Goal: Task Accomplishment & Management: Manage account settings

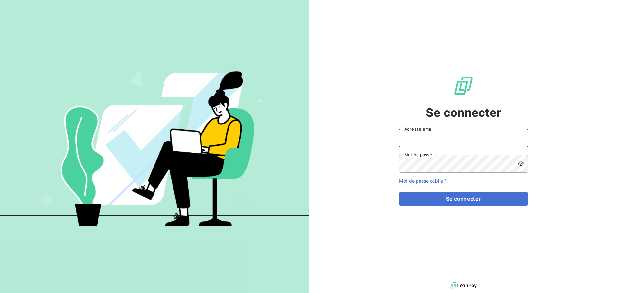
click at [447, 137] on input "Adresse email" at bounding box center [463, 138] width 129 height 18
type input "julie.le@stti.fr"
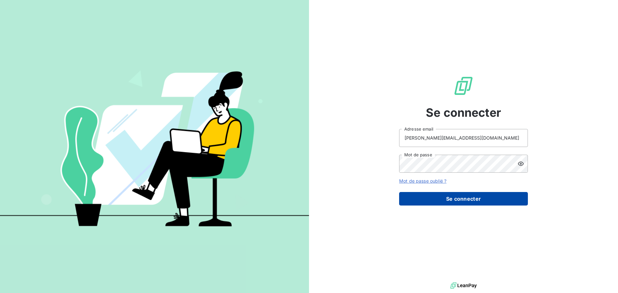
click at [471, 193] on button "Se connecter" at bounding box center [463, 199] width 129 height 14
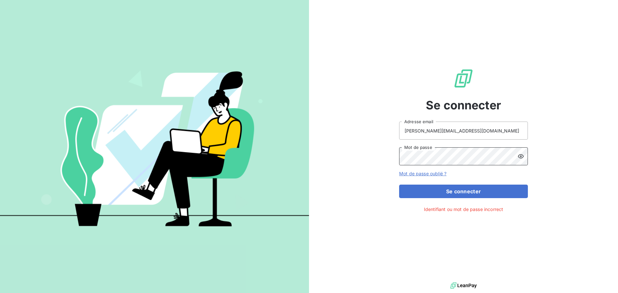
click at [244, 152] on div "Se connecter julie.le@stti.fr Adresse email Mot de passe Mot de passe oublié ? …" at bounding box center [309, 146] width 618 height 293
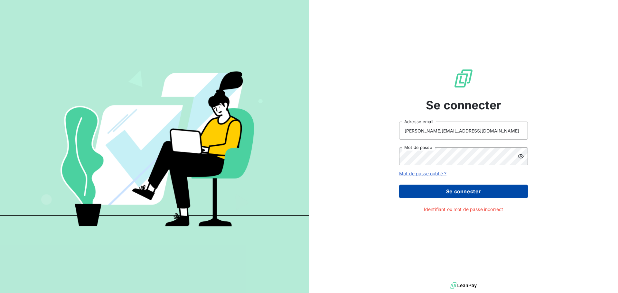
click at [489, 193] on button "Se connecter" at bounding box center [463, 192] width 129 height 14
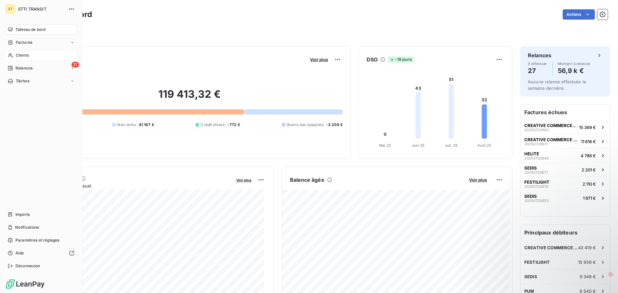
click at [29, 56] on div "Clients" at bounding box center [41, 55] width 72 height 10
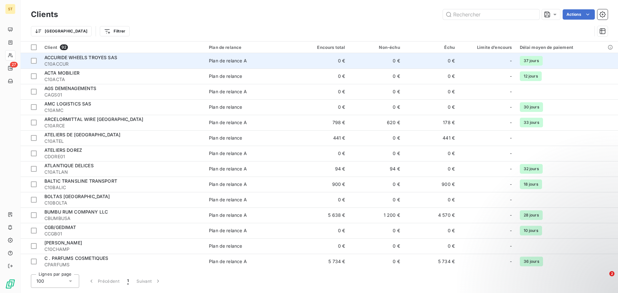
click at [91, 57] on span "ACCURIDE WHEELS TROYES SAS" at bounding box center [80, 57] width 73 height 5
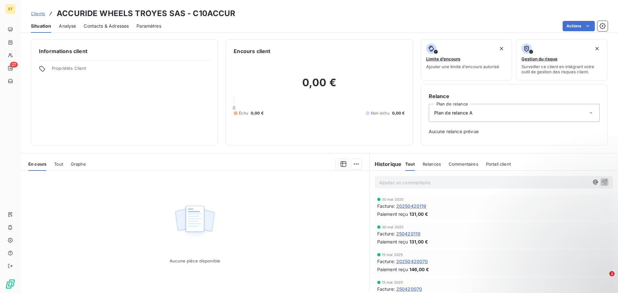
click at [105, 26] on span "Contacts & Adresses" at bounding box center [106, 26] width 45 height 6
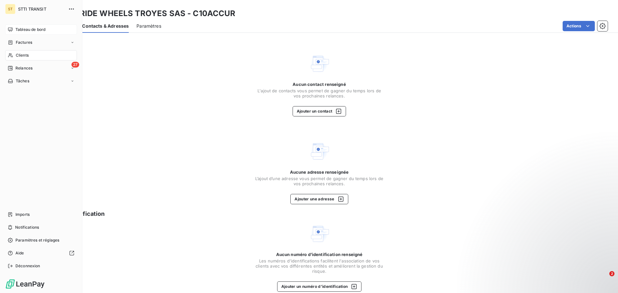
click at [21, 27] on span "Tableau de bord" at bounding box center [30, 30] width 30 height 6
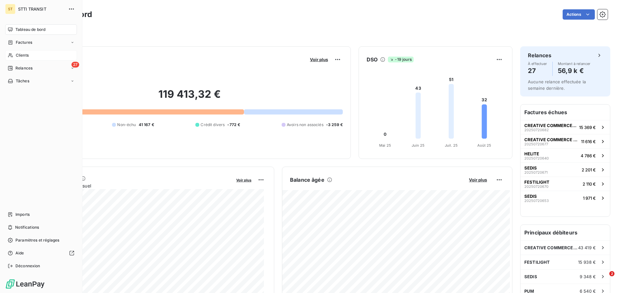
click at [36, 56] on div "Clients" at bounding box center [41, 55] width 72 height 10
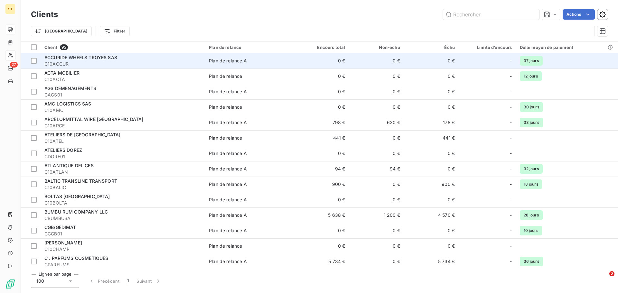
click at [85, 60] on span "ACCURIDE WHEELS TROYES SAS" at bounding box center [80, 57] width 73 height 5
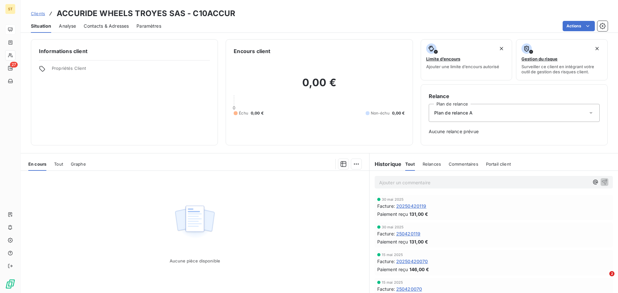
click at [121, 24] on span "Contacts & Adresses" at bounding box center [106, 26] width 45 height 6
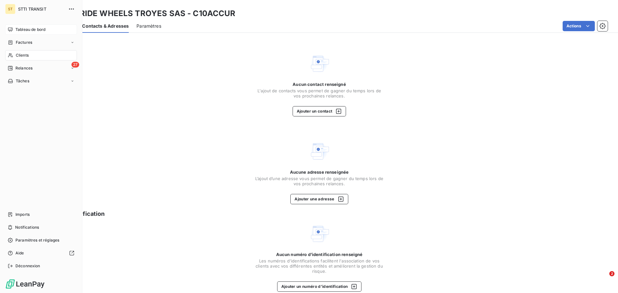
click at [35, 30] on span "Tableau de bord" at bounding box center [30, 30] width 30 height 6
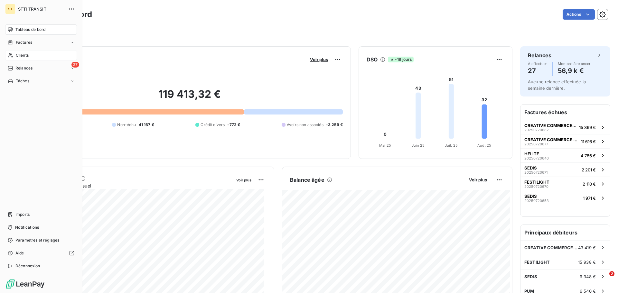
click at [24, 54] on span "Clients" at bounding box center [22, 55] width 13 height 6
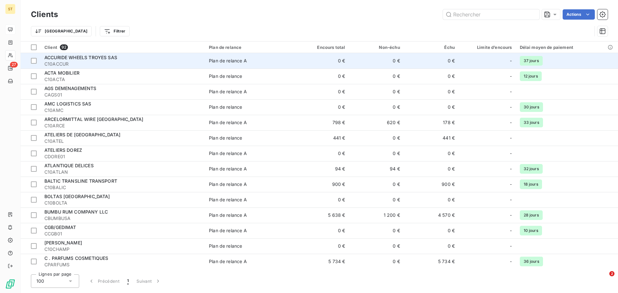
click at [80, 58] on span "ACCURIDE WHEELS TROYES SAS" at bounding box center [80, 57] width 73 height 5
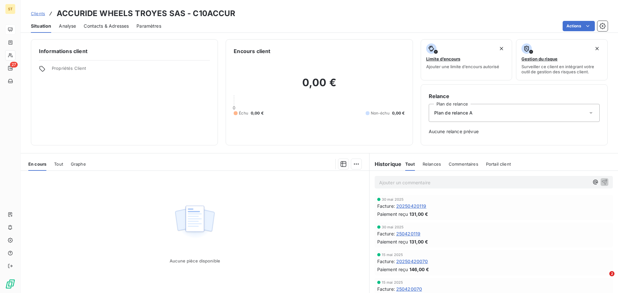
click at [115, 25] on span "Contacts & Adresses" at bounding box center [106, 26] width 45 height 6
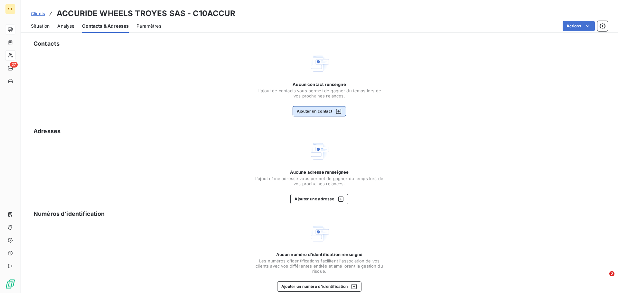
click at [329, 108] on button "Ajouter un contact" at bounding box center [320, 111] width 54 height 10
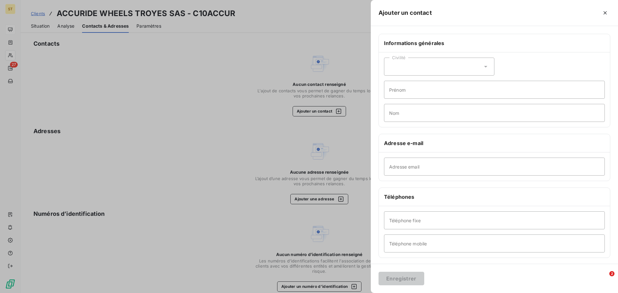
click at [324, 96] on div at bounding box center [309, 146] width 618 height 293
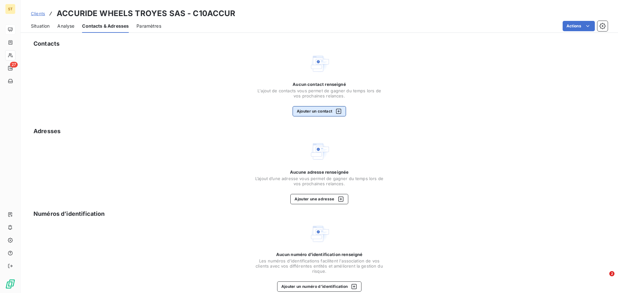
click at [336, 109] on icon "button" at bounding box center [338, 111] width 6 height 6
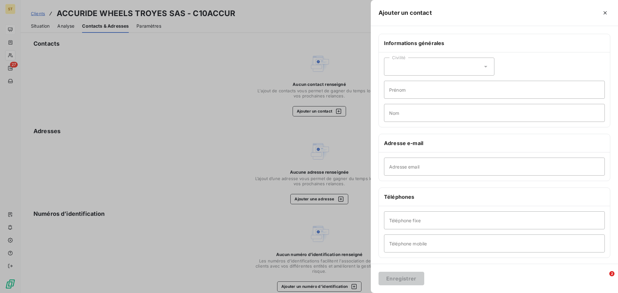
click at [276, 142] on div at bounding box center [309, 146] width 618 height 293
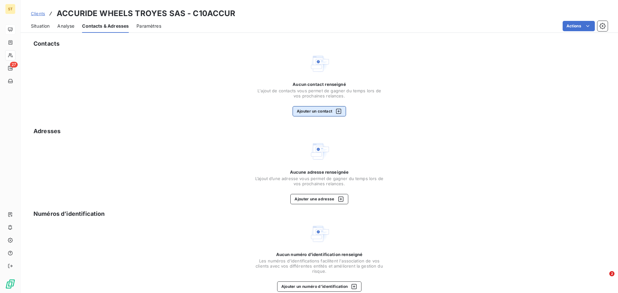
click at [336, 113] on icon "button" at bounding box center [338, 111] width 5 height 5
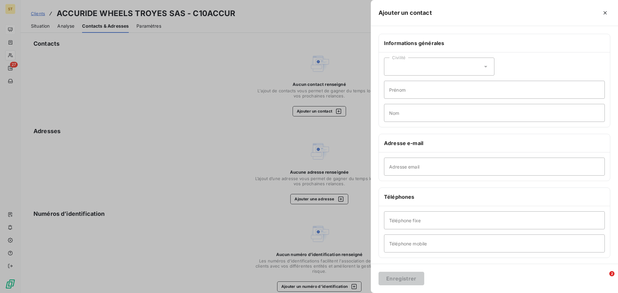
click at [210, 108] on div at bounding box center [309, 146] width 618 height 293
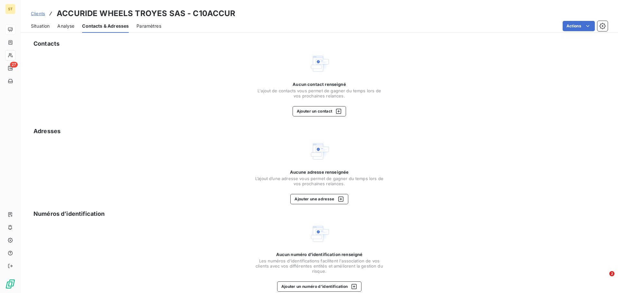
click at [149, 27] on span "Paramètres" at bounding box center [148, 26] width 25 height 6
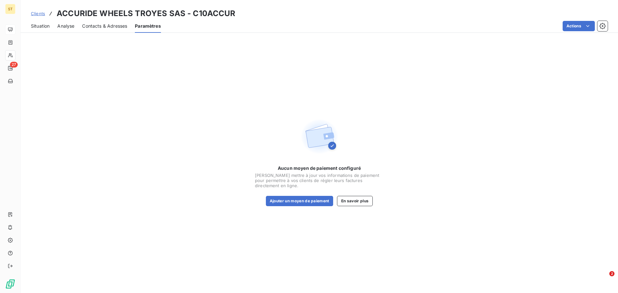
click at [63, 28] on span "Analyse" at bounding box center [65, 26] width 17 height 6
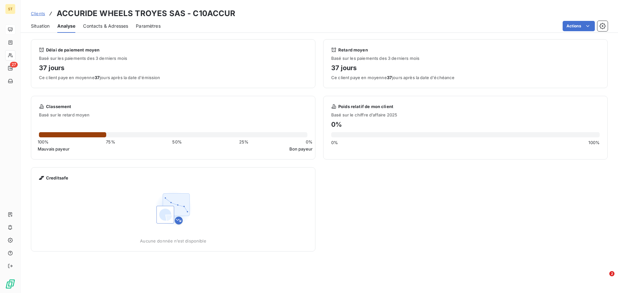
click at [42, 26] on span "Situation" at bounding box center [40, 26] width 19 height 6
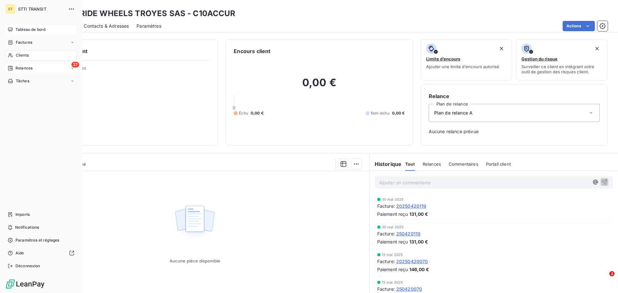
click at [31, 69] on span "Relances" at bounding box center [23, 68] width 17 height 6
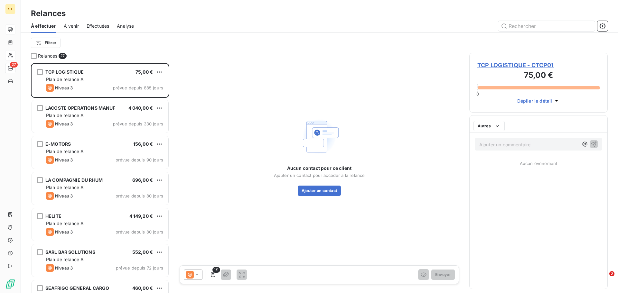
scroll to position [225, 134]
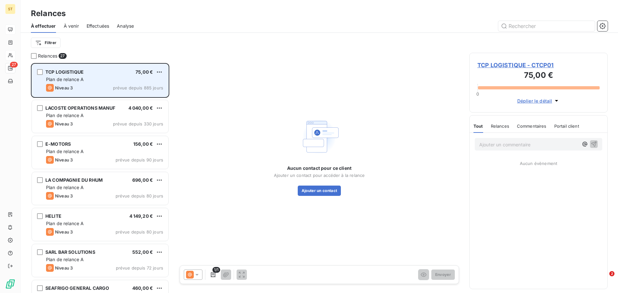
click at [67, 89] on span "Niveau 3" at bounding box center [64, 87] width 18 height 5
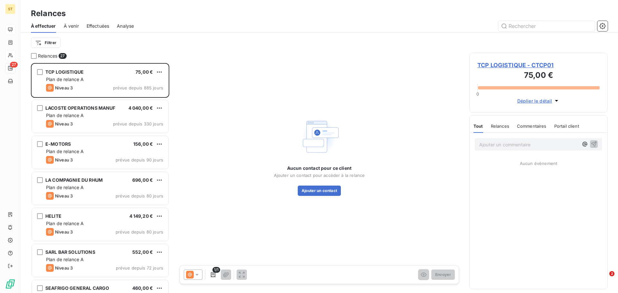
click at [529, 101] on span "Déplier le détail" at bounding box center [534, 101] width 35 height 7
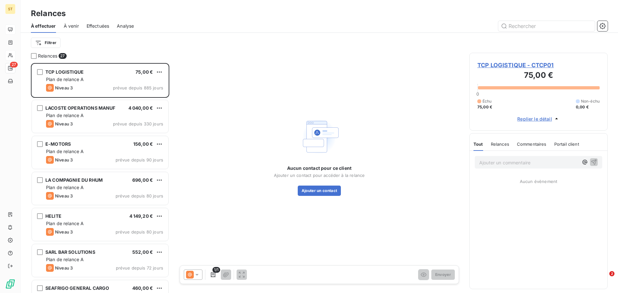
click at [546, 119] on span "Replier le détail" at bounding box center [534, 119] width 35 height 7
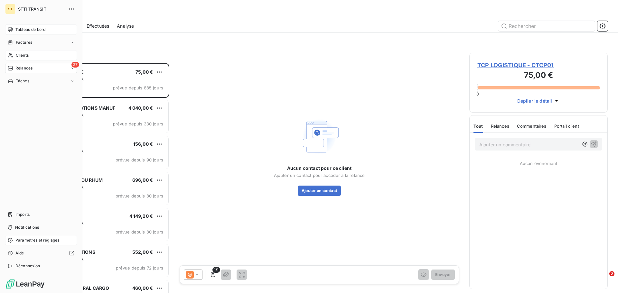
click at [44, 240] on span "Paramètres et réglages" at bounding box center [37, 241] width 44 height 6
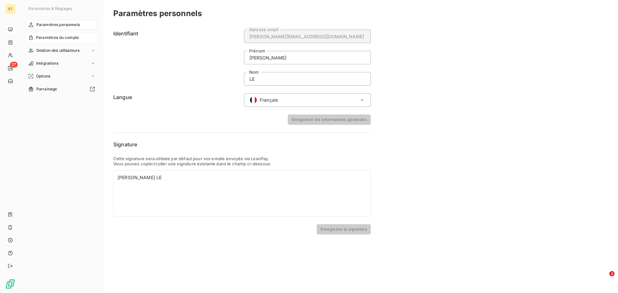
click at [78, 38] on span "Paramètres du compte" at bounding box center [57, 38] width 43 height 6
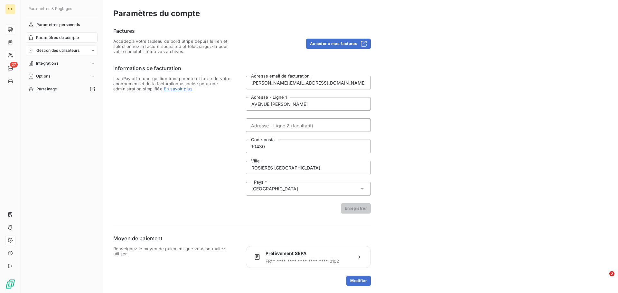
click at [69, 52] on span "Gestion des utilisateurs" at bounding box center [57, 51] width 43 height 6
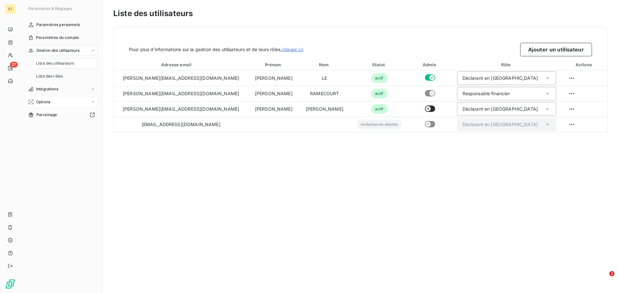
click at [56, 101] on div "Options" at bounding box center [62, 102] width 72 height 10
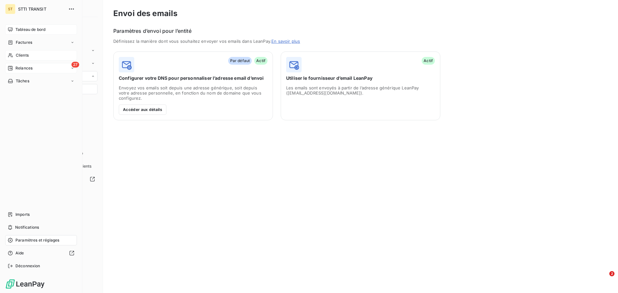
click at [21, 67] on span "Relances" at bounding box center [23, 68] width 17 height 6
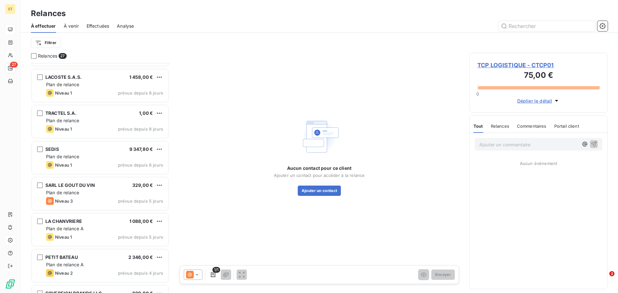
scroll to position [744, 0]
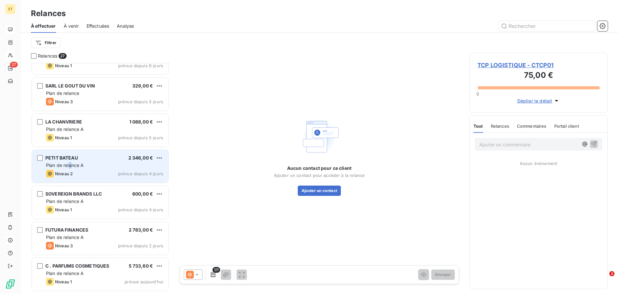
click at [70, 163] on span "Plan de relance A" at bounding box center [65, 165] width 38 height 5
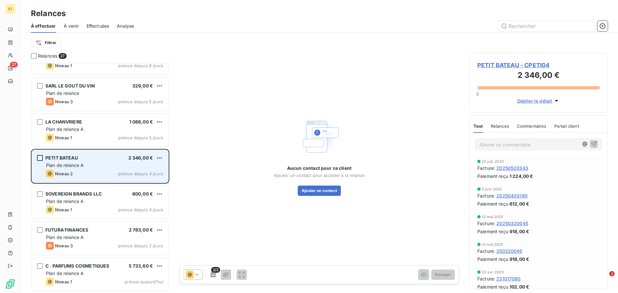
click at [40, 157] on div "grid" at bounding box center [40, 158] width 6 height 6
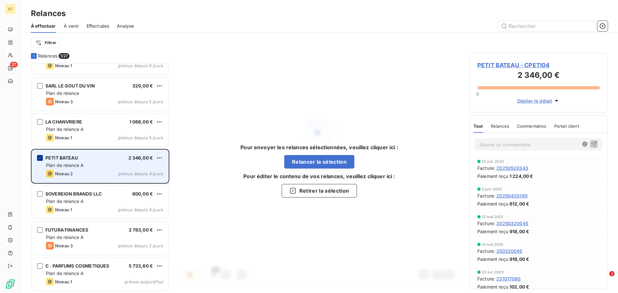
click at [40, 157] on icon "grid" at bounding box center [40, 158] width 4 height 4
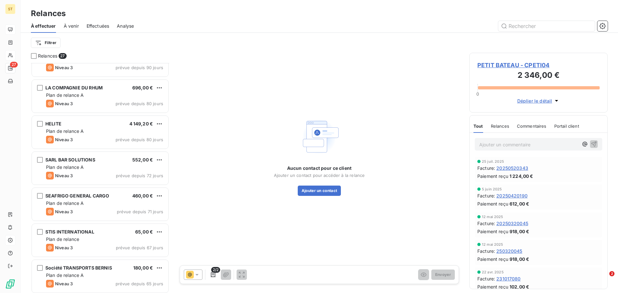
scroll to position [161, 0]
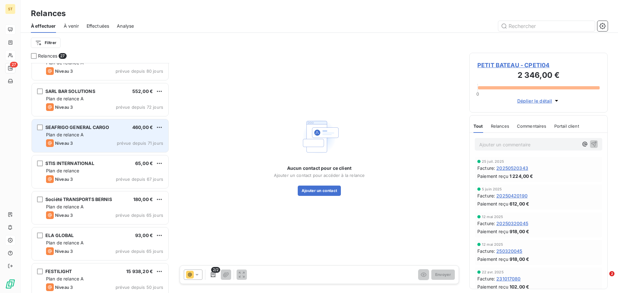
click at [85, 133] on div "Plan de relance A" at bounding box center [104, 135] width 117 height 6
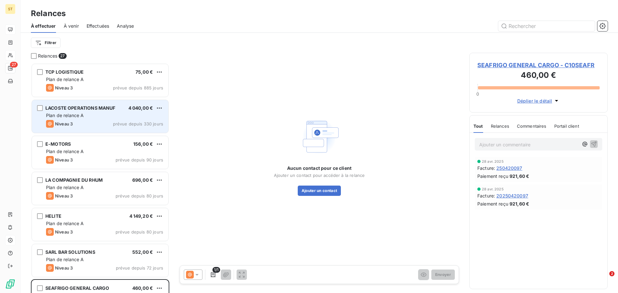
click at [110, 111] on div "LACOSTE OPERATIONS MANUF" at bounding box center [80, 108] width 70 height 6
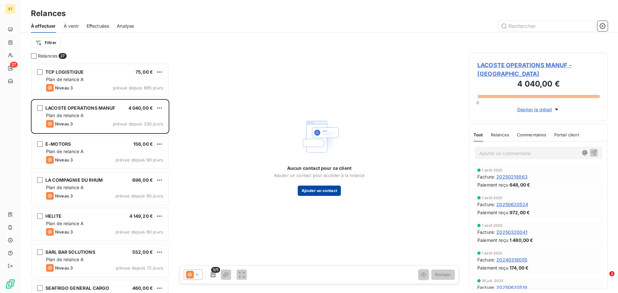
click at [323, 189] on button "Ajouter un contact" at bounding box center [319, 191] width 43 height 10
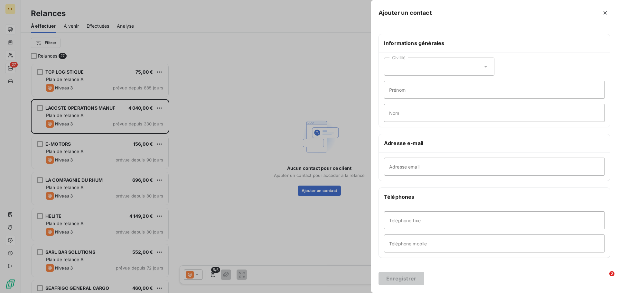
click at [236, 149] on div at bounding box center [309, 146] width 618 height 293
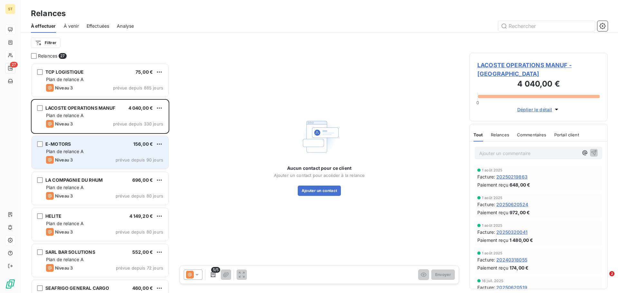
click at [111, 150] on div "Plan de relance A" at bounding box center [104, 151] width 117 height 6
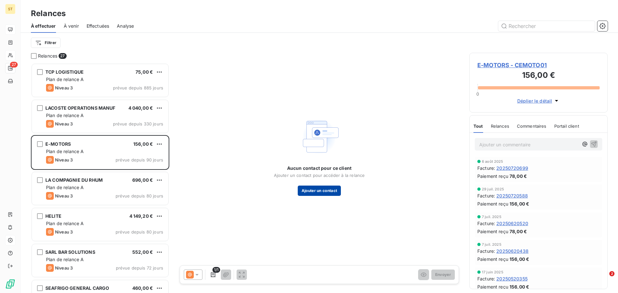
click at [315, 190] on button "Ajouter un contact" at bounding box center [319, 191] width 43 height 10
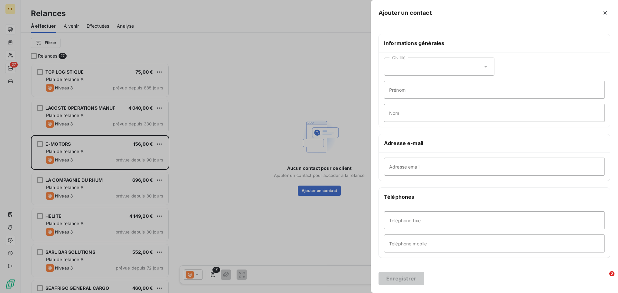
click at [446, 61] on div "Civilité" at bounding box center [439, 67] width 110 height 18
click at [410, 81] on span "Madame" at bounding box center [405, 83] width 17 height 6
click at [412, 90] on input "Prénom" at bounding box center [494, 90] width 221 height 18
type input "Laëtitia"
type input "LORILLERE"
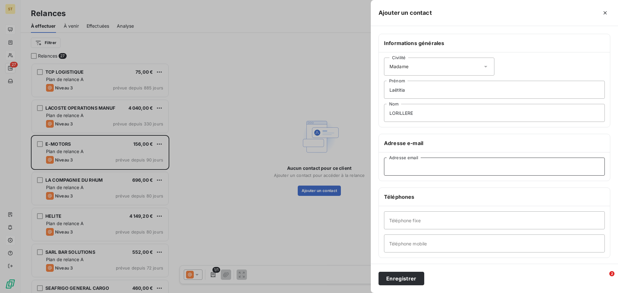
click at [421, 169] on input "Adresse email" at bounding box center [494, 167] width 221 height 18
click at [421, 166] on input "Adresse email" at bounding box center [494, 167] width 221 height 18
paste input "[EMAIL_ADDRESS][DOMAIN_NAME]"
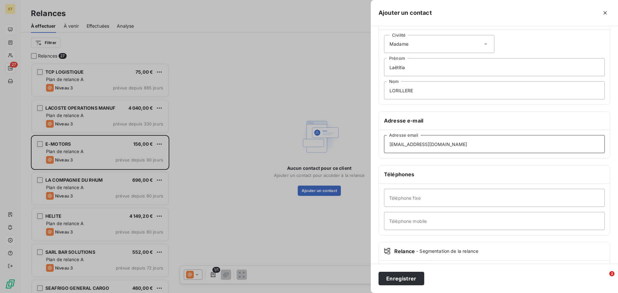
scroll to position [56, 0]
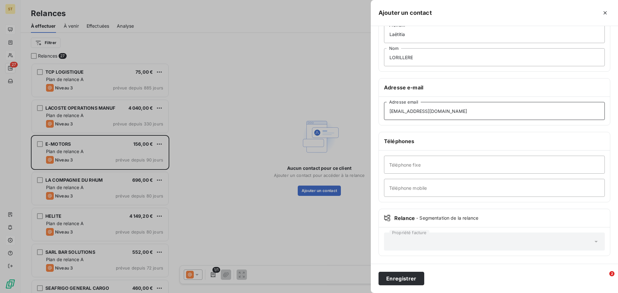
type input "[EMAIL_ADDRESS][DOMAIN_NAME]"
click at [417, 164] on input "Téléphone fixe" at bounding box center [494, 165] width 221 height 18
type input "0325725057"
click at [557, 187] on input "Téléphone mobile" at bounding box center [494, 188] width 221 height 18
type input "0767221764"
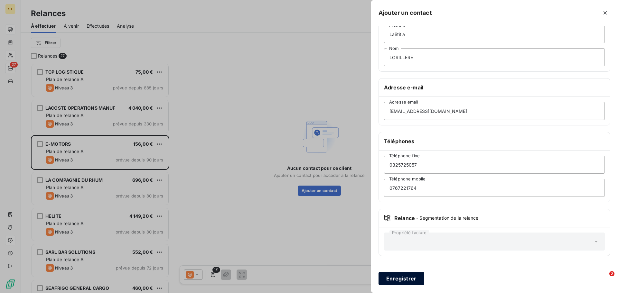
click at [410, 278] on button "Enregistrer" at bounding box center [402, 279] width 46 height 14
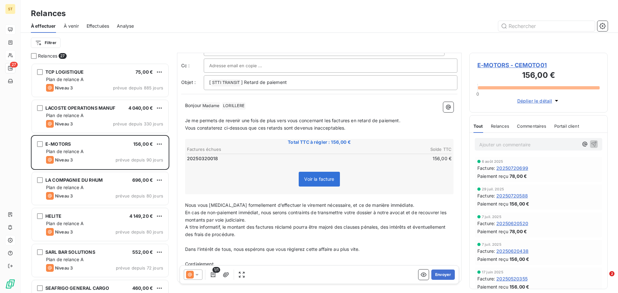
scroll to position [13, 0]
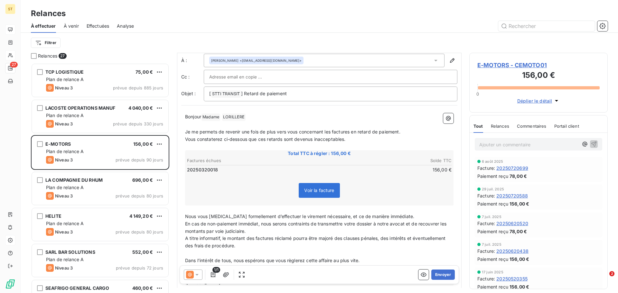
click at [303, 138] on span "Vous constaterez ci-dessous que ces retards sont devenus inacceptables." at bounding box center [265, 138] width 161 height 5
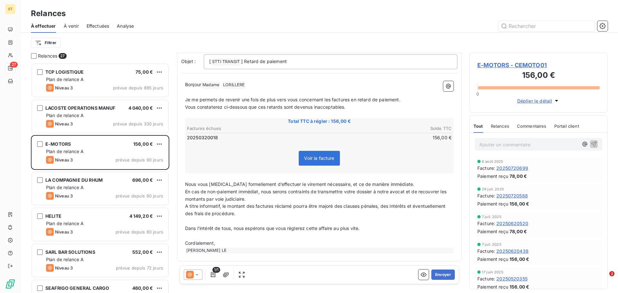
click at [191, 276] on icon at bounding box center [190, 275] width 8 height 8
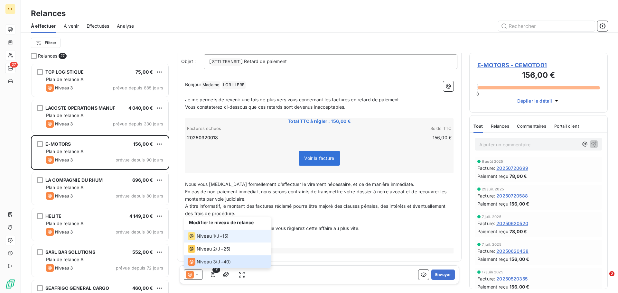
click at [224, 234] on span "J+15 )" at bounding box center [223, 236] width 12 height 6
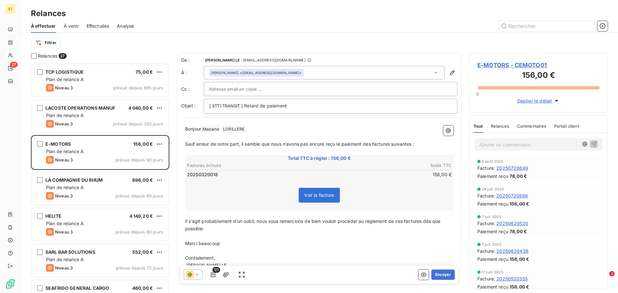
click at [194, 273] on icon at bounding box center [197, 275] width 6 height 6
click at [194, 276] on icon at bounding box center [197, 275] width 6 height 6
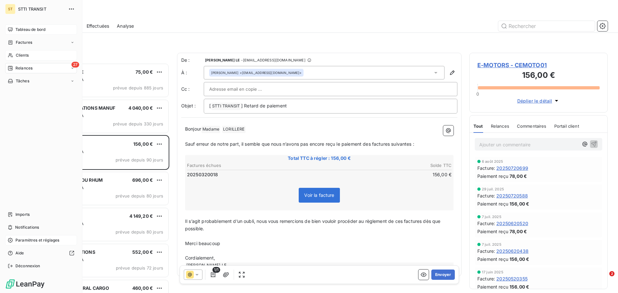
click at [14, 53] on div "Clients" at bounding box center [41, 55] width 72 height 10
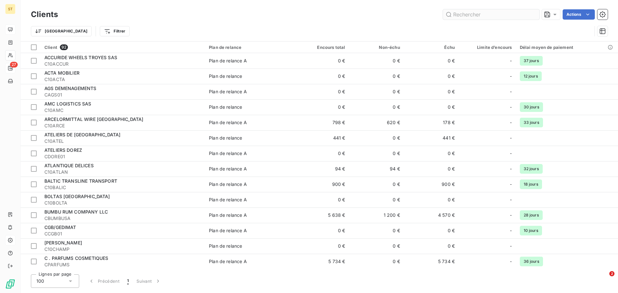
click at [478, 12] on input "text" at bounding box center [491, 14] width 97 height 10
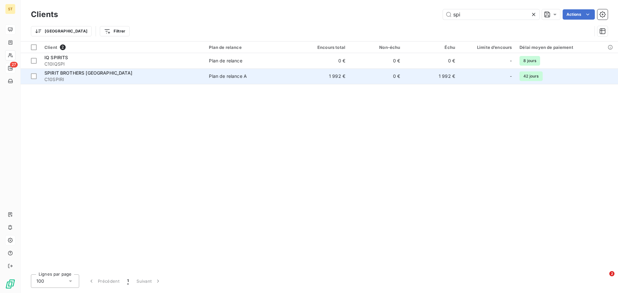
type input "spi"
click at [84, 71] on span "SPIRIT BROTHERS [GEOGRAPHIC_DATA]" at bounding box center [88, 72] width 88 height 5
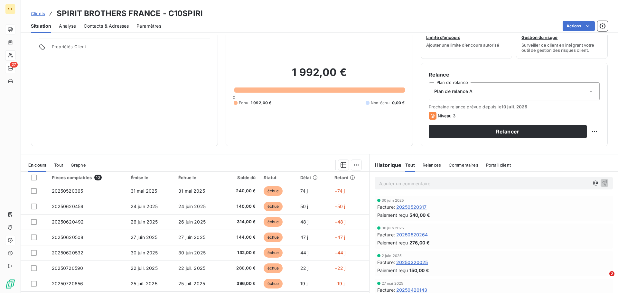
scroll to position [43, 0]
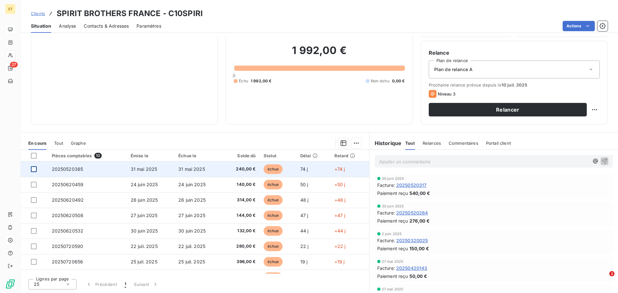
click at [35, 169] on div at bounding box center [34, 169] width 6 height 6
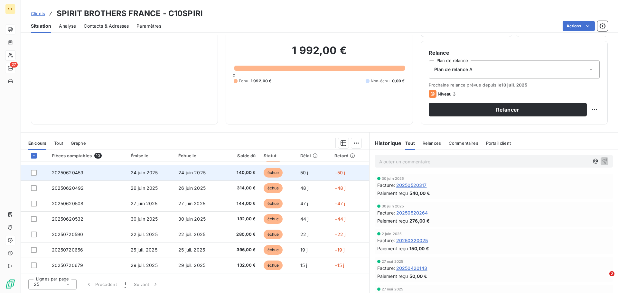
scroll to position [0, 0]
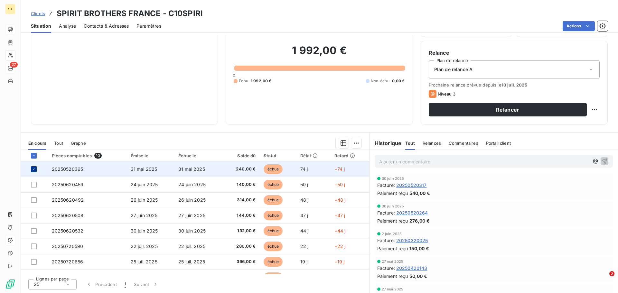
click at [35, 172] on div at bounding box center [34, 169] width 6 height 6
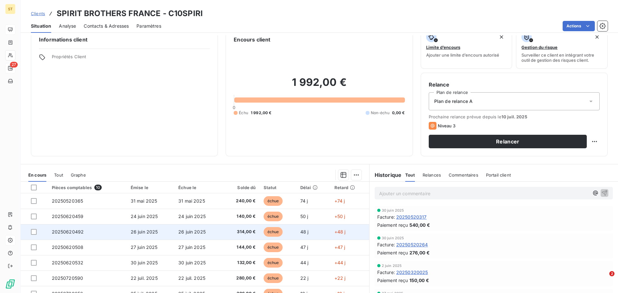
scroll to position [11, 0]
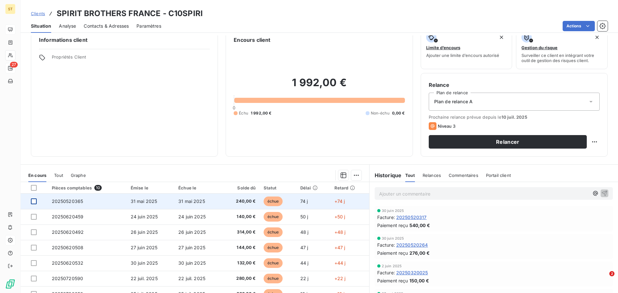
click at [32, 202] on div at bounding box center [34, 202] width 6 height 6
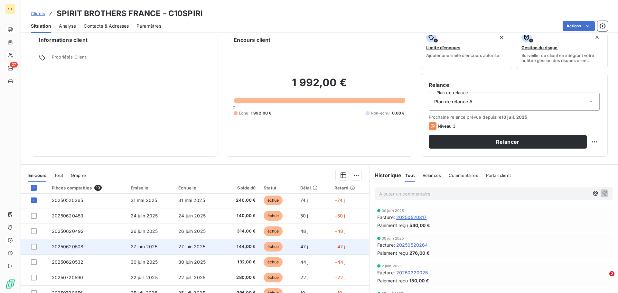
scroll to position [0, 0]
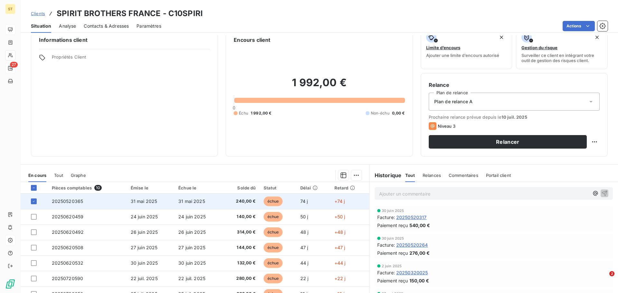
drag, startPoint x: 35, startPoint y: 202, endPoint x: 27, endPoint y: 208, distance: 9.9
click at [34, 202] on icon at bounding box center [34, 202] width 4 height 4
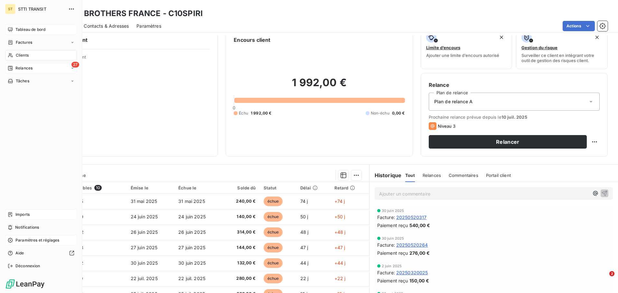
click at [14, 214] on div "Imports" at bounding box center [41, 215] width 72 height 10
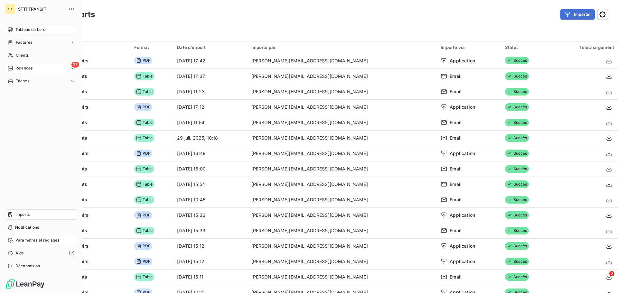
click at [24, 66] on span "Relances" at bounding box center [23, 68] width 17 height 6
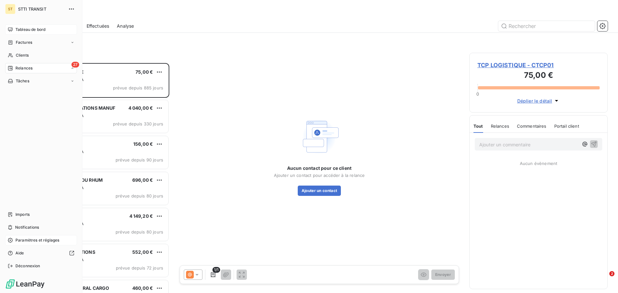
scroll to position [225, 134]
click at [26, 70] on span "Relances" at bounding box center [23, 68] width 17 height 6
click at [26, 60] on div "Clients" at bounding box center [41, 55] width 72 height 10
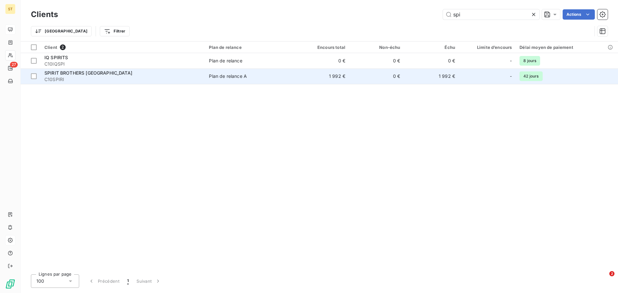
click at [74, 75] on span "SPIRIT BROTHERS [GEOGRAPHIC_DATA]" at bounding box center [88, 72] width 88 height 5
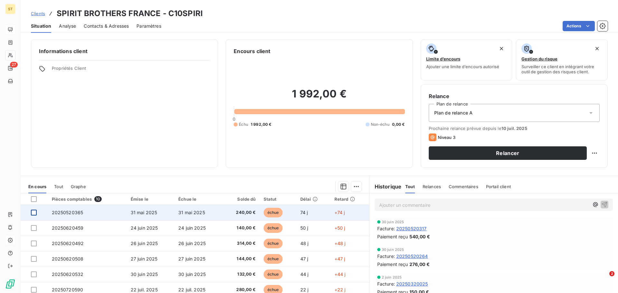
click at [35, 215] on div at bounding box center [34, 213] width 6 height 6
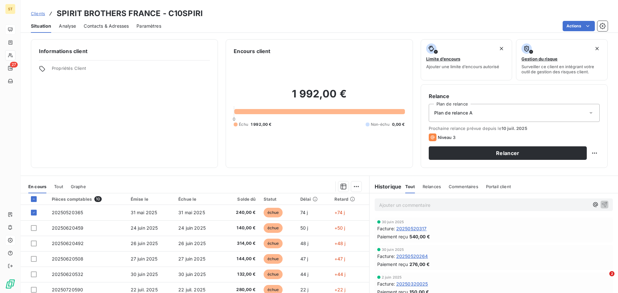
scroll to position [32, 0]
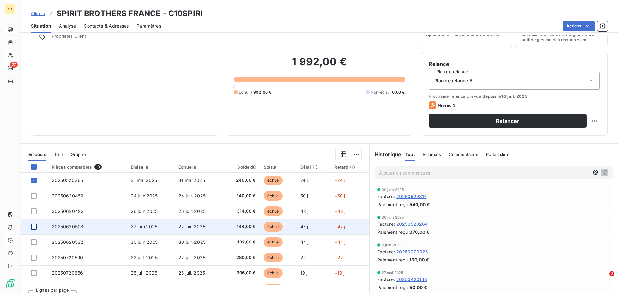
click at [34, 228] on div at bounding box center [34, 227] width 6 height 6
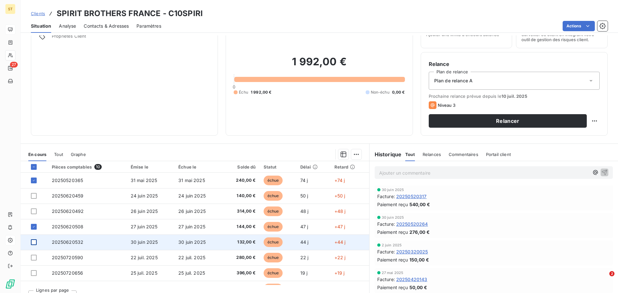
click at [34, 245] on div at bounding box center [34, 243] width 6 height 6
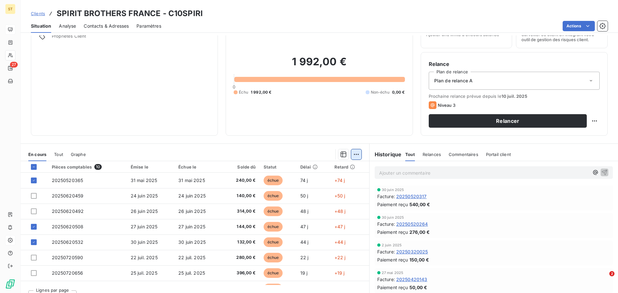
click at [354, 153] on html "ST 27 Clients SPIRIT BROTHERS [GEOGRAPHIC_DATA] - C10SPIRI Situation Analyse Co…" at bounding box center [309, 146] width 618 height 293
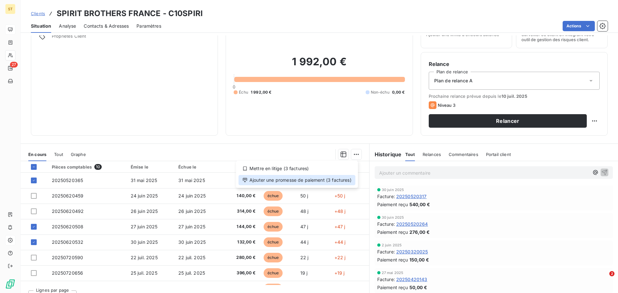
click at [307, 180] on div "Ajouter une promesse de paiement (3 factures)" at bounding box center [297, 180] width 117 height 10
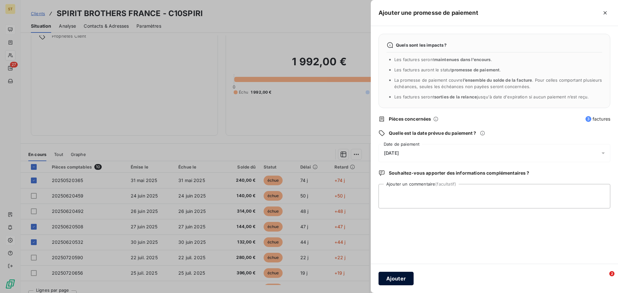
click at [405, 281] on button "Ajouter" at bounding box center [396, 279] width 35 height 14
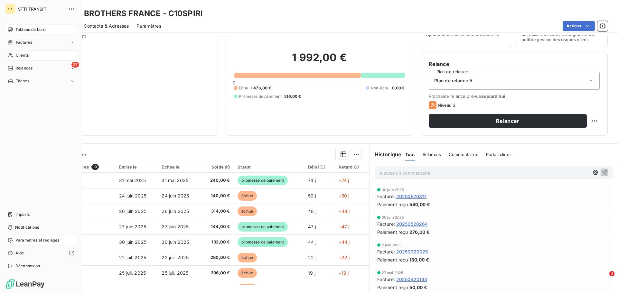
click at [16, 54] on span "Clients" at bounding box center [22, 55] width 13 height 6
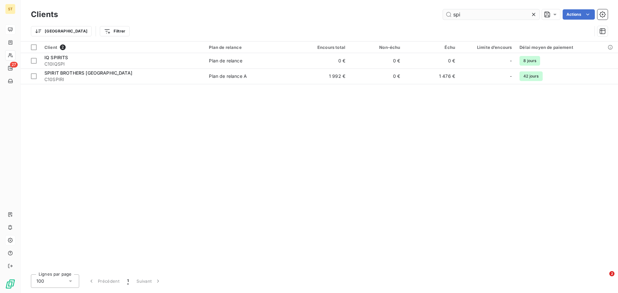
click at [484, 18] on input "spi" at bounding box center [491, 14] width 97 height 10
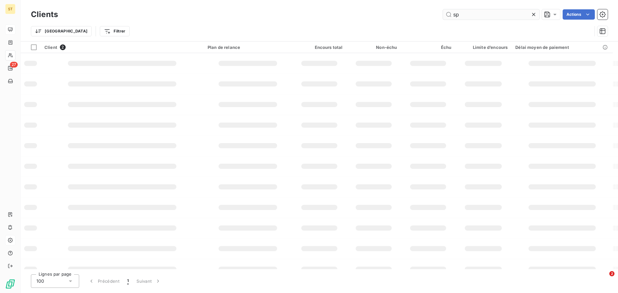
type input "s"
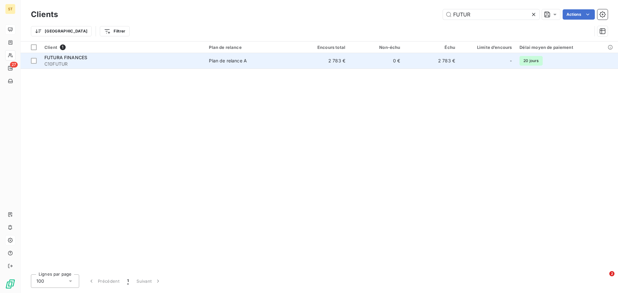
type input "FUTUR"
click at [79, 56] on span "FUTURA FINANCES" at bounding box center [65, 57] width 43 height 5
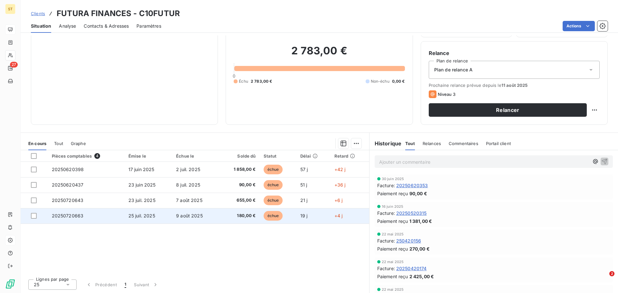
scroll to position [43, 0]
click at [34, 217] on div at bounding box center [34, 216] width 6 height 6
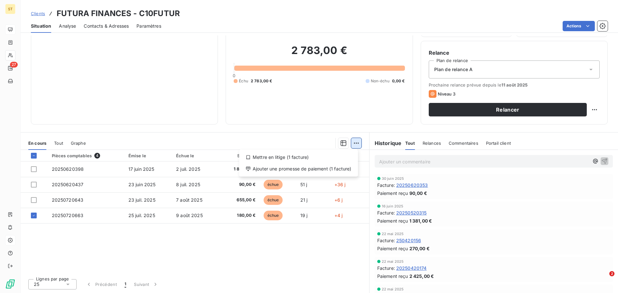
click at [353, 145] on html "ST 27 Clients FUTURA FINANCES - C10FUTUR Situation Analyse Contacts & Adresses …" at bounding box center [309, 146] width 618 height 293
click at [309, 171] on div "Ajouter une promesse de paiement (1 facture)" at bounding box center [299, 169] width 114 height 10
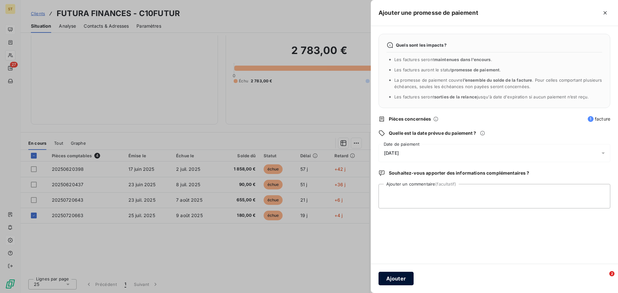
click at [401, 282] on button "Ajouter" at bounding box center [396, 279] width 35 height 14
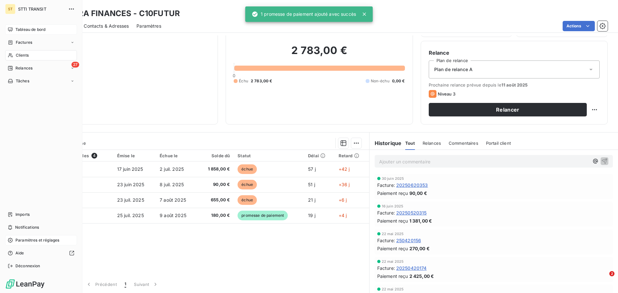
click at [14, 55] on div "Clients" at bounding box center [41, 55] width 72 height 10
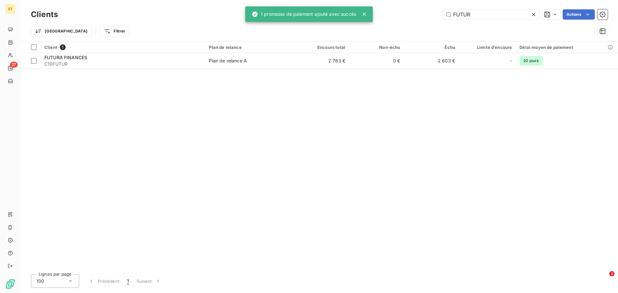
drag, startPoint x: 475, startPoint y: 13, endPoint x: 403, endPoint y: 12, distance: 72.1
click at [403, 12] on div "FUTUR Actions" at bounding box center [337, 14] width 542 height 10
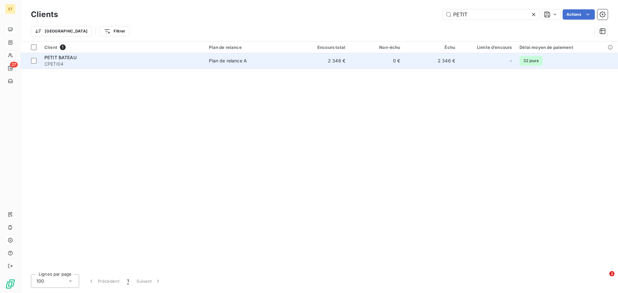
type input "PETIT"
click at [69, 57] on span "PETIT BATEAU" at bounding box center [60, 57] width 32 height 5
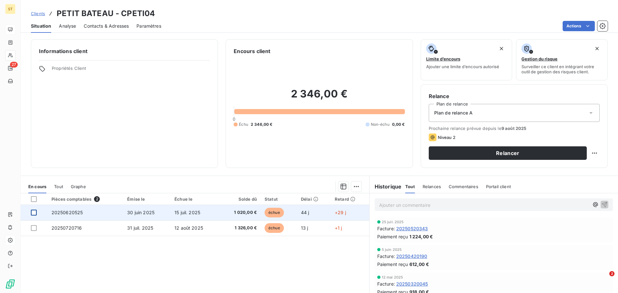
click at [33, 212] on div at bounding box center [34, 213] width 6 height 6
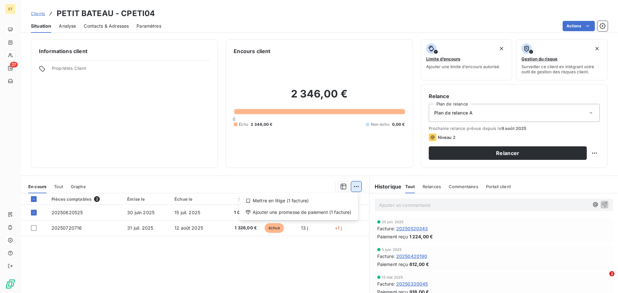
click at [356, 187] on html "ST 27 Clients PETIT BATEAU - CPETI04 Situation Analyse Contacts & Adresses Para…" at bounding box center [309, 146] width 618 height 293
click at [315, 215] on div "Ajouter une promesse de paiement (1 facture)" at bounding box center [299, 212] width 114 height 10
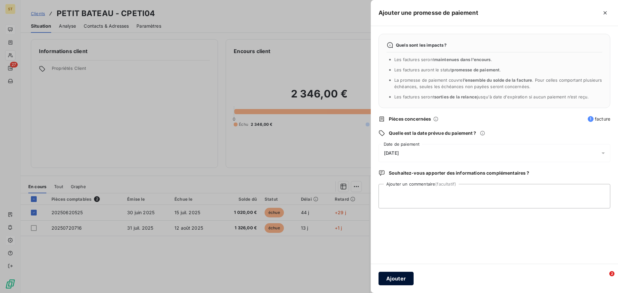
click at [398, 275] on button "Ajouter" at bounding box center [396, 279] width 35 height 14
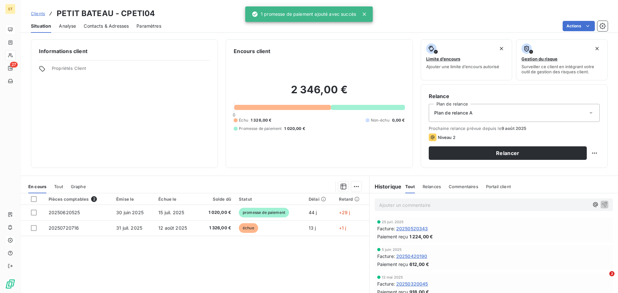
click at [218, 266] on div "Pièces comptables 2 Émise le Échue le Solde dû Statut Délai Retard 20250620525 …" at bounding box center [195, 255] width 349 height 124
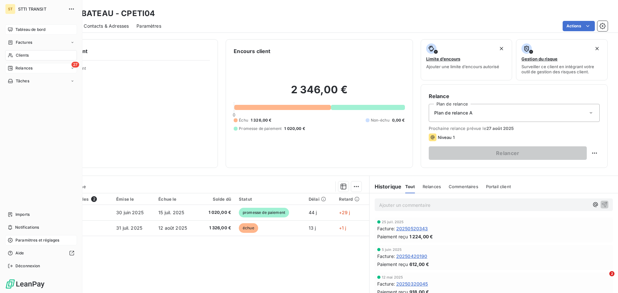
click at [27, 68] on span "Relances" at bounding box center [23, 68] width 17 height 6
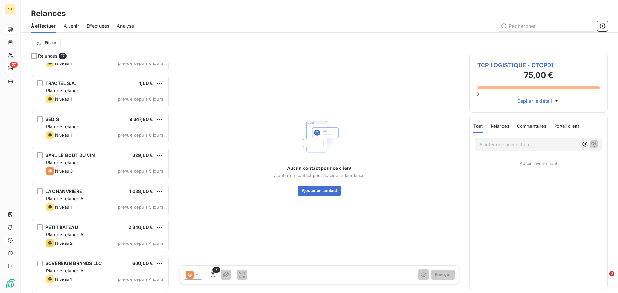
scroll to position [676, 0]
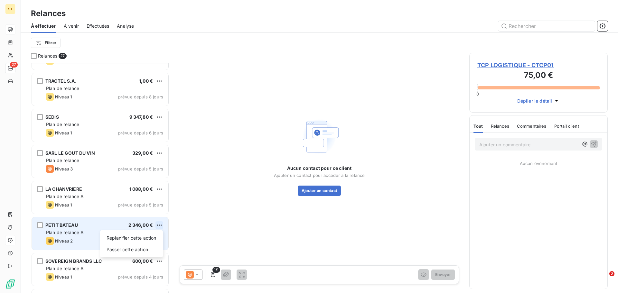
click at [163, 225] on html "ST 27 Relances À effectuer À venir Effectuées Analyse Filtrer Relances 27 GEOQU…" at bounding box center [309, 146] width 618 height 293
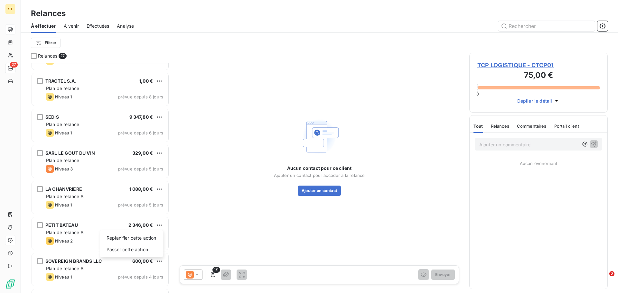
click at [160, 226] on html "ST 27 Relances À effectuer À venir Effectuées Analyse Filtrer Relances 27 GEOQU…" at bounding box center [309, 146] width 618 height 293
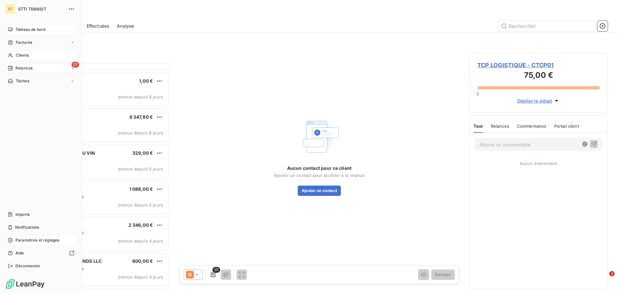
click at [21, 53] on span "Clients" at bounding box center [22, 55] width 13 height 6
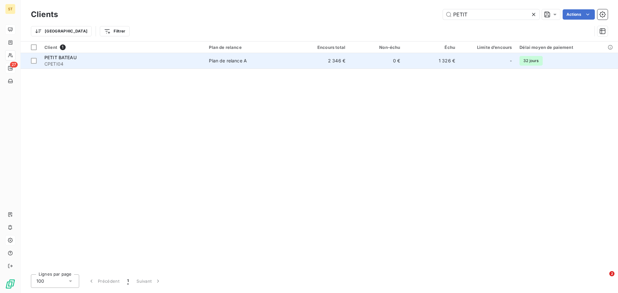
click at [92, 61] on span "CPETI04" at bounding box center [122, 64] width 157 height 6
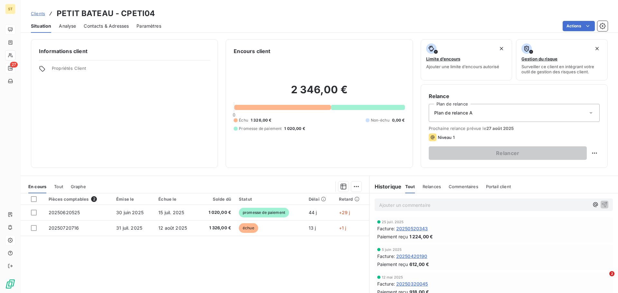
click at [321, 268] on div "Pièces comptables 2 Émise le Échue le Solde dû Statut Délai Retard 20250620525 …" at bounding box center [195, 255] width 349 height 124
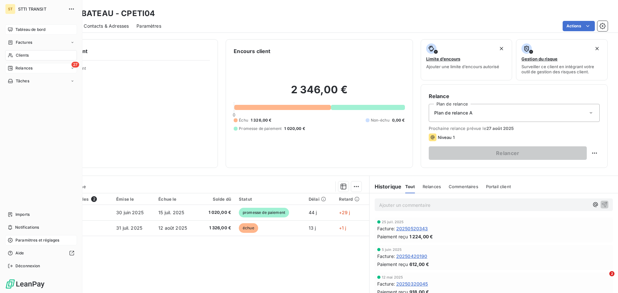
click at [20, 67] on span "Relances" at bounding box center [23, 68] width 17 height 6
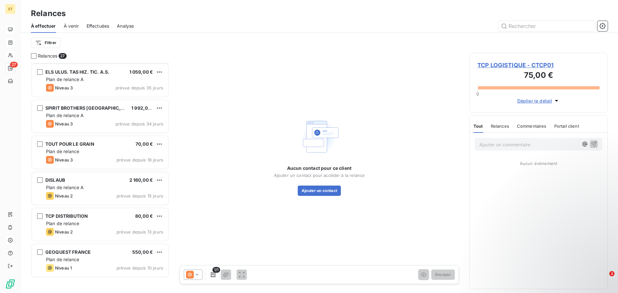
scroll to position [357, 0]
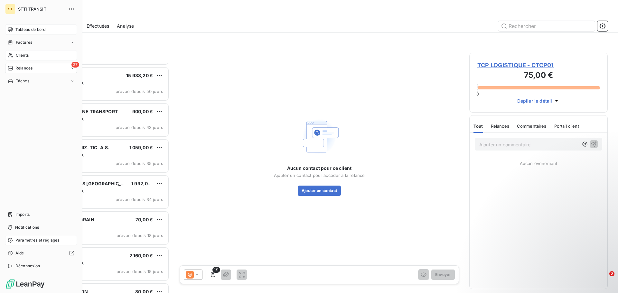
click at [23, 56] on span "Clients" at bounding box center [22, 55] width 13 height 6
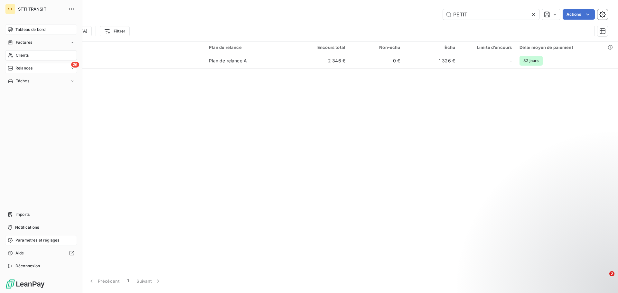
click at [13, 52] on div "Clients" at bounding box center [41, 55] width 72 height 10
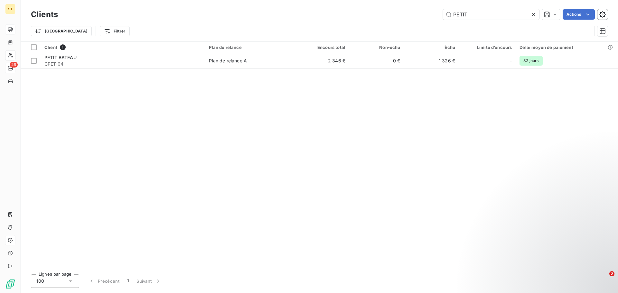
click at [532, 16] on icon at bounding box center [534, 14] width 6 height 6
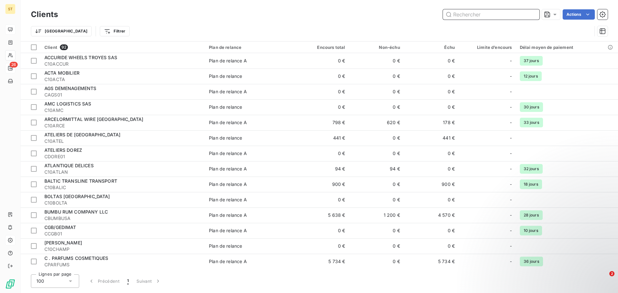
click at [508, 14] on input "text" at bounding box center [491, 14] width 97 height 10
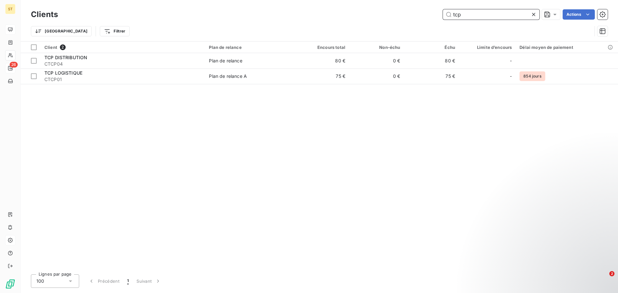
type input "tcp"
drag, startPoint x: 337, startPoint y: 175, endPoint x: 344, endPoint y: 178, distance: 8.1
click at [337, 176] on div "Client 2 Plan de relance Encours total Non-échu Échu Limite d’encours Délai moy…" at bounding box center [319, 156] width 597 height 228
drag, startPoint x: 479, startPoint y: 130, endPoint x: 344, endPoint y: 117, distance: 135.2
click at [478, 131] on div "Client 2 Plan de relance Encours total Non-échu Échu Limite d’encours Délai moy…" at bounding box center [319, 156] width 597 height 228
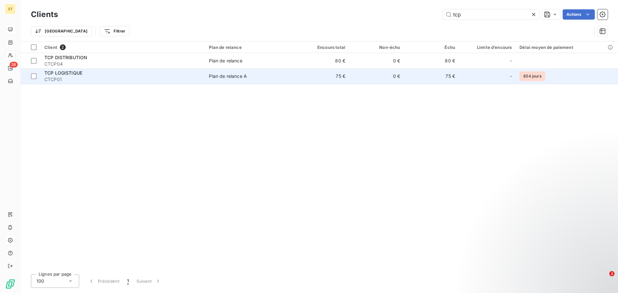
click at [68, 72] on span "TCP LOGISTIQUE" at bounding box center [63, 72] width 38 height 5
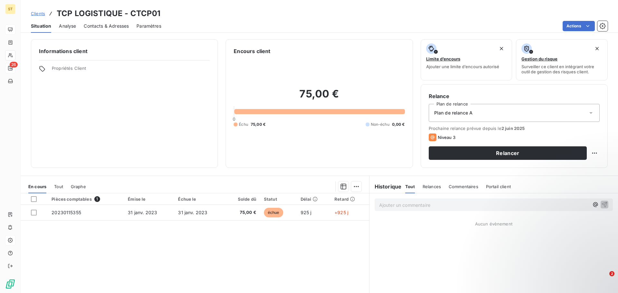
click at [68, 24] on span "Analyse" at bounding box center [67, 26] width 17 height 6
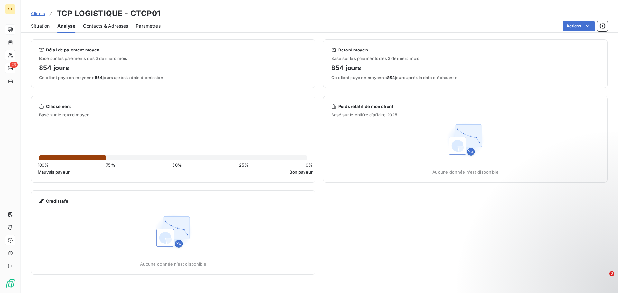
click at [113, 28] on span "Contacts & Adresses" at bounding box center [105, 26] width 45 height 6
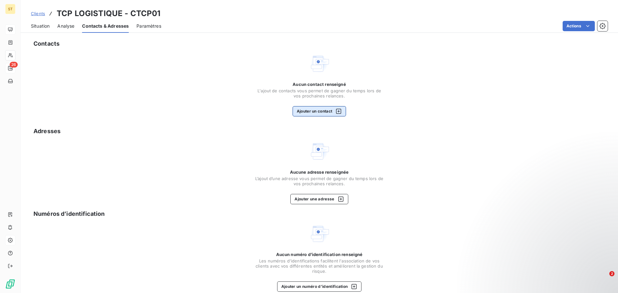
click at [321, 109] on button "Ajouter un contact" at bounding box center [320, 111] width 54 height 10
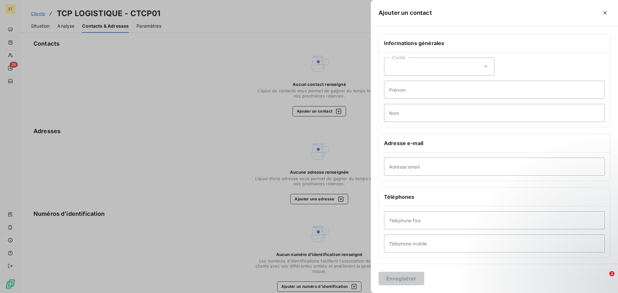
drag, startPoint x: 331, startPoint y: 80, endPoint x: 255, endPoint y: 80, distance: 76.0
click at [331, 80] on div at bounding box center [309, 146] width 618 height 293
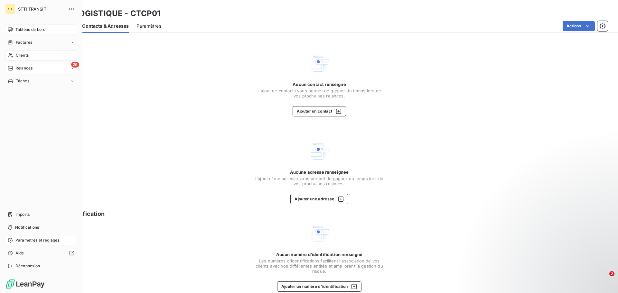
click at [15, 57] on div "Clients" at bounding box center [41, 55] width 72 height 10
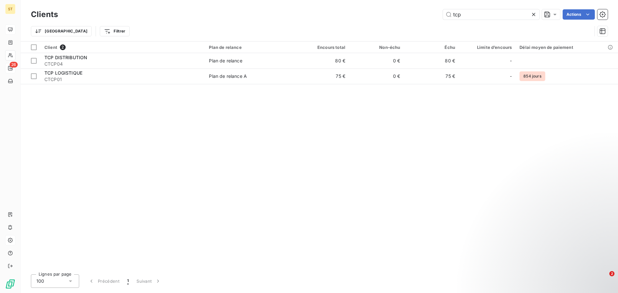
drag, startPoint x: 484, startPoint y: 13, endPoint x: 381, endPoint y: 17, distance: 102.4
click at [381, 17] on div "tcp Actions" at bounding box center [337, 14] width 542 height 10
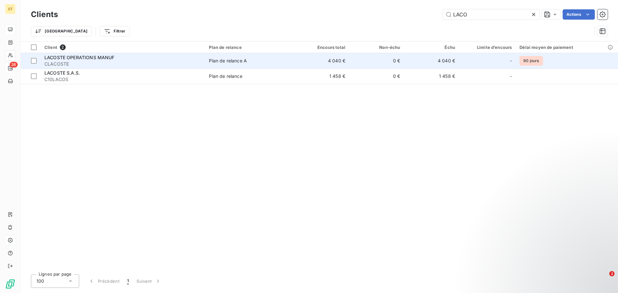
type input "LACO"
click at [77, 60] on span "LACOSTE OPERATIONS MANUF" at bounding box center [79, 57] width 70 height 5
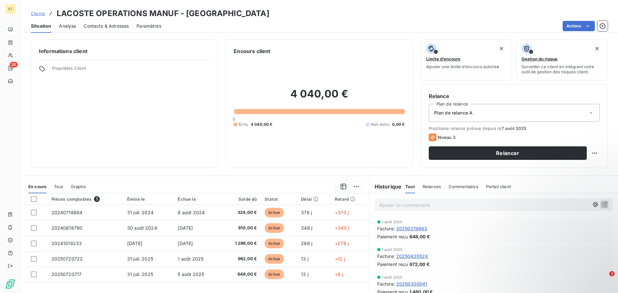
click at [106, 27] on span "Contacts & Adresses" at bounding box center [106, 26] width 45 height 6
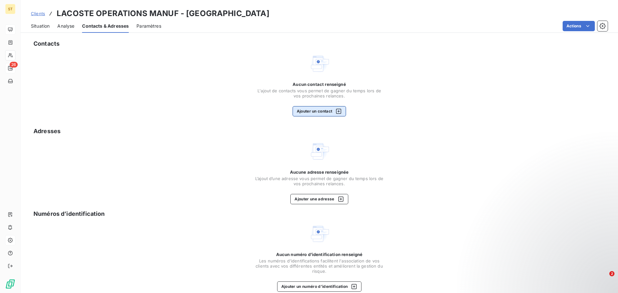
click at [309, 112] on button "Ajouter un contact" at bounding box center [320, 111] width 54 height 10
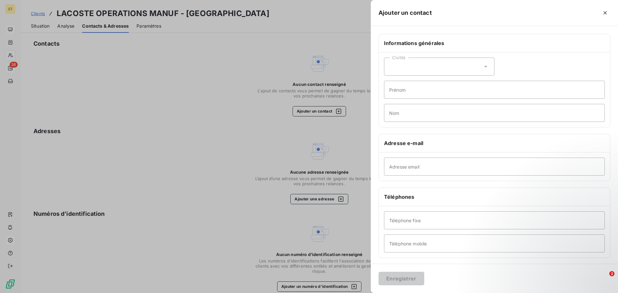
click at [425, 67] on div "Civilité" at bounding box center [439, 67] width 110 height 18
click at [400, 86] on span "Madame" at bounding box center [405, 83] width 17 height 6
click at [417, 88] on input "Prénom" at bounding box center [494, 90] width 221 height 18
type input "T"
type input "[PERSON_NAME]"
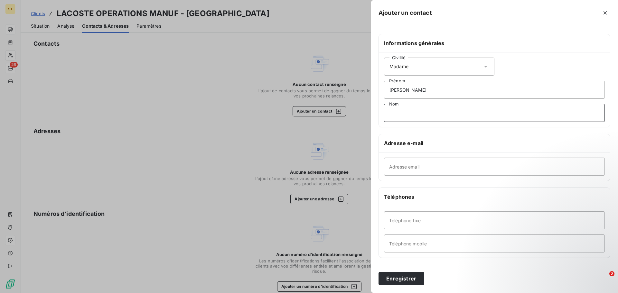
click at [416, 114] on input "Nom" at bounding box center [494, 113] width 221 height 18
type input "FEVRE"
click at [426, 165] on input "Adresse email" at bounding box center [494, 167] width 221 height 18
click at [428, 162] on input "Adresse email" at bounding box center [494, 167] width 221 height 18
paste input "[EMAIL_ADDRESS][DOMAIN_NAME]"
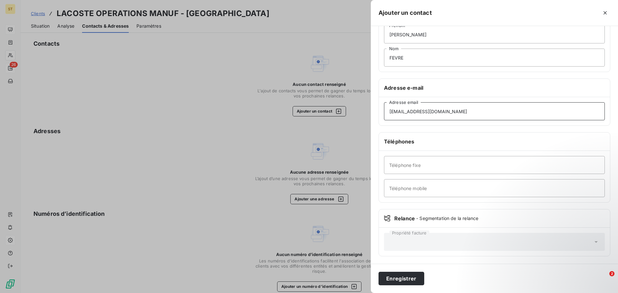
scroll to position [56, 0]
type input "[EMAIL_ADDRESS][DOMAIN_NAME]"
click at [429, 167] on input "Téléphone fixe" at bounding box center [494, 165] width 221 height 18
click at [400, 188] on input "Téléphone mobile" at bounding box center [494, 188] width 221 height 18
type input "0684561982"
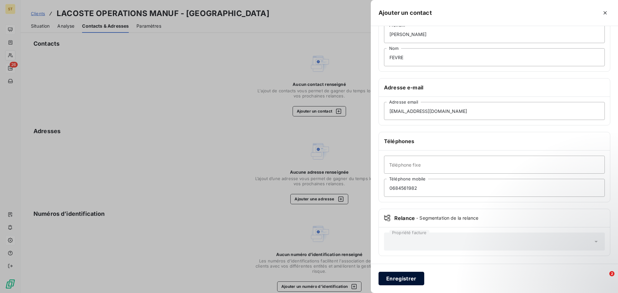
click at [402, 277] on button "Enregistrer" at bounding box center [402, 279] width 46 height 14
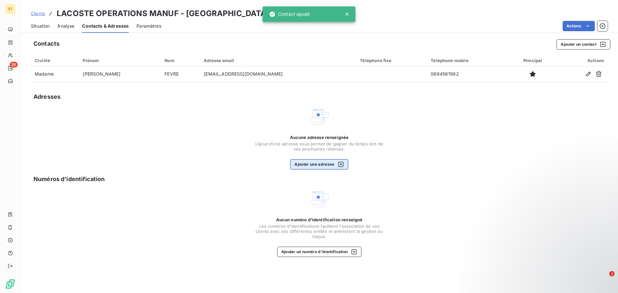
click at [331, 163] on button "Ajouter une adresse" at bounding box center [319, 164] width 58 height 10
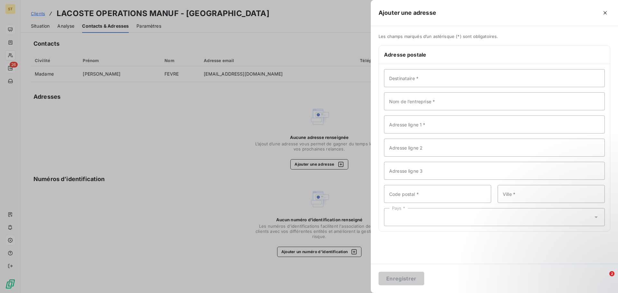
click at [244, 210] on div at bounding box center [309, 146] width 618 height 293
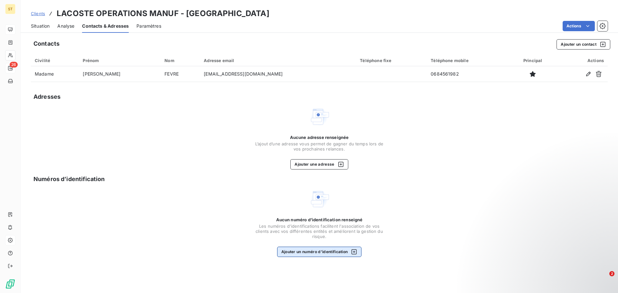
click at [315, 251] on button "Ajouter un numéro d’identification" at bounding box center [319, 252] width 85 height 10
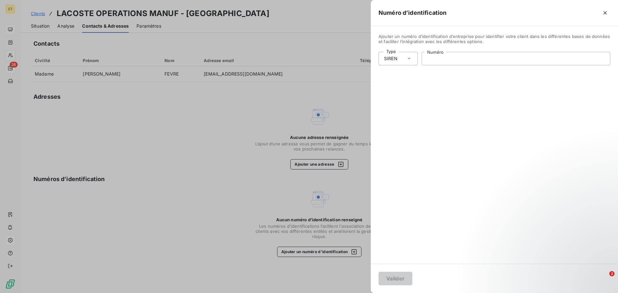
click at [479, 63] on input "Numéro" at bounding box center [516, 58] width 188 height 13
type input "562 880 468"
click at [393, 277] on button "Valider" at bounding box center [396, 279] width 34 height 14
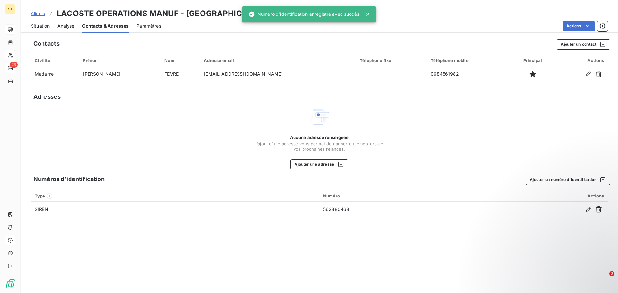
click at [170, 249] on div "Contacts Ajouter un contact Civilité Prénom Nom Adresse email Téléphone fixe Té…" at bounding box center [319, 164] width 597 height 258
click at [335, 164] on div "button" at bounding box center [339, 164] width 10 height 6
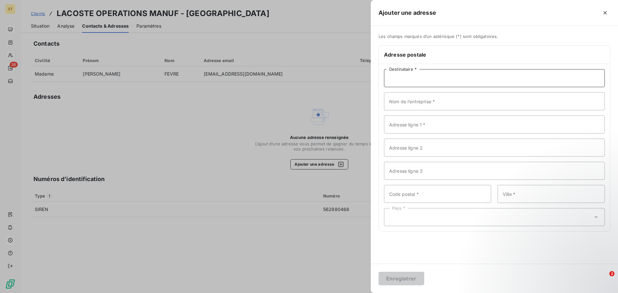
click at [441, 83] on input "Destinataire *" at bounding box center [494, 78] width 221 height 18
click at [421, 81] on input "Destinataire *" at bounding box center [494, 78] width 221 height 18
type input "r"
type input "[PERSON_NAME]"
type input "LACOSTE"
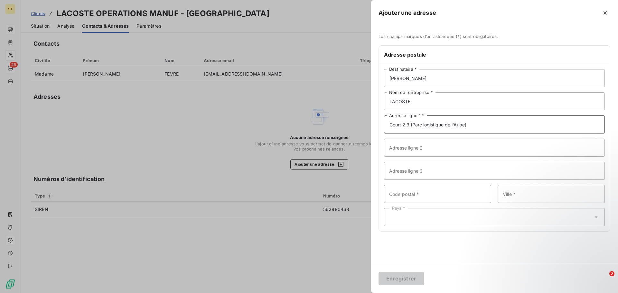
type input "Court 2.3 (Parc logistique de l'Aube)"
type input "[GEOGRAPHIC_DATA]"
type input "10800"
type input "BUCHERES"
click at [447, 214] on div "Pays *" at bounding box center [494, 217] width 221 height 18
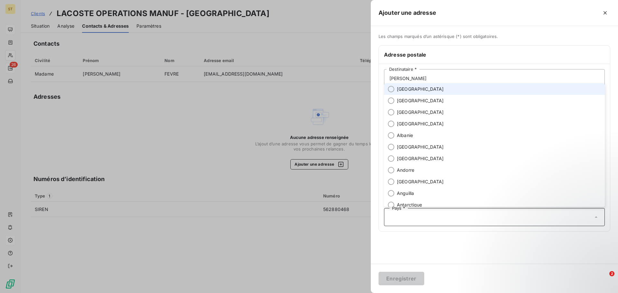
click at [404, 89] on span "[GEOGRAPHIC_DATA]" at bounding box center [420, 89] width 47 height 6
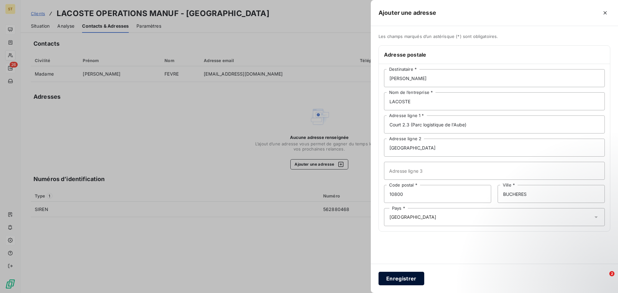
click at [406, 281] on button "Enregistrer" at bounding box center [402, 279] width 46 height 14
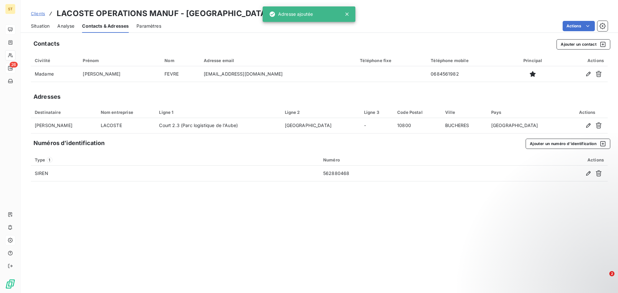
click at [231, 222] on div "Contacts Ajouter un contact Civilité Prénom Nom Adresse email Téléphone fixe Té…" at bounding box center [319, 164] width 597 height 258
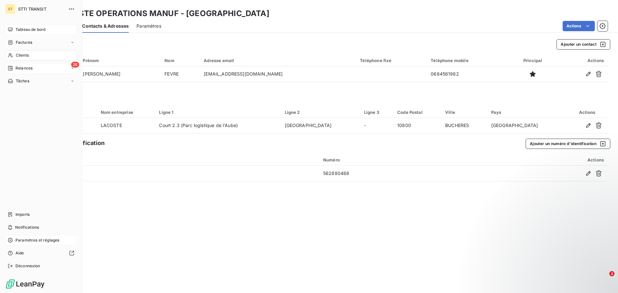
click at [16, 58] on span "Clients" at bounding box center [22, 55] width 13 height 6
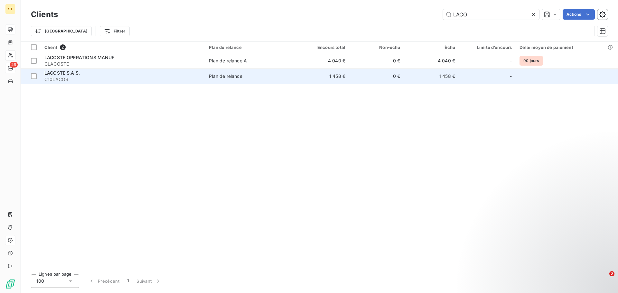
click at [78, 77] on span "C10LACOS" at bounding box center [122, 79] width 157 height 6
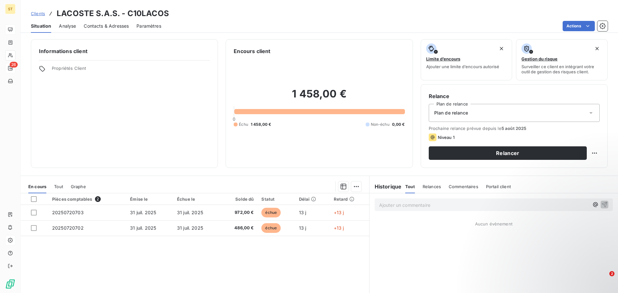
click at [108, 26] on span "Contacts & Adresses" at bounding box center [106, 26] width 45 height 6
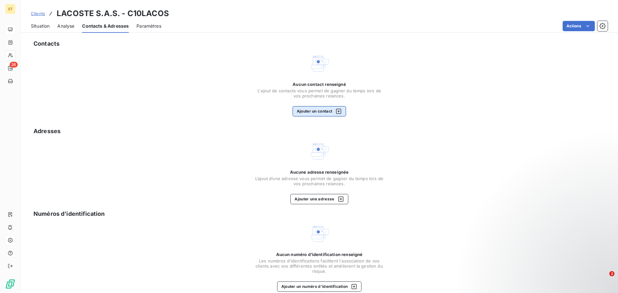
click at [323, 112] on button "Ajouter un contact" at bounding box center [320, 111] width 54 height 10
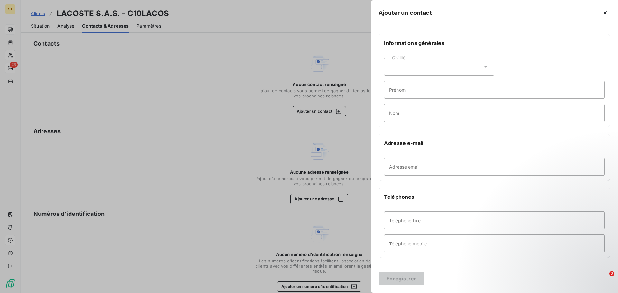
click at [427, 71] on div "Civilité" at bounding box center [439, 67] width 110 height 18
click at [419, 85] on li "Madame" at bounding box center [439, 83] width 110 height 12
click at [426, 71] on div "Civilité Madame" at bounding box center [439, 67] width 110 height 18
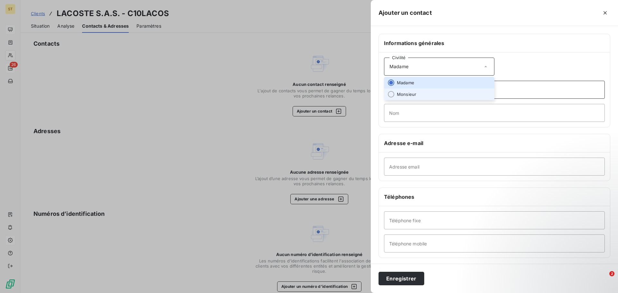
click at [516, 89] on input "Prénom" at bounding box center [494, 90] width 221 height 18
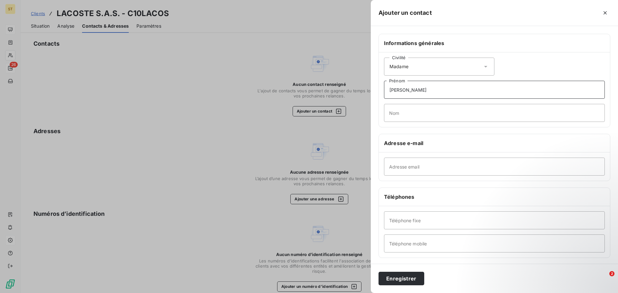
type input "[PERSON_NAME]"
type input "BOISSELET-BOUHLEL"
paste input "[EMAIL_ADDRESS][DOMAIN_NAME]"
type input "[EMAIL_ADDRESS][DOMAIN_NAME]"
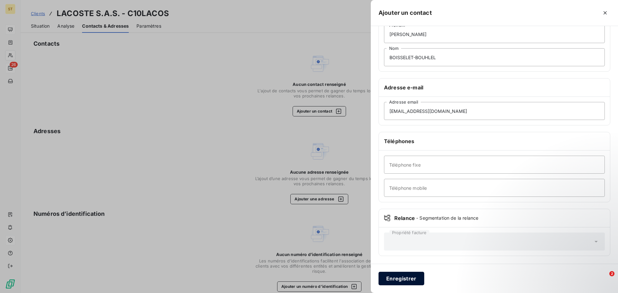
click at [414, 278] on button "Enregistrer" at bounding box center [402, 279] width 46 height 14
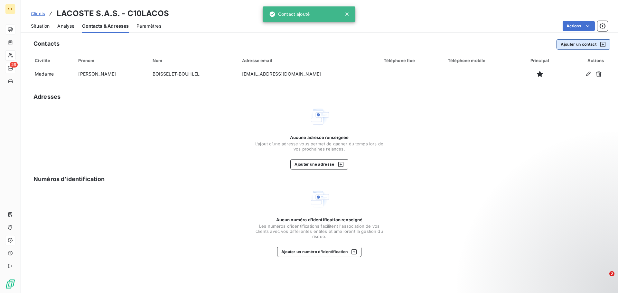
click at [567, 45] on button "Ajouter un contact" at bounding box center [584, 44] width 54 height 10
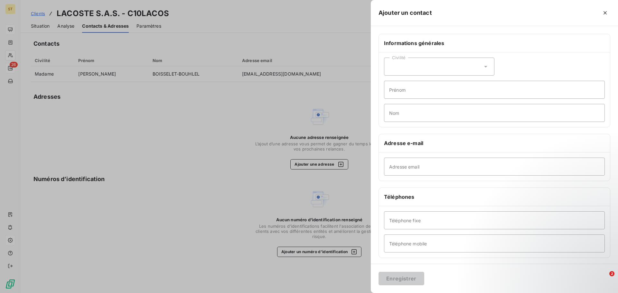
click at [421, 66] on div "Civilité" at bounding box center [439, 67] width 110 height 18
click at [416, 87] on li "Madame" at bounding box center [439, 83] width 110 height 12
click at [411, 88] on input "Prénom" at bounding box center [494, 90] width 221 height 18
type input "[PERSON_NAME]"
type input "E"
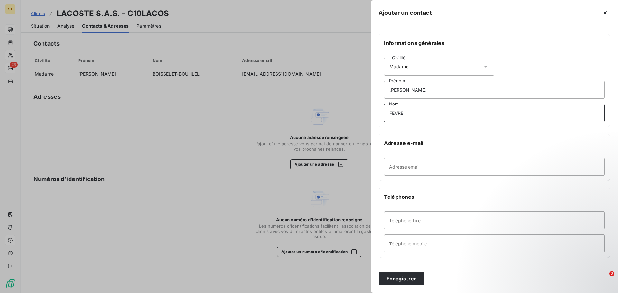
type input "FEVRE"
click at [424, 162] on input "Adresse email" at bounding box center [494, 167] width 221 height 18
paste input "[EMAIL_ADDRESS][DOMAIN_NAME]"
type input "[EMAIL_ADDRESS][DOMAIN_NAME]"
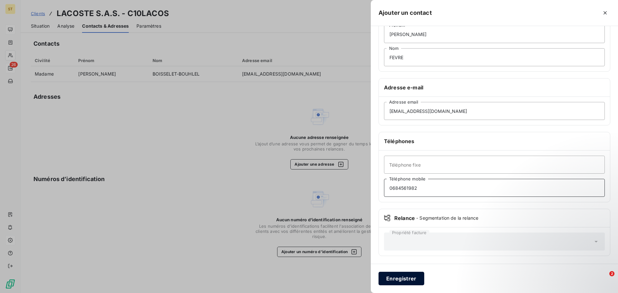
type input "0684561982"
click at [402, 279] on button "Enregistrer" at bounding box center [402, 279] width 46 height 14
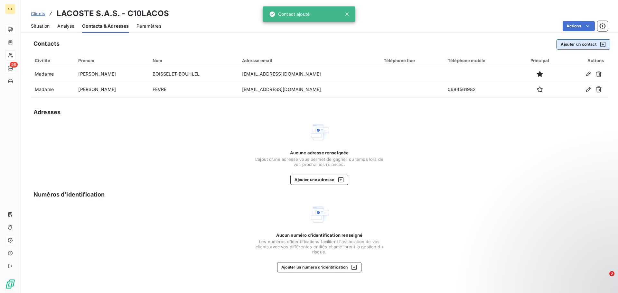
click at [579, 43] on button "Ajouter un contact" at bounding box center [584, 44] width 54 height 10
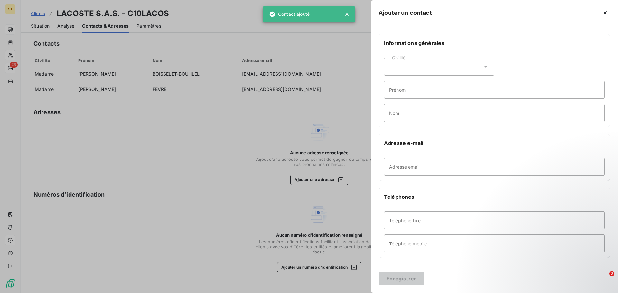
drag, startPoint x: 435, startPoint y: 67, endPoint x: 426, endPoint y: 75, distance: 12.3
click at [435, 67] on div "Civilité" at bounding box center [439, 67] width 110 height 18
click at [414, 82] on span "Madame" at bounding box center [405, 83] width 17 height 6
click at [420, 86] on input "Prénom" at bounding box center [494, 90] width 221 height 18
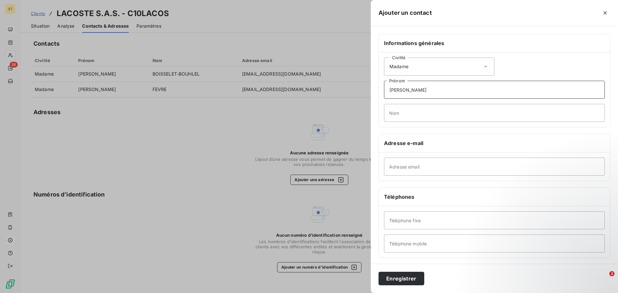
type input "[PERSON_NAME]"
type input "GUEYDAN"
paste input "[EMAIL_ADDRESS][DOMAIN_NAME]"
type input "[EMAIL_ADDRESS][DOMAIN_NAME]"
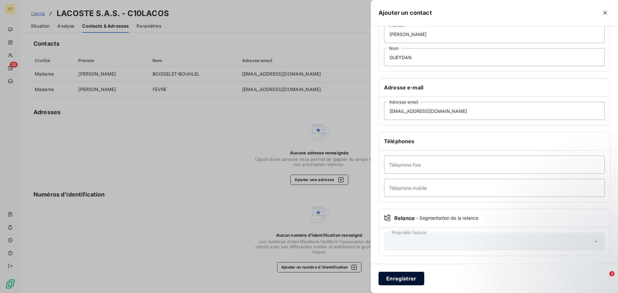
click at [405, 273] on button "Enregistrer" at bounding box center [402, 279] width 46 height 14
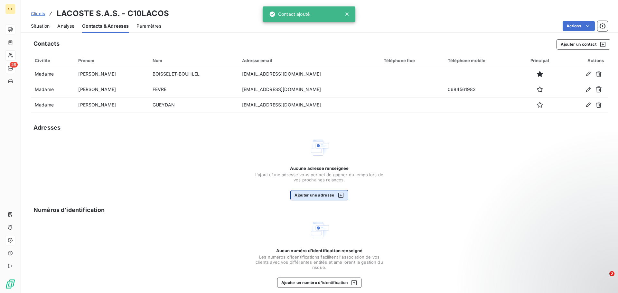
click at [334, 197] on div "button" at bounding box center [339, 195] width 10 height 6
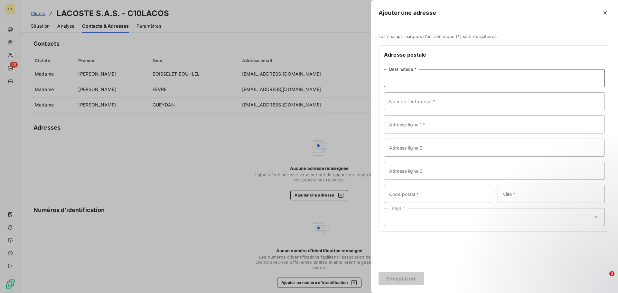
click at [408, 77] on input "Destinataire *" at bounding box center [494, 78] width 221 height 18
type input "[PERSON_NAME]"
type input "M"
click at [438, 95] on input "LACOSTEQ" at bounding box center [494, 101] width 221 height 18
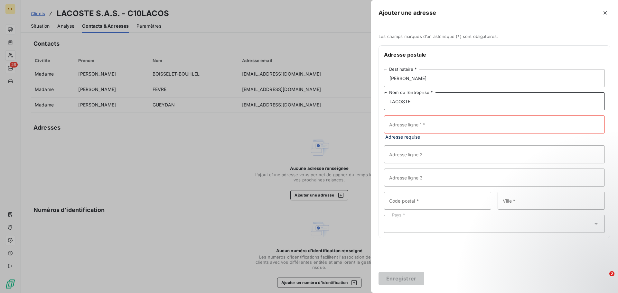
type input "LACOSTE"
click at [442, 127] on input "Adresse ligne 1 *" at bounding box center [494, 125] width 221 height 18
type input "[STREET_ADDRESS]"
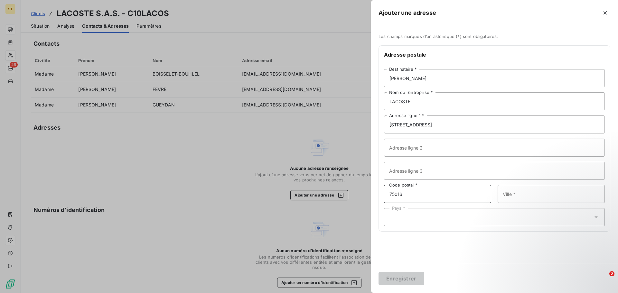
type input "75016"
type input "[GEOGRAPHIC_DATA]"
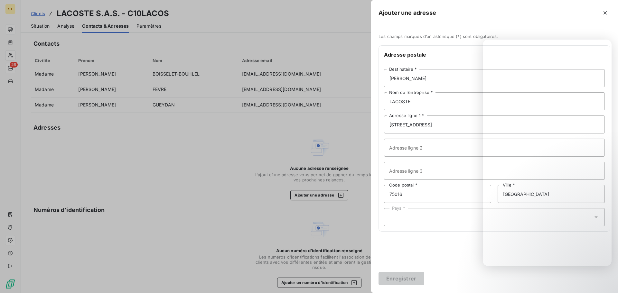
click at [450, 220] on div "Pays *" at bounding box center [494, 217] width 221 height 18
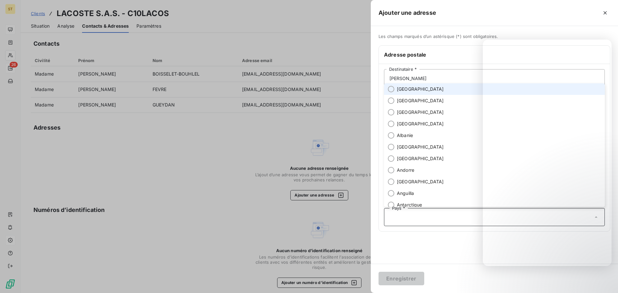
click at [427, 217] on input "text" at bounding box center [491, 217] width 203 height 6
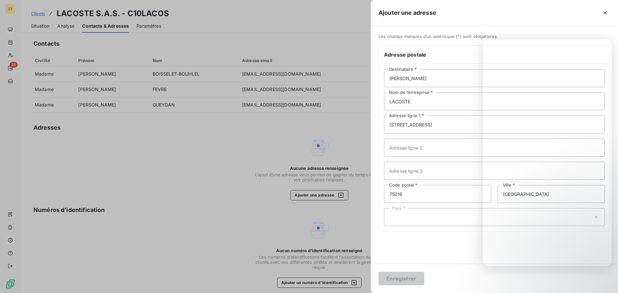
click at [412, 219] on div "Pays *" at bounding box center [494, 217] width 221 height 18
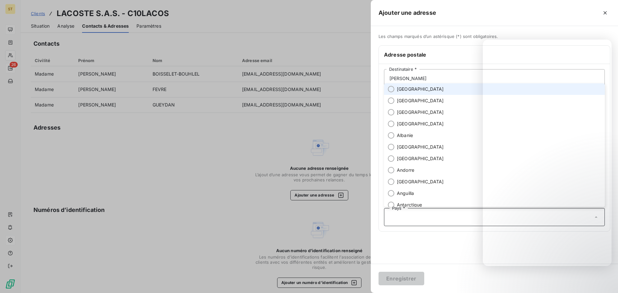
click at [406, 92] on span "[GEOGRAPHIC_DATA]" at bounding box center [420, 89] width 47 height 6
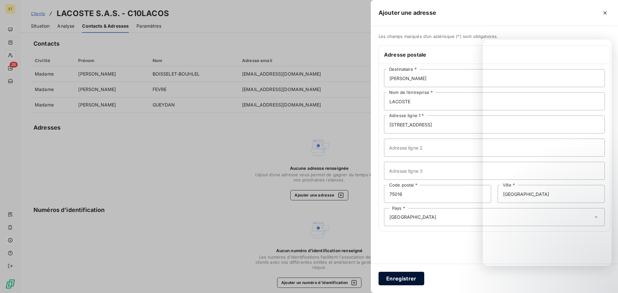
drag, startPoint x: 403, startPoint y: 276, endPoint x: 481, endPoint y: 263, distance: 79.3
click at [403, 276] on button "Enregistrer" at bounding box center [402, 279] width 46 height 14
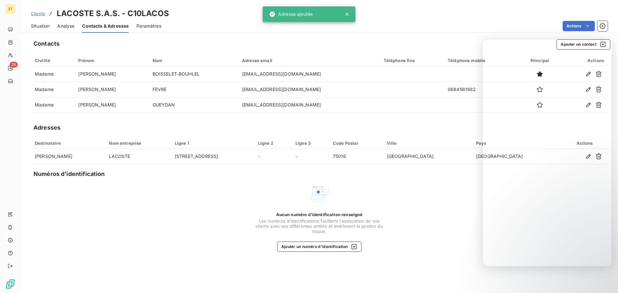
click at [437, 187] on div "Aucun numéro d’identification renseigné Les numéros d'identifications faciliten…" at bounding box center [319, 218] width 577 height 68
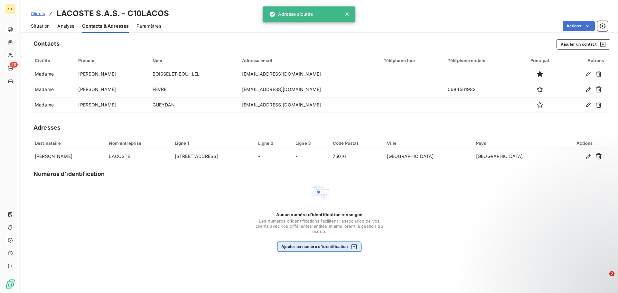
click at [301, 246] on button "Ajouter un numéro d’identification" at bounding box center [319, 247] width 85 height 10
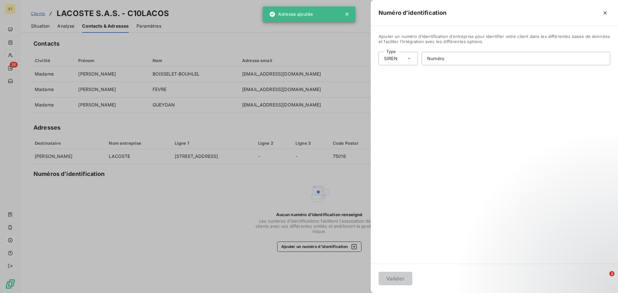
click at [441, 67] on div "Ajouter un numéro d’identification d’entreprise pour identifier votre client da…" at bounding box center [494, 145] width 247 height 238
click at [445, 61] on input "Numéro" at bounding box center [516, 58] width 188 height 13
click at [442, 56] on input "Numéro" at bounding box center [516, 58] width 188 height 13
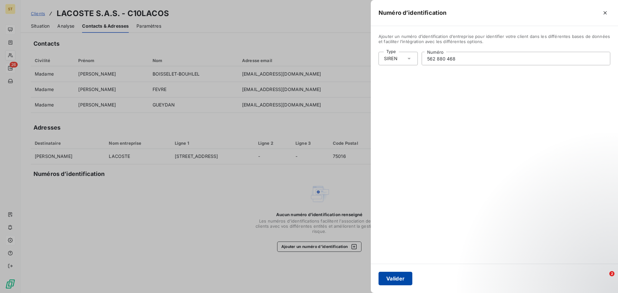
type input "562 880 468"
click at [402, 279] on button "Valider" at bounding box center [396, 279] width 34 height 14
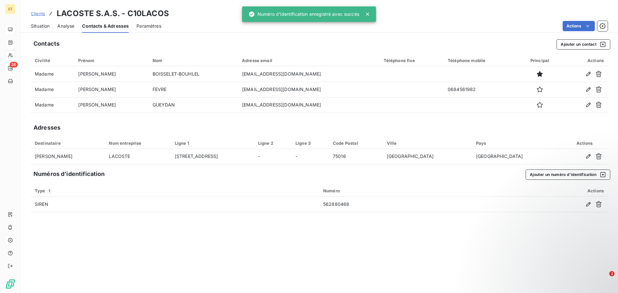
click at [174, 247] on div "Contacts Ajouter un contact Civilité Prénom Nom Adresse email Téléphone fixe Té…" at bounding box center [319, 164] width 597 height 258
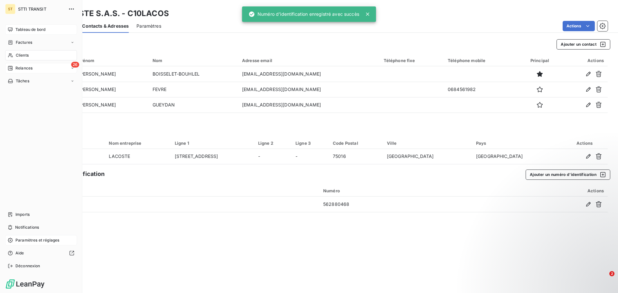
click at [13, 54] on div "Clients" at bounding box center [41, 55] width 72 height 10
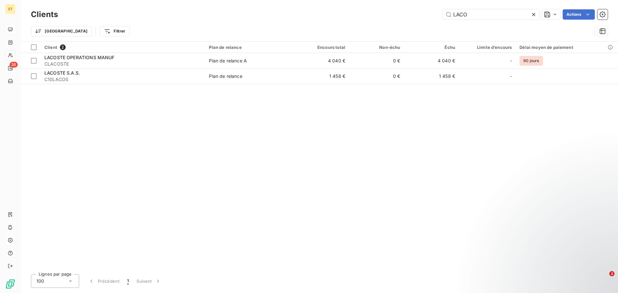
click at [250, 179] on div "Client 2 Plan de relance Encours total Non-échu Échu Limite d’encours Délai moy…" at bounding box center [319, 156] width 597 height 228
click at [474, 16] on input "LACO" at bounding box center [491, 14] width 97 height 10
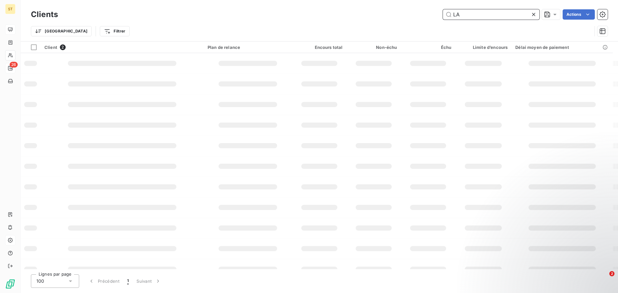
type input "L"
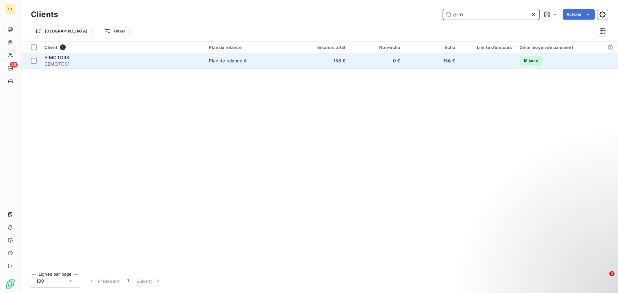
type input "e-m"
click at [242, 62] on div "Plan de relance A" at bounding box center [228, 61] width 38 height 6
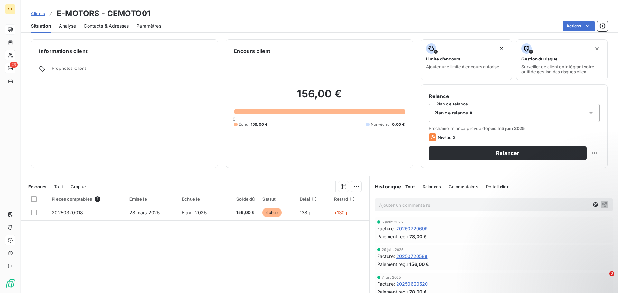
click at [112, 25] on span "Contacts & Adresses" at bounding box center [106, 26] width 45 height 6
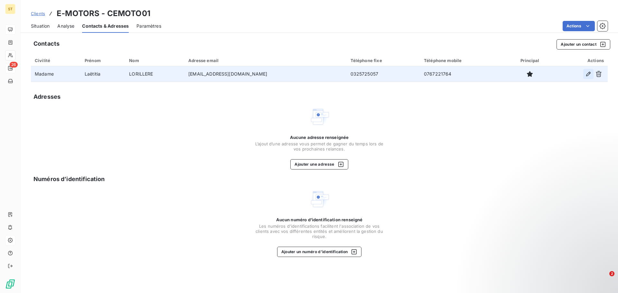
click at [588, 76] on icon "button" at bounding box center [588, 74] width 5 height 5
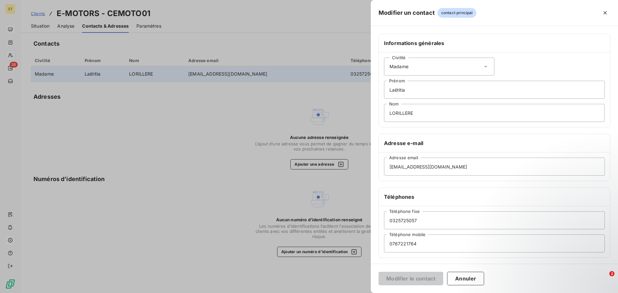
scroll to position [56, 0]
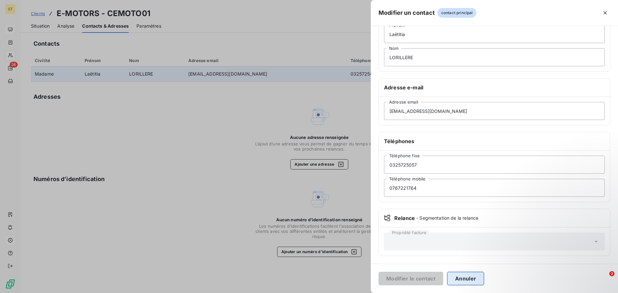
click at [475, 281] on button "Annuler" at bounding box center [465, 279] width 37 height 14
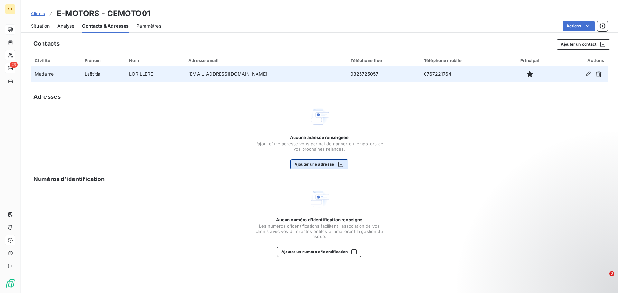
click at [339, 165] on icon "button" at bounding box center [341, 164] width 6 height 6
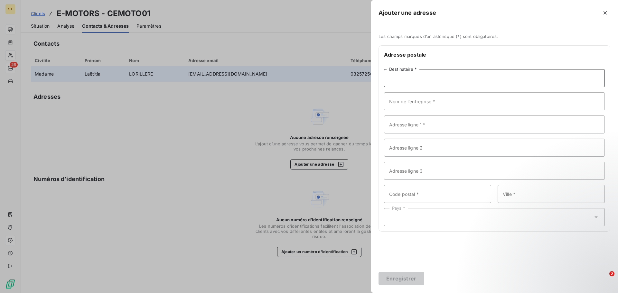
click at [452, 80] on input "Destinataire *" at bounding box center [494, 78] width 221 height 18
drag, startPoint x: 485, startPoint y: 123, endPoint x: 482, endPoint y: 108, distance: 15.0
click at [485, 123] on input "Adresse ligne 1 *" at bounding box center [494, 125] width 221 height 18
click at [482, 108] on input "Nom de l’entreprise *" at bounding box center [494, 101] width 221 height 18
click at [483, 84] on input "Laëtitia" at bounding box center [494, 78] width 221 height 18
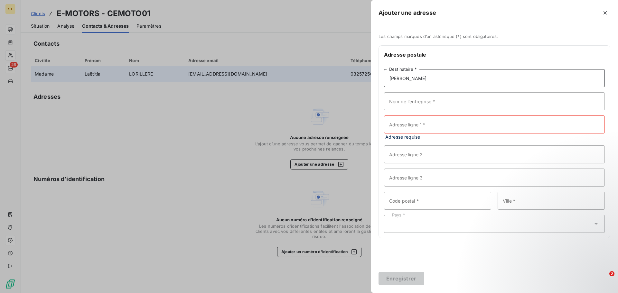
type input "[PERSON_NAME]"
type input "E-MOTORS"
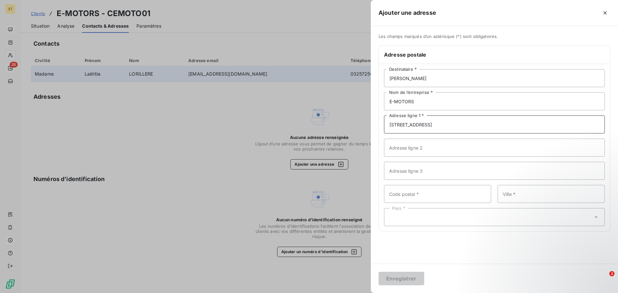
type input "[STREET_ADDRESS]"
type input "10150"
type input "LAVAU"
click at [505, 218] on div "Pays *" at bounding box center [494, 217] width 221 height 18
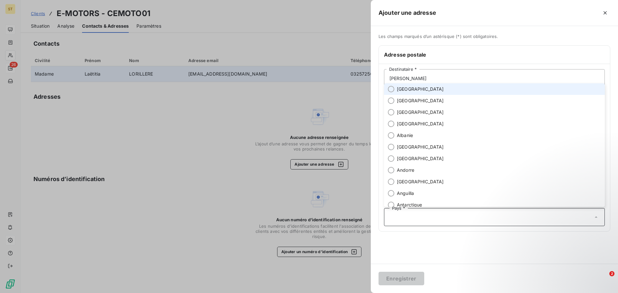
click at [400, 90] on span "[GEOGRAPHIC_DATA]" at bounding box center [420, 89] width 47 height 6
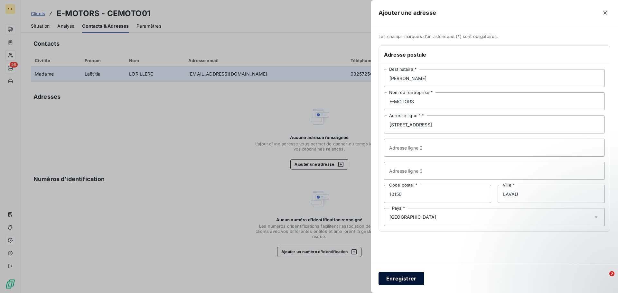
click at [405, 280] on button "Enregistrer" at bounding box center [402, 279] width 46 height 14
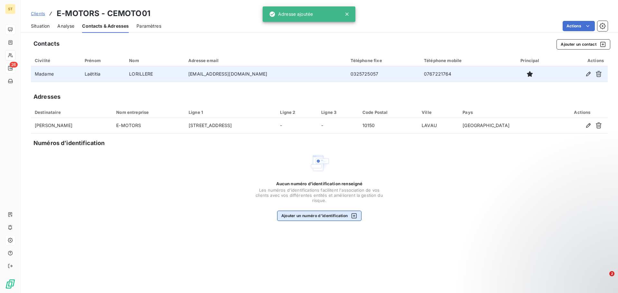
click at [330, 215] on button "Ajouter un numéro d’identification" at bounding box center [319, 216] width 85 height 10
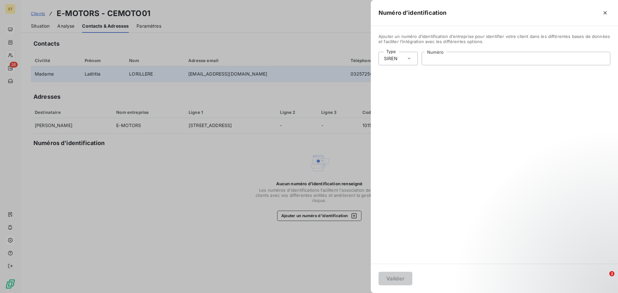
click at [446, 61] on input "Numéro" at bounding box center [516, 58] width 188 height 13
type input "434 039 327"
click at [399, 274] on button "Valider" at bounding box center [396, 279] width 34 height 14
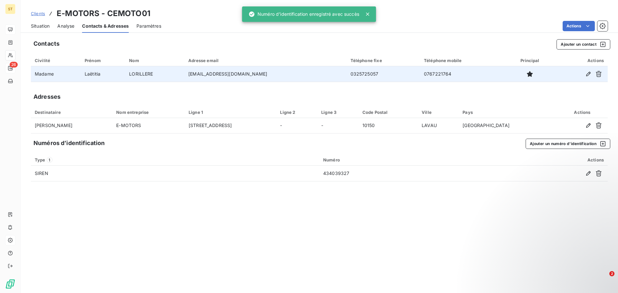
click at [230, 261] on div "Contacts Ajouter un contact Civilité Prénom Nom Adresse email Téléphone fixe Té…" at bounding box center [319, 164] width 597 height 258
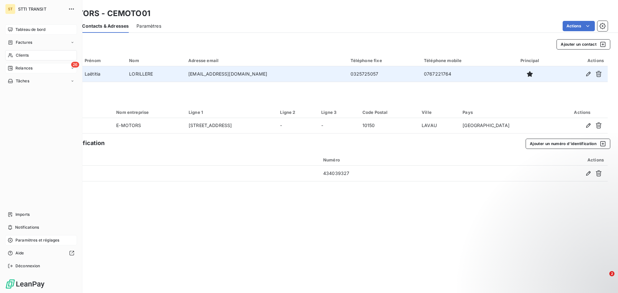
click at [14, 54] on div "Clients" at bounding box center [41, 55] width 72 height 10
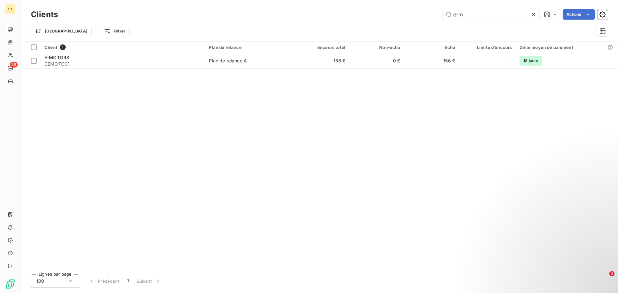
drag, startPoint x: 471, startPoint y: 16, endPoint x: 375, endPoint y: 16, distance: 96.6
click at [375, 16] on div "e-m Actions" at bounding box center [337, 14] width 542 height 10
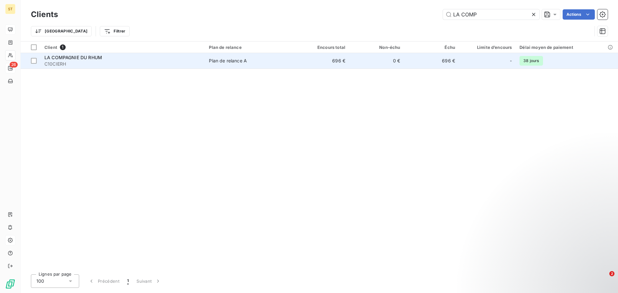
type input "LA COMP"
click at [94, 61] on span "C10CIERH" at bounding box center [122, 64] width 157 height 6
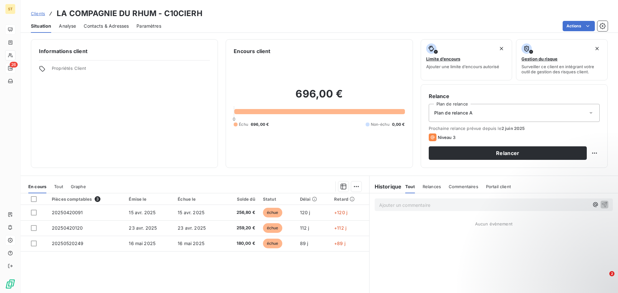
click at [113, 26] on span "Contacts & Adresses" at bounding box center [106, 26] width 45 height 6
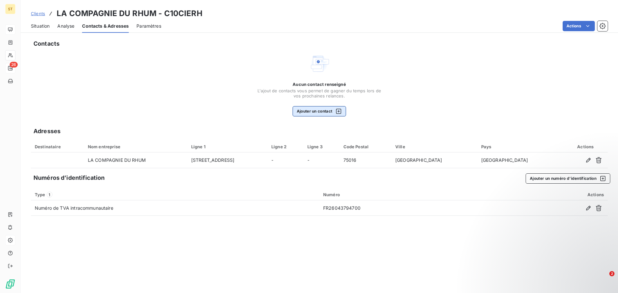
click at [320, 113] on button "Ajouter un contact" at bounding box center [320, 111] width 54 height 10
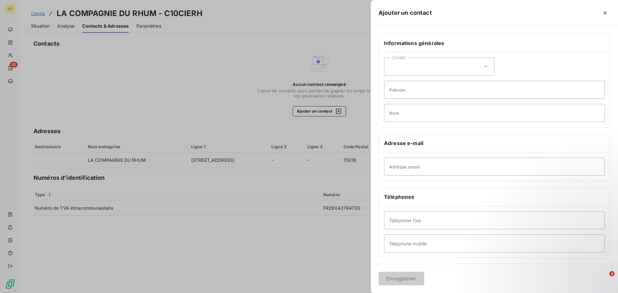
click at [430, 64] on div "Civilité" at bounding box center [439, 67] width 110 height 18
click at [405, 91] on span "Monsieur" at bounding box center [406, 94] width 19 height 6
click at [432, 91] on input "Prénom" at bounding box center [494, 90] width 221 height 18
click at [417, 94] on input "Prénom" at bounding box center [494, 90] width 221 height 18
type input "p"
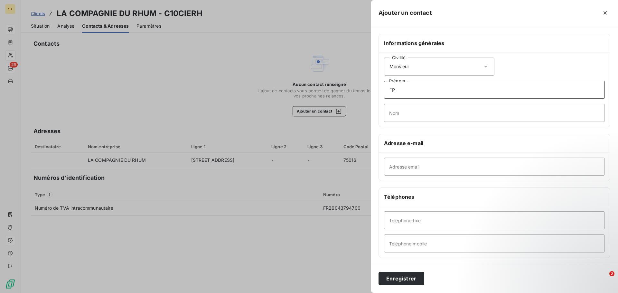
type input "¨"
type input "[PERSON_NAME]"
type input "DE POMPIGNAN"
click at [408, 170] on input "Adresse email" at bounding box center [494, 167] width 221 height 18
paste input "[PERSON_NAME][EMAIL_ADDRESS][DOMAIN_NAME]"
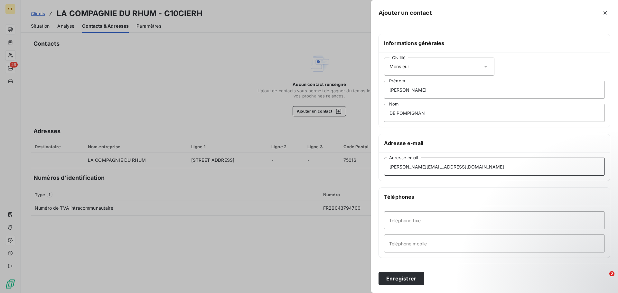
type input "[PERSON_NAME][EMAIL_ADDRESS][DOMAIN_NAME]"
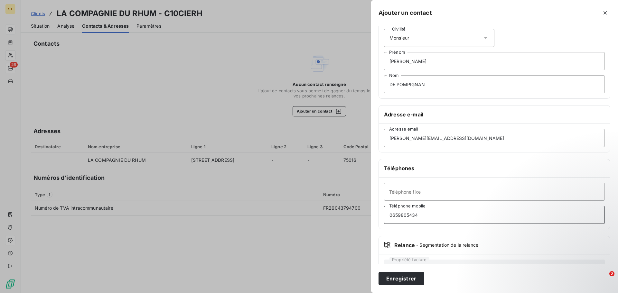
scroll to position [56, 0]
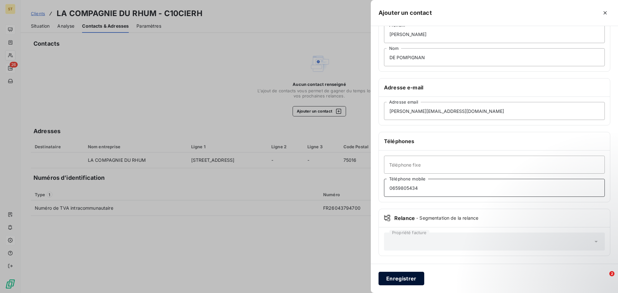
type input "0659805434"
click at [403, 279] on button "Enregistrer" at bounding box center [402, 279] width 46 height 14
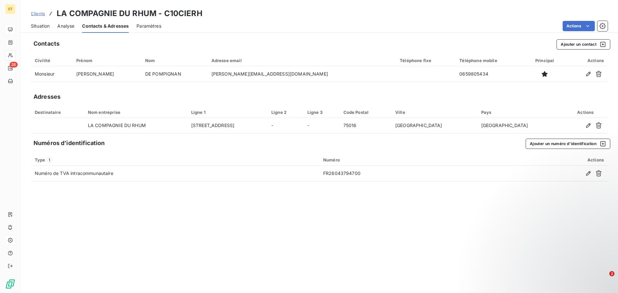
click at [351, 243] on div "Contacts Ajouter un contact Civilité Prénom Nom Adresse email Téléphone fixe Té…" at bounding box center [319, 164] width 597 height 258
click at [588, 143] on button "Ajouter un numéro d’identification" at bounding box center [568, 144] width 85 height 10
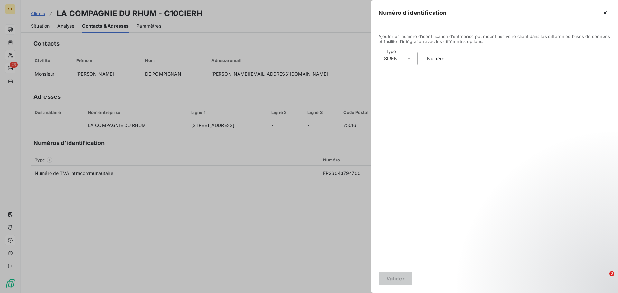
click at [390, 60] on div "SIREN" at bounding box center [391, 58] width 14 height 6
click at [401, 57] on div "SIREN" at bounding box center [398, 59] width 39 height 14
click at [314, 245] on div at bounding box center [309, 146] width 618 height 293
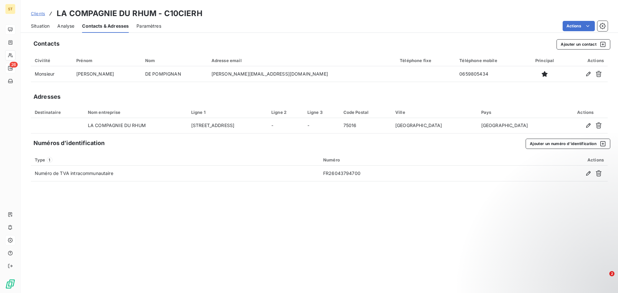
click at [527, 195] on div "Contacts Ajouter un contact Civilité Prénom Nom Adresse email Téléphone fixe Té…" at bounding box center [319, 164] width 597 height 258
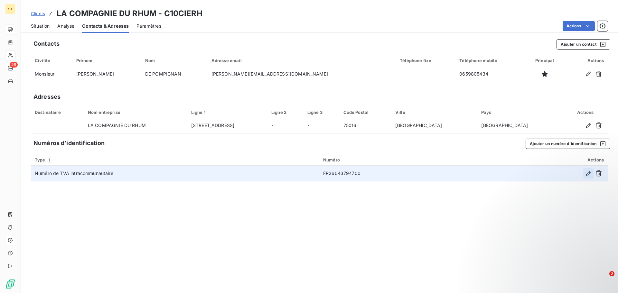
click at [588, 175] on icon "button" at bounding box center [588, 173] width 6 height 6
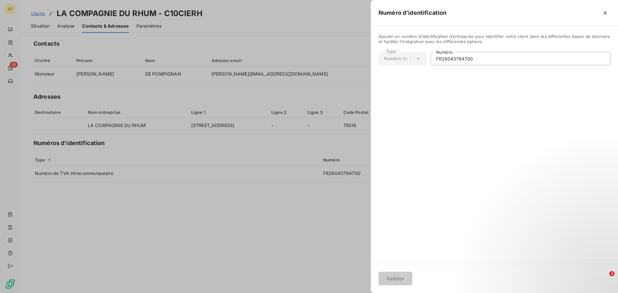
click at [269, 198] on div at bounding box center [309, 146] width 618 height 293
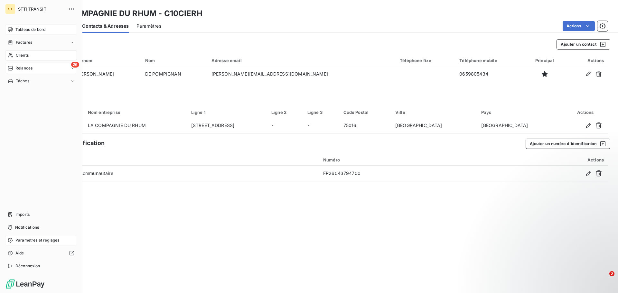
click at [25, 55] on span "Clients" at bounding box center [22, 55] width 13 height 6
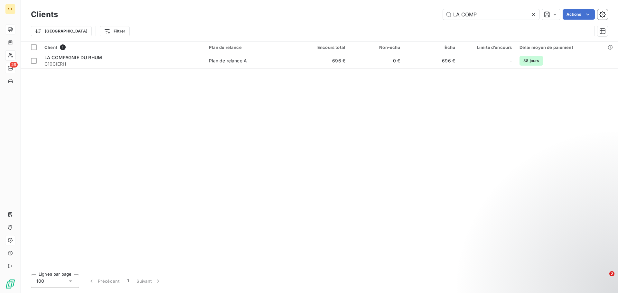
drag, startPoint x: 490, startPoint y: 15, endPoint x: 390, endPoint y: 16, distance: 100.4
click at [390, 16] on div "LA COMP Actions" at bounding box center [337, 14] width 542 height 10
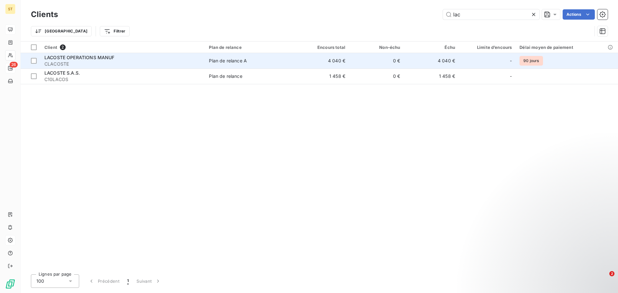
type input "lac"
click at [226, 64] on td "Plan de relance A" at bounding box center [249, 60] width 89 height 15
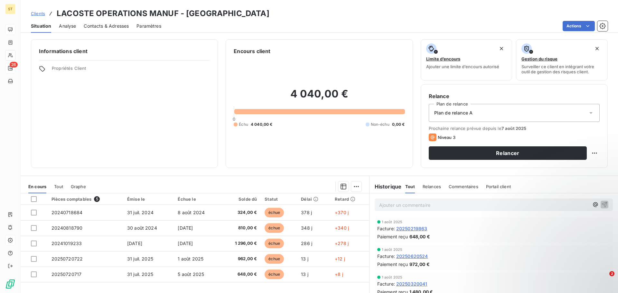
click at [100, 30] on div "Contacts & Adresses" at bounding box center [106, 26] width 45 height 14
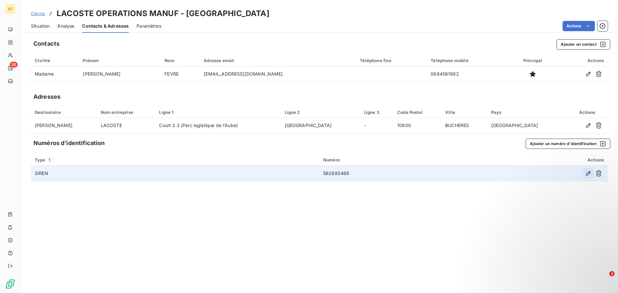
click at [587, 174] on icon "button" at bounding box center [588, 173] width 6 height 6
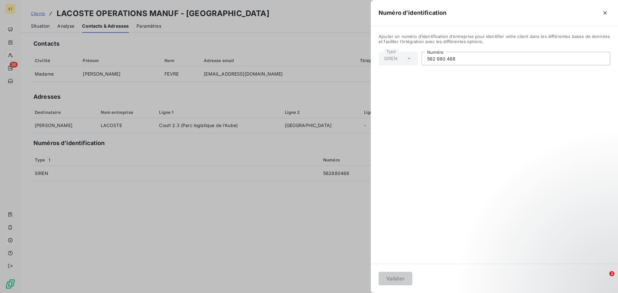
click at [410, 54] on div "SIREN" at bounding box center [398, 59] width 39 height 14
drag, startPoint x: 99, startPoint y: 209, endPoint x: 127, endPoint y: 205, distance: 28.6
click at [98, 209] on div at bounding box center [309, 146] width 618 height 293
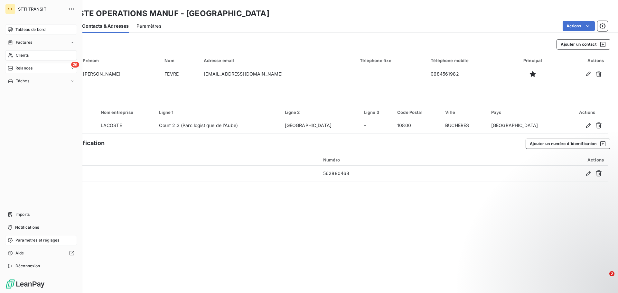
click at [14, 53] on div "Clients" at bounding box center [41, 55] width 72 height 10
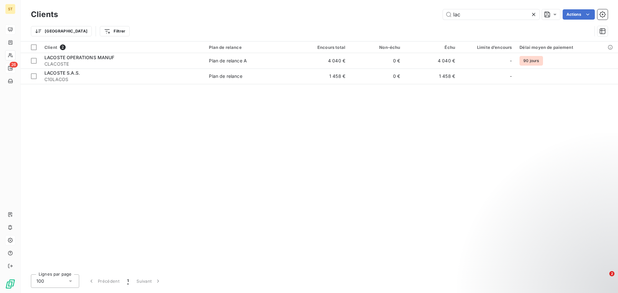
click at [397, 2] on div "Clients lac Actions Trier Filtrer" at bounding box center [319, 20] width 597 height 41
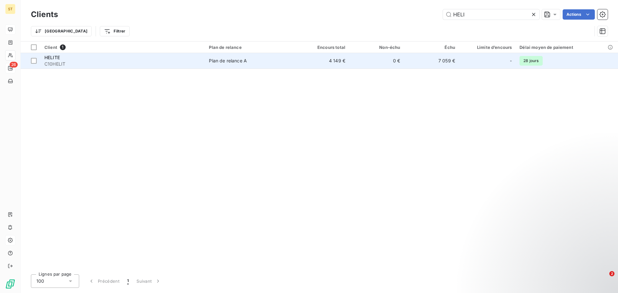
type input "HELI"
click at [214, 56] on td "Plan de relance A" at bounding box center [249, 60] width 89 height 15
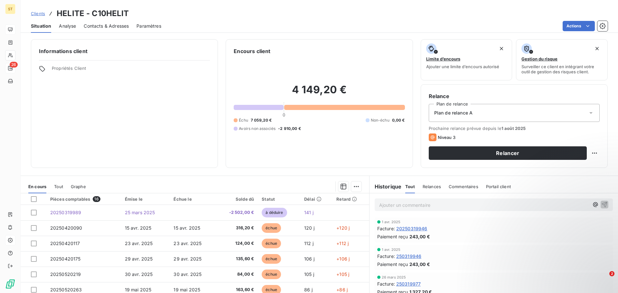
click at [98, 25] on span "Contacts & Adresses" at bounding box center [106, 26] width 45 height 6
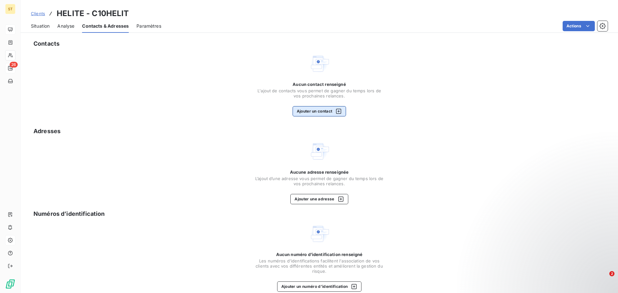
click at [326, 113] on button "Ajouter un contact" at bounding box center [320, 111] width 54 height 10
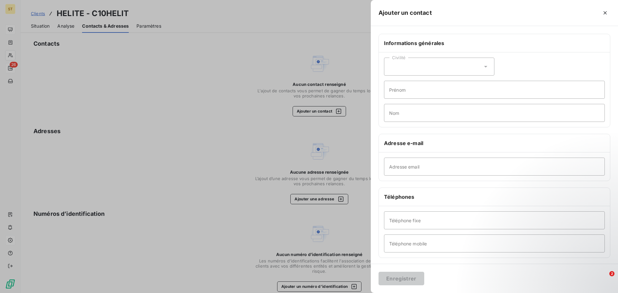
click at [415, 65] on div "Civilité" at bounding box center [439, 67] width 110 height 18
drag, startPoint x: 406, startPoint y: 83, endPoint x: 424, endPoint y: 89, distance: 18.9
click at [406, 83] on span "Madame" at bounding box center [405, 83] width 17 height 6
click at [425, 93] on input "Prénom" at bounding box center [494, 90] width 221 height 18
type input "T"
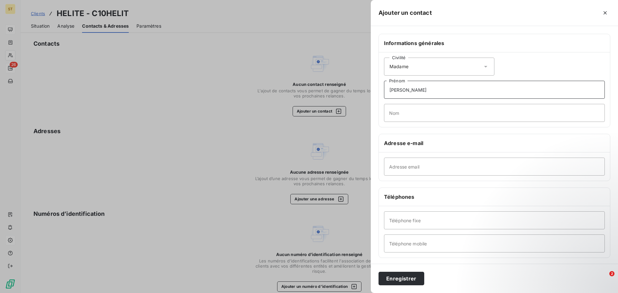
drag, startPoint x: 417, startPoint y: 88, endPoint x: 314, endPoint y: 88, distance: 103.3
click at [314, 293] on div "Ajouter un contact Informations générales Civilité Madame [PERSON_NAME] Nom Adr…" at bounding box center [309, 293] width 618 height 0
type input "t"
type input "Tiphanie"
type input "BARUET"
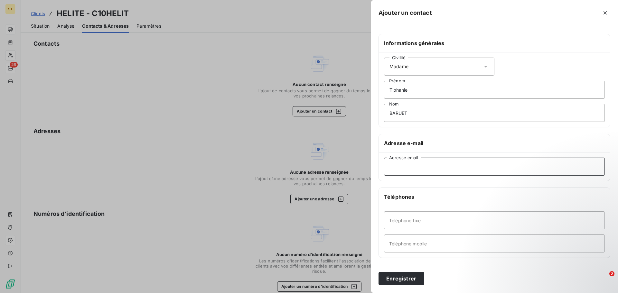
drag, startPoint x: 418, startPoint y: 165, endPoint x: 418, endPoint y: 172, distance: 6.8
click at [418, 166] on input "Adresse email" at bounding box center [494, 167] width 221 height 18
paste input "[EMAIL_ADDRESS][DOMAIN_NAME]"
type input "[EMAIL_ADDRESS][DOMAIN_NAME]"
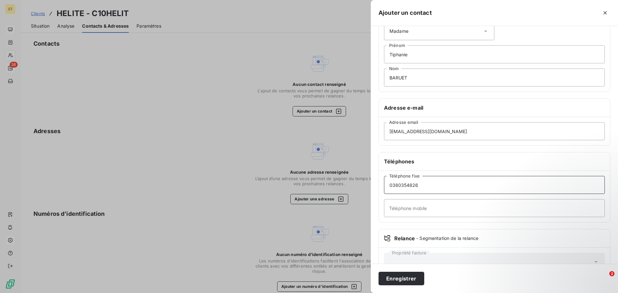
scroll to position [56, 0]
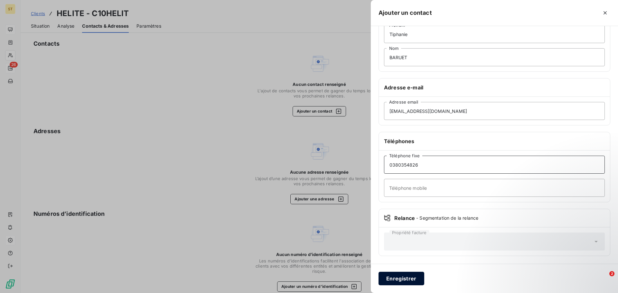
type input "0380354826"
click at [406, 274] on button "Enregistrer" at bounding box center [402, 279] width 46 height 14
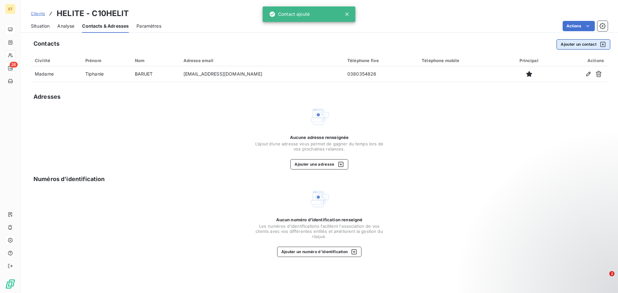
click at [587, 44] on button "Ajouter un contact" at bounding box center [584, 44] width 54 height 10
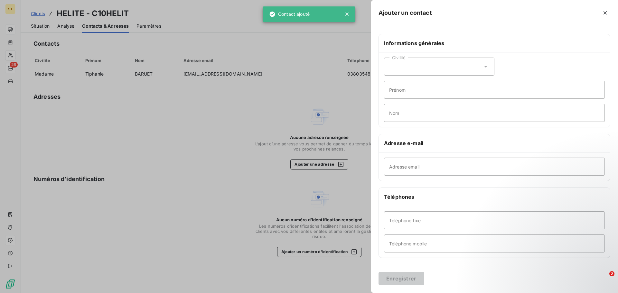
click at [441, 63] on div "Civilité" at bounding box center [439, 67] width 110 height 18
click at [409, 90] on li "Monsieur" at bounding box center [439, 95] width 110 height 12
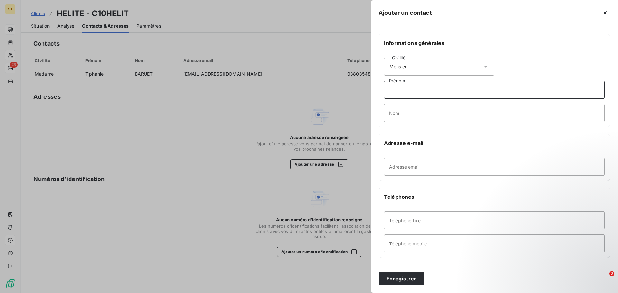
click at [420, 90] on input "Prénom" at bounding box center [494, 90] width 221 height 18
click at [421, 90] on input "Chril" at bounding box center [494, 90] width 221 height 18
type input "Chiril"
type input "CAUZA"
click at [411, 170] on input "Adresse email" at bounding box center [494, 167] width 221 height 18
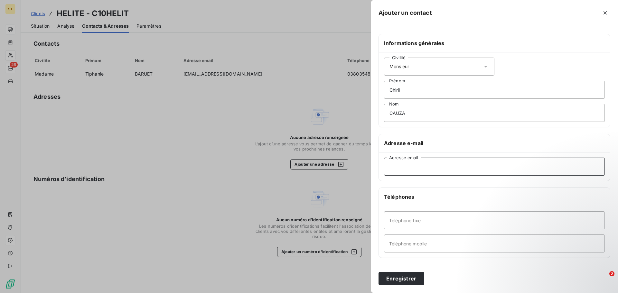
paste input "[EMAIL_ADDRESS][DOMAIN_NAME]"
type input "[EMAIL_ADDRESS][DOMAIN_NAME]"
click at [432, 222] on input "Téléphone fixe" at bounding box center [494, 221] width 221 height 18
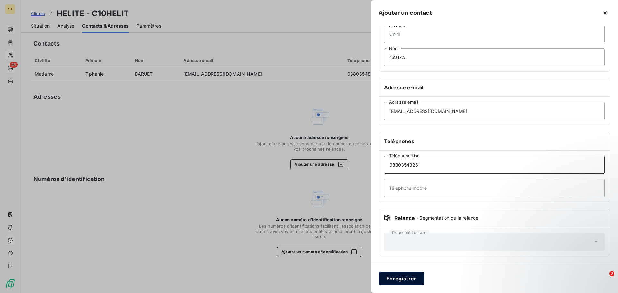
type input "0380354826"
click at [414, 278] on button "Enregistrer" at bounding box center [402, 279] width 46 height 14
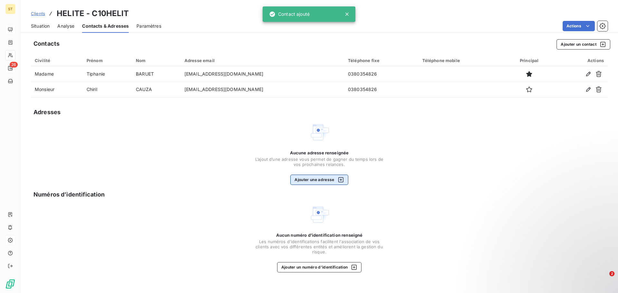
click at [334, 181] on button "Ajouter une adresse" at bounding box center [319, 180] width 58 height 10
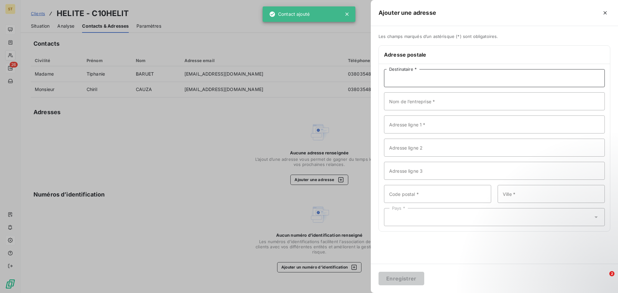
click at [421, 79] on input "Destinataire *" at bounding box center [494, 78] width 221 height 18
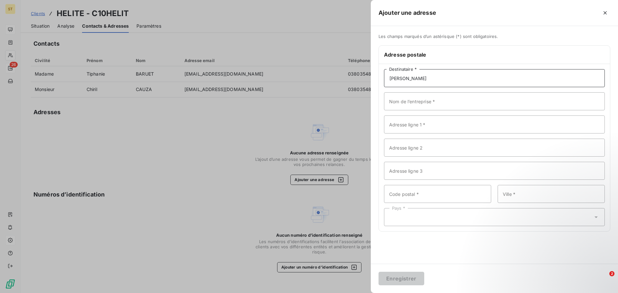
type input "[PERSON_NAME]"
type input "HELITE"
type input "[STREET_ADDRESS]"
type input "21121"
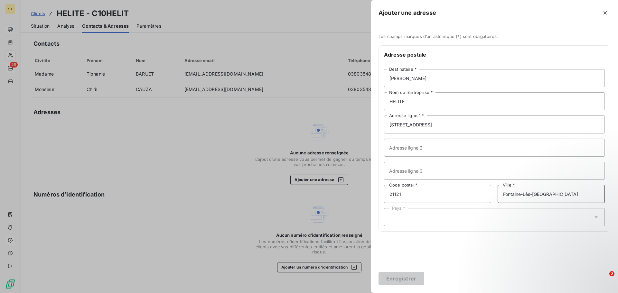
type input "Fontaine-Lès-[GEOGRAPHIC_DATA]"
click at [432, 216] on div "Pays *" at bounding box center [494, 217] width 221 height 18
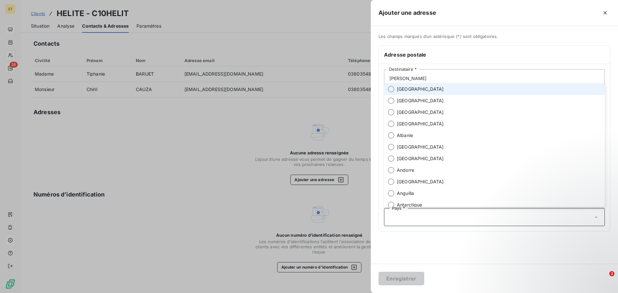
click at [412, 91] on span "[GEOGRAPHIC_DATA]" at bounding box center [420, 89] width 47 height 6
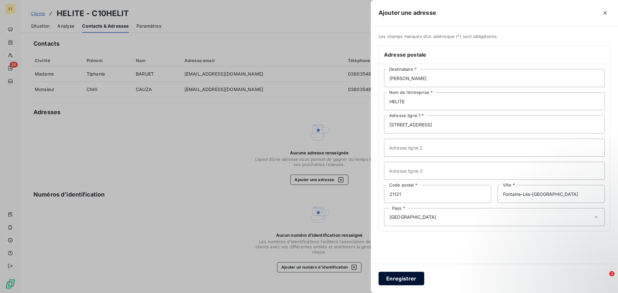
click at [403, 273] on button "Enregistrer" at bounding box center [402, 279] width 46 height 14
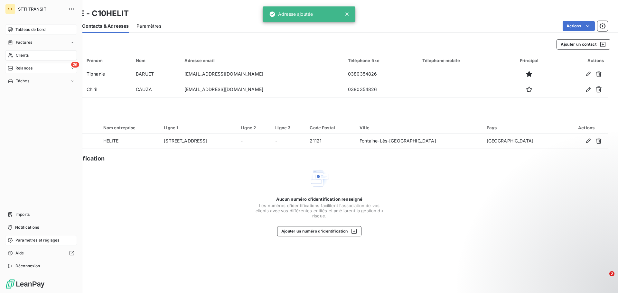
click at [19, 59] on div "Clients" at bounding box center [41, 55] width 72 height 10
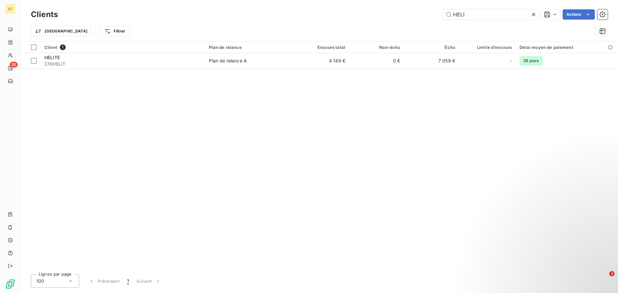
drag, startPoint x: 475, startPoint y: 14, endPoint x: 374, endPoint y: 13, distance: 100.8
click at [374, 13] on div "HELI Actions" at bounding box center [337, 14] width 542 height 10
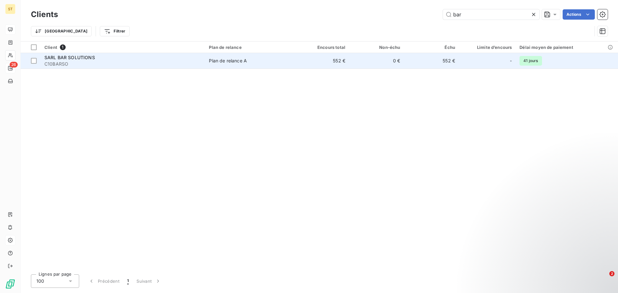
type input "bar"
click at [83, 59] on span "SARL BAR SOLUTIONS" at bounding box center [69, 57] width 51 height 5
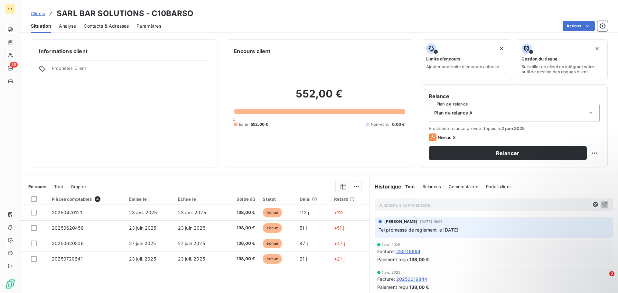
click at [109, 30] on div "Contacts & Adresses" at bounding box center [106, 26] width 45 height 14
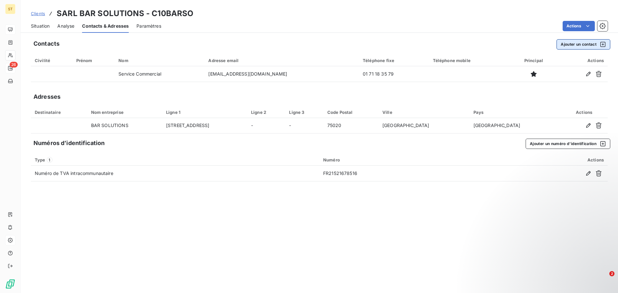
click at [569, 45] on button "Ajouter un contact" at bounding box center [584, 44] width 54 height 10
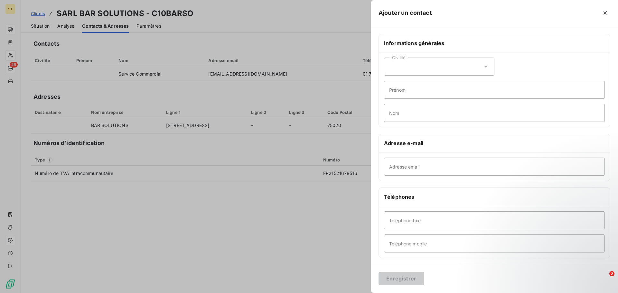
click at [415, 67] on div "Civilité" at bounding box center [439, 67] width 110 height 18
click at [412, 80] on span "Madame" at bounding box center [405, 83] width 17 height 6
drag, startPoint x: 424, startPoint y: 86, endPoint x: 430, endPoint y: 86, distance: 6.4
click at [425, 86] on input "Prénom" at bounding box center [494, 90] width 221 height 18
type input "Quitterie"
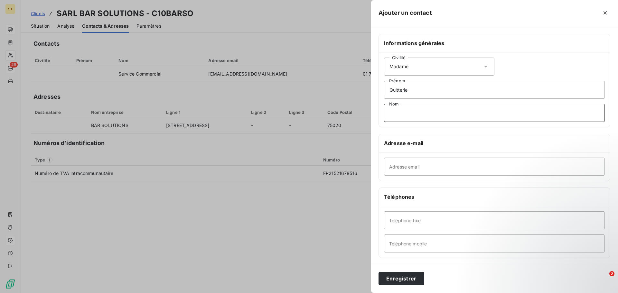
click at [409, 116] on input "Nom" at bounding box center [494, 113] width 221 height 18
type input "[PERSON_NAME]"
click at [471, 171] on input "Adresse email" at bounding box center [494, 167] width 221 height 18
paste input "[EMAIL_ADDRESS][PERSON_NAME][DOMAIN_NAME]"
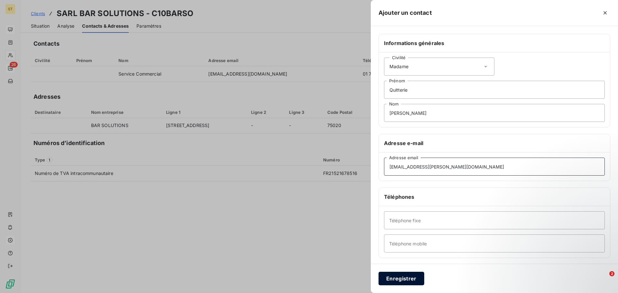
type input "[EMAIL_ADDRESS][PERSON_NAME][DOMAIN_NAME]"
click at [401, 280] on button "Enregistrer" at bounding box center [402, 279] width 46 height 14
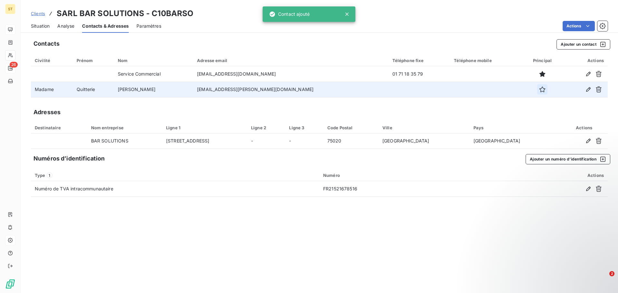
click at [537, 93] on button "button" at bounding box center [542, 89] width 10 height 10
drag, startPoint x: 214, startPoint y: 230, endPoint x: 224, endPoint y: 231, distance: 10.3
click at [214, 230] on div "Contacts Ajouter un contact Civilité Prénom Nom Adresse email Téléphone fixe Té…" at bounding box center [319, 164] width 597 height 258
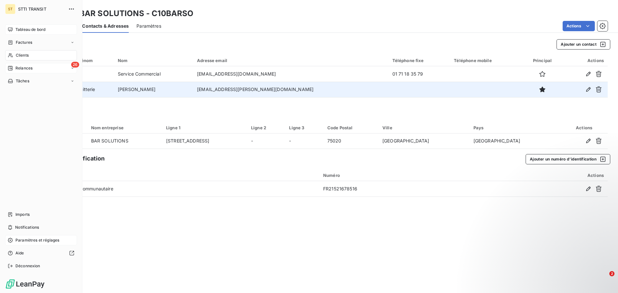
click at [10, 54] on icon at bounding box center [10, 55] width 5 height 5
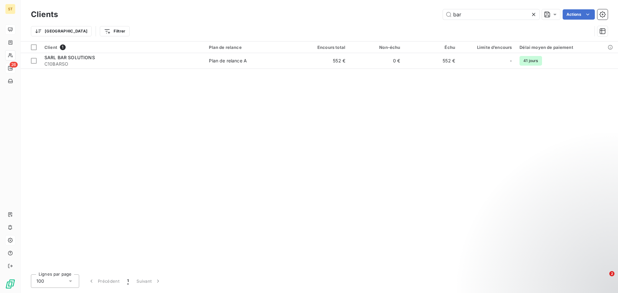
drag, startPoint x: 336, startPoint y: 136, endPoint x: 343, endPoint y: 117, distance: 20.8
click at [336, 136] on div "Client 1 Plan de relance Encours total Non-échu Échu Limite d’encours Délai moy…" at bounding box center [319, 156] width 597 height 228
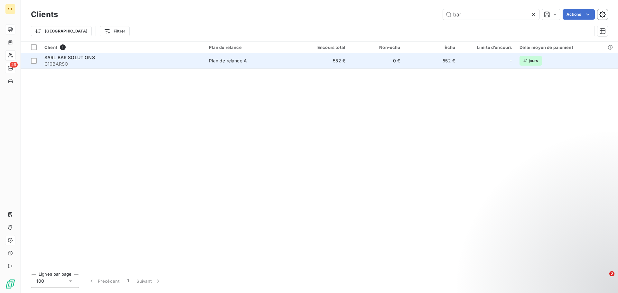
click at [77, 58] on span "SARL BAR SOLUTIONS" at bounding box center [69, 57] width 51 height 5
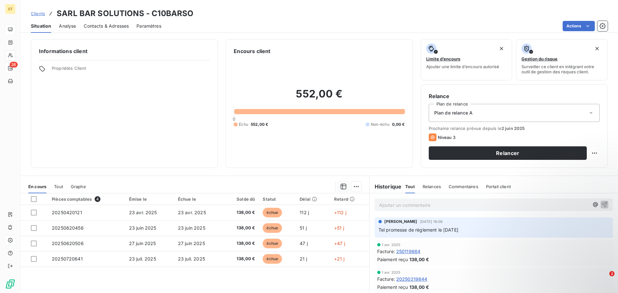
click at [118, 28] on span "Contacts & Adresses" at bounding box center [106, 26] width 45 height 6
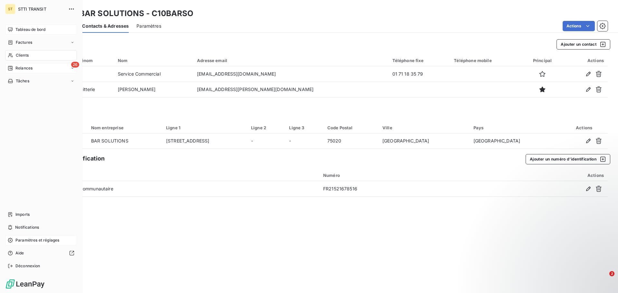
click at [9, 54] on icon at bounding box center [10, 55] width 5 height 4
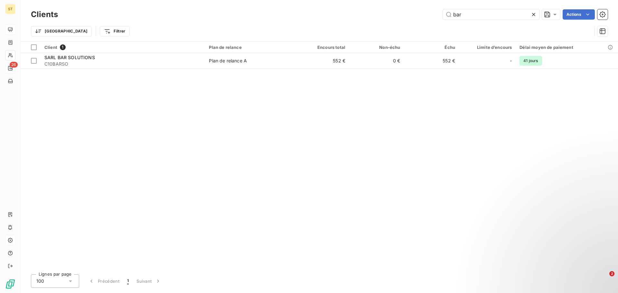
drag, startPoint x: 471, startPoint y: 15, endPoint x: 405, endPoint y: 11, distance: 65.8
click at [405, 11] on div "bar Actions" at bounding box center [337, 14] width 542 height 10
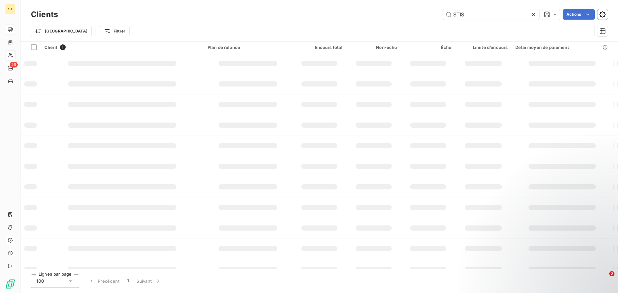
type input "STIS"
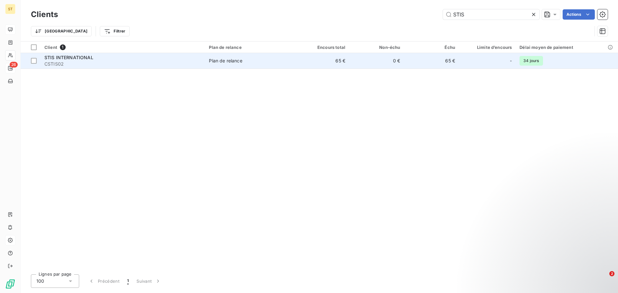
click at [81, 64] on span "CSTIS02" at bounding box center [122, 64] width 157 height 6
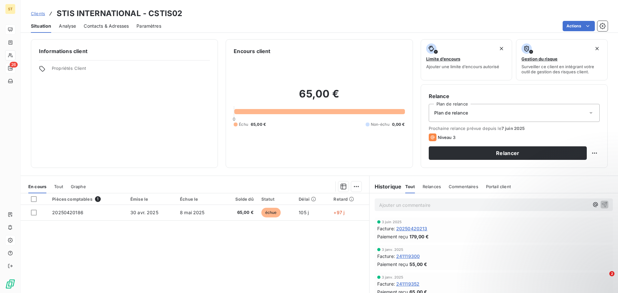
click at [115, 27] on span "Contacts & Adresses" at bounding box center [106, 26] width 45 height 6
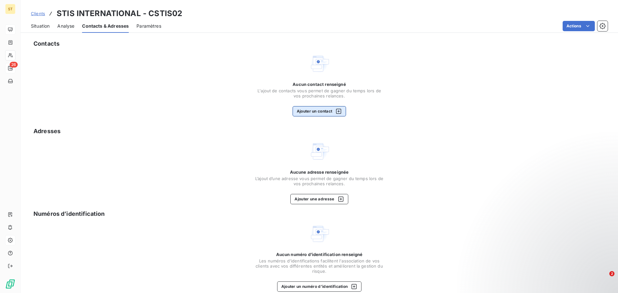
click at [326, 113] on button "Ajouter un contact" at bounding box center [320, 111] width 54 height 10
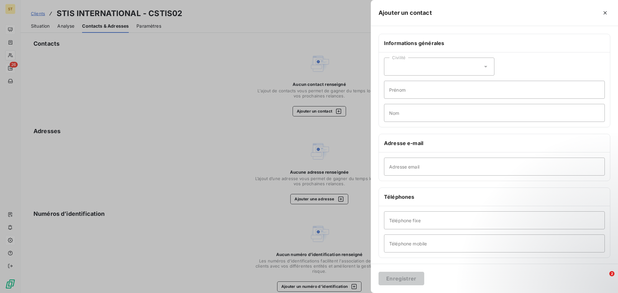
click at [408, 67] on div "Civilité" at bounding box center [439, 67] width 110 height 18
click at [407, 84] on span "Madame" at bounding box center [405, 83] width 17 height 6
click at [423, 87] on input "Prénom" at bounding box center [494, 90] width 221 height 18
type input "[PERSON_NAME]"
type input "MURA"
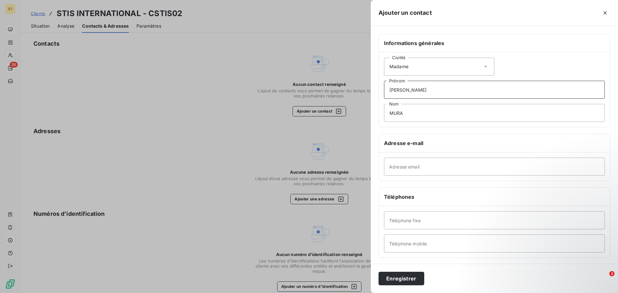
click at [427, 89] on input "[PERSON_NAME]" at bounding box center [494, 90] width 221 height 18
type input "[PERSON_NAME]"
click at [418, 171] on input "Adresse email" at bounding box center [494, 167] width 221 height 18
paste input "[EMAIL_ADDRESS][DOMAIN_NAME]"
type input "[EMAIL_ADDRESS][DOMAIN_NAME]"
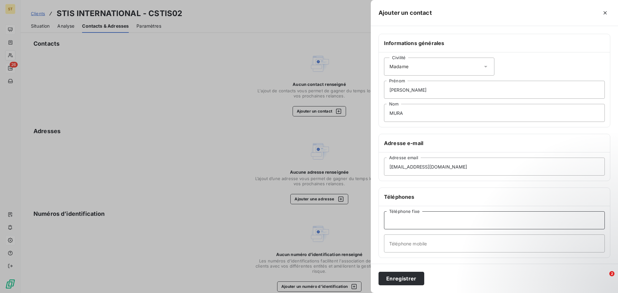
click at [419, 219] on input "Téléphone fixe" at bounding box center [494, 221] width 221 height 18
type input "0390404653"
type input "0664138196"
click at [414, 280] on button "Enregistrer" at bounding box center [402, 279] width 46 height 14
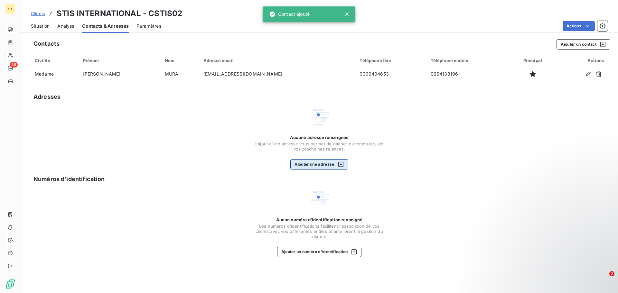
click at [328, 166] on button "Ajouter une adresse" at bounding box center [319, 164] width 58 height 10
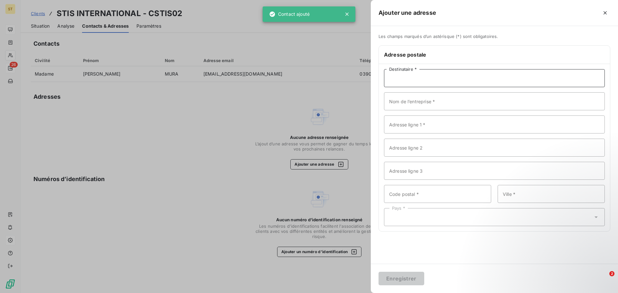
click at [441, 77] on input "Destinataire *" at bounding box center [494, 78] width 221 height 18
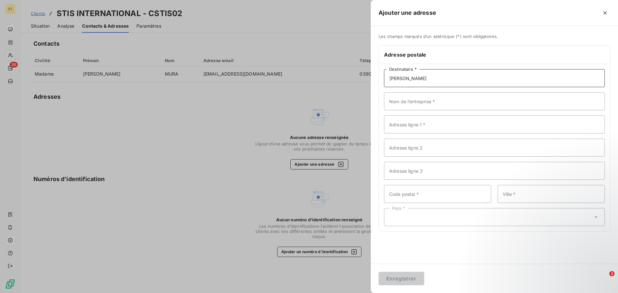
type input "[PERSON_NAME]"
type input "STIS INTERNATIONAL"
type input "[STREET_ADDRESS][PERSON_NAME]"
type input "67400"
type input "Illkirch-[GEOGRAPHIC_DATA]"
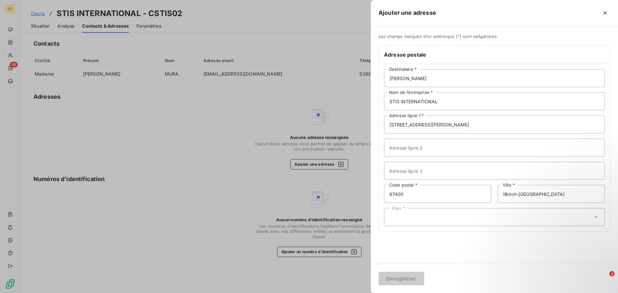
click at [415, 218] on div "Pays *" at bounding box center [494, 217] width 221 height 18
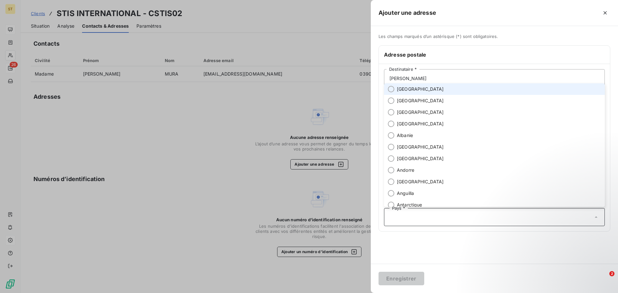
click at [406, 88] on span "[GEOGRAPHIC_DATA]" at bounding box center [420, 89] width 47 height 6
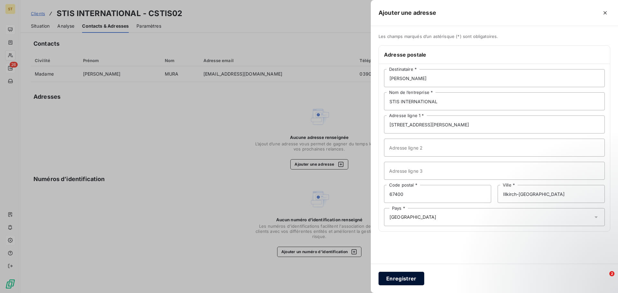
click at [408, 277] on button "Enregistrer" at bounding box center [402, 279] width 46 height 14
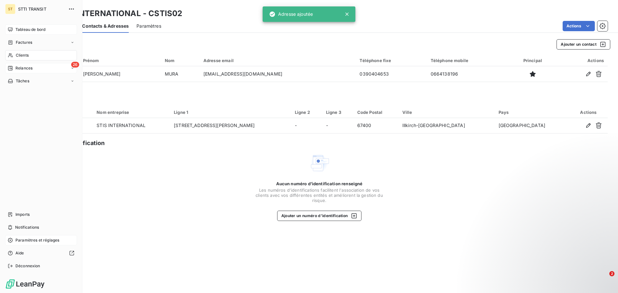
click at [14, 54] on div "Clients" at bounding box center [41, 55] width 72 height 10
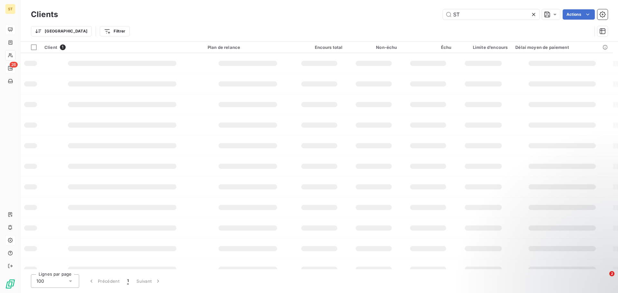
type input "S"
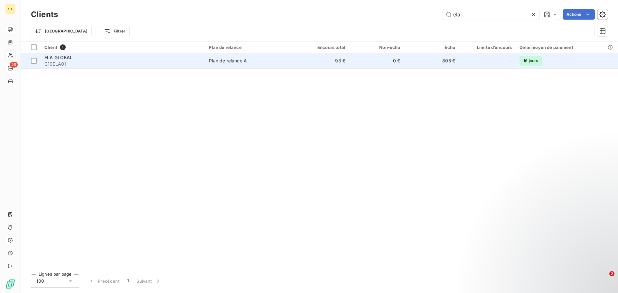
type input "ela"
click at [62, 58] on span "ELA GLOBAL" at bounding box center [58, 57] width 28 height 5
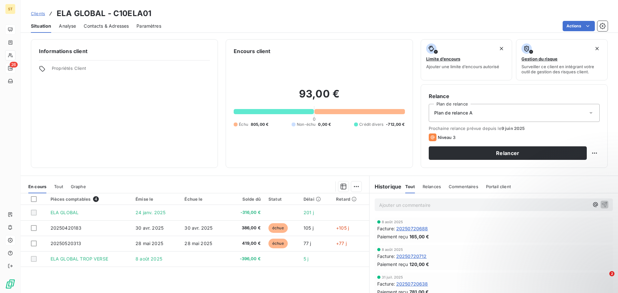
click at [106, 26] on span "Contacts & Adresses" at bounding box center [106, 26] width 45 height 6
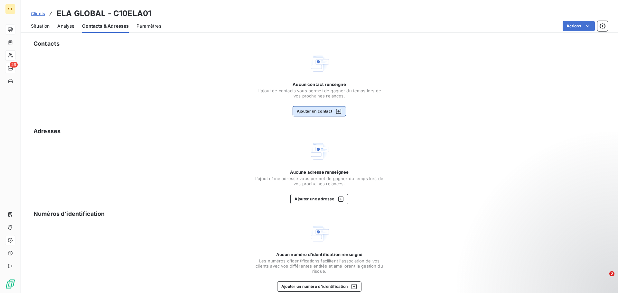
click at [317, 107] on button "Ajouter un contact" at bounding box center [320, 111] width 54 height 10
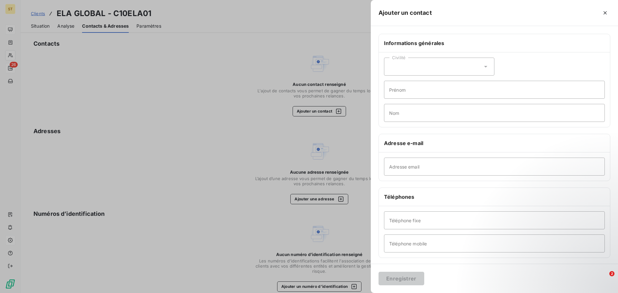
click at [421, 73] on div "Civilité" at bounding box center [439, 67] width 110 height 18
click at [415, 84] on li "Madame" at bounding box center [439, 83] width 110 height 12
click at [412, 69] on div "Civilité Madame" at bounding box center [439, 67] width 110 height 18
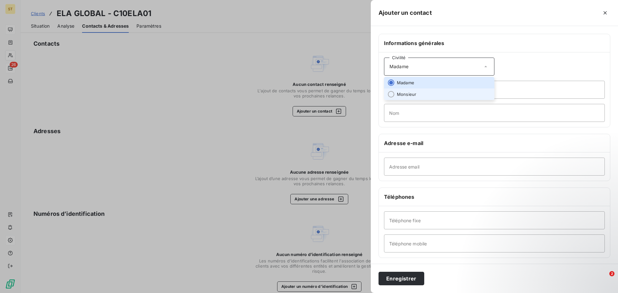
click at [411, 94] on span "Monsieur" at bounding box center [406, 94] width 19 height 6
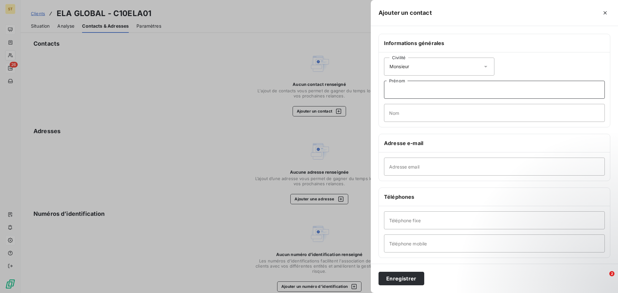
click at [422, 90] on input "Prénom" at bounding box center [494, 90] width 221 height 18
click at [418, 96] on input "Prénom" at bounding box center [494, 90] width 221 height 18
click at [418, 94] on input "Prénom" at bounding box center [494, 90] width 221 height 18
click at [452, 92] on input "N;" at bounding box center [494, 90] width 221 height 18
type input "N."
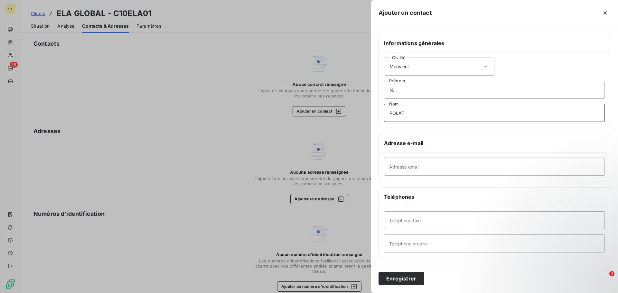
type input "POLAT"
drag, startPoint x: 417, startPoint y: 93, endPoint x: 413, endPoint y: 91, distance: 4.1
click at [417, 93] on input "N." at bounding box center [494, 90] width 221 height 18
type input "Nevzat"
drag, startPoint x: 418, startPoint y: 167, endPoint x: 436, endPoint y: 161, distance: 18.7
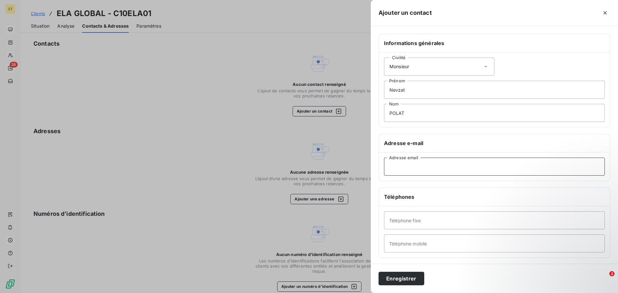
click at [418, 168] on input "Adresse email" at bounding box center [494, 167] width 221 height 18
drag, startPoint x: 429, startPoint y: 117, endPoint x: 431, endPoint y: 135, distance: 17.5
click at [429, 117] on input "POLAT" at bounding box center [494, 113] width 221 height 18
click at [426, 163] on input "Adresse email" at bounding box center [494, 167] width 221 height 18
paste input "[PERSON_NAME][EMAIL_ADDRESS][DOMAIN_NAME]"
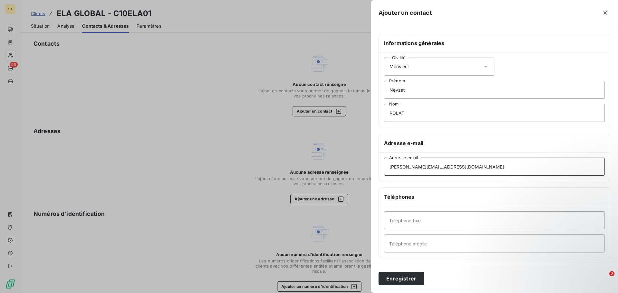
type input "[PERSON_NAME][EMAIL_ADDRESS][DOMAIN_NAME]"
click at [423, 221] on input "Téléphone fixe" at bounding box center [494, 221] width 221 height 18
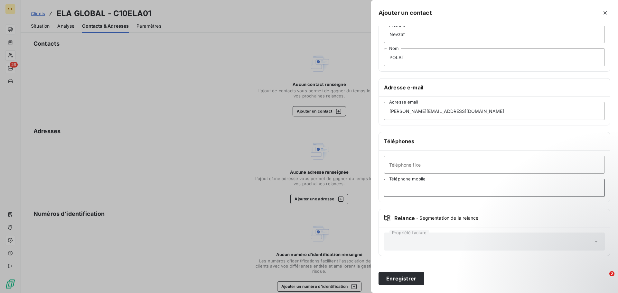
click at [411, 193] on input "Téléphone mobile" at bounding box center [494, 188] width 221 height 18
drag, startPoint x: 406, startPoint y: 281, endPoint x: 406, endPoint y: 265, distance: 16.1
click at [406, 281] on button "Enregistrer" at bounding box center [402, 279] width 46 height 14
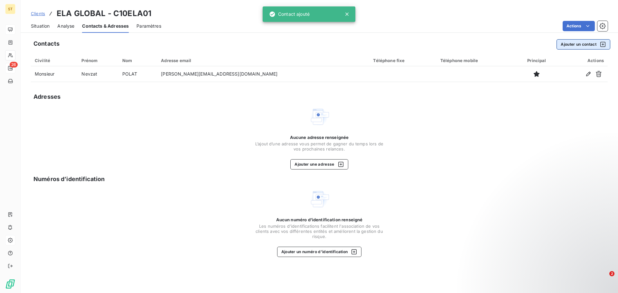
click at [579, 42] on button "Ajouter un contact" at bounding box center [584, 44] width 54 height 10
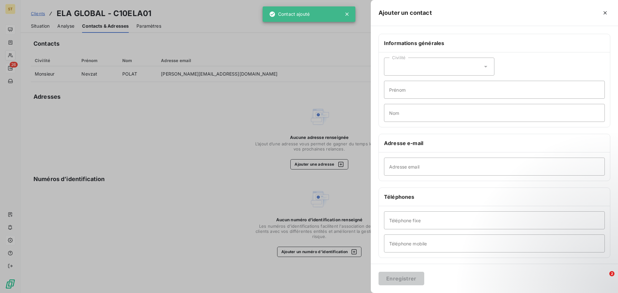
click at [406, 62] on div "Civilité" at bounding box center [439, 67] width 110 height 18
click at [409, 97] on span "Monsieur" at bounding box center [406, 94] width 19 height 6
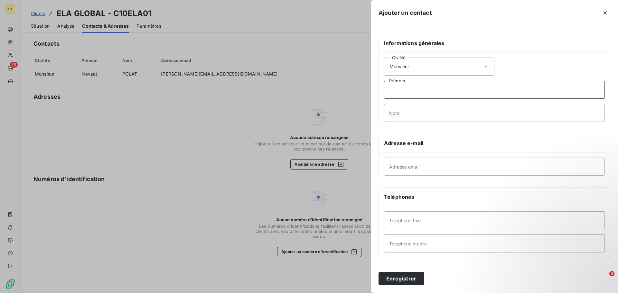
click at [417, 90] on input "Prénom" at bounding box center [494, 90] width 221 height 18
type input "N."
type input "DUPRE"
click at [420, 168] on input "Adresse email" at bounding box center [494, 167] width 221 height 18
paste input "[PERSON_NAME][EMAIL_ADDRESS][DOMAIN_NAME]"
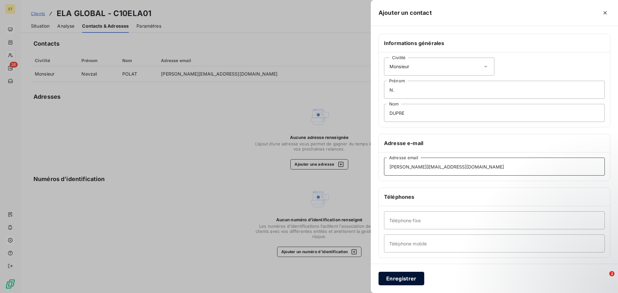
type input "[PERSON_NAME][EMAIL_ADDRESS][DOMAIN_NAME]"
click at [399, 277] on button "Enregistrer" at bounding box center [402, 279] width 46 height 14
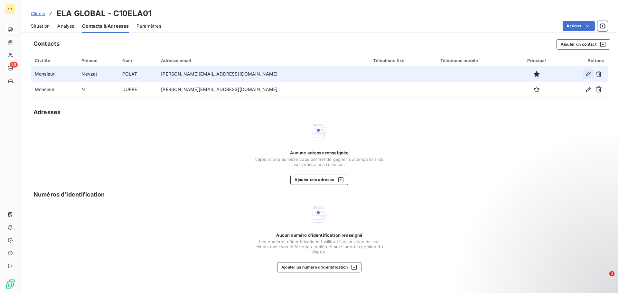
click at [589, 74] on icon "button" at bounding box center [588, 74] width 6 height 6
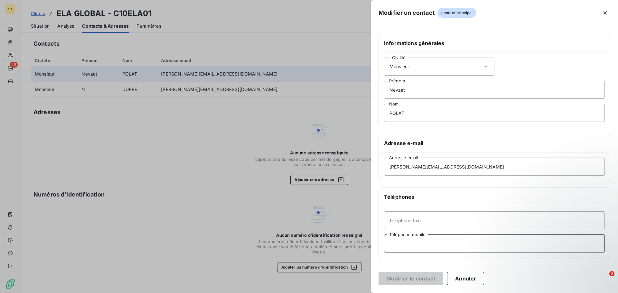
drag, startPoint x: 434, startPoint y: 242, endPoint x: 438, endPoint y: 240, distance: 5.2
click at [434, 242] on input "Téléphone mobile" at bounding box center [494, 244] width 221 height 18
type input "0671268283"
click at [416, 280] on button "Modifier le contact" at bounding box center [411, 279] width 65 height 14
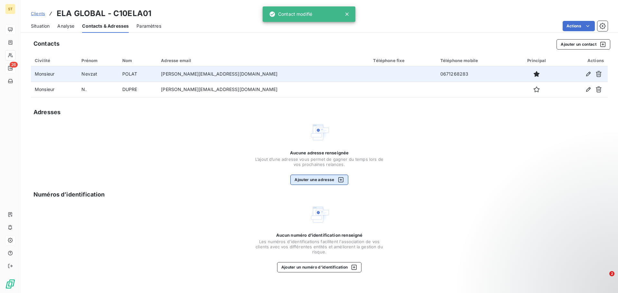
click at [321, 182] on button "Ajouter une adresse" at bounding box center [319, 180] width 58 height 10
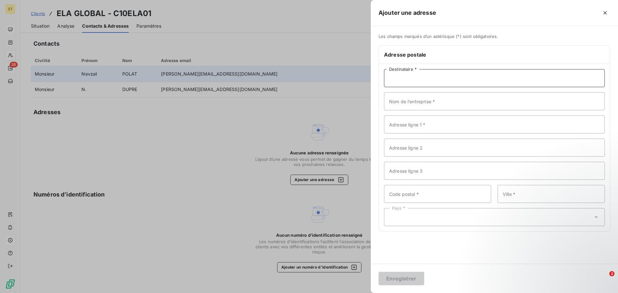
click at [414, 82] on input "Destinataire *" at bounding box center [494, 78] width 221 height 18
type input "E"
type input "[PERSON_NAME]"
type input "S"
type input "ELA GLOBAL"
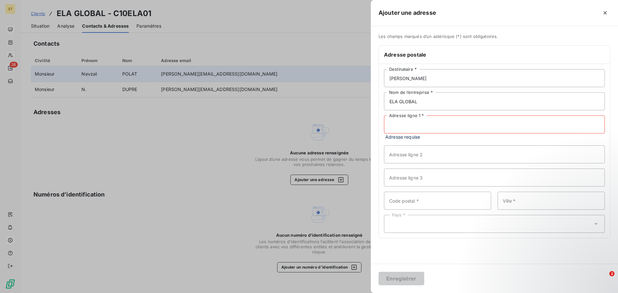
click at [445, 128] on input "Adresse ligne 1 *" at bounding box center [494, 125] width 221 height 18
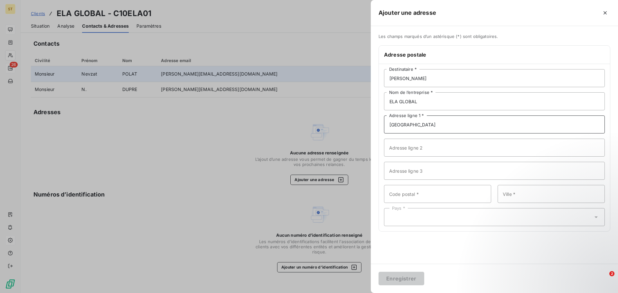
type input "[GEOGRAPHIC_DATA]"
type input "10140"
type input "Vendeuvre-Sur-barse"
click at [524, 216] on div "Pays *" at bounding box center [494, 217] width 221 height 18
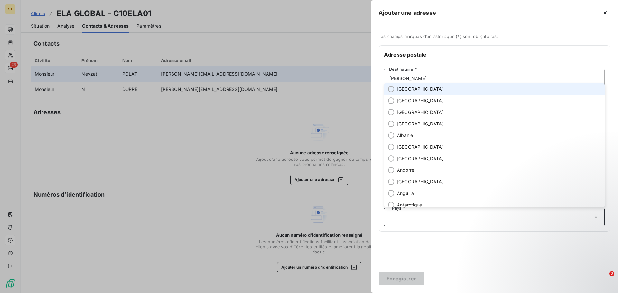
click at [404, 90] on span "[GEOGRAPHIC_DATA]" at bounding box center [420, 89] width 47 height 6
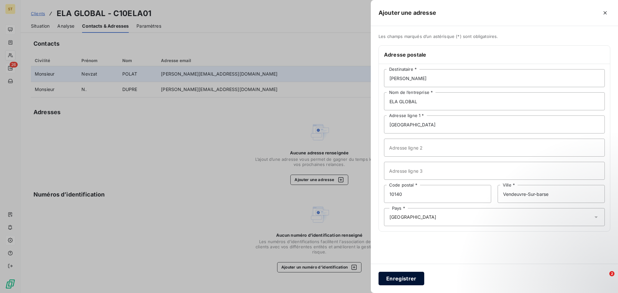
click at [400, 277] on button "Enregistrer" at bounding box center [402, 279] width 46 height 14
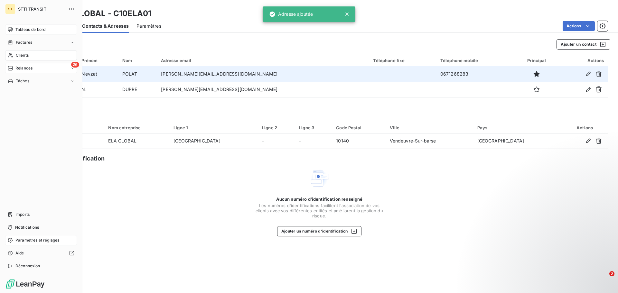
click at [23, 57] on span "Clients" at bounding box center [22, 55] width 13 height 6
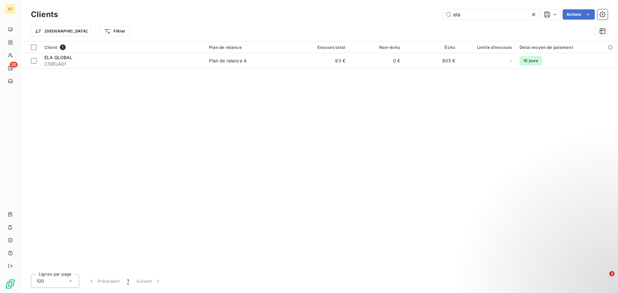
click at [325, 105] on div "Client 1 Plan de relance Encours total Non-échu Échu Limite d’encours Délai moy…" at bounding box center [319, 156] width 597 height 228
drag, startPoint x: 494, startPoint y: 15, endPoint x: 403, endPoint y: 15, distance: 90.5
click at [404, 15] on div "ela Actions" at bounding box center [337, 14] width 542 height 10
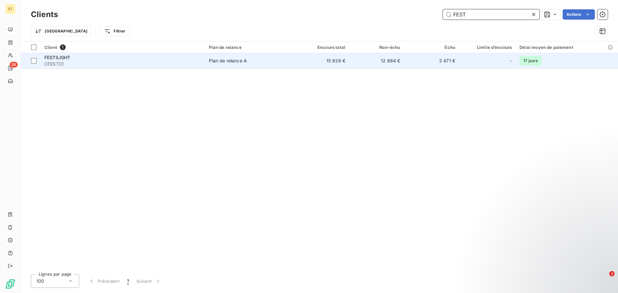
type input "FEST"
click at [255, 57] on td "Plan de relance A" at bounding box center [249, 60] width 89 height 15
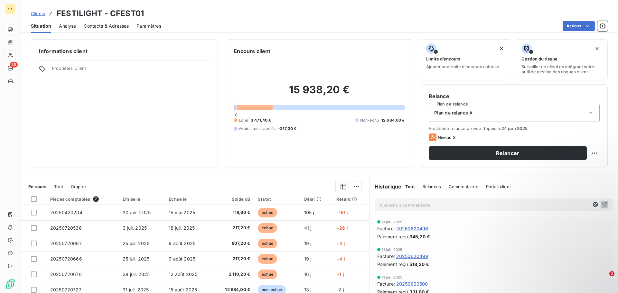
click at [111, 26] on span "Contacts & Adresses" at bounding box center [106, 26] width 45 height 6
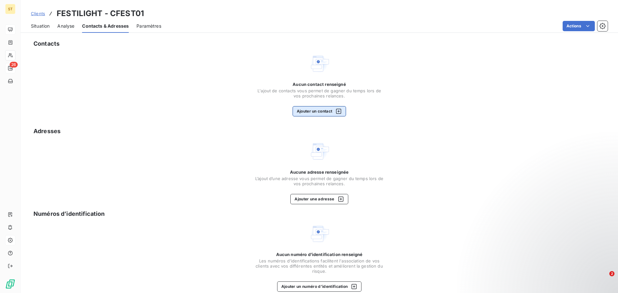
click at [323, 108] on button "Ajouter un contact" at bounding box center [320, 111] width 54 height 10
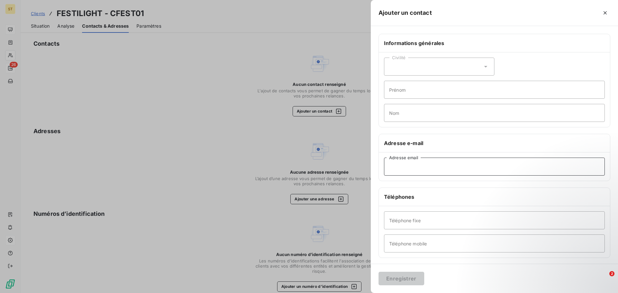
click at [448, 169] on input "Adresse email" at bounding box center [494, 167] width 221 height 18
paste input "[EMAIL_ADDRESS][DOMAIN_NAME]"
type input "[EMAIL_ADDRESS][DOMAIN_NAME]"
click at [409, 278] on button "Enregistrer" at bounding box center [402, 279] width 46 height 14
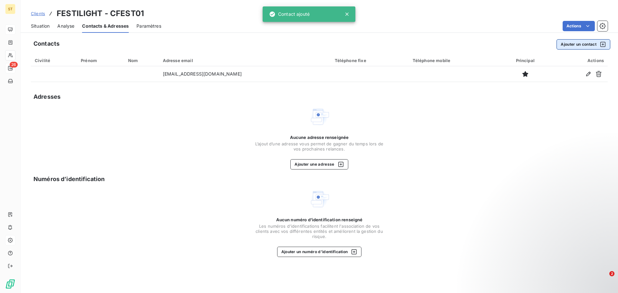
click at [585, 46] on button "Ajouter un contact" at bounding box center [584, 44] width 54 height 10
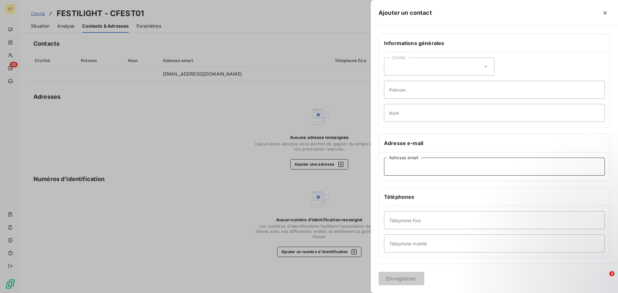
drag, startPoint x: 425, startPoint y: 168, endPoint x: 435, endPoint y: 170, distance: 10.7
click at [425, 168] on input "Adresse email" at bounding box center [494, 167] width 221 height 18
paste input "[EMAIL_ADDRESS][DOMAIN_NAME]"
type input "[EMAIL_ADDRESS][DOMAIN_NAME]"
click at [407, 282] on button "Enregistrer" at bounding box center [402, 279] width 46 height 14
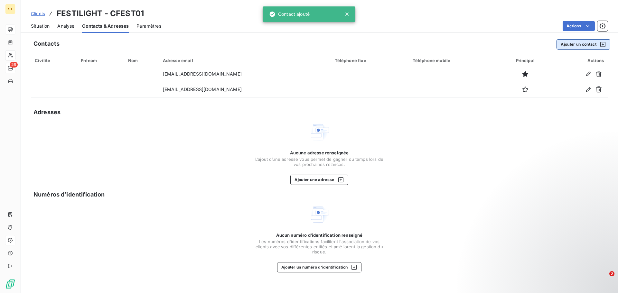
click at [583, 46] on button "Ajouter un contact" at bounding box center [584, 44] width 54 height 10
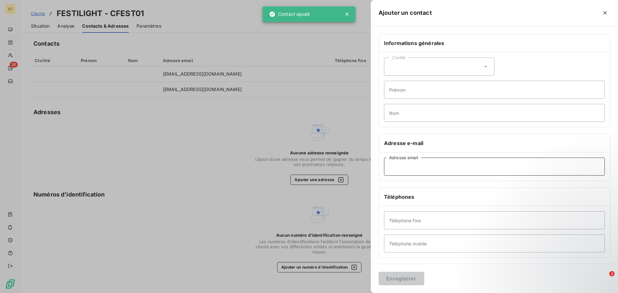
click at [420, 165] on input "Adresse email" at bounding box center [494, 167] width 221 height 18
paste input "[EMAIL_ADDRESS][DOMAIN_NAME]"
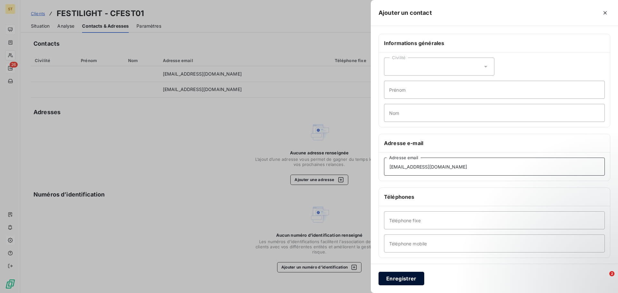
type input "[EMAIL_ADDRESS][DOMAIN_NAME]"
click at [409, 278] on button "Enregistrer" at bounding box center [402, 279] width 46 height 14
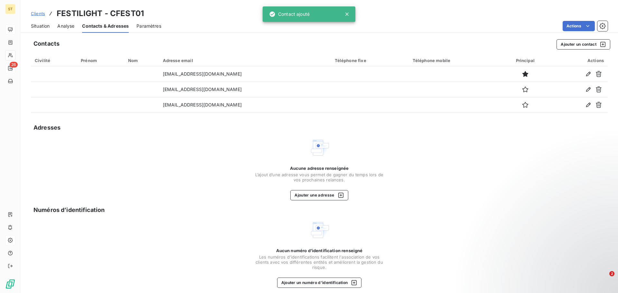
drag, startPoint x: 549, startPoint y: 145, endPoint x: 575, endPoint y: 56, distance: 92.2
click at [549, 143] on div "Aucune adresse renseignée L’ajout d’une adresse vous permet de gagner du temps …" at bounding box center [319, 168] width 577 height 63
click at [572, 45] on button "Ajouter un contact" at bounding box center [584, 44] width 54 height 10
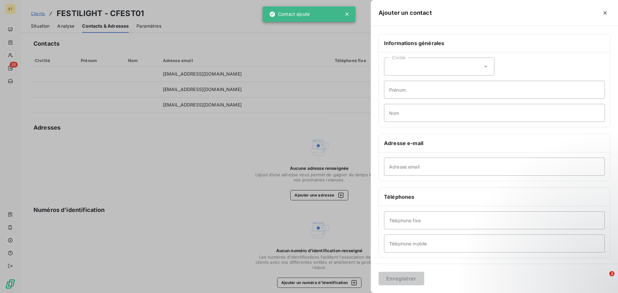
click at [412, 69] on div "Civilité" at bounding box center [439, 67] width 110 height 18
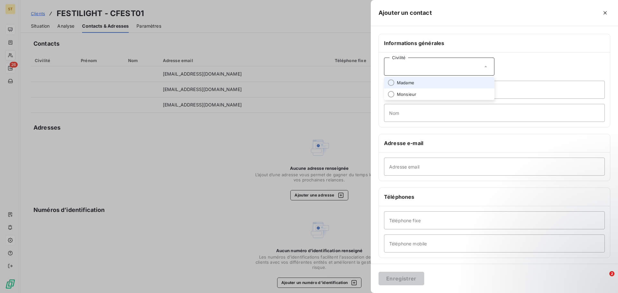
click at [404, 84] on span "Madame" at bounding box center [405, 83] width 17 height 6
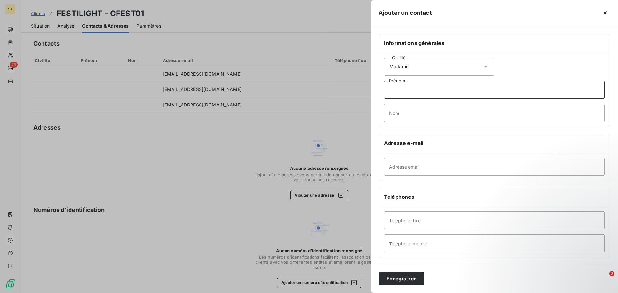
click at [421, 87] on input "Prénom" at bounding box center [494, 90] width 221 height 18
type input "[PERSON_NAME]"
type input "CAIRON"
paste input "[EMAIL_ADDRESS][DOMAIN_NAME]"
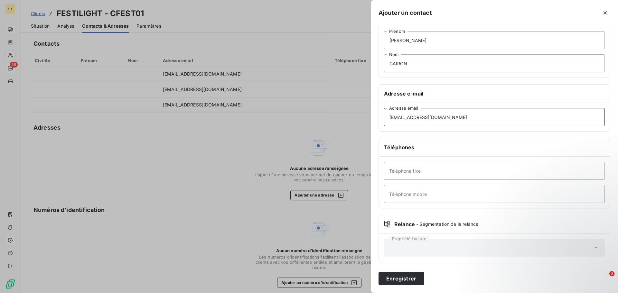
scroll to position [56, 0]
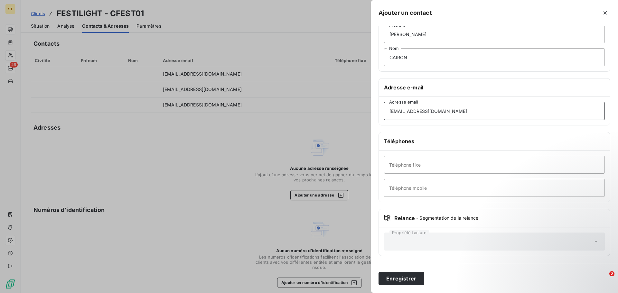
type input "[EMAIL_ADDRESS][DOMAIN_NAME]"
click at [425, 167] on input "Téléphone fixe" at bounding box center [494, 165] width 221 height 18
click at [454, 163] on input "Téléphone fixe" at bounding box center [494, 165] width 221 height 18
type input "0"
type input "0351650014"
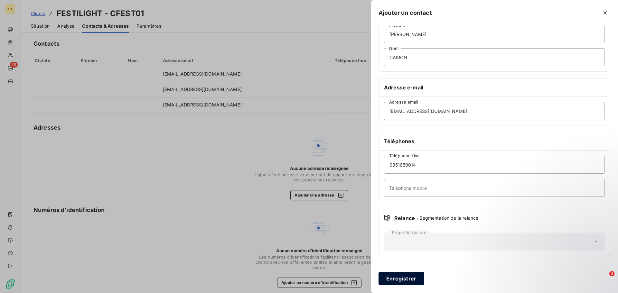
click at [412, 280] on button "Enregistrer" at bounding box center [402, 279] width 46 height 14
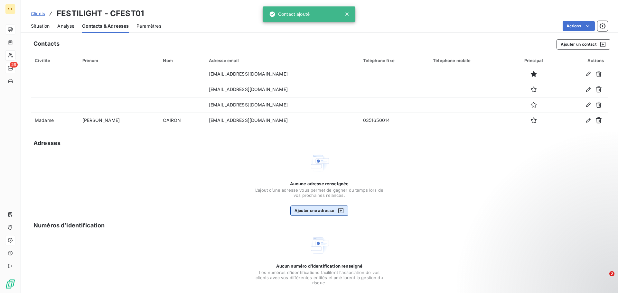
click at [319, 209] on button "Ajouter une adresse" at bounding box center [319, 211] width 58 height 10
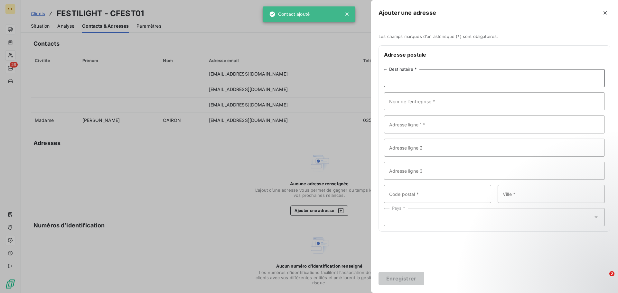
click at [428, 79] on input "Destinataire *" at bounding box center [494, 78] width 221 height 18
type input "M"
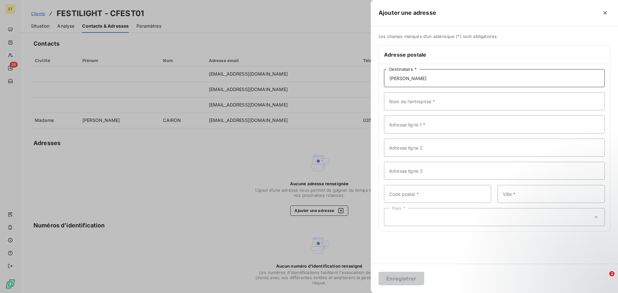
type input "[PERSON_NAME]"
type input "FESTILIGHT"
type input "[STREET_ADDRESS]"
type input "ZA Les Mercières"
type input "10410"
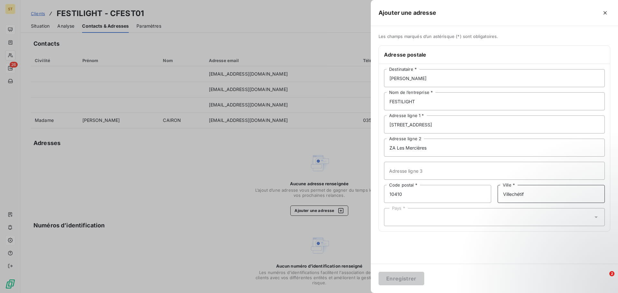
type input "Villechétif"
click at [443, 219] on div "Pays *" at bounding box center [494, 217] width 221 height 18
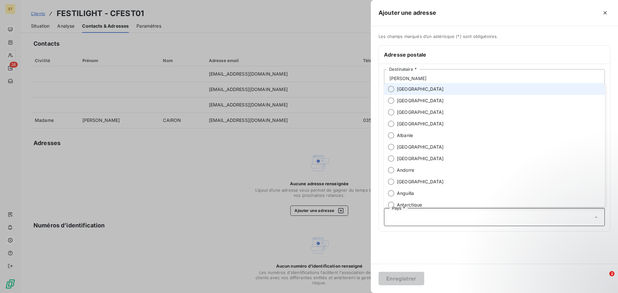
click at [405, 90] on span "[GEOGRAPHIC_DATA]" at bounding box center [420, 89] width 47 height 6
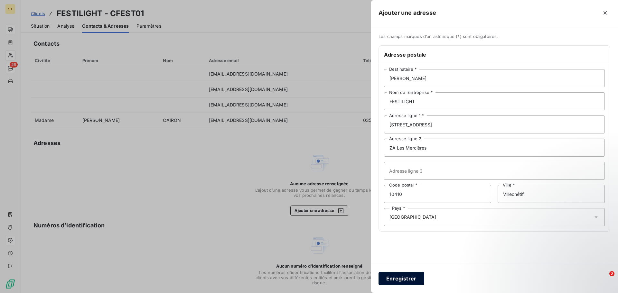
click at [409, 275] on button "Enregistrer" at bounding box center [402, 279] width 46 height 14
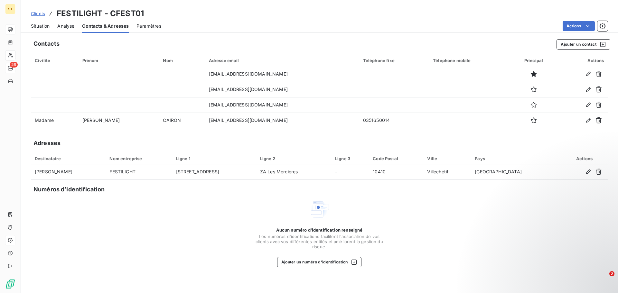
click at [509, 8] on div "Clients FESTILIGHT - CFEST01" at bounding box center [319, 14] width 597 height 12
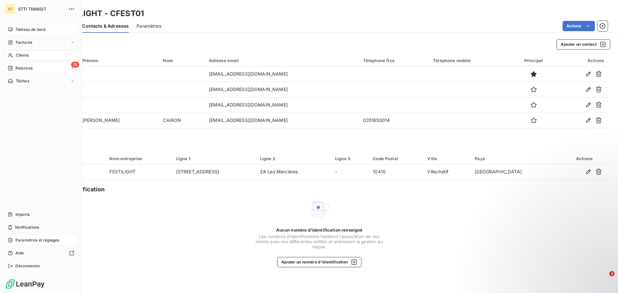
click at [20, 50] on div "Clients" at bounding box center [41, 55] width 72 height 10
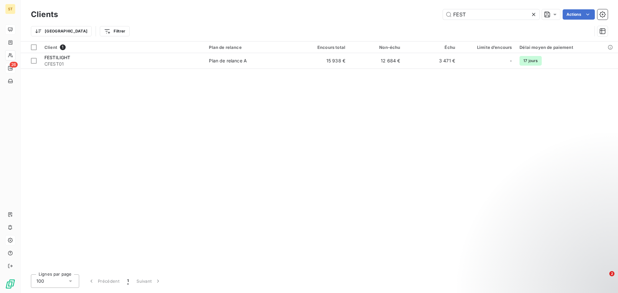
drag, startPoint x: 490, startPoint y: 14, endPoint x: 371, endPoint y: 9, distance: 119.8
click at [371, 9] on div "FEST Actions" at bounding box center [337, 14] width 542 height 10
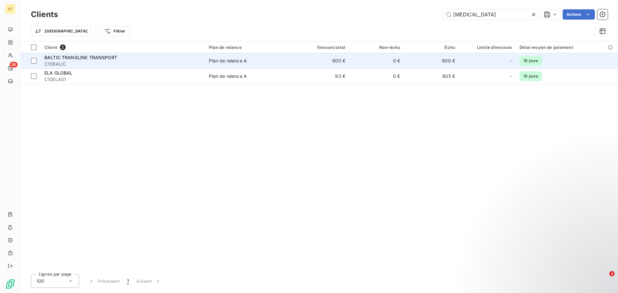
type input "[MEDICAL_DATA]"
click at [115, 63] on span "C10BALIC" at bounding box center [122, 64] width 157 height 6
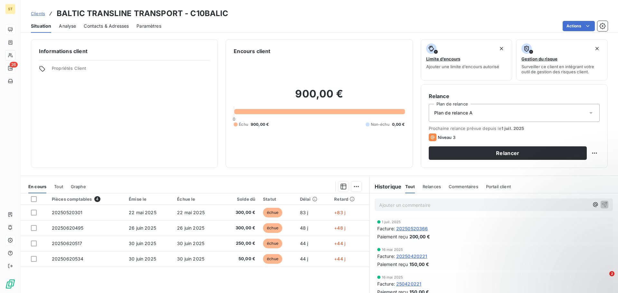
click at [108, 23] on span "Contacts & Adresses" at bounding box center [106, 26] width 45 height 6
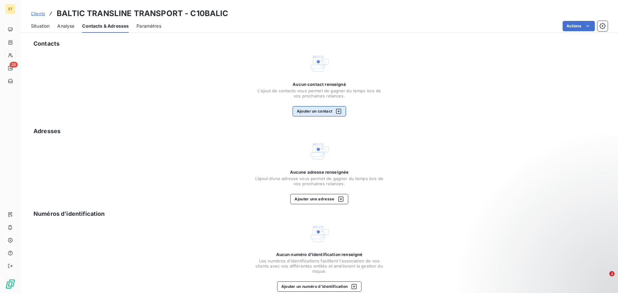
click at [302, 115] on button "Ajouter un contact" at bounding box center [320, 111] width 54 height 10
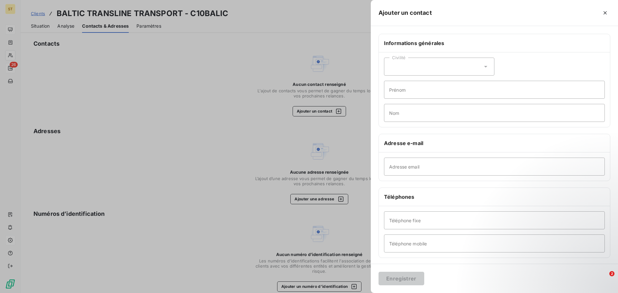
click at [414, 68] on div "Civilité" at bounding box center [439, 67] width 110 height 18
click at [401, 94] on span "Monsieur" at bounding box center [406, 94] width 19 height 6
click at [432, 91] on input "Prénom" at bounding box center [494, 90] width 221 height 18
type input "g"
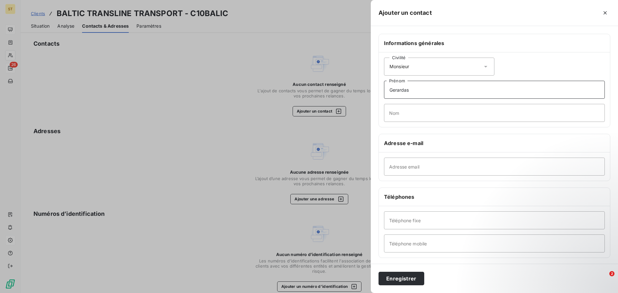
type input "Gerardas"
click at [409, 123] on div "Civilité Monsieur [PERSON_NAME] Nom" at bounding box center [494, 89] width 231 height 75
type input "JUODEIKIS"
click at [463, 167] on input "Adresse email" at bounding box center [494, 167] width 221 height 18
paste input "[EMAIL_ADDRESS][DOMAIN_NAME]"
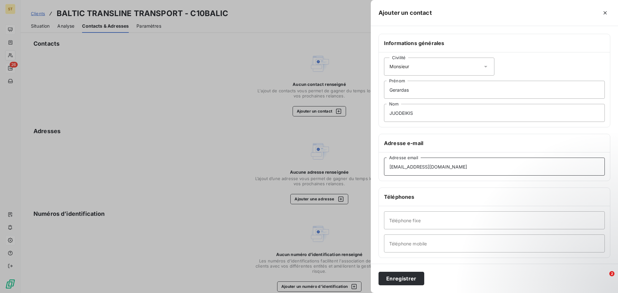
type input "[EMAIL_ADDRESS][DOMAIN_NAME]"
type input "[PHONE_NUMBER]"
click at [417, 280] on button "Enregistrer" at bounding box center [402, 279] width 46 height 14
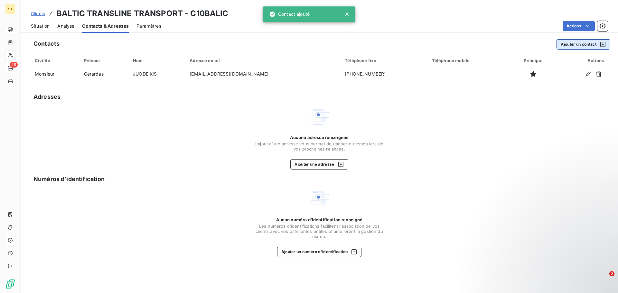
click at [582, 47] on button "Ajouter un contact" at bounding box center [584, 44] width 54 height 10
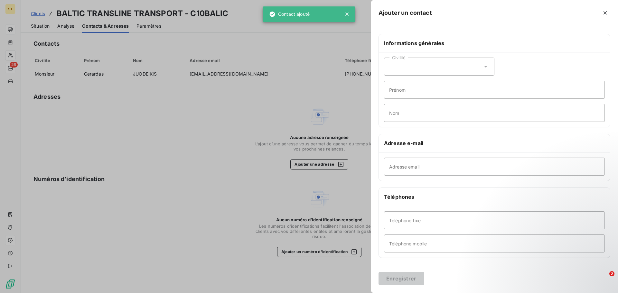
click at [417, 74] on div "Civilité" at bounding box center [439, 67] width 110 height 18
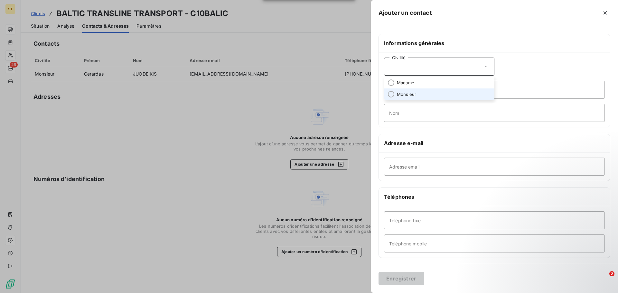
drag, startPoint x: 405, startPoint y: 94, endPoint x: 429, endPoint y: 90, distance: 23.9
click at [405, 95] on span "Monsieur" at bounding box center [406, 94] width 19 height 6
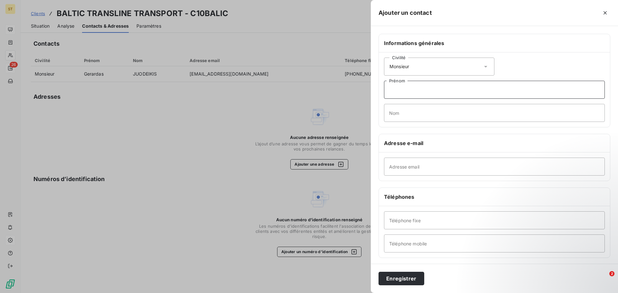
click at [440, 88] on input "Prénom" at bounding box center [494, 90] width 221 height 18
click at [442, 86] on input "Prénom" at bounding box center [494, 90] width 221 height 18
type input "[PERSON_NAME]"
type input "STREIMIKIS"
click at [416, 171] on input "Adresse email" at bounding box center [494, 167] width 221 height 18
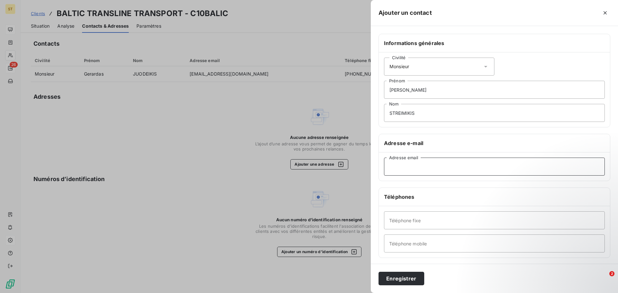
paste input "[PERSON_NAME][EMAIL_ADDRESS][DOMAIN_NAME]"
type input "[PERSON_NAME][EMAIL_ADDRESS][DOMAIN_NAME]"
type input "[PHONE_NUMBER]"
click at [406, 277] on button "Enregistrer" at bounding box center [402, 279] width 46 height 14
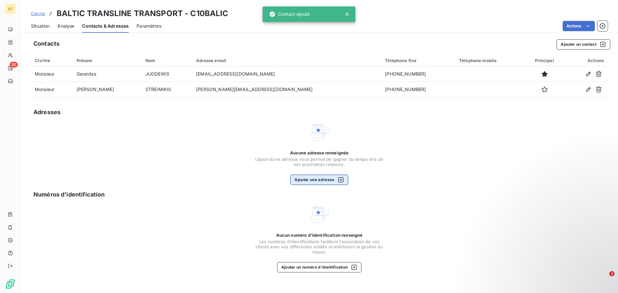
click at [336, 175] on button "Ajouter une adresse" at bounding box center [319, 180] width 58 height 10
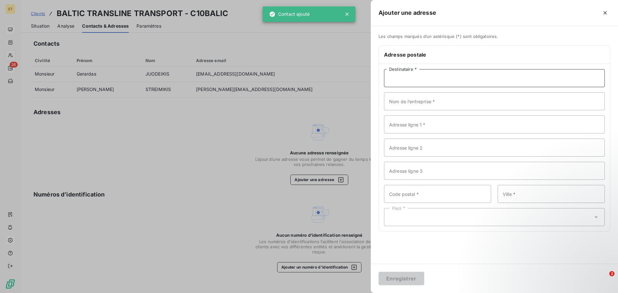
click at [433, 83] on input "Destinataire *" at bounding box center [494, 78] width 221 height 18
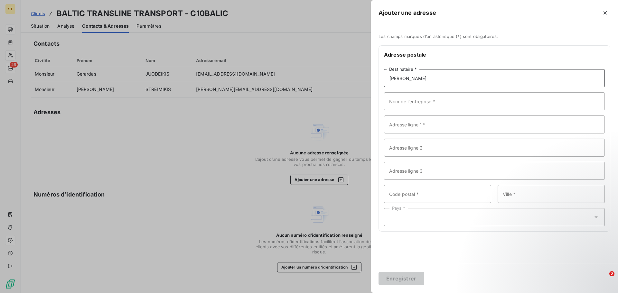
type input "[PERSON_NAME]"
type input "S"
type input "BALTIC TRANSLINE"
click at [459, 130] on input "Adresse ligne 1 *" at bounding box center [494, 125] width 221 height 18
paste input "R. Kalantos st. 49, [GEOGRAPHIC_DATA], LT-52303, [GEOGRAPHIC_DATA]"
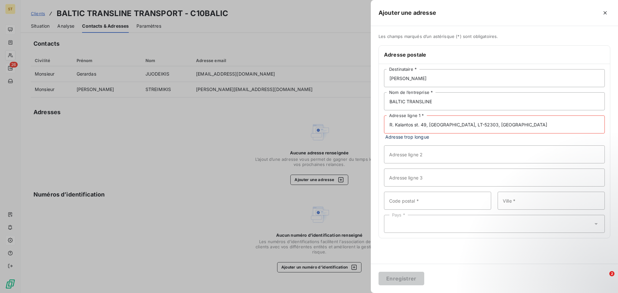
drag, startPoint x: 445, startPoint y: 126, endPoint x: 579, endPoint y: 127, distance: 134.3
click at [562, 127] on input "R. Kalantos st. 49, [GEOGRAPHIC_DATA], LT-52303, [GEOGRAPHIC_DATA]" at bounding box center [494, 125] width 221 height 18
type input "R. Kalantos st. 49, [GEOGRAPHIC_DATA]"
click at [432, 194] on input "Code postal *" at bounding box center [437, 194] width 107 height 18
type input "l"
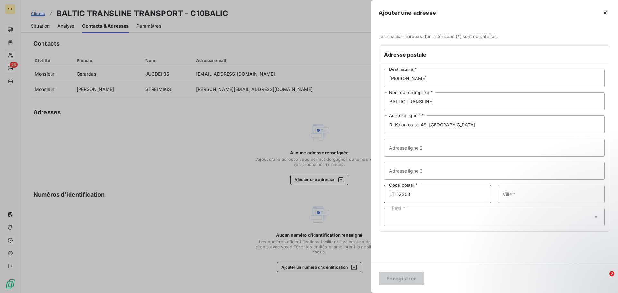
type input "LT-52303"
drag, startPoint x: 430, startPoint y: 123, endPoint x: 510, endPoint y: 129, distance: 79.7
click at [507, 129] on input "R. Kalantos st. 49, [GEOGRAPHIC_DATA]" at bounding box center [494, 125] width 221 height 18
type input "R. Kalantos st. 49"
click at [545, 198] on input "Ville *" at bounding box center [551, 194] width 107 height 18
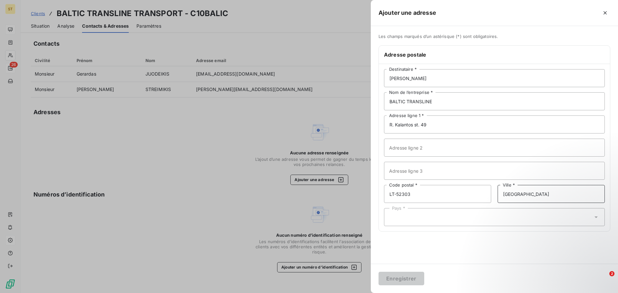
type input "[GEOGRAPHIC_DATA]"
click at [503, 224] on div "Pays *" at bounding box center [494, 217] width 221 height 18
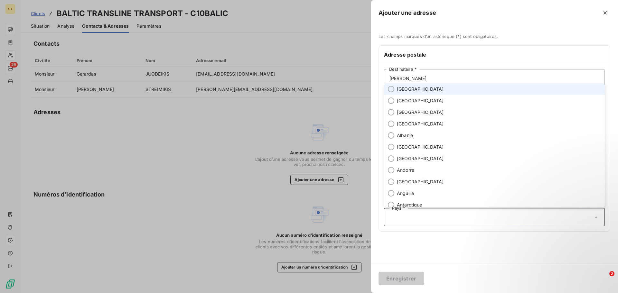
click at [491, 218] on input "text" at bounding box center [491, 217] width 203 height 6
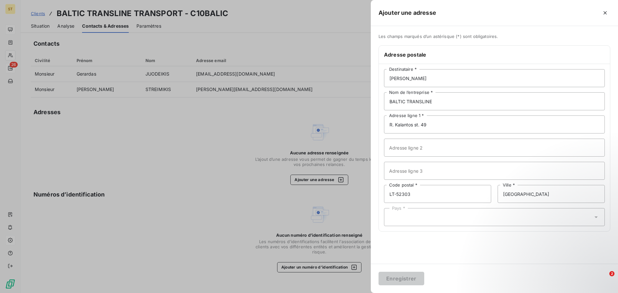
click at [491, 218] on div "Pays *" at bounding box center [494, 217] width 221 height 18
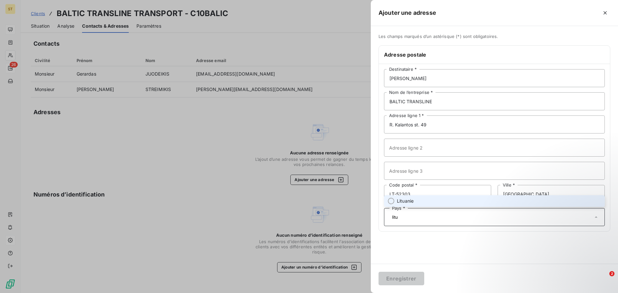
click at [452, 203] on li "Lituanie" at bounding box center [494, 201] width 221 height 12
type input "litu"
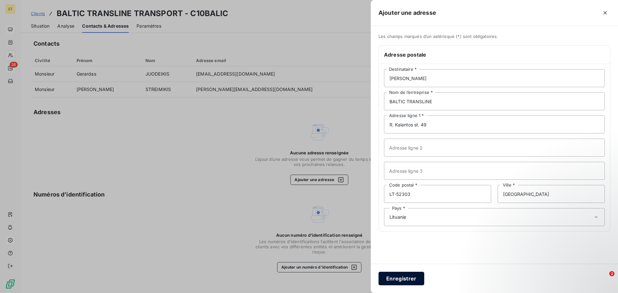
click at [400, 276] on button "Enregistrer" at bounding box center [402, 279] width 46 height 14
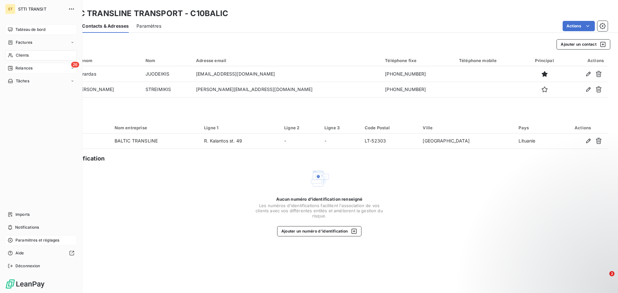
click at [18, 55] on span "Clients" at bounding box center [22, 55] width 13 height 6
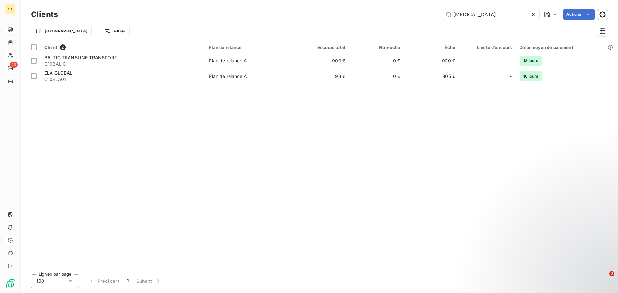
drag, startPoint x: 103, startPoint y: 138, endPoint x: 101, endPoint y: 133, distance: 5.6
click at [103, 138] on div "Client 2 Plan de relance Encours total Non-échu Échu Limite d’encours Délai moy…" at bounding box center [319, 156] width 597 height 228
drag, startPoint x: 479, startPoint y: 13, endPoint x: 420, endPoint y: 12, distance: 58.9
click at [420, 12] on div "[MEDICAL_DATA] Actions" at bounding box center [337, 14] width 542 height 10
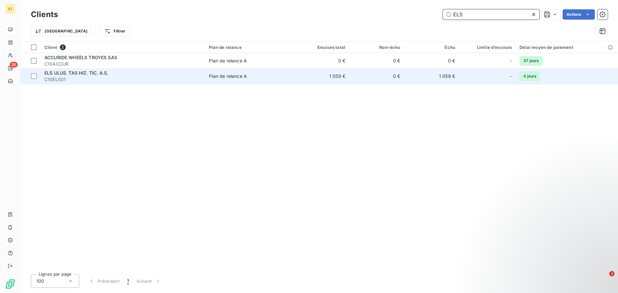
type input "ELS"
click at [104, 74] on span "ELS ULUS. TAS HIZ. TIC. A.S." at bounding box center [76, 72] width 64 height 5
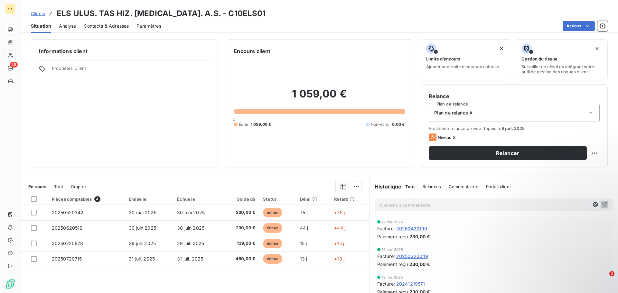
click at [105, 28] on span "Contacts & Adresses" at bounding box center [106, 26] width 45 height 6
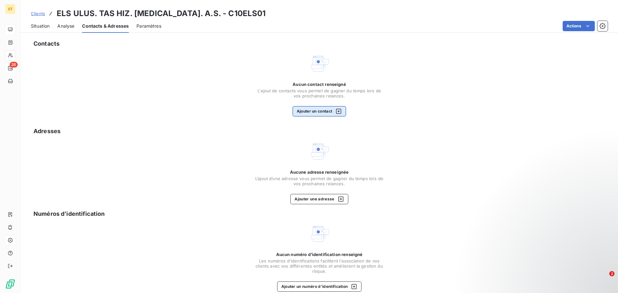
click at [313, 109] on button "Ajouter un contact" at bounding box center [320, 111] width 54 height 10
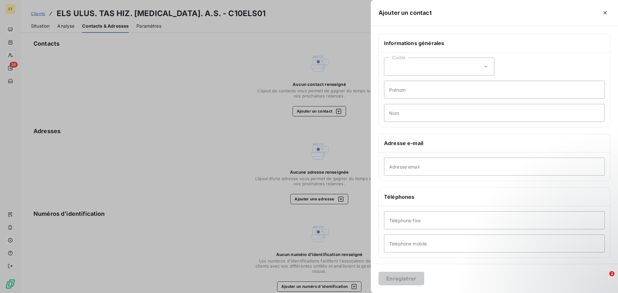
click at [407, 61] on div "Civilité" at bounding box center [439, 67] width 110 height 18
click at [528, 56] on div "Civilité Madame Monsieur [PERSON_NAME] Nom" at bounding box center [494, 89] width 231 height 75
drag, startPoint x: 413, startPoint y: 171, endPoint x: 419, endPoint y: 175, distance: 7.5
click at [413, 171] on input "Adresse email" at bounding box center [494, 167] width 221 height 18
paste input "[EMAIL_ADDRESS][DOMAIN_NAME]"
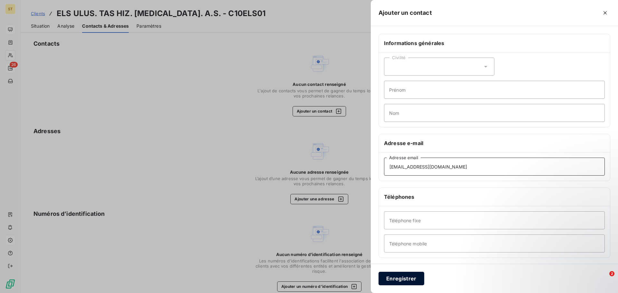
type input "[EMAIL_ADDRESS][DOMAIN_NAME]"
click at [414, 281] on button "Enregistrer" at bounding box center [402, 279] width 46 height 14
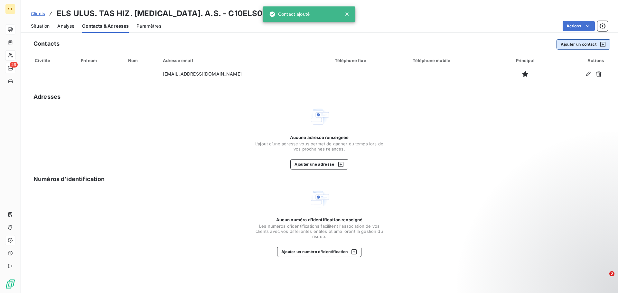
click at [575, 42] on button "Ajouter un contact" at bounding box center [584, 44] width 54 height 10
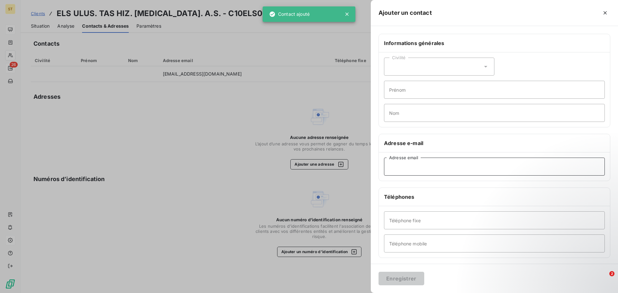
click at [428, 164] on input "Adresse email" at bounding box center [494, 167] width 221 height 18
paste input "[EMAIL_ADDRESS][DOMAIN_NAME]"
type input "[EMAIL_ADDRESS][DOMAIN_NAME]"
drag, startPoint x: 416, startPoint y: 280, endPoint x: 467, endPoint y: 264, distance: 53.3
click at [416, 279] on button "Enregistrer" at bounding box center [402, 279] width 46 height 14
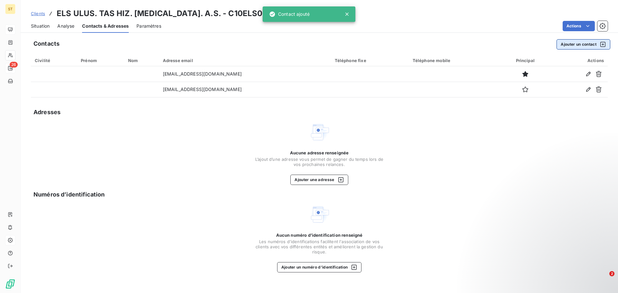
click at [586, 45] on button "Ajouter un contact" at bounding box center [584, 44] width 54 height 10
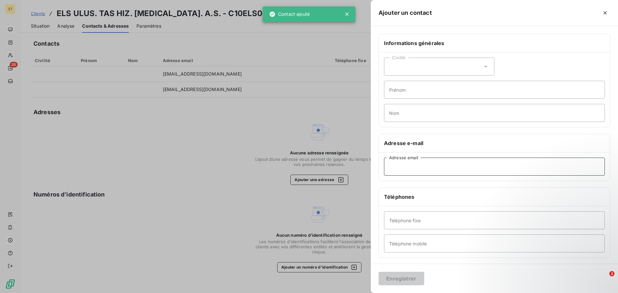
click at [429, 168] on input "Adresse email" at bounding box center [494, 167] width 221 height 18
paste input "[EMAIL_ADDRESS][DOMAIN_NAME]"
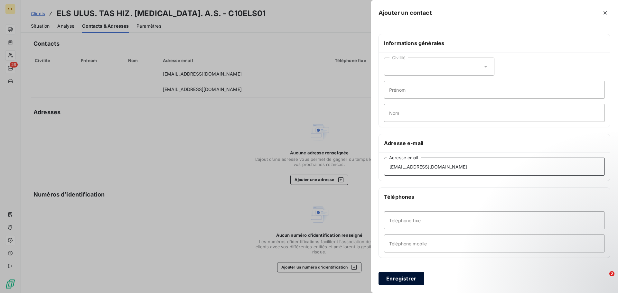
type input "[EMAIL_ADDRESS][DOMAIN_NAME]"
click at [413, 276] on button "Enregistrer" at bounding box center [402, 279] width 46 height 14
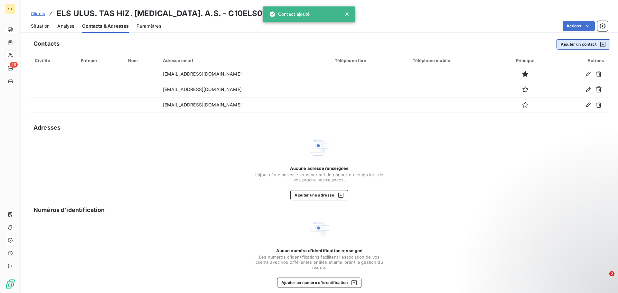
click at [569, 45] on button "Ajouter un contact" at bounding box center [584, 44] width 54 height 10
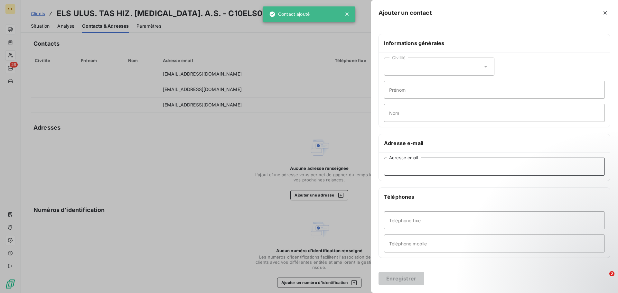
click at [424, 169] on input "Adresse email" at bounding box center [494, 167] width 221 height 18
paste input "[EMAIL_ADDRESS][DOMAIN_NAME]"
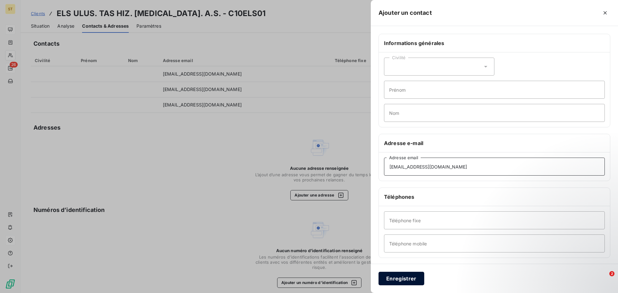
type input "[EMAIL_ADDRESS][DOMAIN_NAME]"
click at [416, 277] on button "Enregistrer" at bounding box center [402, 279] width 46 height 14
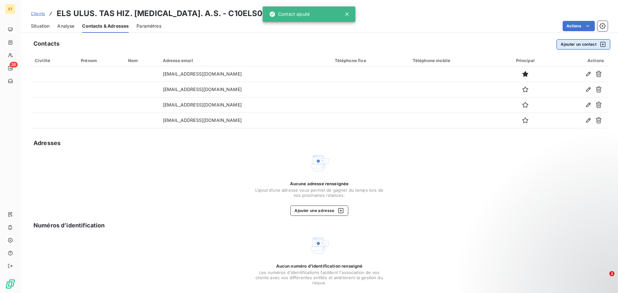
click at [585, 45] on button "Ajouter un contact" at bounding box center [584, 44] width 54 height 10
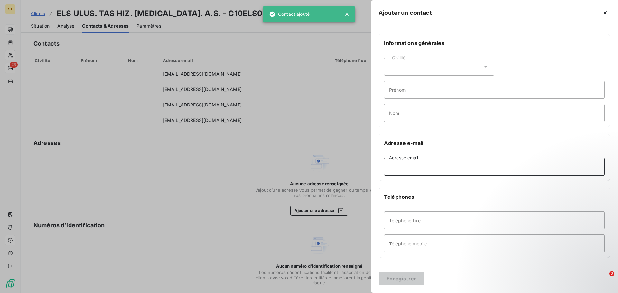
click at [433, 164] on input "Adresse email" at bounding box center [494, 167] width 221 height 18
paste input "[EMAIL_ADDRESS][DOMAIN_NAME]"
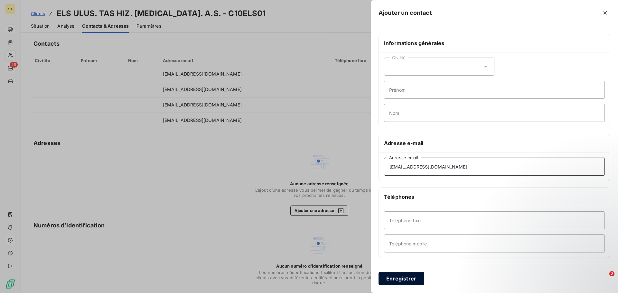
type input "[EMAIL_ADDRESS][DOMAIN_NAME]"
click at [408, 275] on button "Enregistrer" at bounding box center [402, 279] width 46 height 14
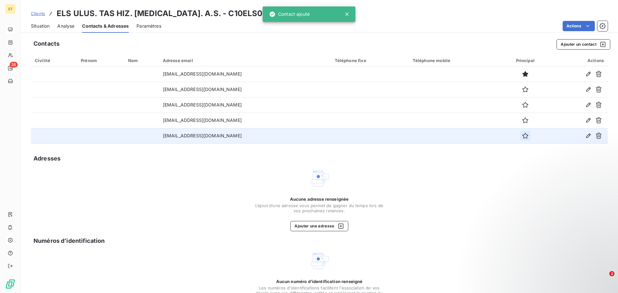
click at [522, 136] on icon "button" at bounding box center [525, 136] width 6 height 6
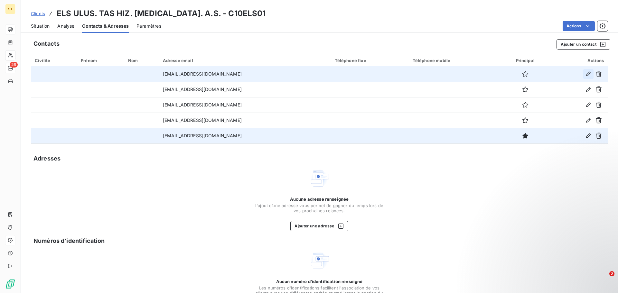
click at [585, 75] on icon "button" at bounding box center [588, 74] width 6 height 6
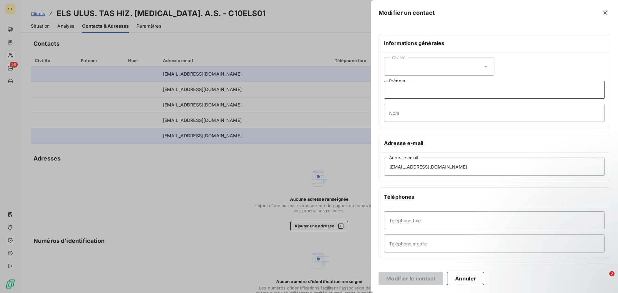
click at [429, 90] on input "Prénom" at bounding box center [494, 90] width 221 height 18
type input "Melike"
type input "[PERSON_NAME]"
click at [406, 276] on button "Modifier le contact" at bounding box center [411, 279] width 65 height 14
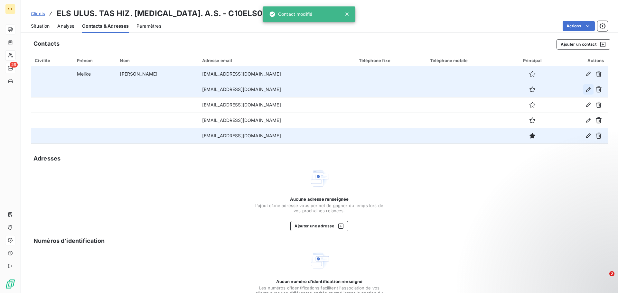
click at [585, 92] on icon "button" at bounding box center [588, 89] width 6 height 6
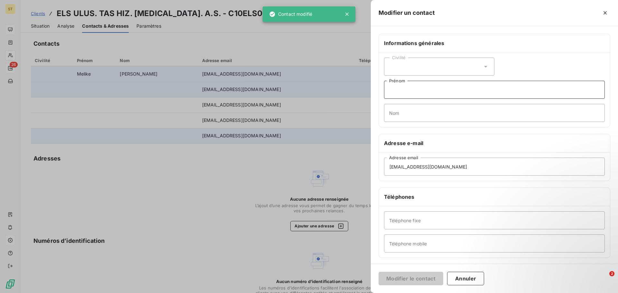
click at [421, 87] on input "Prénom" at bounding box center [494, 90] width 221 height 18
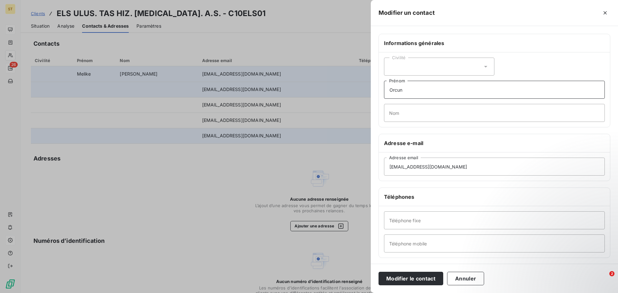
type input "Orcun"
type input "OZDEMIR"
click at [418, 282] on button "Modifier le contact" at bounding box center [411, 279] width 65 height 14
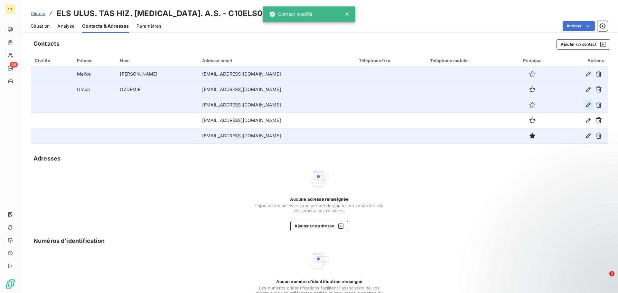
click at [585, 104] on icon "button" at bounding box center [588, 105] width 6 height 6
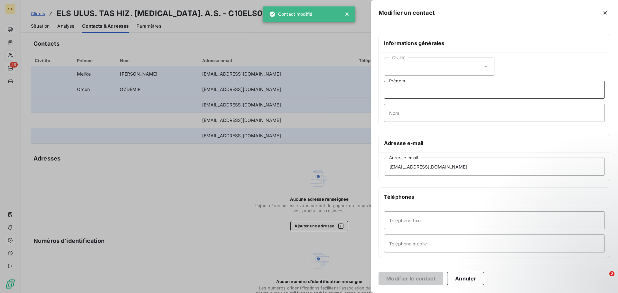
click at [410, 92] on input "Prénom" at bounding box center [494, 90] width 221 height 18
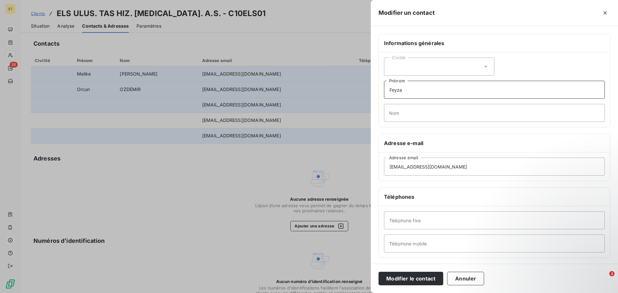
type input "Feyza"
type input "AKTAS"
click at [405, 274] on button "Modifier le contact" at bounding box center [411, 279] width 65 height 14
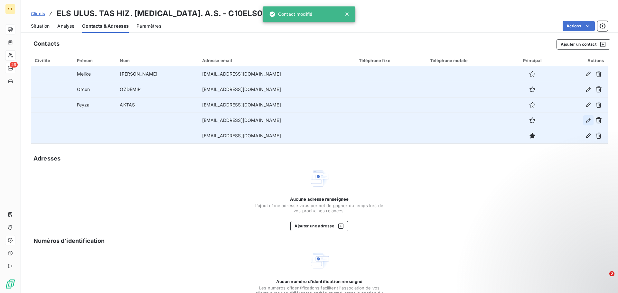
click at [585, 121] on icon "button" at bounding box center [588, 120] width 6 height 6
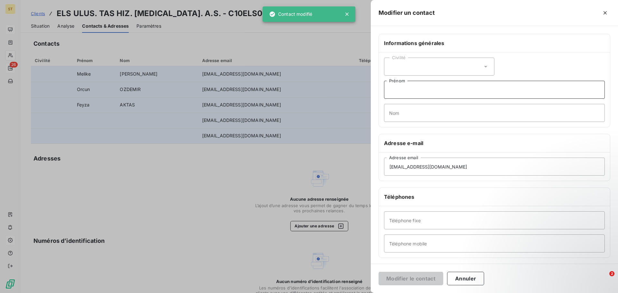
click at [413, 90] on input "Prénom" at bounding box center [494, 90] width 221 height 18
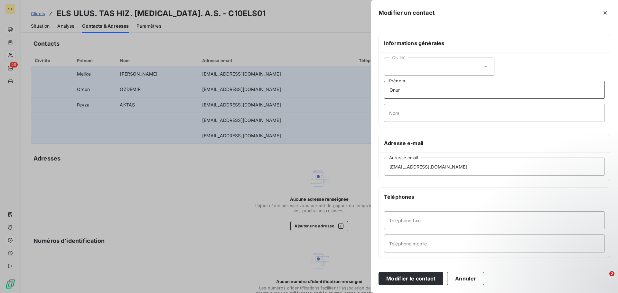
type input "Onur"
type input "GEZER"
click at [421, 274] on button "Modifier le contact" at bounding box center [411, 279] width 65 height 14
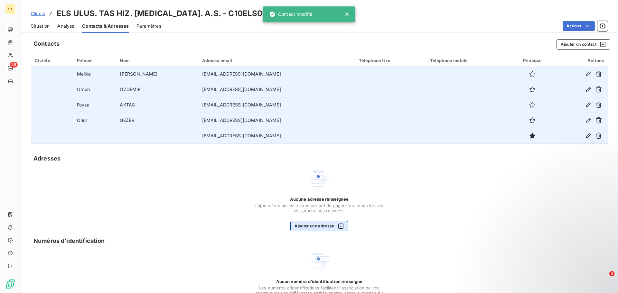
click at [315, 224] on button "Ajouter une adresse" at bounding box center [319, 226] width 58 height 10
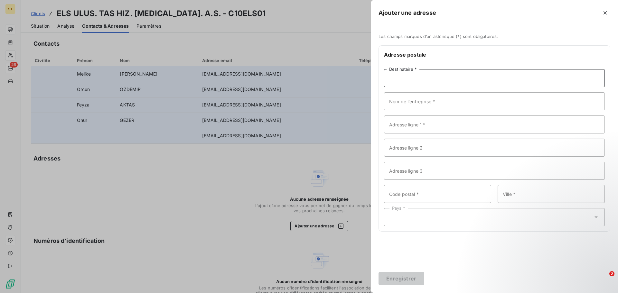
click at [445, 80] on input "Destinataire *" at bounding box center [494, 78] width 221 height 18
type input "[PERSON_NAME]"
type input "ELS"
click at [419, 125] on input "Adresse ligne 1 *" at bounding box center [494, 125] width 221 height 18
click at [457, 130] on input "Adresse ligne 1 *" at bounding box center [494, 125] width 221 height 18
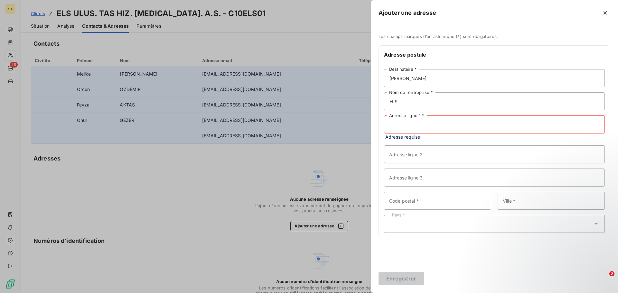
paste input "Cumhuriyet Mah. Gürpınar Yolu Cad. [STREET_ADDRESS]"
type input "Cumhuriyet Mah. Gürpınar Yolu Cad. [STREET_ADDRESS]"
click at [442, 201] on input "Code postal *" at bounding box center [437, 201] width 107 height 18
type input "345000"
click at [530, 200] on input "Ville *" at bounding box center [551, 201] width 107 height 18
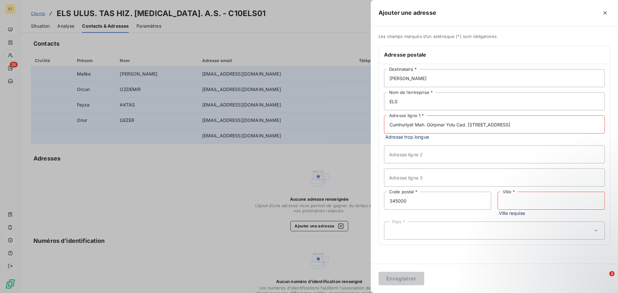
paste input "Beykent - Büyükçekmece / [GEOGRAPHIC_DATA]"
type input "Beykent - Büyükçekmece / [GEOGRAPHIC_DATA]"
click at [458, 231] on div "Pays *" at bounding box center [494, 224] width 221 height 18
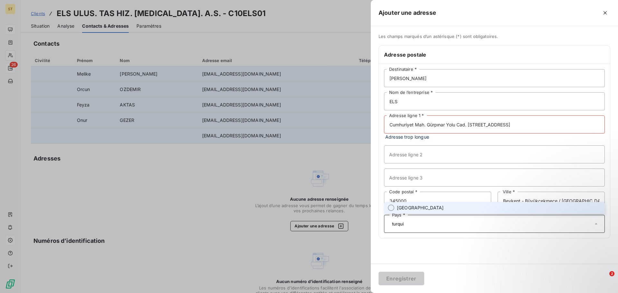
click at [460, 210] on li "[GEOGRAPHIC_DATA]" at bounding box center [494, 208] width 221 height 12
type input "turqui"
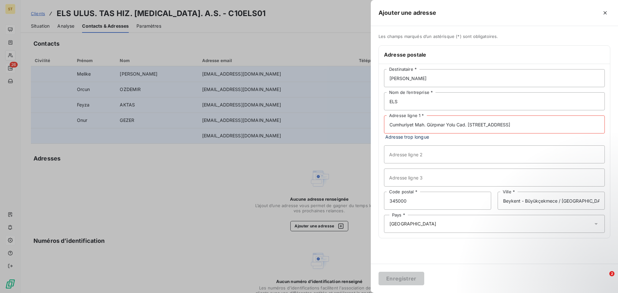
click at [520, 126] on input "Cumhuriyet Mah. Gürpınar Yolu Cad. [STREET_ADDRESS]" at bounding box center [494, 125] width 221 height 18
drag, startPoint x: 526, startPoint y: 126, endPoint x: 610, endPoint y: 121, distance: 84.4
click at [610, 121] on div "Adresse postale [PERSON_NAME] Destinataire * ELS Nom de l’entreprise * Cumhuriy…" at bounding box center [495, 141] width 232 height 193
type input "Cumhuriyet Mah. Gürpınar Yolu Cad. [GEOGRAPHIC_DATA]"
click at [488, 145] on div "[PERSON_NAME] Destinataire * ELS Nom de l’entreprise * Cumhuriyet Mah. Gürpınar…" at bounding box center [494, 151] width 231 height 174
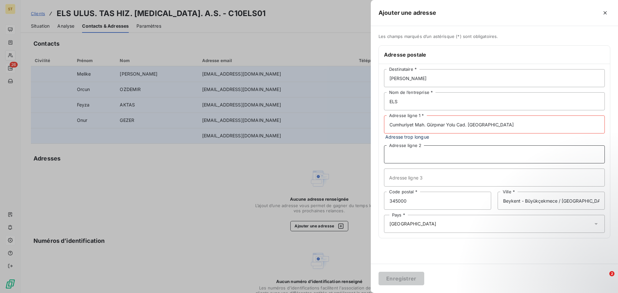
click at [487, 153] on input "Adresse ligne 2" at bounding box center [494, 155] width 221 height 18
paste input "No:5/A 10.Kat No:154"
type input "No:5/A 10.Kat No:154"
click at [547, 127] on input "Cumhuriyet Mah. Gürpınar Yolu Cad. [GEOGRAPHIC_DATA]" at bounding box center [494, 125] width 221 height 18
type input "Cumhuriyet Mah. Gürpınar Yolu Cad. [GEOGRAPHIC_DATA]"
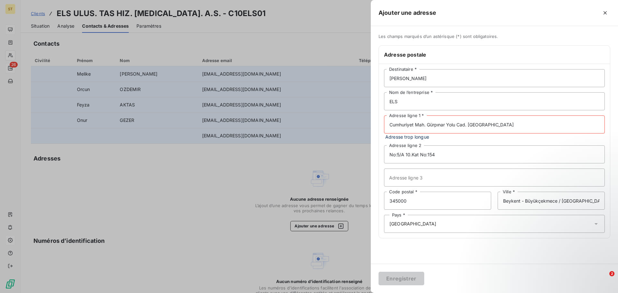
click at [433, 124] on input "Cumhuriyet Mah. Gürpınar Yolu Cad. [GEOGRAPHIC_DATA]" at bounding box center [494, 125] width 221 height 18
click at [536, 127] on input "Cumhuriyet Mah. Gürpınar Yolu Cad. [GEOGRAPHIC_DATA]" at bounding box center [494, 125] width 221 height 18
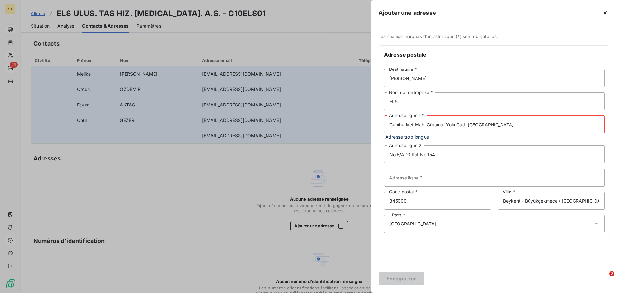
click at [531, 126] on input "Cumhuriyet Mah. Gürpınar Yolu Cad. [GEOGRAPHIC_DATA]" at bounding box center [494, 125] width 221 height 18
drag, startPoint x: 510, startPoint y: 124, endPoint x: 483, endPoint y: 125, distance: 27.4
click at [509, 124] on input "Cumhuriyet Mah. Gürpınar Yolu Cad. [GEOGRAPHIC_DATA]" at bounding box center [494, 125] width 221 height 18
click at [406, 127] on input "Cumhuriyet Mah. Gürpınar Yolu Cad. [GEOGRAPHIC_DATA]" at bounding box center [494, 125] width 221 height 18
drag, startPoint x: 410, startPoint y: 154, endPoint x: 193, endPoint y: 146, distance: 217.1
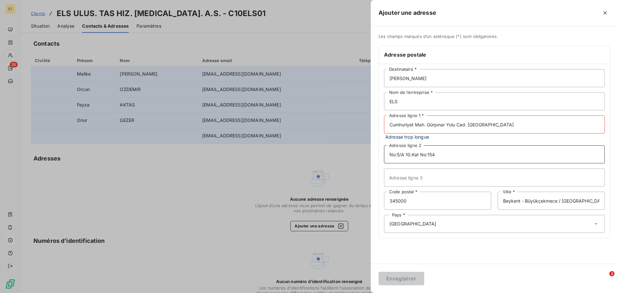
click at [193, 293] on div "Ajouter une adresse Les champs marqués d’un astérisque (*) sont obligatoires. A…" at bounding box center [309, 293] width 618 height 0
click at [431, 171] on input "Adresse ligne 3" at bounding box center [494, 178] width 221 height 18
paste input "No:5/A 10.Kat No:154"
type input "No:5/A 10.Kat No:154"
drag, startPoint x: 468, startPoint y: 124, endPoint x: 612, endPoint y: 124, distance: 143.9
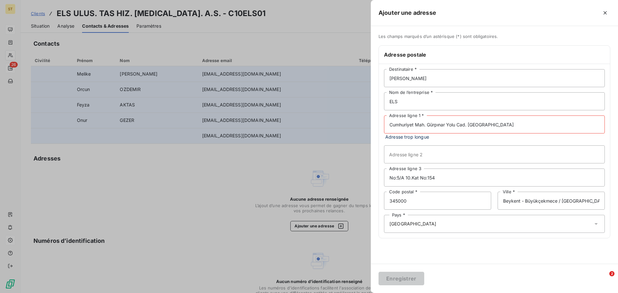
click at [612, 124] on div "Les champs marqués d’un astérisque (*) sont obligatoires. Adresse postale [PERS…" at bounding box center [494, 140] width 247 height 212
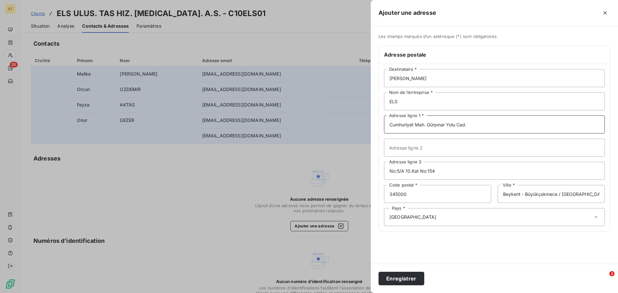
type input "Cumhuriyet Mah. Gürpınar Yolu Cad."
click at [430, 146] on input "Adresse ligne 2" at bounding box center [494, 148] width 221 height 18
paste input "Kaya [GEOGRAPHIC_DATA]"
type input "Kaya [GEOGRAPHIC_DATA]"
click at [410, 278] on button "Enregistrer" at bounding box center [402, 279] width 46 height 14
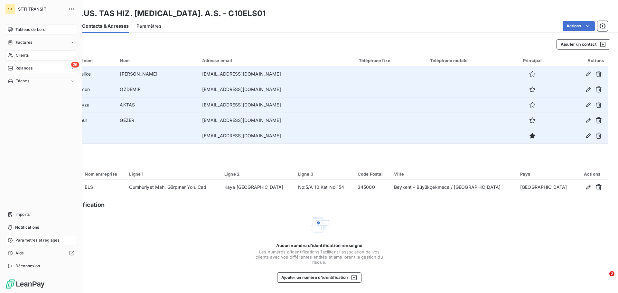
click at [12, 54] on icon at bounding box center [10, 55] width 5 height 5
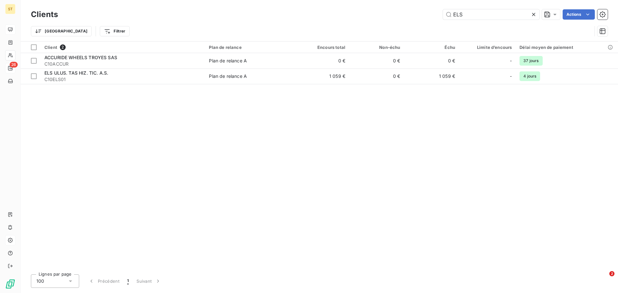
drag, startPoint x: 480, startPoint y: 19, endPoint x: 434, endPoint y: 14, distance: 46.3
click at [437, 15] on div "ELS Actions" at bounding box center [337, 14] width 542 height 10
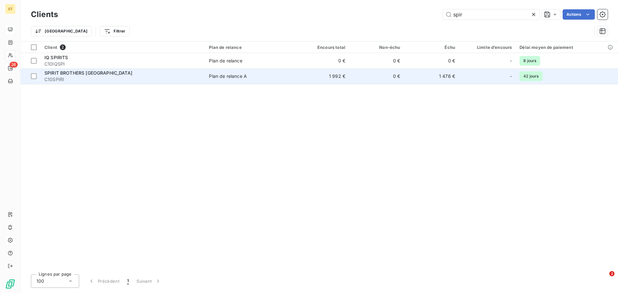
type input "spir"
click at [119, 78] on span "C10SPIRI" at bounding box center [122, 79] width 157 height 6
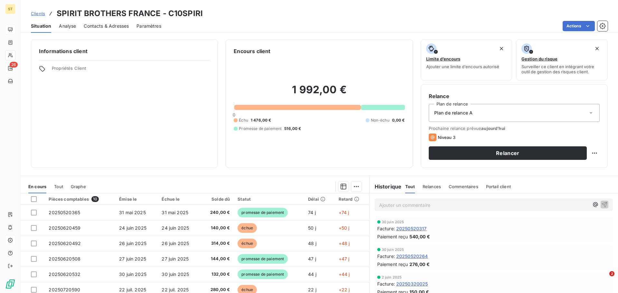
click at [109, 31] on div "Contacts & Adresses" at bounding box center [106, 26] width 45 height 14
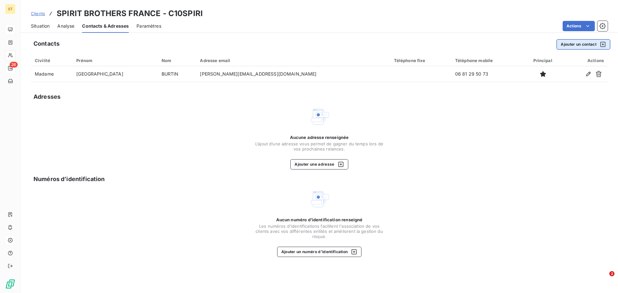
click at [592, 42] on button "Ajouter un contact" at bounding box center [584, 44] width 54 height 10
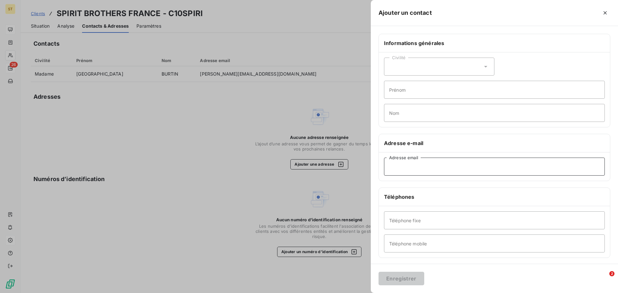
click at [434, 172] on input "Adresse email" at bounding box center [494, 167] width 221 height 18
paste input "[PERSON_NAME][EMAIL_ADDRESS][DOMAIN_NAME]"
type input "[PERSON_NAME][EMAIL_ADDRESS][DOMAIN_NAME]"
click at [430, 67] on div "Civilité" at bounding box center [439, 67] width 110 height 18
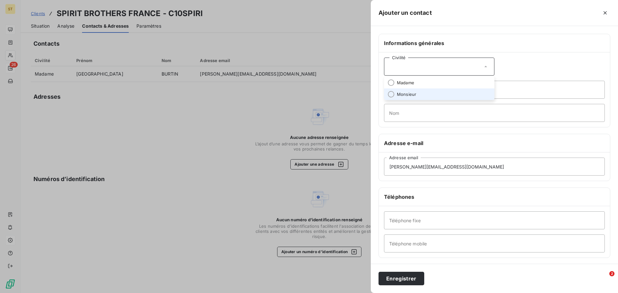
click at [410, 93] on span "Monsieur" at bounding box center [406, 94] width 19 height 6
click at [437, 91] on input "Prénom" at bounding box center [494, 90] width 221 height 18
type input "g"
type input "[PERSON_NAME]"
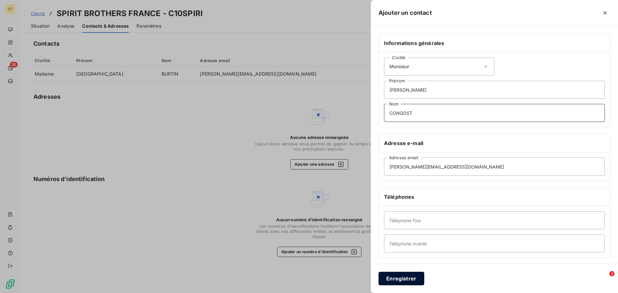
type input "CONGOST"
click at [416, 277] on button "Enregistrer" at bounding box center [402, 279] width 46 height 14
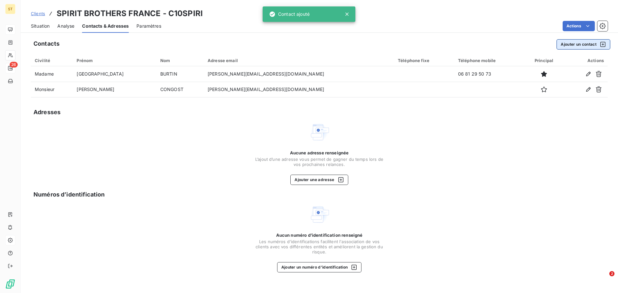
click at [565, 46] on button "Ajouter un contact" at bounding box center [584, 44] width 54 height 10
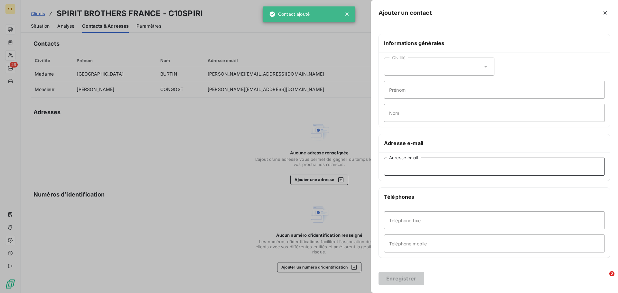
drag, startPoint x: 457, startPoint y: 175, endPoint x: 456, endPoint y: 170, distance: 5.0
click at [457, 175] on input "Adresse email" at bounding box center [494, 167] width 221 height 18
click at [456, 170] on input "Adresse email" at bounding box center [494, 167] width 221 height 18
paste input "[PERSON_NAME][EMAIL_ADDRESS][DOMAIN_NAME]"
type input "[PERSON_NAME][EMAIL_ADDRESS][DOMAIN_NAME]"
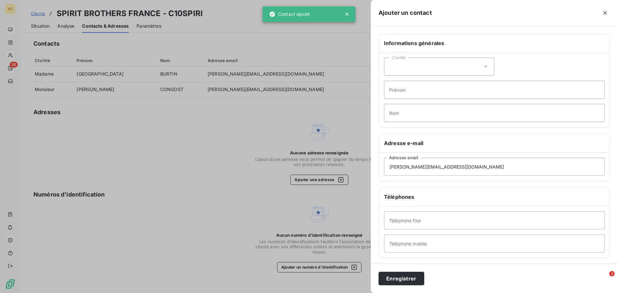
click at [428, 70] on div "Civilité" at bounding box center [439, 67] width 110 height 18
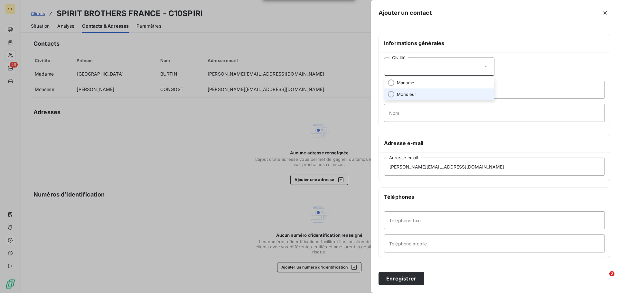
click at [411, 92] on span "Monsieur" at bounding box center [406, 94] width 19 height 6
click at [421, 90] on input "Prénom" at bounding box center [494, 90] width 221 height 18
type input "[PERSON_NAME]"
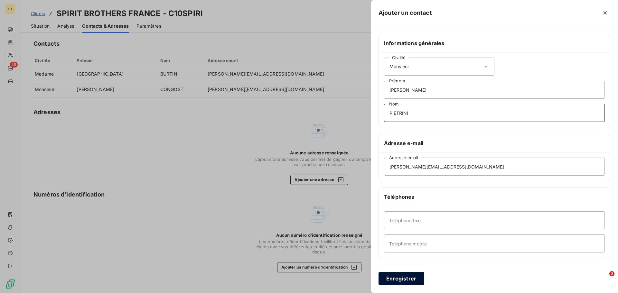
type input "PIETRINI"
click at [406, 276] on button "Enregistrer" at bounding box center [402, 279] width 46 height 14
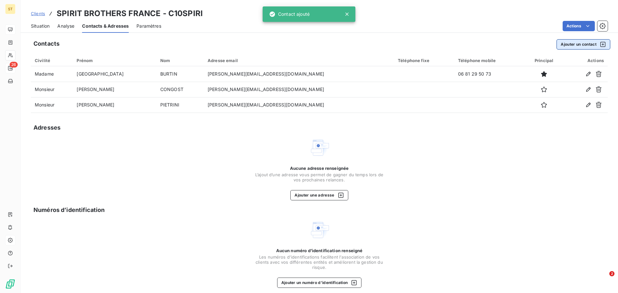
click at [576, 44] on button "Ajouter un contact" at bounding box center [584, 44] width 54 height 10
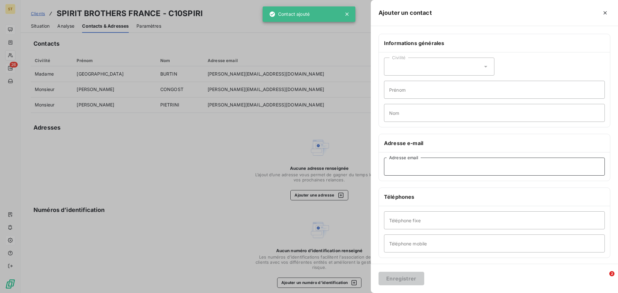
click at [433, 163] on input "Adresse email" at bounding box center [494, 167] width 221 height 18
paste input "[PERSON_NAME][EMAIL_ADDRESS][DOMAIN_NAME]"
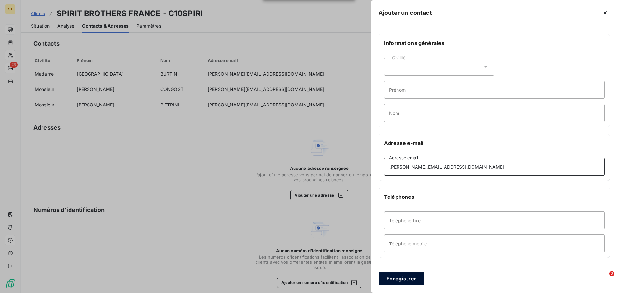
type input "[PERSON_NAME][EMAIL_ADDRESS][DOMAIN_NAME]"
click at [414, 281] on button "Enregistrer" at bounding box center [402, 279] width 46 height 14
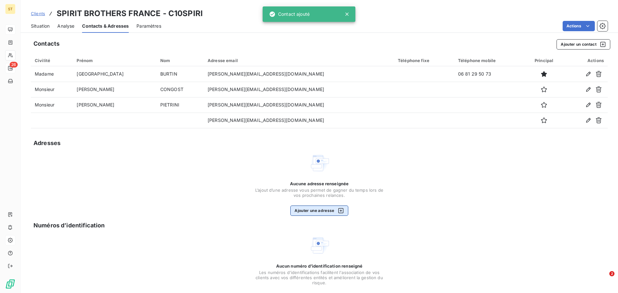
click at [302, 208] on button "Ajouter une adresse" at bounding box center [319, 211] width 58 height 10
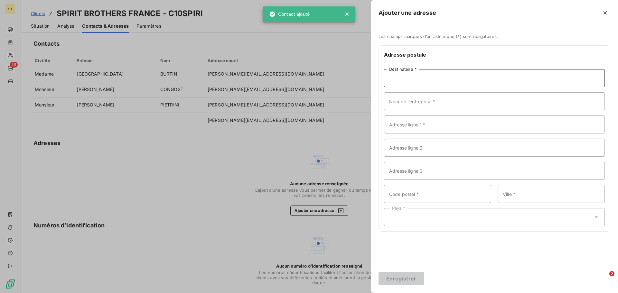
click at [430, 83] on input "Destinataire *" at bounding box center [494, 78] width 221 height 18
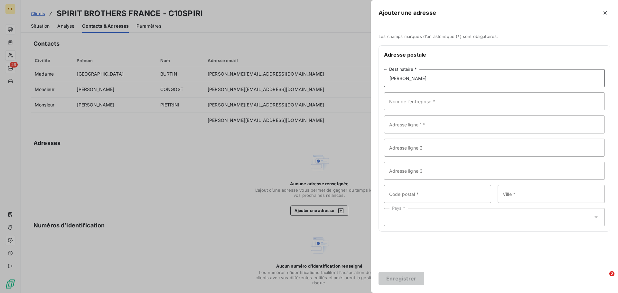
type input "[PERSON_NAME]"
type input "SPIRIT BROTHERS"
click at [451, 126] on input "Adresse ligne 1 *" at bounding box center [494, 125] width 221 height 18
type input "[STREET_ADDRESS][PERSON_NAME]"
type input "75016"
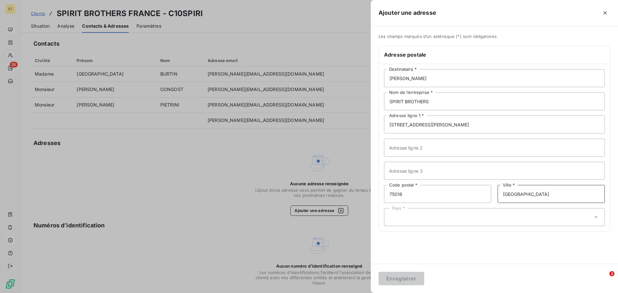
type input "[GEOGRAPHIC_DATA]"
click at [437, 223] on div "Pays *" at bounding box center [494, 217] width 221 height 18
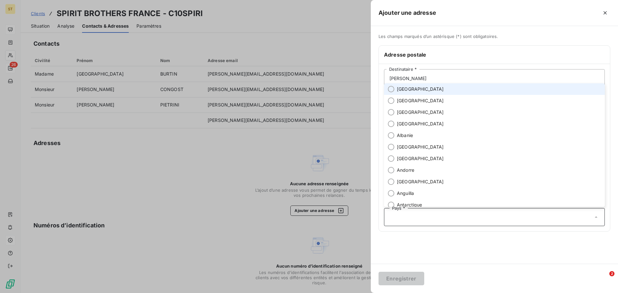
click at [406, 89] on span "[GEOGRAPHIC_DATA]" at bounding box center [420, 89] width 47 height 6
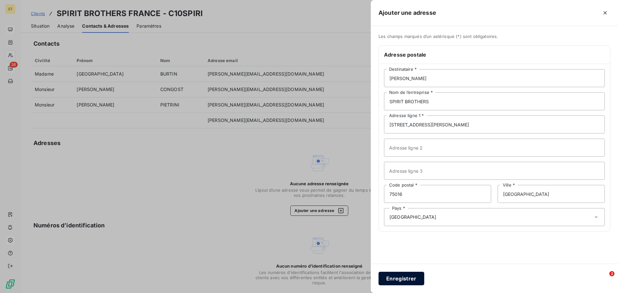
click at [412, 278] on button "Enregistrer" at bounding box center [402, 279] width 46 height 14
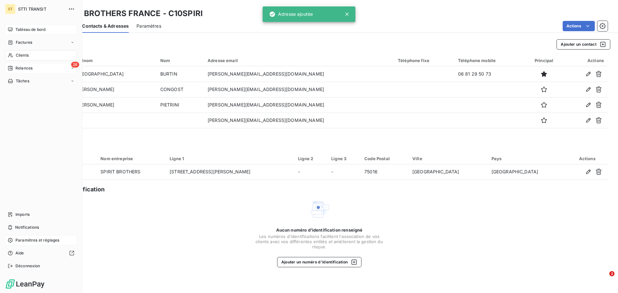
click at [12, 53] on icon at bounding box center [10, 55] width 5 height 5
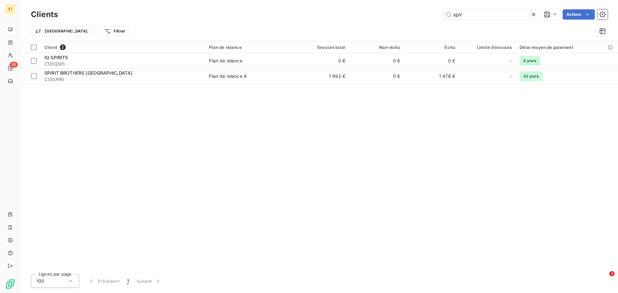
drag, startPoint x: 473, startPoint y: 11, endPoint x: 311, endPoint y: 9, distance: 162.3
click at [312, 9] on div "spir Actions" at bounding box center [337, 14] width 542 height 10
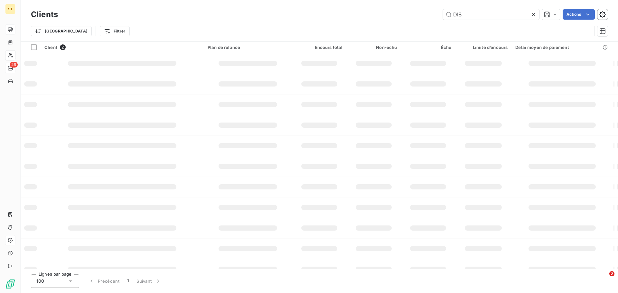
type input "DIS"
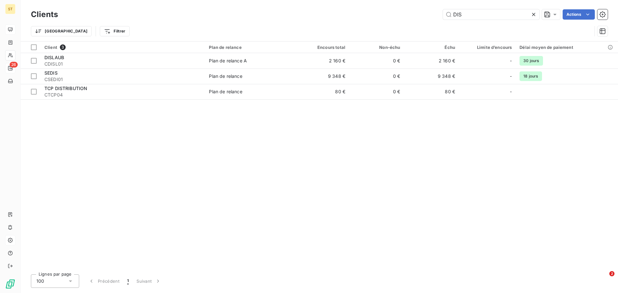
click at [234, 167] on div "Client 3 Plan de relance Encours total Non-échu Échu Limite d’encours Délai moy…" at bounding box center [319, 156] width 597 height 228
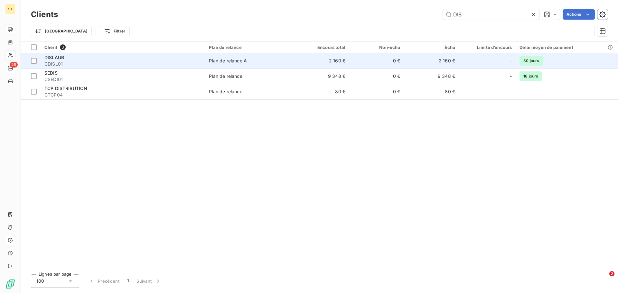
click at [242, 65] on td "Plan de relance A" at bounding box center [249, 60] width 89 height 15
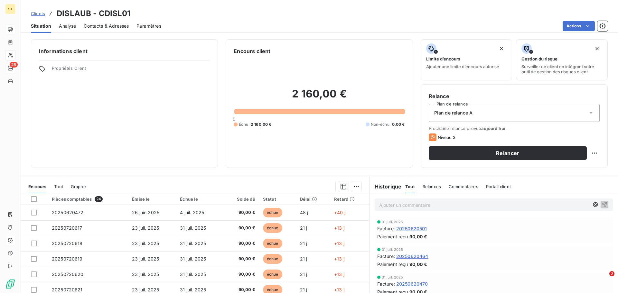
click at [104, 26] on span "Contacts & Adresses" at bounding box center [106, 26] width 45 height 6
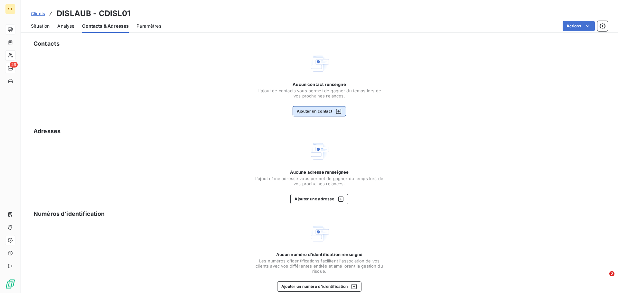
click at [330, 113] on button "Ajouter un contact" at bounding box center [320, 111] width 54 height 10
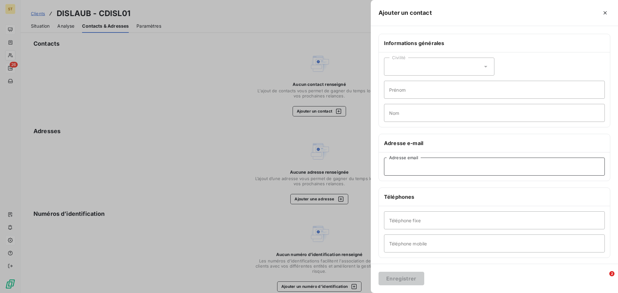
click at [417, 170] on input "Adresse email" at bounding box center [494, 167] width 221 height 18
paste input "[EMAIL_ADDRESS][DOMAIN_NAME]"
type input "[EMAIL_ADDRESS][DOMAIN_NAME]"
click at [398, 279] on button "Enregistrer" at bounding box center [402, 279] width 46 height 14
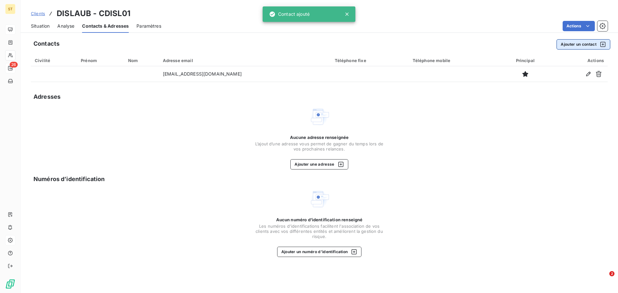
click at [588, 44] on button "Ajouter un contact" at bounding box center [584, 44] width 54 height 10
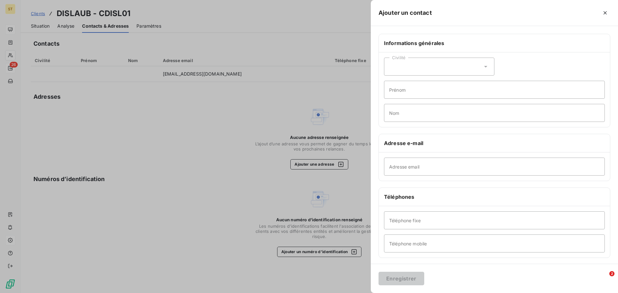
drag, startPoint x: 434, startPoint y: 71, endPoint x: 428, endPoint y: 76, distance: 8.7
click at [434, 71] on div "Civilité" at bounding box center [439, 67] width 110 height 18
click at [412, 88] on li "Madame" at bounding box center [439, 83] width 110 height 12
click at [419, 89] on input "Prénom" at bounding box center [494, 90] width 221 height 18
type input "[PERSON_NAME]"
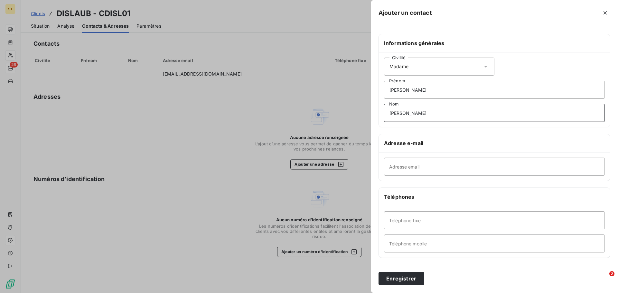
type input "[PERSON_NAME]"
paste input "[EMAIL_ADDRESS][DOMAIN_NAME]"
type input "[EMAIL_ADDRESS][DOMAIN_NAME]"
click at [398, 278] on button "Enregistrer" at bounding box center [402, 279] width 46 height 14
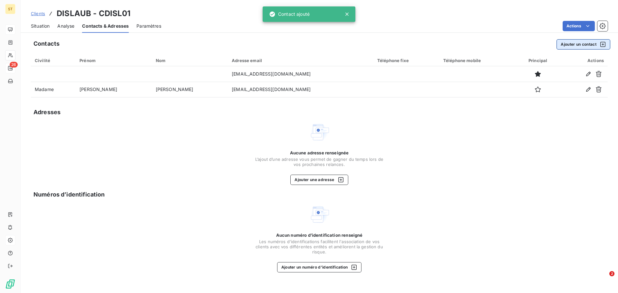
click at [574, 40] on button "Ajouter un contact" at bounding box center [584, 44] width 54 height 10
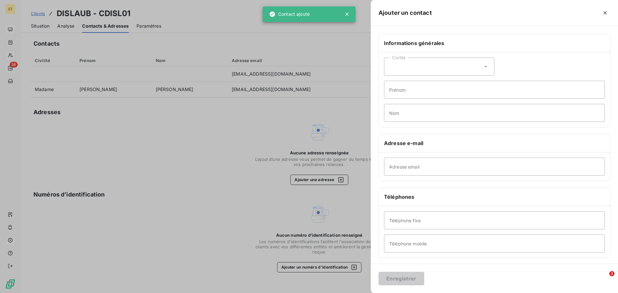
click at [432, 71] on div "Civilité" at bounding box center [439, 67] width 110 height 18
click at [414, 86] on li "Madame" at bounding box center [439, 83] width 110 height 12
click at [426, 88] on input "Prénom" at bounding box center [494, 90] width 221 height 18
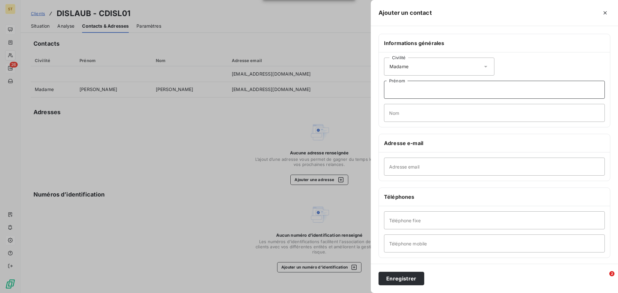
type input "a"
type input "[PERSON_NAME]"
type input "REBOURS"
paste input "[EMAIL_ADDRESS][DOMAIN_NAME]"
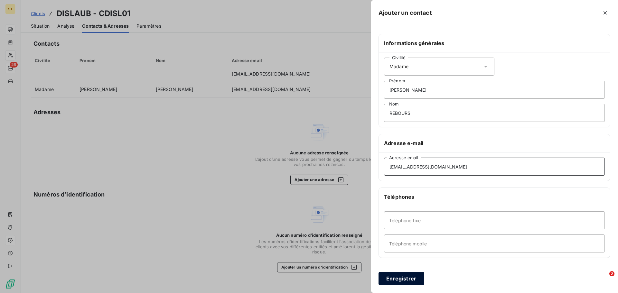
type input "[EMAIL_ADDRESS][DOMAIN_NAME]"
click at [404, 281] on button "Enregistrer" at bounding box center [402, 279] width 46 height 14
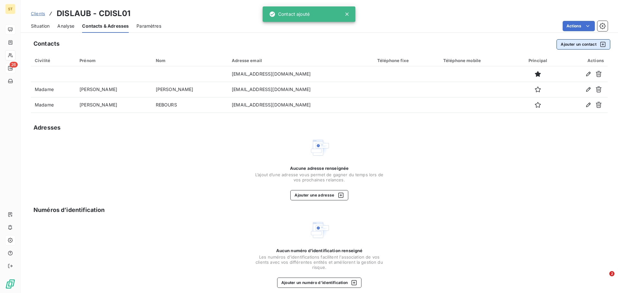
click at [582, 44] on button "Ajouter un contact" at bounding box center [584, 44] width 54 height 10
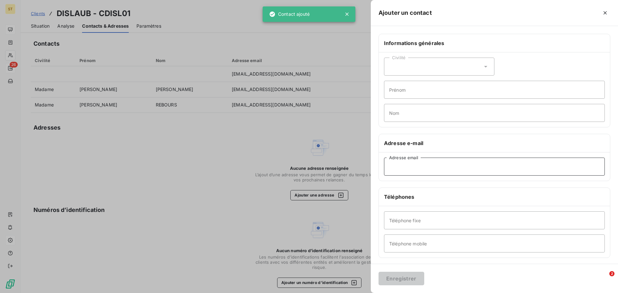
click at [414, 171] on input "Adresse email" at bounding box center [494, 167] width 221 height 18
type input "v"
paste input "[EMAIL_ADDRESS][DOMAIN_NAME]"
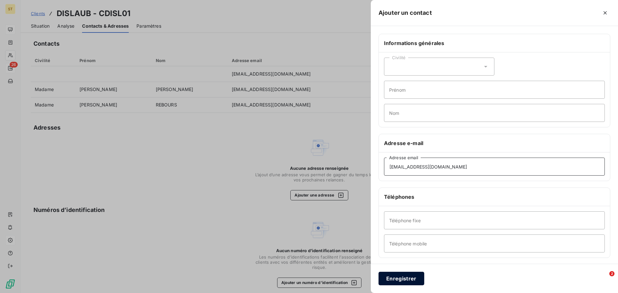
type input "[EMAIL_ADDRESS][DOMAIN_NAME]"
click at [401, 277] on button "Enregistrer" at bounding box center [402, 279] width 46 height 14
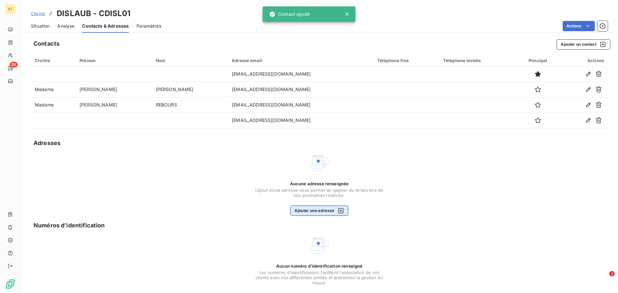
click at [316, 213] on button "Ajouter une adresse" at bounding box center [319, 211] width 58 height 10
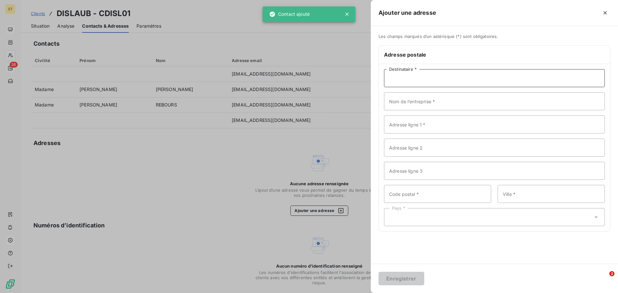
click at [428, 80] on input "Destinataire *" at bounding box center [494, 78] width 221 height 18
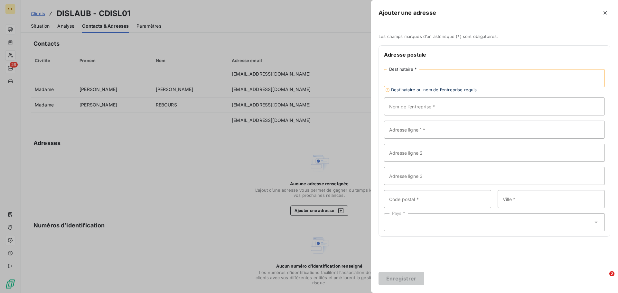
click at [425, 76] on input "Destinataire *" at bounding box center [494, 78] width 221 height 18
click at [425, 77] on input "Destinataire *" at bounding box center [494, 78] width 221 height 18
click at [506, 103] on input "Nom de l’entreprise *" at bounding box center [494, 107] width 221 height 18
click at [489, 85] on input "Destinataire *" at bounding box center [494, 78] width 221 height 18
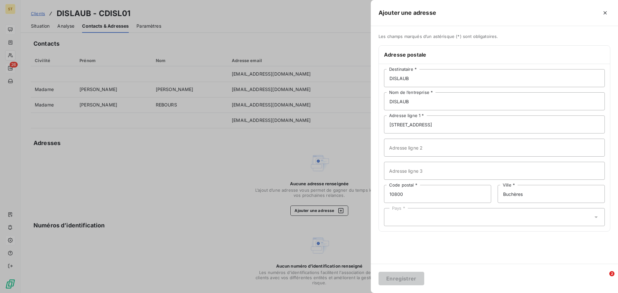
click at [432, 216] on div "Pays *" at bounding box center [494, 217] width 221 height 18
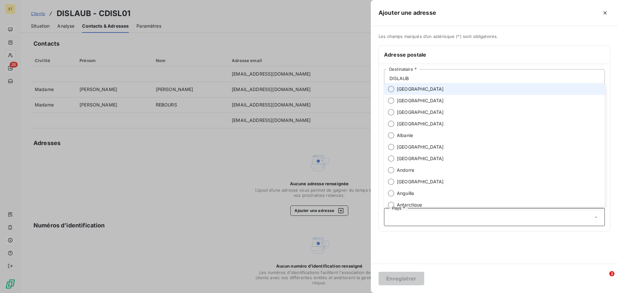
click at [403, 92] on span "[GEOGRAPHIC_DATA]" at bounding box center [420, 89] width 47 height 6
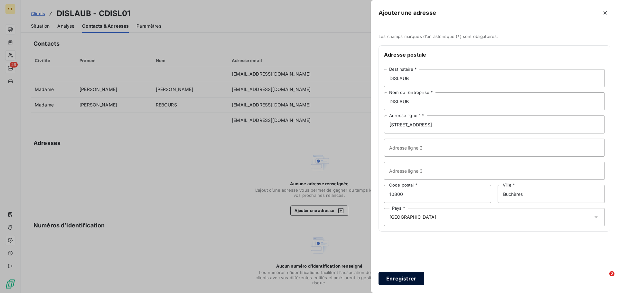
click at [407, 276] on button "Enregistrer" at bounding box center [402, 279] width 46 height 14
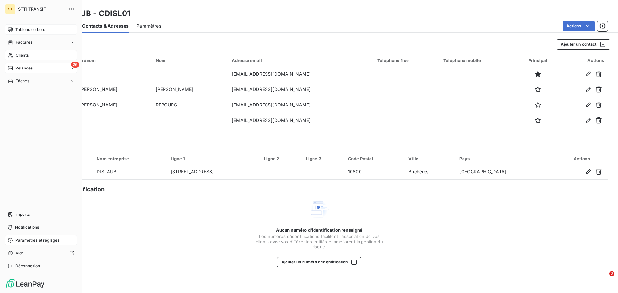
click at [23, 53] on span "Clients" at bounding box center [22, 55] width 13 height 6
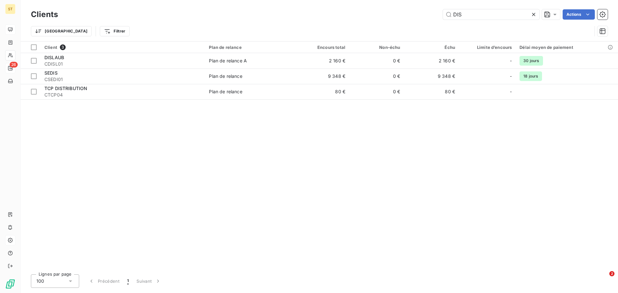
drag, startPoint x: 475, startPoint y: 13, endPoint x: 409, endPoint y: 14, distance: 66.6
click at [409, 14] on div "DIS Actions" at bounding box center [337, 14] width 542 height 10
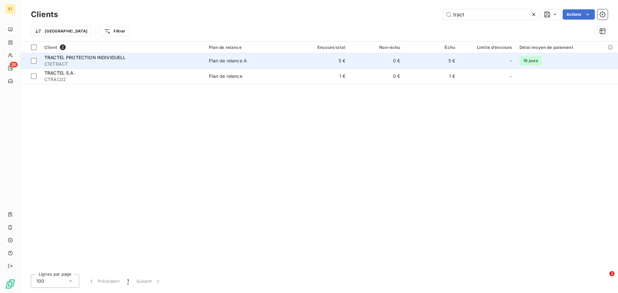
click at [220, 64] on div "Plan de relance A" at bounding box center [228, 61] width 38 height 6
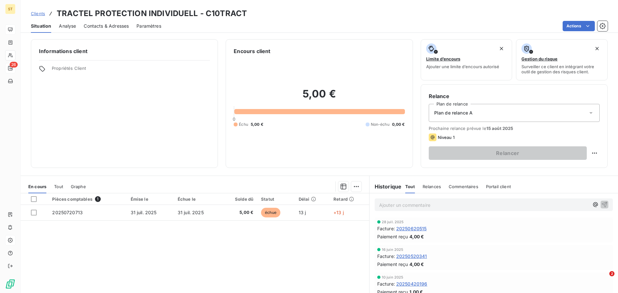
click at [116, 28] on span "Contacts & Adresses" at bounding box center [106, 26] width 45 height 6
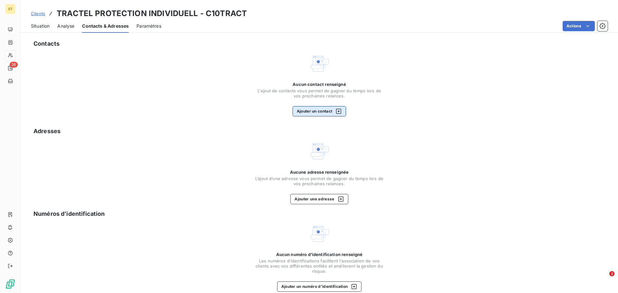
click at [311, 113] on button "Ajouter un contact" at bounding box center [320, 111] width 54 height 10
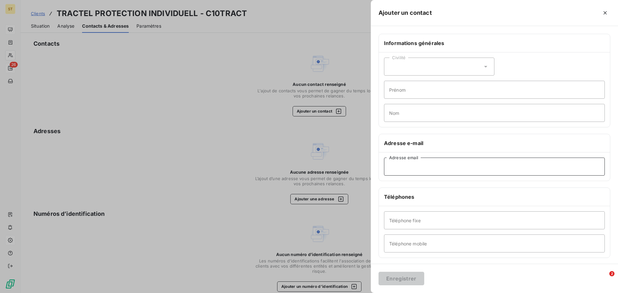
click at [432, 169] on input "Adresse email" at bounding box center [494, 167] width 221 height 18
paste input "[PERSON_NAME][EMAIL_ADDRESS][DOMAIN_NAME]"
click at [415, 58] on div "Civilité" at bounding box center [439, 67] width 110 height 18
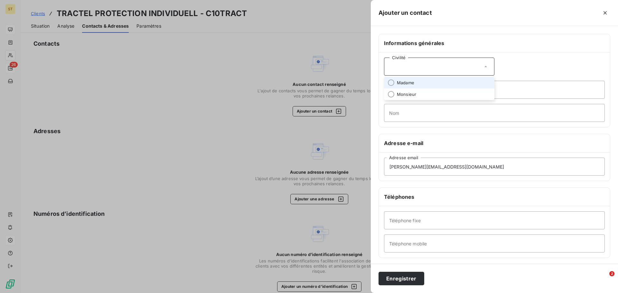
click at [406, 87] on li "Madame" at bounding box center [439, 83] width 110 height 12
click at [418, 92] on input "Prénom" at bounding box center [494, 90] width 221 height 18
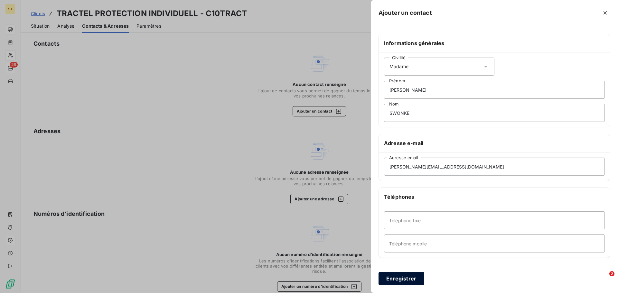
click at [408, 274] on button "Enregistrer" at bounding box center [402, 279] width 46 height 14
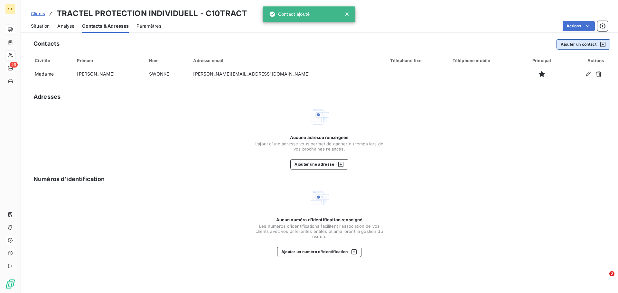
click at [586, 43] on button "Ajouter un contact" at bounding box center [584, 44] width 54 height 10
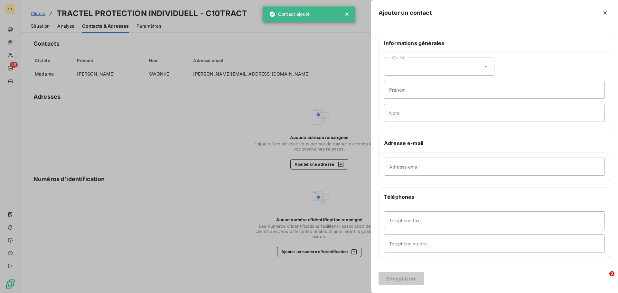
click at [426, 72] on div "Civilité" at bounding box center [439, 67] width 110 height 18
click at [415, 84] on li "Madame" at bounding box center [439, 83] width 110 height 12
click at [425, 84] on input "Prénom" at bounding box center [494, 90] width 221 height 18
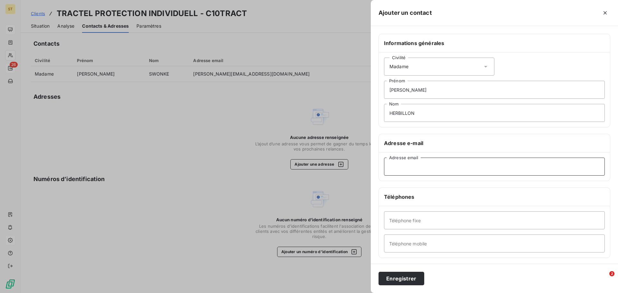
paste input "[EMAIL_ADDRESS][DOMAIN_NAME]"
click at [409, 278] on button "Enregistrer" at bounding box center [402, 279] width 46 height 14
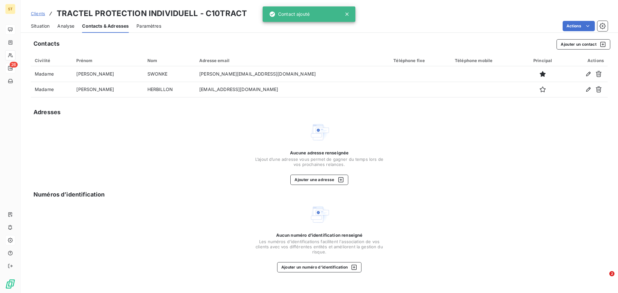
click at [339, 180] on icon "button" at bounding box center [341, 180] width 6 height 6
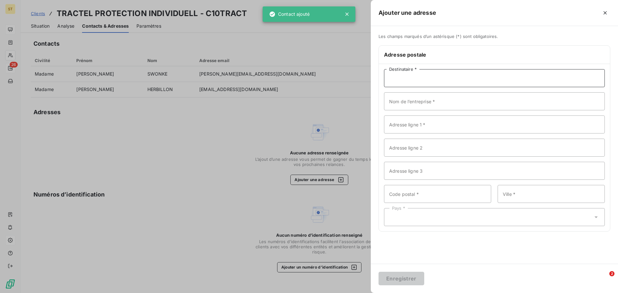
click at [433, 81] on input "Destinataire *" at bounding box center [494, 78] width 221 height 18
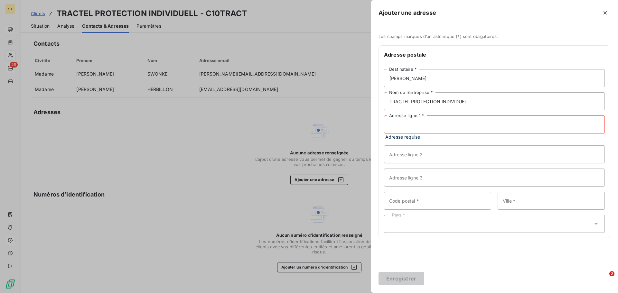
click at [406, 119] on input "Adresse ligne 1 *" at bounding box center [494, 125] width 221 height 18
click at [425, 224] on div "Pays *" at bounding box center [494, 217] width 221 height 18
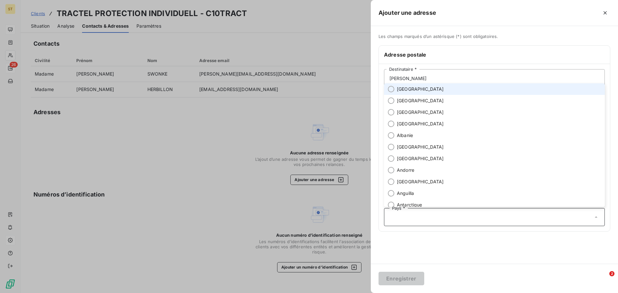
click at [407, 90] on span "[GEOGRAPHIC_DATA]" at bounding box center [420, 89] width 47 height 6
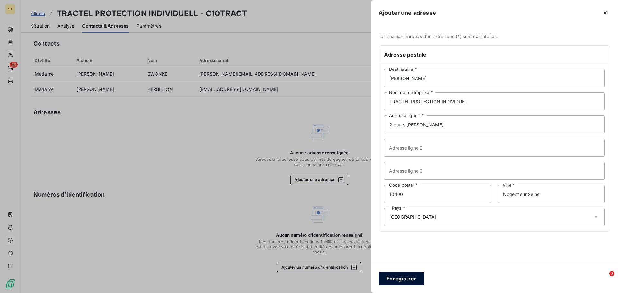
click at [401, 282] on button "Enregistrer" at bounding box center [402, 279] width 46 height 14
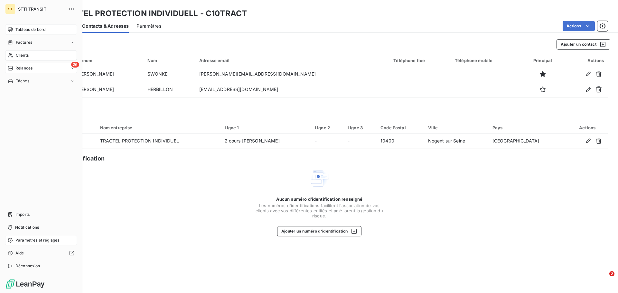
click at [7, 56] on div "Clients" at bounding box center [41, 55] width 72 height 10
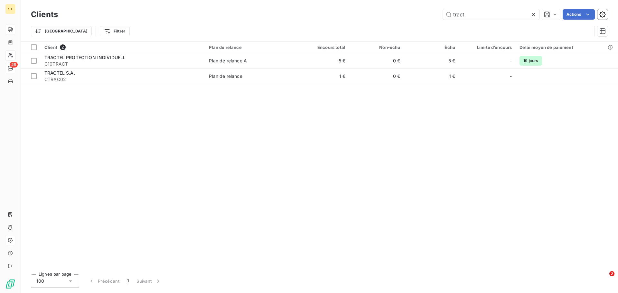
drag, startPoint x: 494, startPoint y: 17, endPoint x: 359, endPoint y: 17, distance: 134.2
click at [360, 17] on div "tract Actions" at bounding box center [337, 14] width 542 height 10
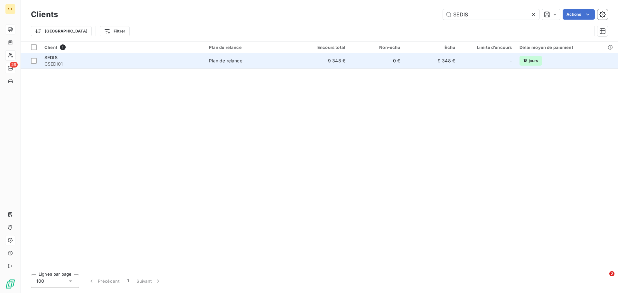
click at [254, 62] on span "Plan de relance" at bounding box center [249, 61] width 81 height 6
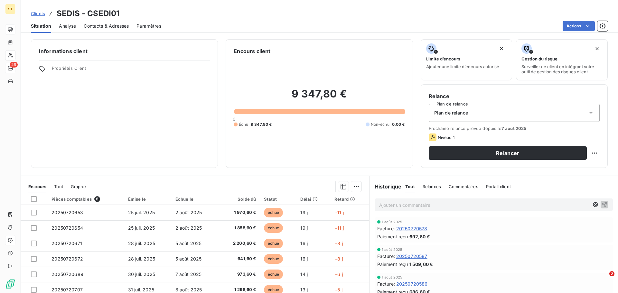
click at [108, 24] on span "Contacts & Adresses" at bounding box center [106, 26] width 45 height 6
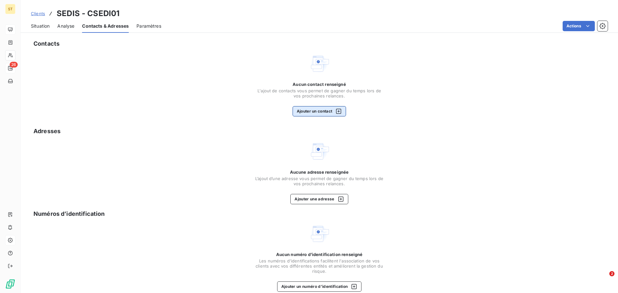
click at [322, 114] on button "Ajouter un contact" at bounding box center [320, 111] width 54 height 10
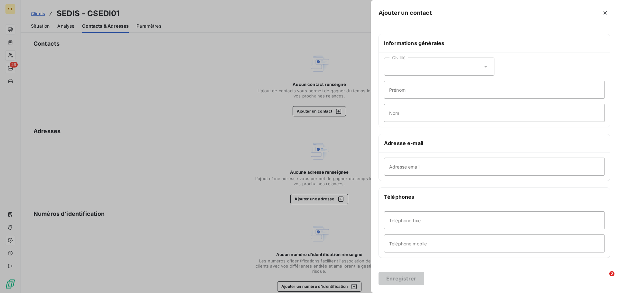
click at [428, 67] on div "Civilité" at bounding box center [439, 67] width 110 height 18
click at [431, 109] on input "Nom" at bounding box center [494, 113] width 221 height 18
click at [428, 92] on input "Prénom" at bounding box center [494, 90] width 221 height 18
paste input "[EMAIL_ADDRESS][DOMAIN_NAME]"
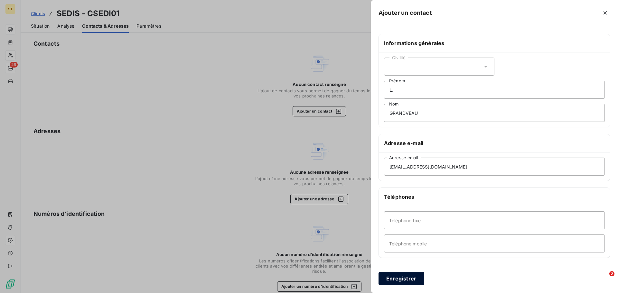
click at [406, 275] on button "Enregistrer" at bounding box center [402, 279] width 46 height 14
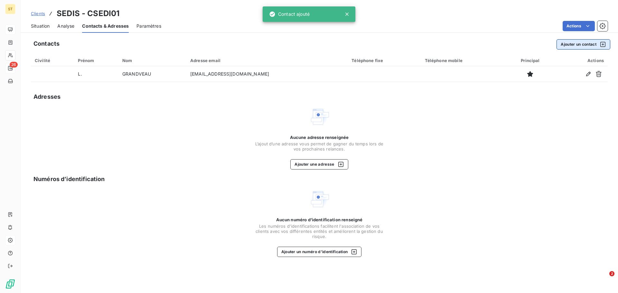
click at [578, 45] on button "Ajouter un contact" at bounding box center [584, 44] width 54 height 10
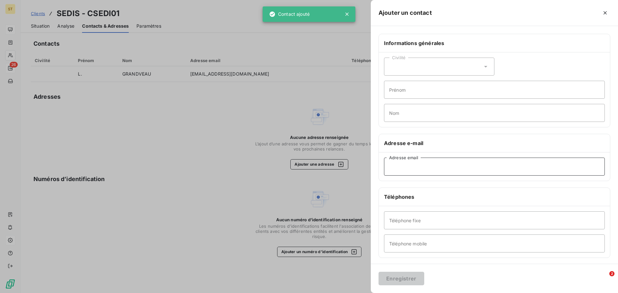
click at [448, 165] on input "Adresse email" at bounding box center [494, 167] width 221 height 18
paste input "[EMAIL_ADDRESS][DOMAIN_NAME]"
click at [408, 279] on button "Enregistrer" at bounding box center [402, 279] width 46 height 14
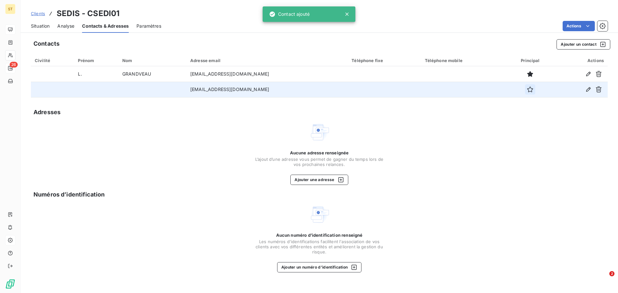
click at [527, 90] on icon "button" at bounding box center [530, 89] width 6 height 6
click at [588, 45] on button "Ajouter un contact" at bounding box center [584, 44] width 54 height 10
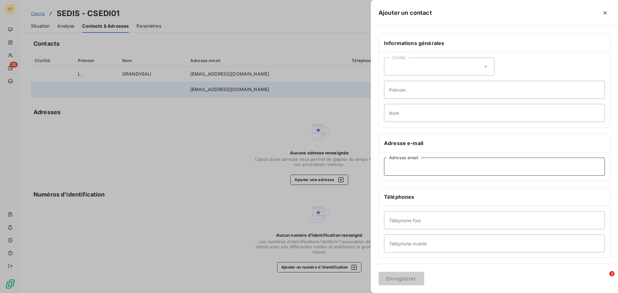
click at [422, 172] on input "Adresse email" at bounding box center [494, 167] width 221 height 18
paste input "[EMAIL_ADDRESS][DOMAIN_NAME]"
click at [426, 66] on div "Civilité" at bounding box center [439, 67] width 110 height 18
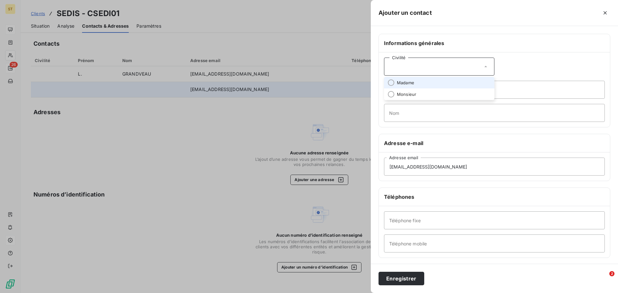
click at [413, 84] on span "Madame" at bounding box center [405, 83] width 17 height 6
click at [430, 89] on input "Prénom" at bounding box center [494, 90] width 221 height 18
click at [446, 214] on input "Téléphone fixe" at bounding box center [494, 221] width 221 height 18
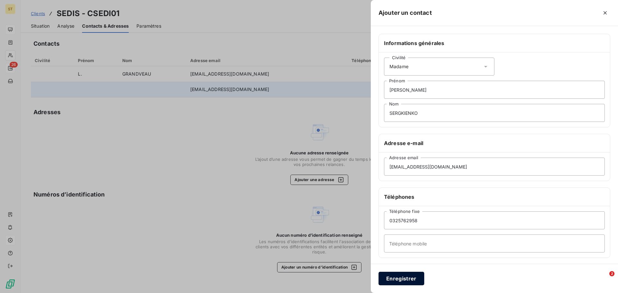
click at [408, 278] on button "Enregistrer" at bounding box center [402, 279] width 46 height 14
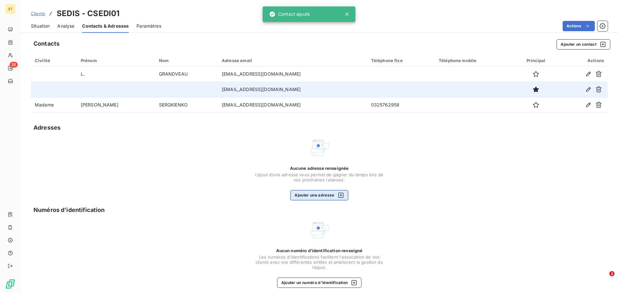
click at [328, 193] on button "Ajouter une adresse" at bounding box center [319, 195] width 58 height 10
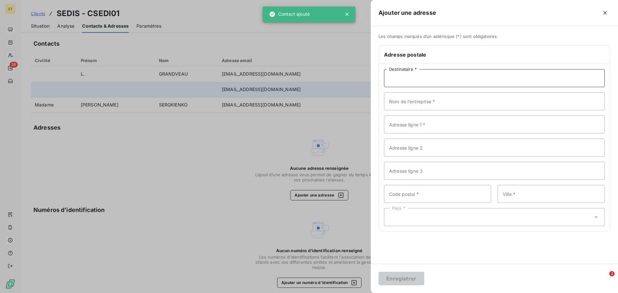
click at [441, 79] on input "Destinataire *" at bounding box center [494, 78] width 221 height 18
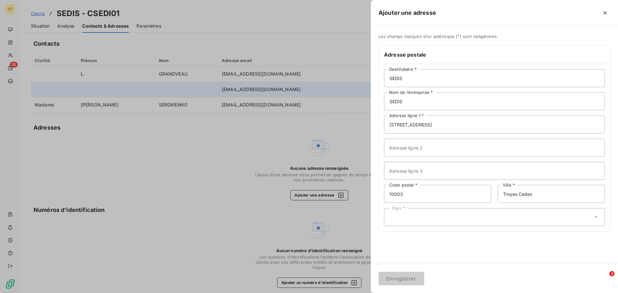
click at [441, 222] on div "Pays *" at bounding box center [494, 217] width 221 height 18
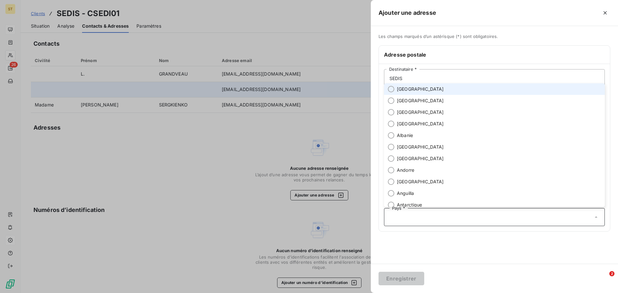
click at [408, 89] on span "[GEOGRAPHIC_DATA]" at bounding box center [420, 89] width 47 height 6
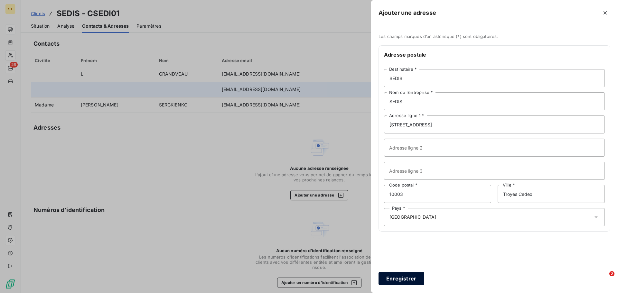
click at [403, 277] on button "Enregistrer" at bounding box center [402, 279] width 46 height 14
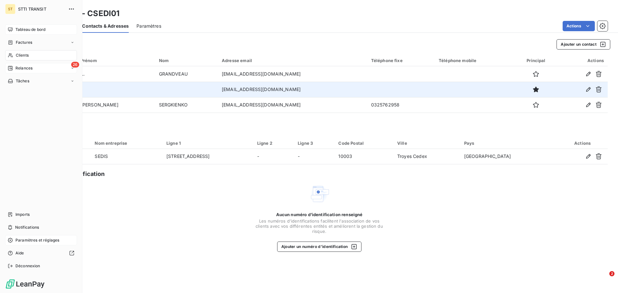
click at [19, 54] on span "Clients" at bounding box center [22, 55] width 13 height 6
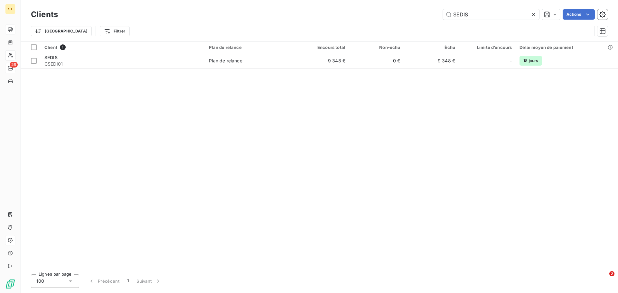
drag, startPoint x: 498, startPoint y: 11, endPoint x: 313, endPoint y: 16, distance: 185.8
click at [313, 16] on div "SEDIS Actions" at bounding box center [337, 14] width 542 height 10
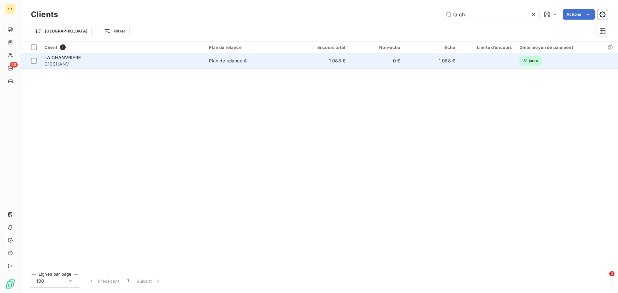
click at [124, 64] on span "C10CHANV" at bounding box center [122, 64] width 157 height 6
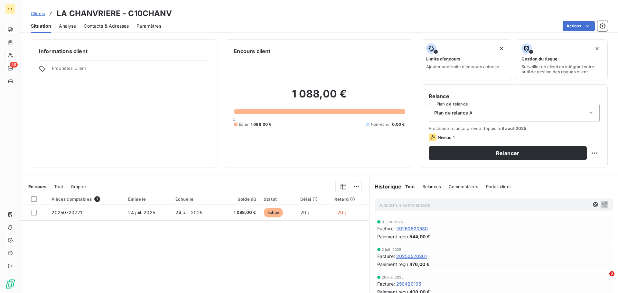
click at [104, 24] on span "Contacts & Adresses" at bounding box center [106, 26] width 45 height 6
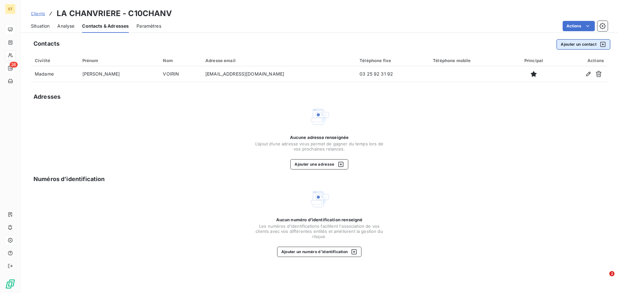
click at [576, 42] on button "Ajouter un contact" at bounding box center [584, 44] width 54 height 10
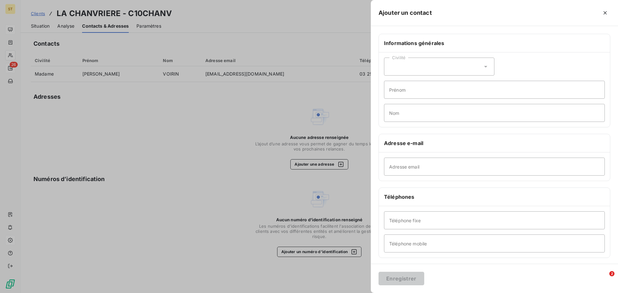
click at [441, 70] on div "Civilité" at bounding box center [439, 67] width 110 height 18
click at [418, 86] on li "Madame" at bounding box center [439, 83] width 110 height 12
click at [422, 87] on input "Prénom" at bounding box center [494, 90] width 221 height 18
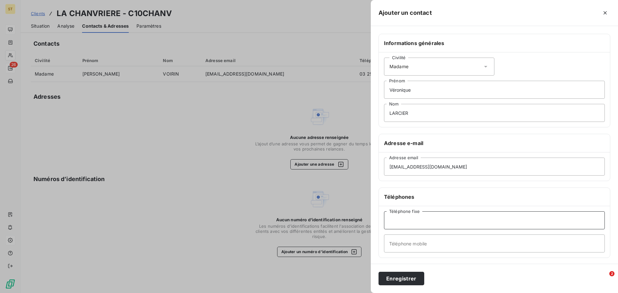
click at [429, 219] on input "Téléphone fixe" at bounding box center [494, 221] width 221 height 18
drag, startPoint x: 427, startPoint y: 247, endPoint x: 324, endPoint y: 232, distance: 104.3
click at [324, 293] on div "Ajouter un contact Informations générales Civilité Madame [PERSON_NAME] Nom Adr…" at bounding box center [309, 293] width 618 height 0
click at [400, 280] on button "Enregistrer" at bounding box center [402, 279] width 46 height 14
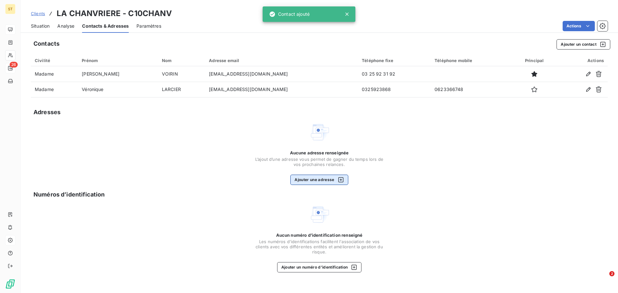
click at [321, 178] on button "Ajouter une adresse" at bounding box center [319, 180] width 58 height 10
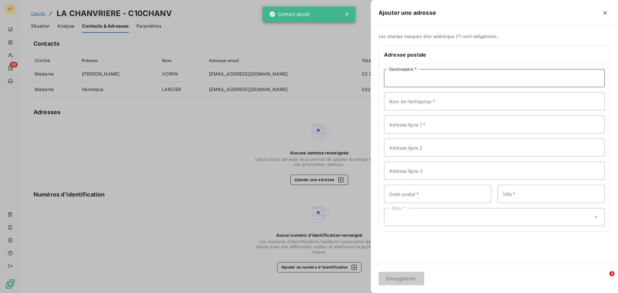
click at [428, 81] on input "Destinataire *" at bounding box center [494, 78] width 221 height 18
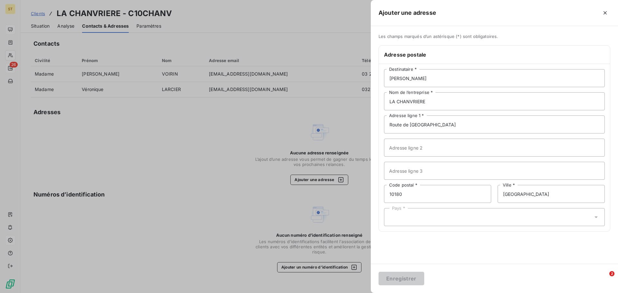
click at [412, 218] on div "Pays *" at bounding box center [494, 217] width 221 height 18
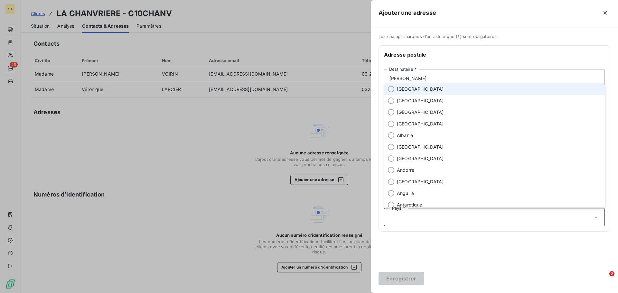
click at [404, 87] on span "[GEOGRAPHIC_DATA]" at bounding box center [420, 89] width 47 height 6
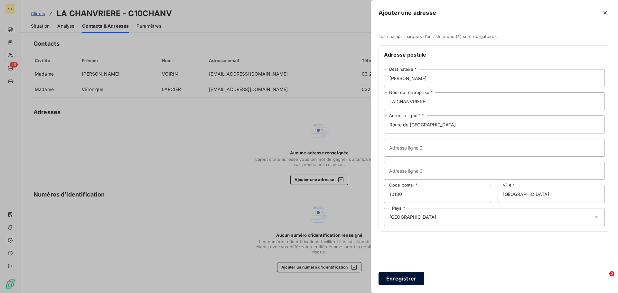
click at [407, 276] on button "Enregistrer" at bounding box center [402, 279] width 46 height 14
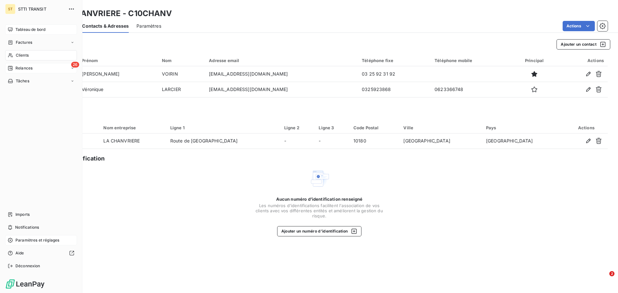
click at [16, 56] on span "Clients" at bounding box center [22, 55] width 13 height 6
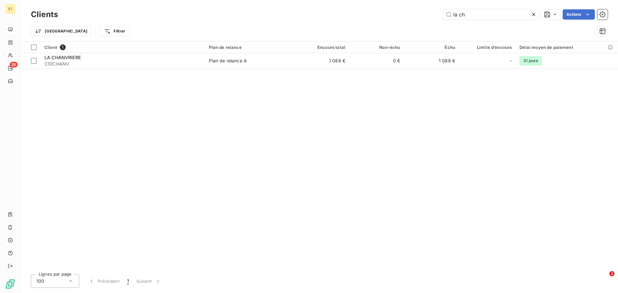
drag, startPoint x: 468, startPoint y: 13, endPoint x: 393, endPoint y: 7, distance: 75.2
click at [393, 7] on div "Clients la ch Actions Trier Filtrer" at bounding box center [319, 20] width 597 height 41
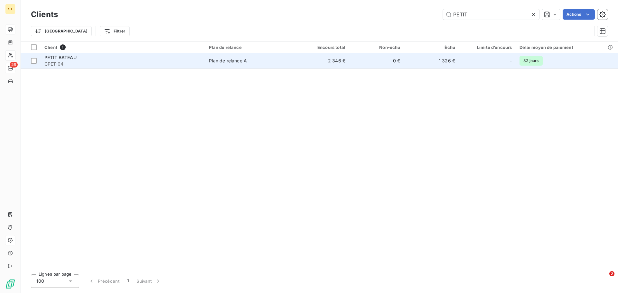
click at [64, 60] on span "PETIT BATEAU" at bounding box center [60, 57] width 32 height 5
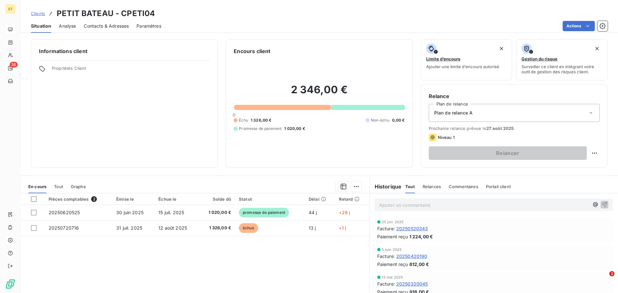
click at [107, 28] on span "Contacts & Adresses" at bounding box center [106, 26] width 45 height 6
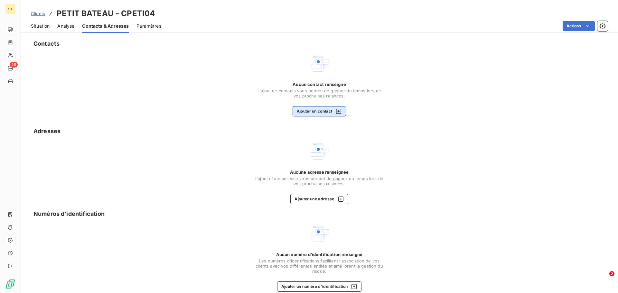
click at [328, 107] on button "Ajouter un contact" at bounding box center [320, 111] width 54 height 10
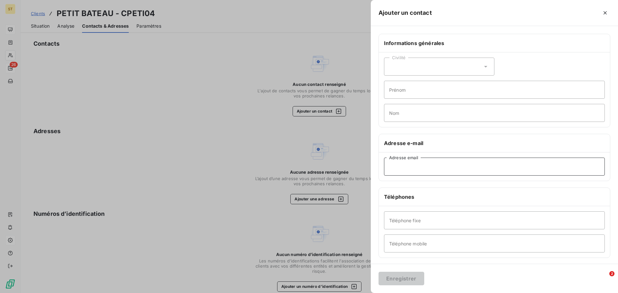
click at [422, 171] on input "Adresse email" at bounding box center [494, 167] width 221 height 18
paste input "[EMAIL_ADDRESS][DOMAIN_NAME]"
click at [411, 280] on button "Enregistrer" at bounding box center [402, 279] width 46 height 14
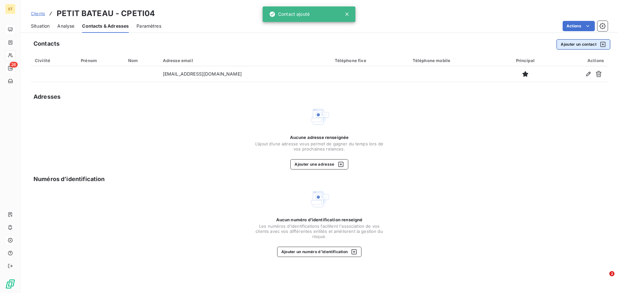
click at [575, 46] on button "Ajouter un contact" at bounding box center [584, 44] width 54 height 10
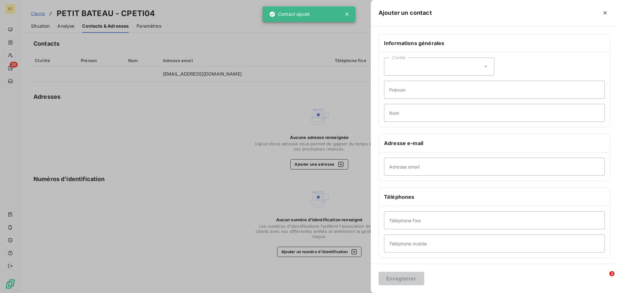
click at [408, 73] on div "Civilité" at bounding box center [439, 67] width 110 height 18
click at [408, 85] on span "Madame" at bounding box center [405, 83] width 17 height 6
click at [427, 90] on input "Prénom" at bounding box center [494, 90] width 221 height 18
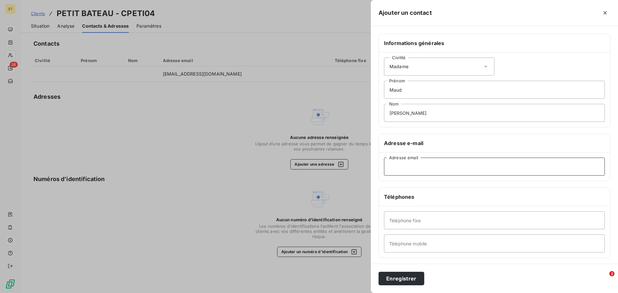
click at [443, 172] on input "Adresse email" at bounding box center [494, 167] width 221 height 18
paste input "[EMAIL_ADDRESS][DOMAIN_NAME]"
drag, startPoint x: 418, startPoint y: 217, endPoint x: 415, endPoint y: 221, distance: 4.6
click at [418, 217] on input "Téléphone fixe" at bounding box center [494, 221] width 221 height 18
click at [408, 283] on button "Enregistrer" at bounding box center [402, 279] width 46 height 14
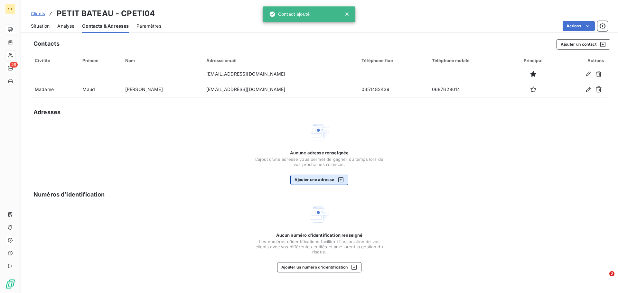
click at [330, 183] on button "Ajouter une adresse" at bounding box center [319, 180] width 58 height 10
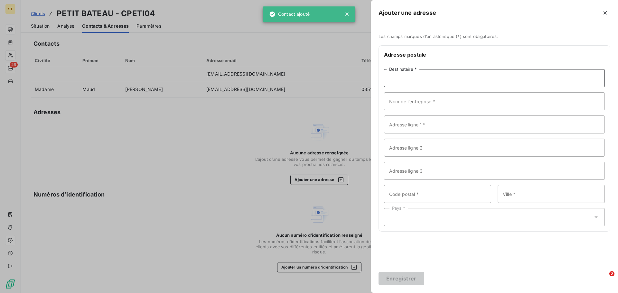
click at [418, 84] on input "Destinataire *" at bounding box center [494, 78] width 221 height 18
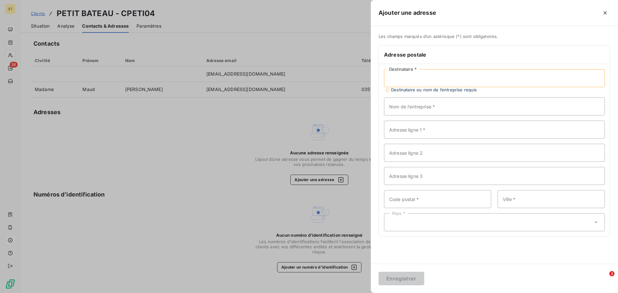
click at [418, 84] on input "Destinataire *" at bounding box center [494, 78] width 221 height 18
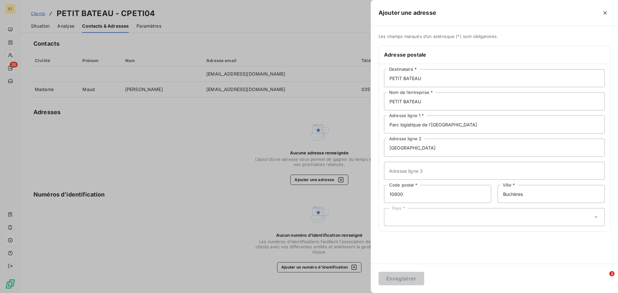
click at [431, 216] on div "Pays *" at bounding box center [494, 217] width 221 height 18
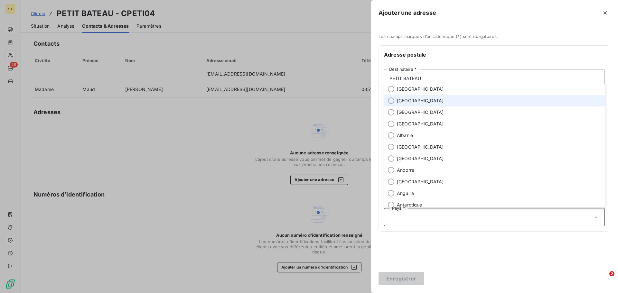
click at [411, 95] on li "[GEOGRAPHIC_DATA]" at bounding box center [494, 101] width 221 height 12
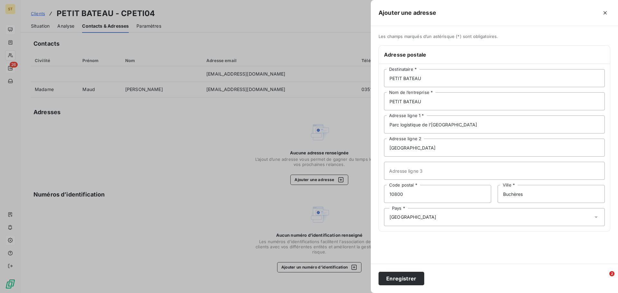
click at [408, 228] on div "PETIT BATEAU Destinataire * PETIT BATEAU Nom de l’entreprise * Parc logistique …" at bounding box center [494, 147] width 231 height 167
click at [408, 215] on span "[GEOGRAPHIC_DATA]" at bounding box center [413, 217] width 47 height 6
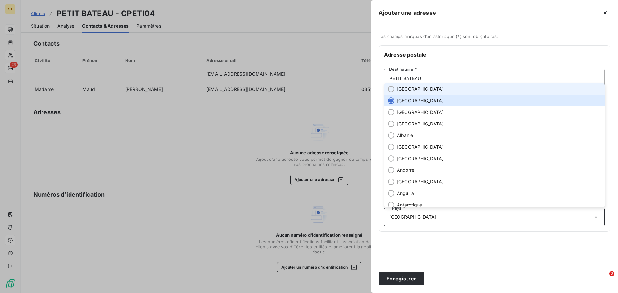
click at [401, 90] on span "[GEOGRAPHIC_DATA]" at bounding box center [420, 89] width 47 height 6
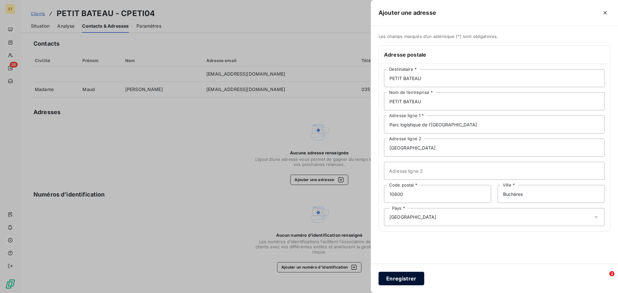
click at [398, 280] on button "Enregistrer" at bounding box center [402, 279] width 46 height 14
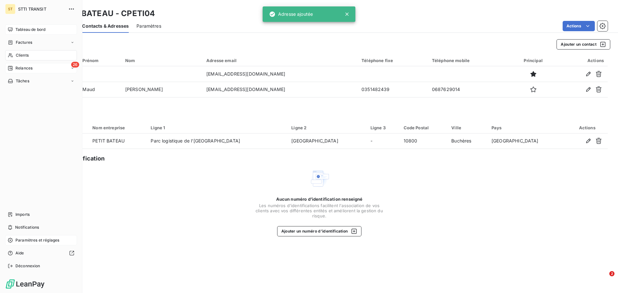
click at [28, 54] on span "Clients" at bounding box center [22, 55] width 13 height 6
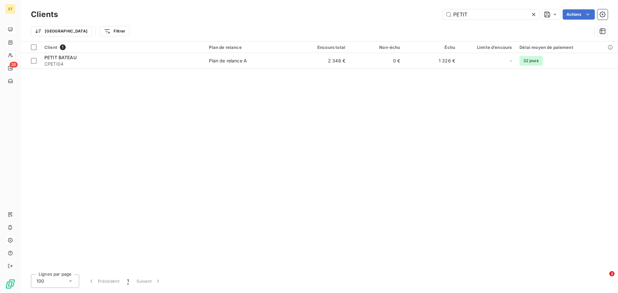
drag, startPoint x: 495, startPoint y: 17, endPoint x: 367, endPoint y: 4, distance: 128.7
click at [367, 4] on div "Clients PETIT Actions Trier Filtrer" at bounding box center [319, 20] width 597 height 41
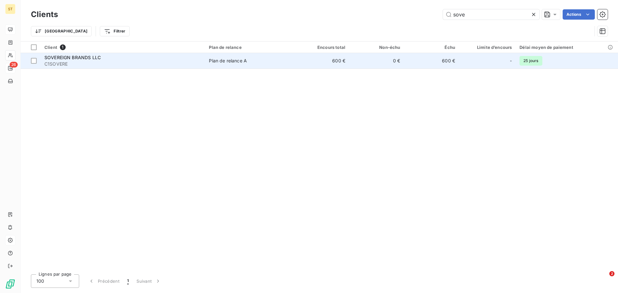
click at [155, 53] on td "SOVEREIGN BRANDS LLC C1SOVERE" at bounding box center [123, 60] width 165 height 15
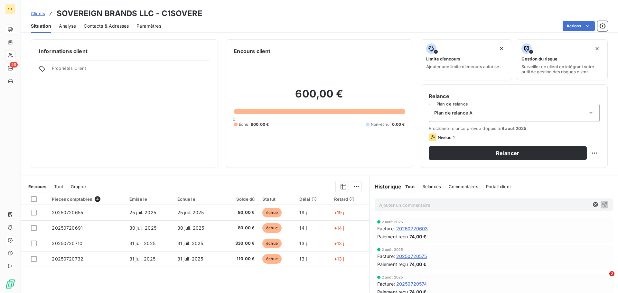
click at [105, 27] on span "Contacts & Adresses" at bounding box center [106, 26] width 45 height 6
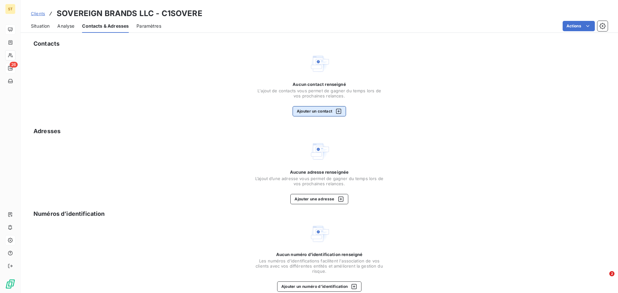
click at [313, 110] on button "Ajouter un contact" at bounding box center [320, 111] width 54 height 10
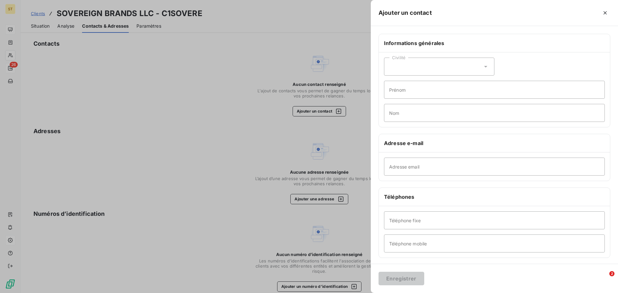
drag, startPoint x: 413, startPoint y: 77, endPoint x: 418, endPoint y: 70, distance: 8.0
click at [414, 76] on div "Civilité Prénom Nom" at bounding box center [494, 89] width 231 height 75
click at [418, 70] on div "Civilité" at bounding box center [439, 67] width 110 height 18
click at [400, 95] on span "Monsieur" at bounding box center [406, 94] width 19 height 6
drag, startPoint x: 421, startPoint y: 87, endPoint x: 425, endPoint y: 88, distance: 4.3
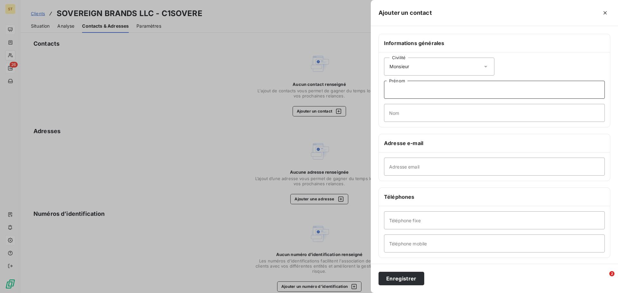
click at [421, 87] on input "Prénom" at bounding box center [494, 90] width 221 height 18
paste input "[EMAIL_ADDRESS][DOMAIN_NAME]"
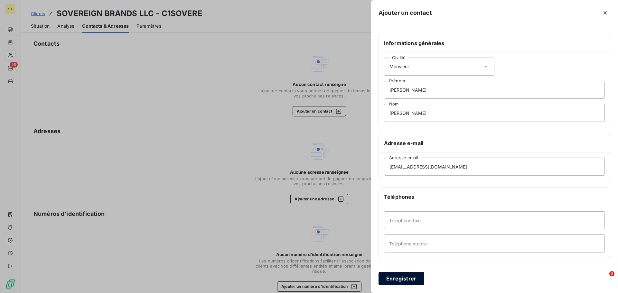
click at [395, 279] on button "Enregistrer" at bounding box center [402, 279] width 46 height 14
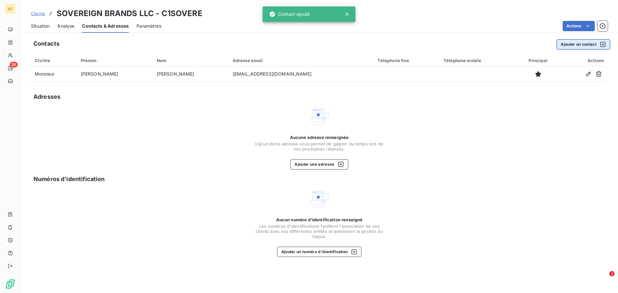
click at [588, 43] on button "Ajouter un contact" at bounding box center [584, 44] width 54 height 10
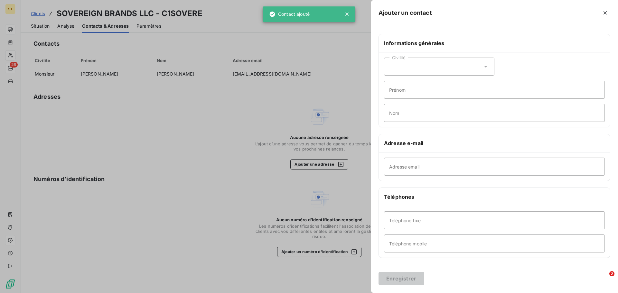
click at [440, 66] on div "Civilité" at bounding box center [439, 67] width 110 height 18
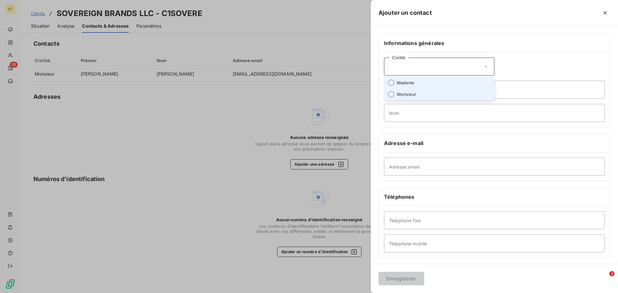
click at [411, 81] on span "Madame" at bounding box center [405, 83] width 17 height 6
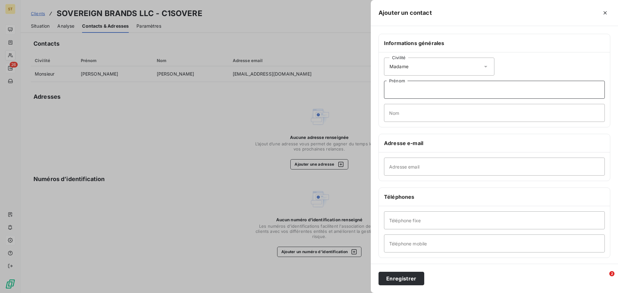
click at [420, 85] on input "Prénom" at bounding box center [494, 90] width 221 height 18
click at [416, 169] on input "Adresse email" at bounding box center [494, 167] width 221 height 18
paste input "[EMAIL_ADDRESS][DOMAIN_NAME]"
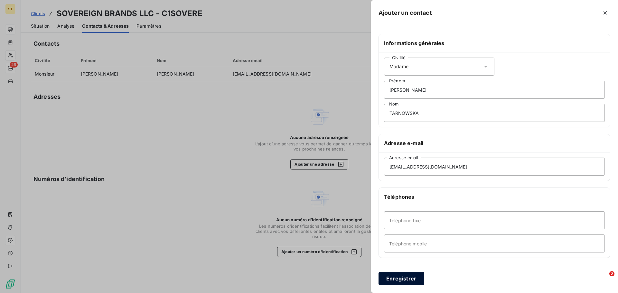
click at [409, 282] on button "Enregistrer" at bounding box center [402, 279] width 46 height 14
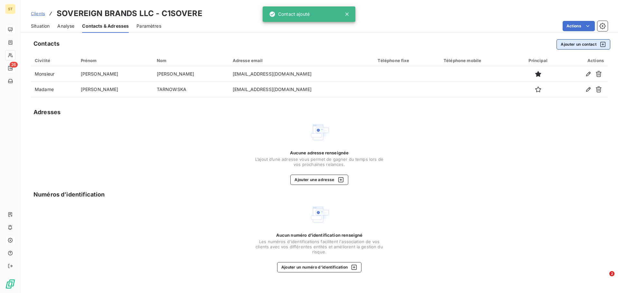
click at [576, 44] on button "Ajouter un contact" at bounding box center [584, 44] width 54 height 10
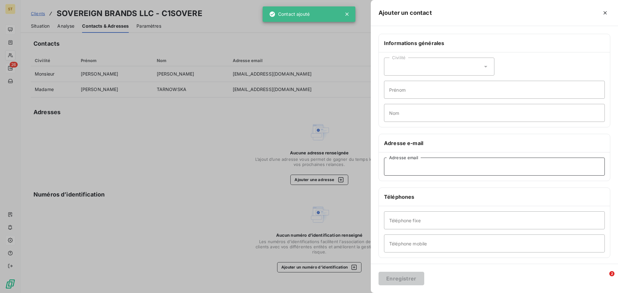
click at [435, 165] on input "Adresse email" at bounding box center [494, 167] width 221 height 18
paste input "[EMAIL_ADDRESS][DOMAIN_NAME]"
click at [423, 71] on div "Civilité" at bounding box center [439, 67] width 110 height 18
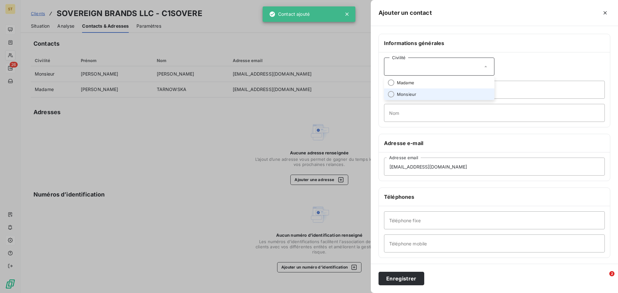
click at [407, 98] on li "Monsieur" at bounding box center [439, 95] width 110 height 12
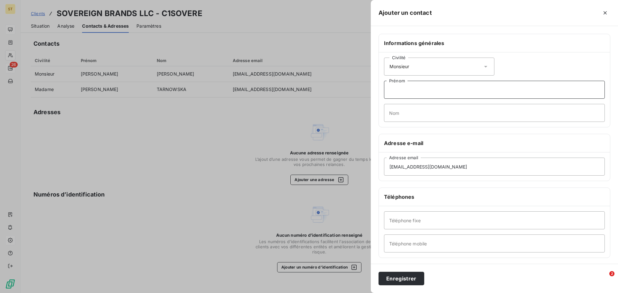
click at [421, 88] on input "Prénom" at bounding box center [494, 90] width 221 height 18
click at [406, 277] on button "Enregistrer" at bounding box center [402, 279] width 46 height 14
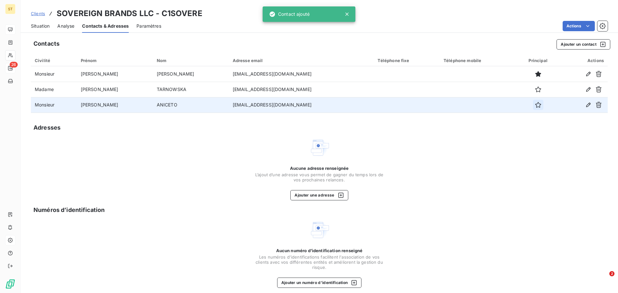
click at [535, 105] on icon "button" at bounding box center [538, 105] width 6 height 6
click at [327, 195] on button "Ajouter une adresse" at bounding box center [319, 195] width 58 height 10
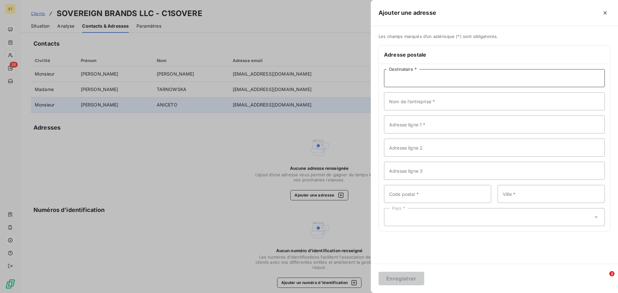
click at [421, 78] on input "Destinataire *" at bounding box center [494, 78] width 221 height 18
click at [445, 218] on div "Pays *" at bounding box center [494, 217] width 221 height 18
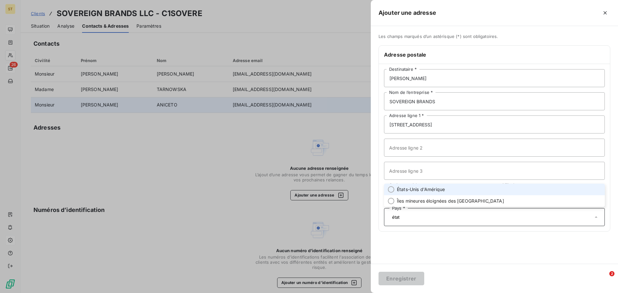
click at [432, 186] on span "États-Unis d'Amérique" at bounding box center [421, 189] width 48 height 6
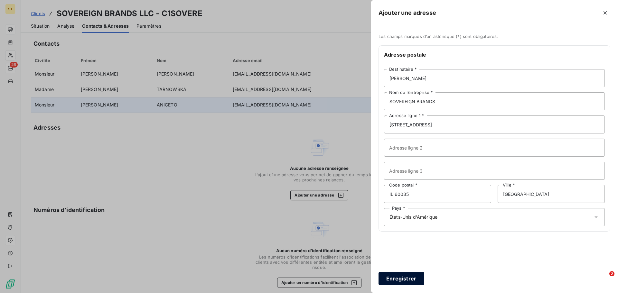
click at [398, 277] on button "Enregistrer" at bounding box center [402, 279] width 46 height 14
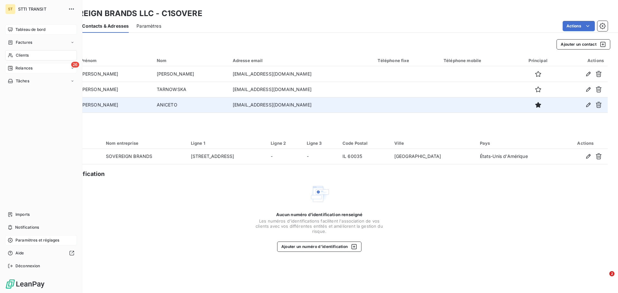
click at [24, 53] on span "Clients" at bounding box center [22, 55] width 13 height 6
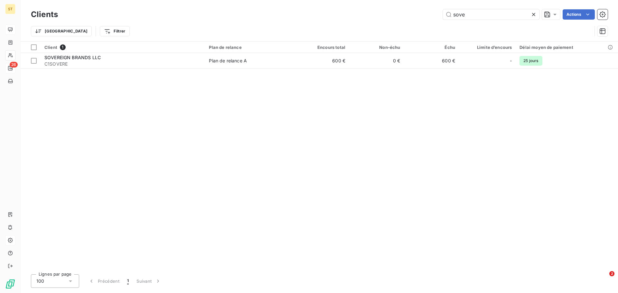
drag, startPoint x: 494, startPoint y: 15, endPoint x: 334, endPoint y: 9, distance: 160.7
click at [334, 9] on div "sove Actions" at bounding box center [337, 14] width 542 height 10
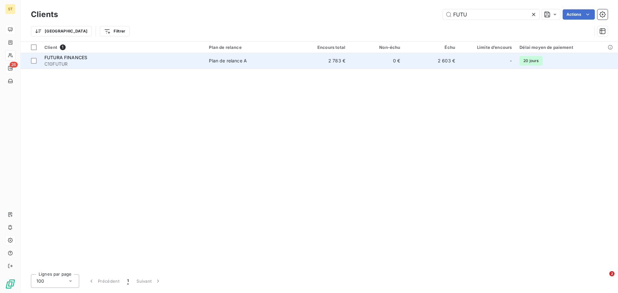
click at [88, 54] on td "FUTURA FINANCES C10FUTUR" at bounding box center [123, 60] width 165 height 15
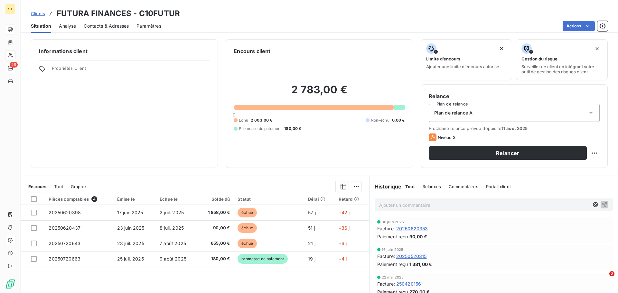
click at [95, 20] on div "Contacts & Adresses" at bounding box center [106, 26] width 45 height 14
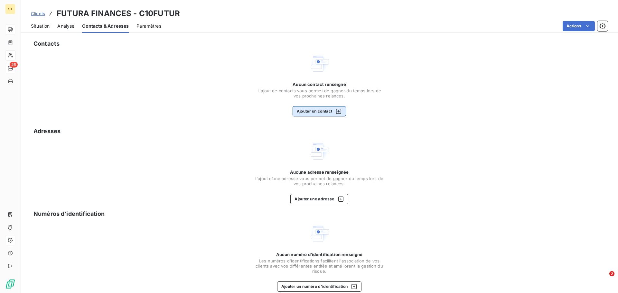
click at [311, 113] on button "Ajouter un contact" at bounding box center [320, 111] width 54 height 10
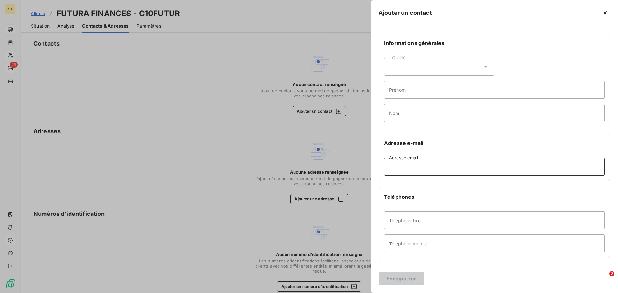
drag, startPoint x: 439, startPoint y: 164, endPoint x: 442, endPoint y: 169, distance: 6.2
click at [439, 164] on input "Adresse email" at bounding box center [494, 167] width 221 height 18
paste input "[EMAIL_ADDRESS][DOMAIN_NAME]"
click at [403, 279] on button "Enregistrer" at bounding box center [402, 279] width 46 height 14
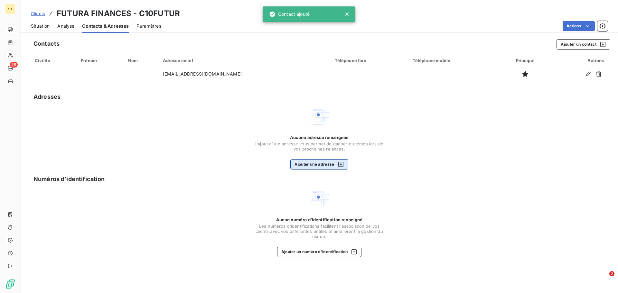
click at [334, 166] on button "Ajouter une adresse" at bounding box center [319, 164] width 58 height 10
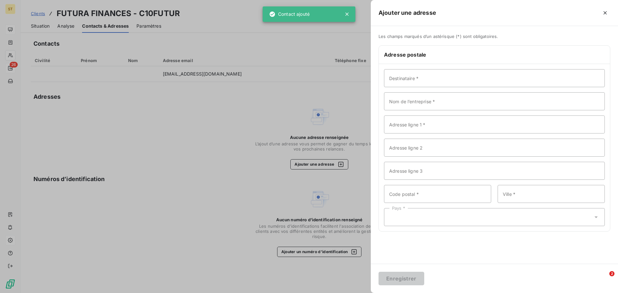
click at [349, 129] on div at bounding box center [309, 146] width 618 height 293
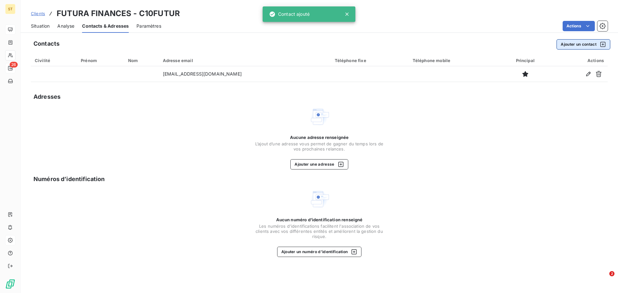
click at [592, 44] on button "Ajouter un contact" at bounding box center [584, 44] width 54 height 10
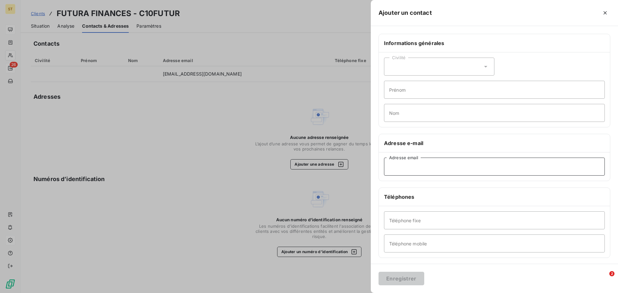
click at [449, 167] on input "Adresse email" at bounding box center [494, 167] width 221 height 18
paste input "[EMAIL_ADDRESS][DOMAIN_NAME]"
click at [409, 278] on button "Enregistrer" at bounding box center [402, 279] width 46 height 14
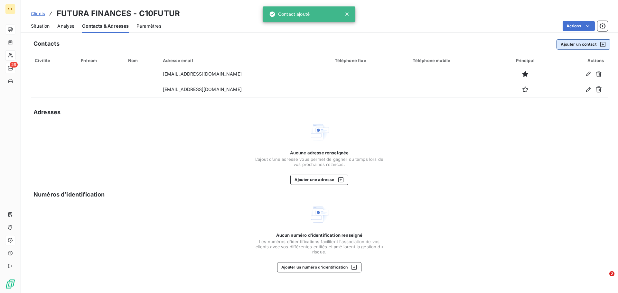
click at [576, 43] on button "Ajouter un contact" at bounding box center [584, 44] width 54 height 10
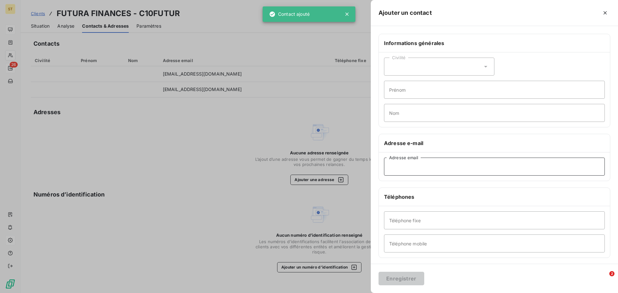
click at [433, 170] on input "Adresse email" at bounding box center [494, 167] width 221 height 18
paste input "[EMAIL_ADDRESS][DOMAIN_NAME]"
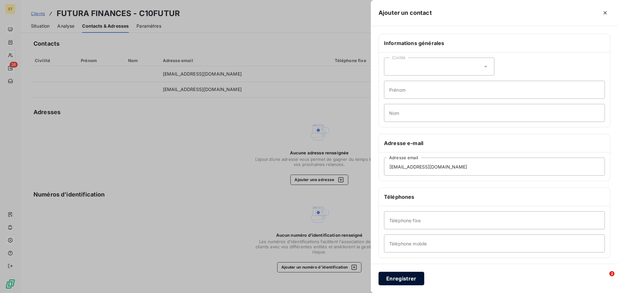
click at [404, 279] on button "Enregistrer" at bounding box center [402, 279] width 46 height 14
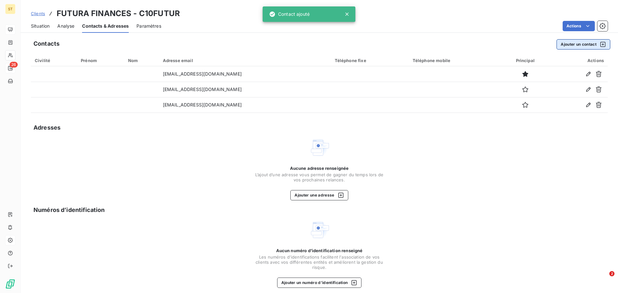
click at [582, 42] on button "Ajouter un contact" at bounding box center [584, 44] width 54 height 10
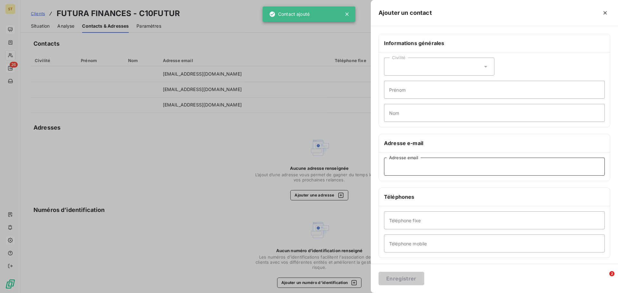
click at [484, 174] on input "Adresse email" at bounding box center [494, 167] width 221 height 18
paste input "[EMAIL_ADDRESS][DOMAIN_NAME]"
click at [394, 279] on button "Enregistrer" at bounding box center [402, 279] width 46 height 14
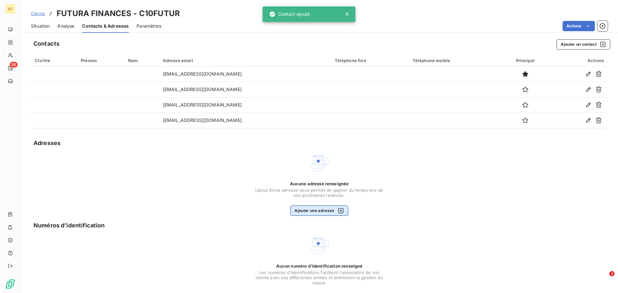
click at [334, 209] on div "button" at bounding box center [339, 211] width 10 height 6
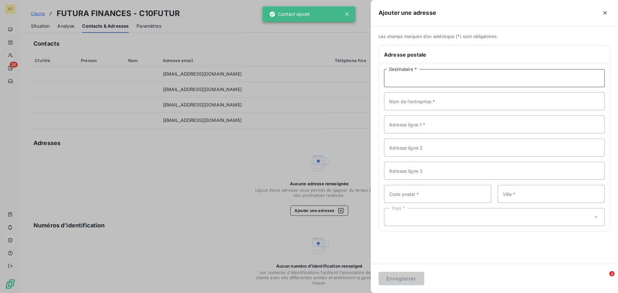
click at [440, 79] on input "Destinataire *" at bounding box center [494, 78] width 221 height 18
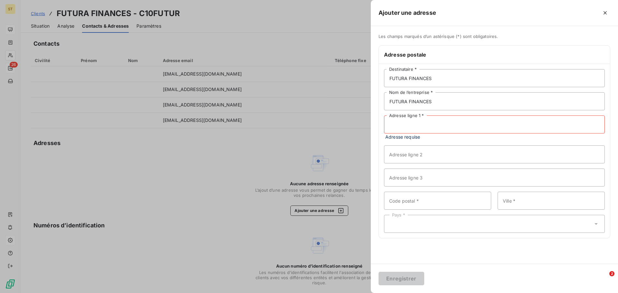
click at [415, 128] on input "Adresse ligne 1 *" at bounding box center [494, 125] width 221 height 18
click at [426, 221] on div "Pays *" at bounding box center [494, 217] width 221 height 18
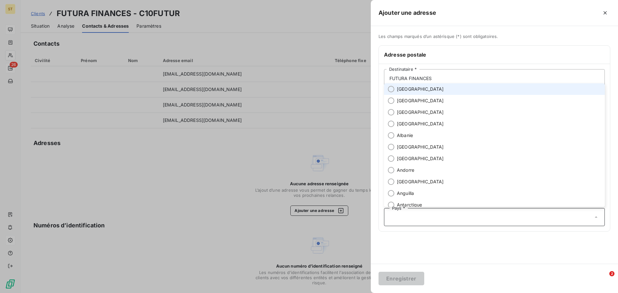
click at [410, 90] on span "[GEOGRAPHIC_DATA]" at bounding box center [420, 89] width 47 height 6
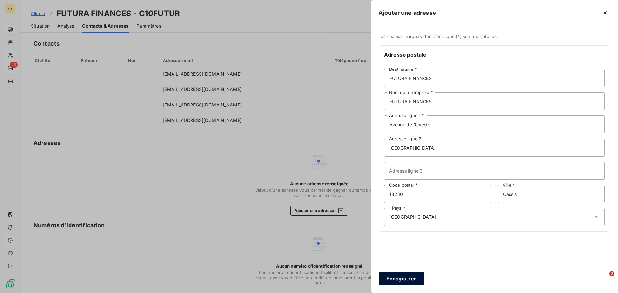
click at [418, 281] on button "Enregistrer" at bounding box center [402, 279] width 46 height 14
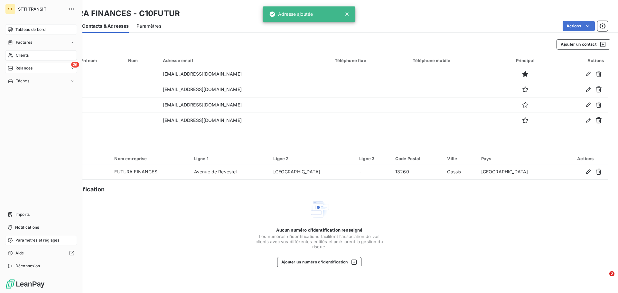
click at [23, 57] on span "Clients" at bounding box center [22, 55] width 13 height 6
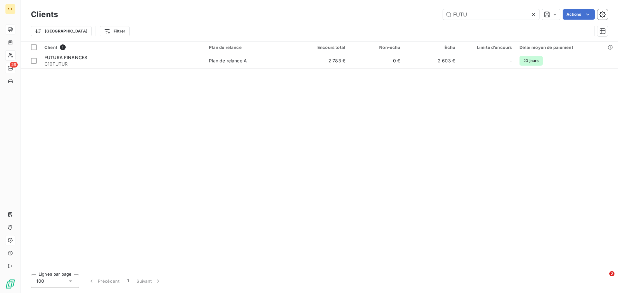
drag, startPoint x: 447, startPoint y: 13, endPoint x: 424, endPoint y: 12, distance: 22.5
click at [425, 12] on div "FUTU Actions" at bounding box center [337, 14] width 542 height 10
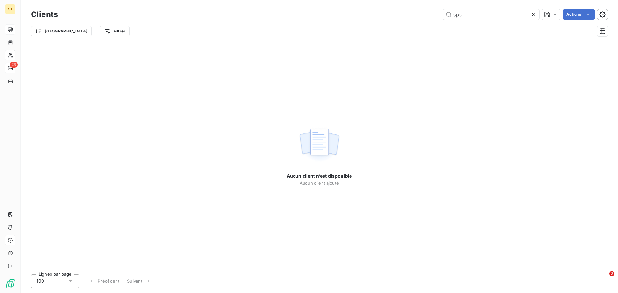
drag, startPoint x: 481, startPoint y: 14, endPoint x: 396, endPoint y: 12, distance: 85.0
click at [396, 12] on div "cpc Actions" at bounding box center [337, 14] width 542 height 10
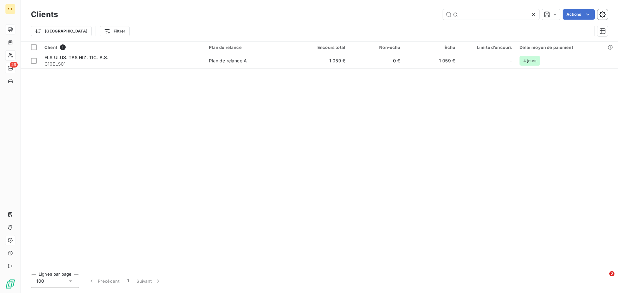
drag, startPoint x: 428, startPoint y: 15, endPoint x: 359, endPoint y: 9, distance: 70.1
click at [359, 9] on div "C. Actions" at bounding box center [337, 14] width 542 height 10
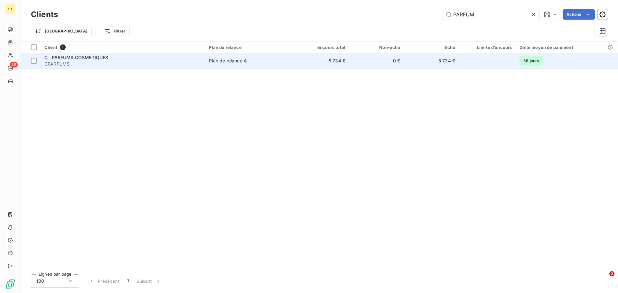
click at [74, 56] on span "C . PARFUMS COSMETIQUES" at bounding box center [76, 57] width 64 height 5
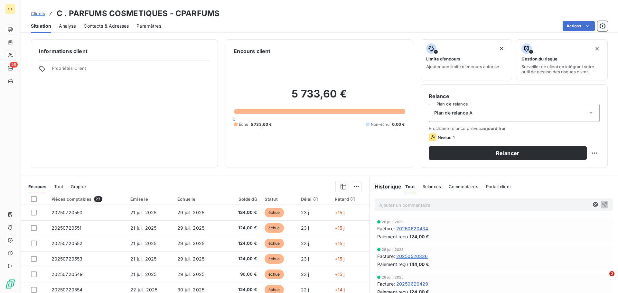
click at [108, 26] on span "Contacts & Adresses" at bounding box center [106, 26] width 45 height 6
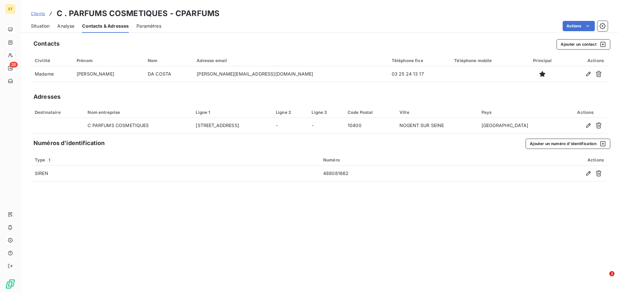
click at [409, 255] on div "Contacts Ajouter un contact Civilité Prénom Nom Adresse email Téléphone fixe Té…" at bounding box center [319, 164] width 597 height 258
click at [40, 14] on span "Clients" at bounding box center [38, 13] width 14 height 5
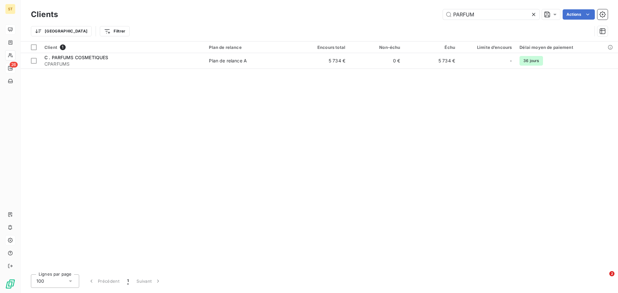
drag, startPoint x: 478, startPoint y: 15, endPoint x: 392, endPoint y: 5, distance: 86.9
click at [394, 6] on div "Clients PARFUM Actions Trier Filtrer" at bounding box center [319, 20] width 597 height 41
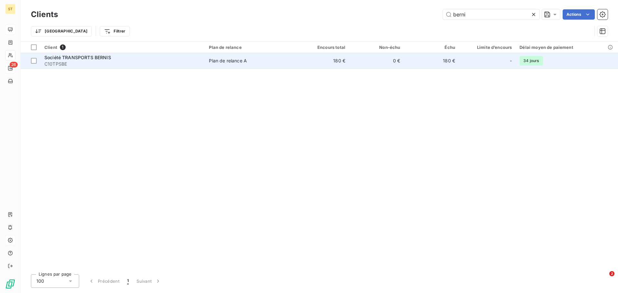
click at [147, 63] on span "C10TPSBE" at bounding box center [122, 64] width 157 height 6
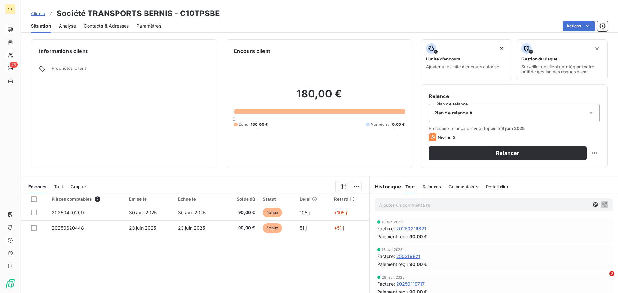
click at [121, 28] on span "Contacts & Adresses" at bounding box center [106, 26] width 45 height 6
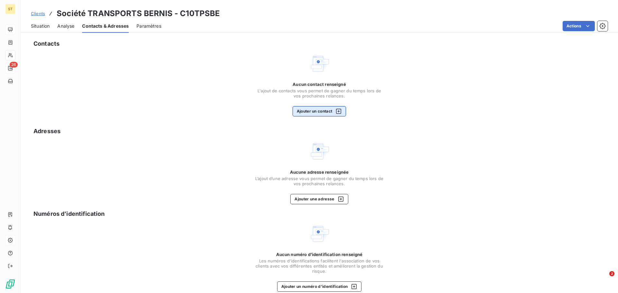
click at [319, 115] on button "Ajouter un contact" at bounding box center [320, 111] width 54 height 10
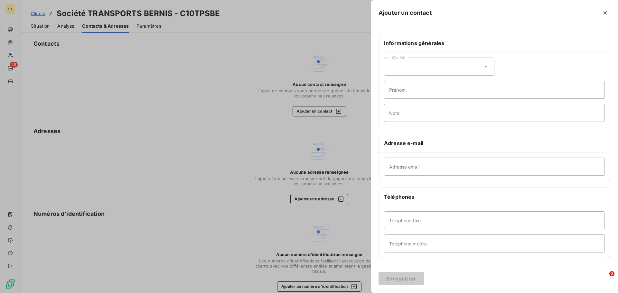
click at [411, 66] on div "Civilité" at bounding box center [439, 67] width 110 height 18
click at [417, 69] on div "Civilité" at bounding box center [439, 67] width 110 height 18
drag, startPoint x: 417, startPoint y: 167, endPoint x: 426, endPoint y: 174, distance: 11.7
click at [417, 167] on input "Adresse email" at bounding box center [494, 167] width 221 height 18
paste input "[EMAIL_ADDRESS][DOMAIN_NAME]"
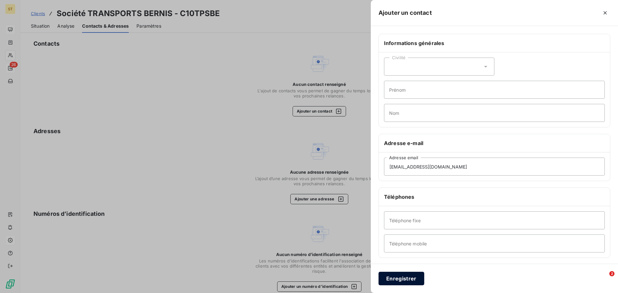
click at [402, 282] on button "Enregistrer" at bounding box center [402, 279] width 46 height 14
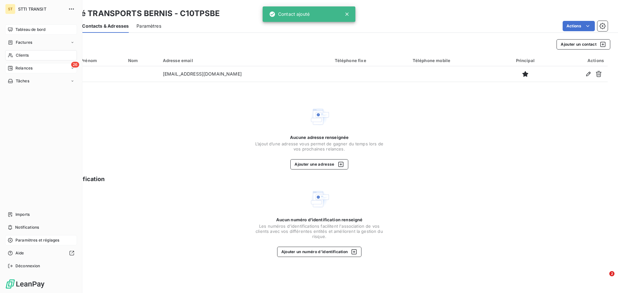
click at [26, 56] on span "Clients" at bounding box center [22, 55] width 13 height 6
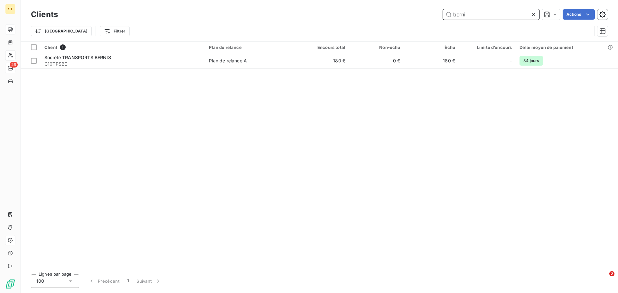
drag, startPoint x: 480, startPoint y: 17, endPoint x: 488, endPoint y: 16, distance: 8.4
click at [480, 17] on input "berni" at bounding box center [491, 14] width 97 height 10
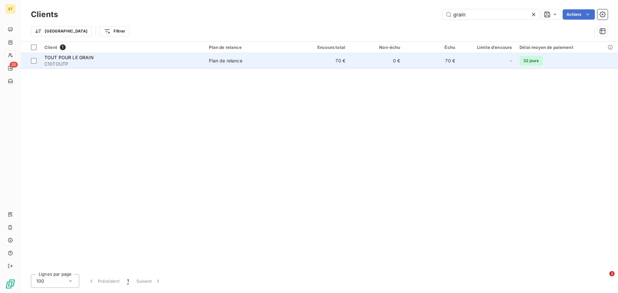
click at [116, 66] on span "C10TOUTP" at bounding box center [122, 64] width 157 height 6
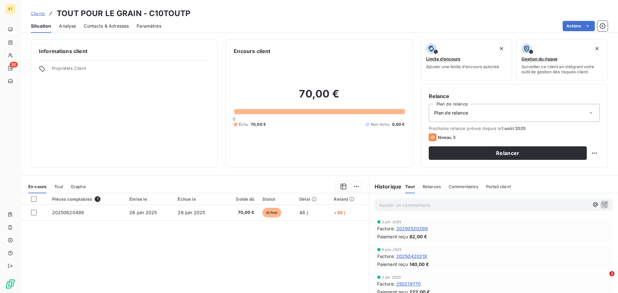
click at [112, 28] on span "Contacts & Adresses" at bounding box center [106, 26] width 45 height 6
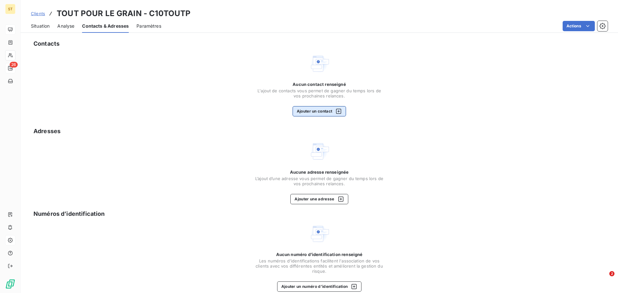
click at [327, 106] on div "Aucun contact renseigné L'ajout de contacts vous permet de gagner du temps lors…" at bounding box center [319, 99] width 129 height 35
click at [328, 109] on button "Ajouter un contact" at bounding box center [320, 111] width 54 height 10
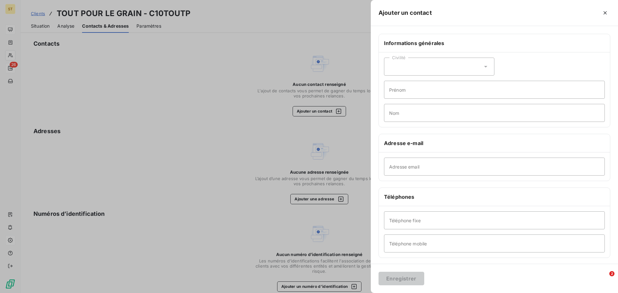
click at [418, 68] on div "Civilité" at bounding box center [439, 67] width 110 height 18
click at [422, 165] on input "Adresse email" at bounding box center [494, 167] width 221 height 18
paste input "[PERSON_NAME][EMAIL_ADDRESS][DOMAIN_NAME]"
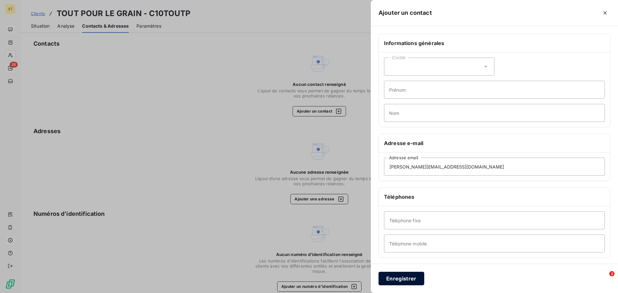
click at [404, 275] on button "Enregistrer" at bounding box center [402, 279] width 46 height 14
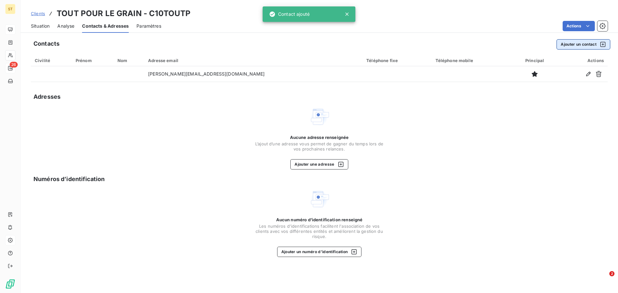
click at [587, 44] on button "Ajouter un contact" at bounding box center [584, 44] width 54 height 10
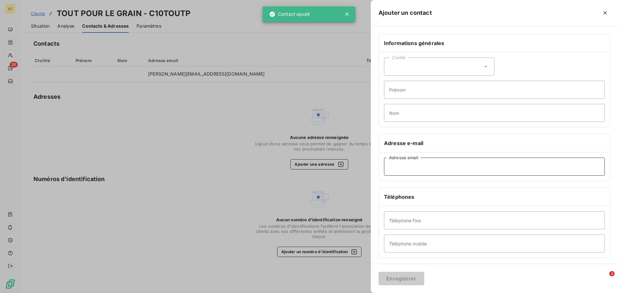
click at [424, 163] on input "Adresse email" at bounding box center [494, 167] width 221 height 18
paste input "[PERSON_NAME][EMAIL_ADDRESS][DOMAIN_NAME]"
click at [406, 281] on button "Enregistrer" at bounding box center [402, 279] width 46 height 14
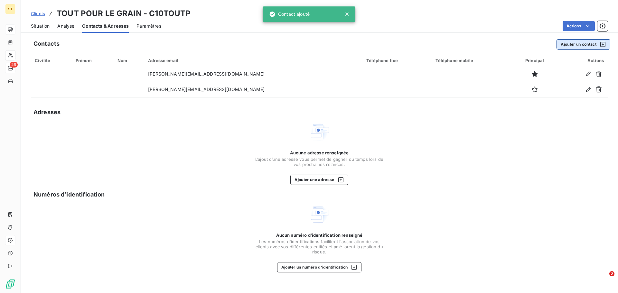
click at [573, 40] on button "Ajouter un contact" at bounding box center [584, 44] width 54 height 10
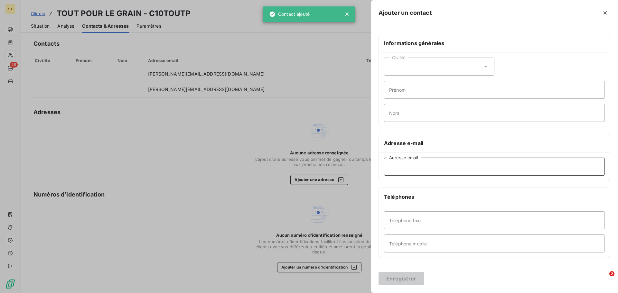
click at [437, 168] on input "Adresse email" at bounding box center [494, 167] width 221 height 18
paste input "[EMAIL_ADDRESS][DOMAIN_NAME]"
click at [399, 279] on button "Enregistrer" at bounding box center [402, 279] width 46 height 14
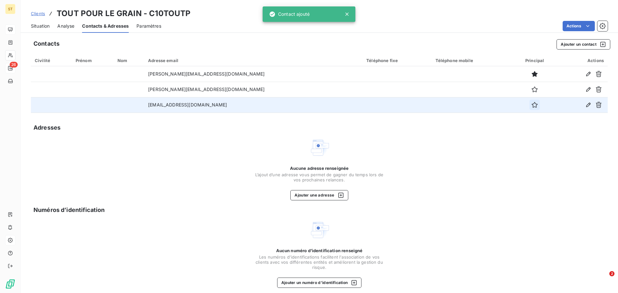
click at [531, 103] on icon "button" at bounding box center [534, 105] width 6 height 6
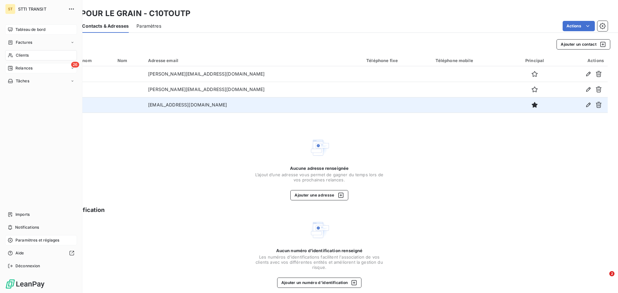
drag, startPoint x: 11, startPoint y: 56, endPoint x: 44, endPoint y: 55, distance: 32.5
click at [11, 56] on icon at bounding box center [10, 55] width 5 height 4
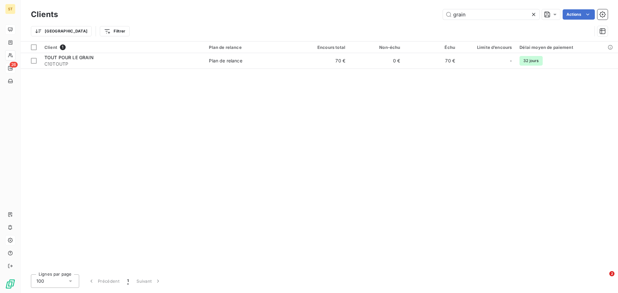
drag, startPoint x: 479, startPoint y: 13, endPoint x: 402, endPoint y: 13, distance: 77.6
click at [403, 13] on div "grain Actions" at bounding box center [337, 14] width 542 height 10
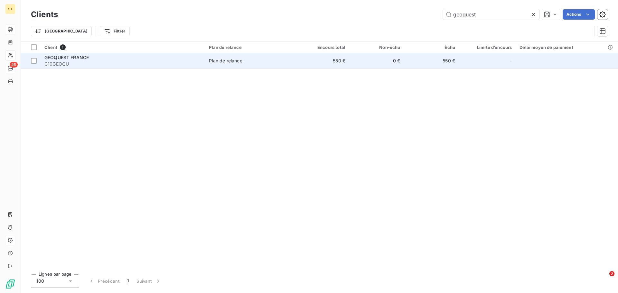
click at [220, 60] on div "Plan de relance" at bounding box center [225, 61] width 33 height 6
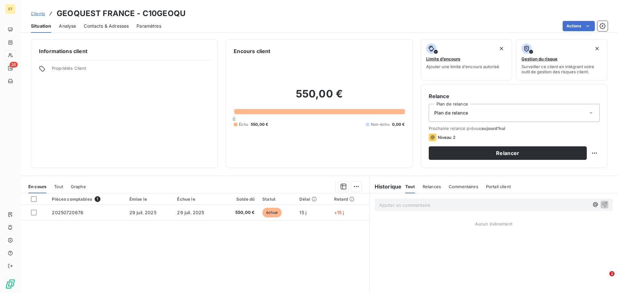
click at [122, 32] on div "Contacts & Adresses" at bounding box center [106, 26] width 45 height 14
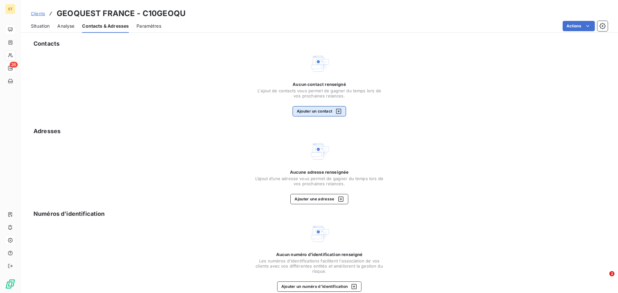
click at [324, 113] on button "Ajouter un contact" at bounding box center [320, 111] width 54 height 10
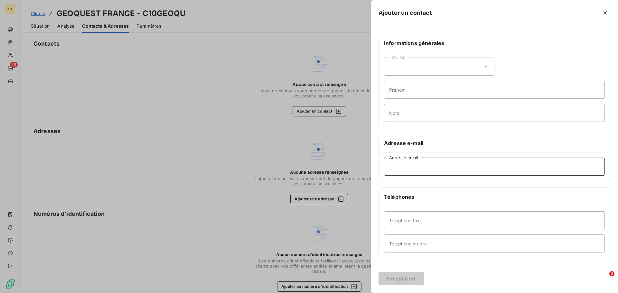
drag, startPoint x: 436, startPoint y: 158, endPoint x: 438, endPoint y: 165, distance: 7.0
click at [437, 158] on input "Adresse email" at bounding box center [494, 167] width 221 height 18
paste input "[EMAIL_ADDRESS][DOMAIN_NAME]"
click at [413, 73] on div "Civilité" at bounding box center [439, 67] width 110 height 18
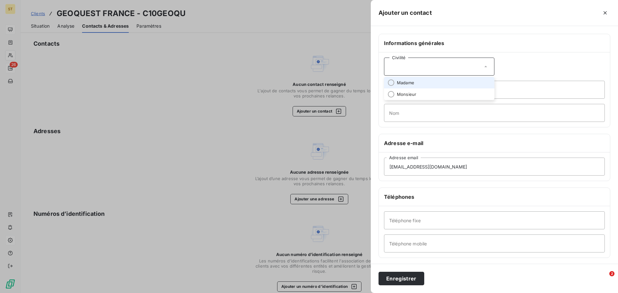
click at [419, 84] on li "Madame" at bounding box center [439, 83] width 110 height 12
click at [427, 85] on input "Prénom" at bounding box center [494, 90] width 221 height 18
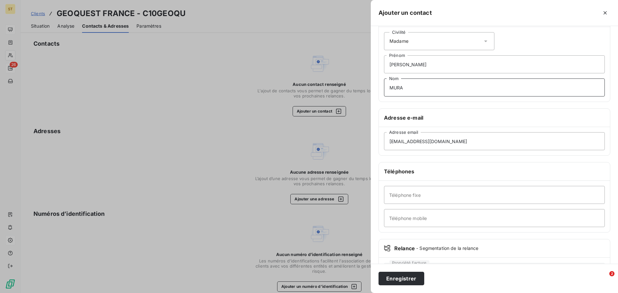
scroll to position [56, 0]
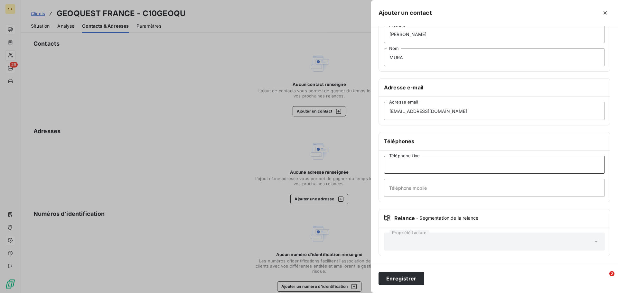
click at [413, 168] on input "Téléphone fixe" at bounding box center [494, 165] width 221 height 18
click at [413, 275] on button "Enregistrer" at bounding box center [402, 279] width 46 height 14
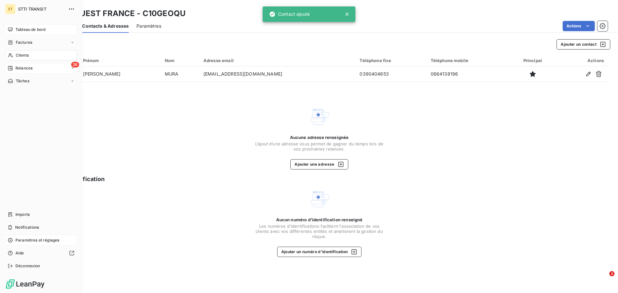
click at [28, 56] on span "Clients" at bounding box center [22, 55] width 13 height 6
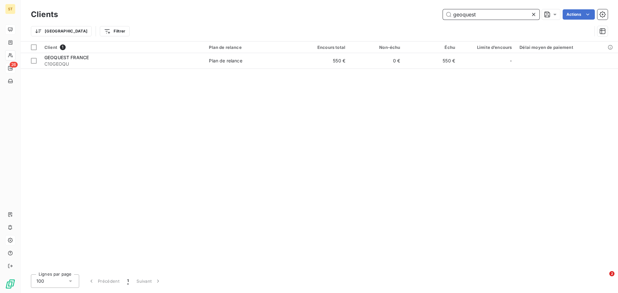
drag, startPoint x: 485, startPoint y: 15, endPoint x: 410, endPoint y: 5, distance: 75.7
click at [411, 6] on div "Clients geoquest Actions Trier Filtrer" at bounding box center [319, 20] width 597 height 41
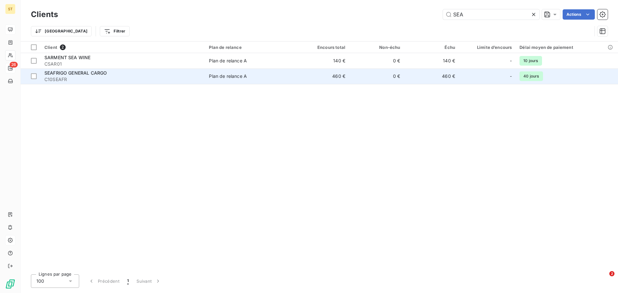
click at [357, 77] on td "0 €" at bounding box center [376, 76] width 55 height 15
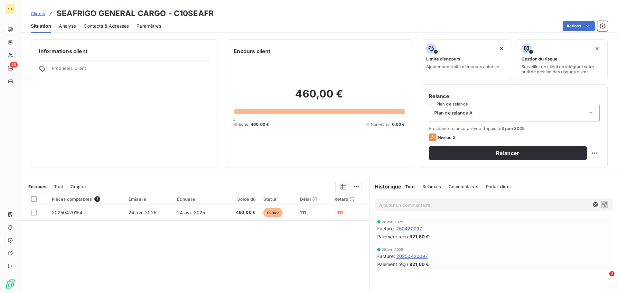
click at [412, 229] on span "250420097" at bounding box center [409, 228] width 26 height 7
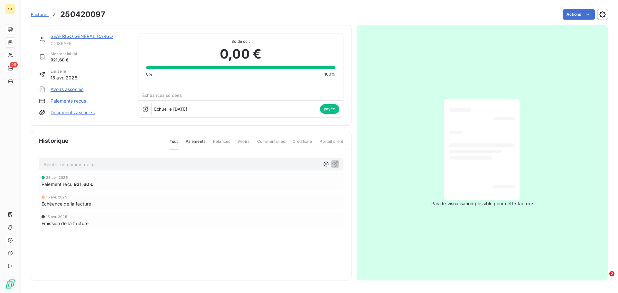
click at [219, 205] on div "Échéance de la facture" at bounding box center [191, 204] width 299 height 7
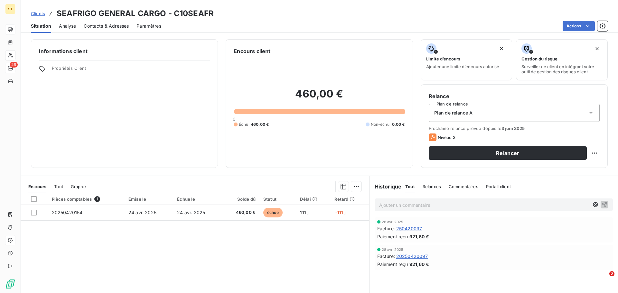
click at [409, 255] on span "20250420097" at bounding box center [412, 256] width 32 height 7
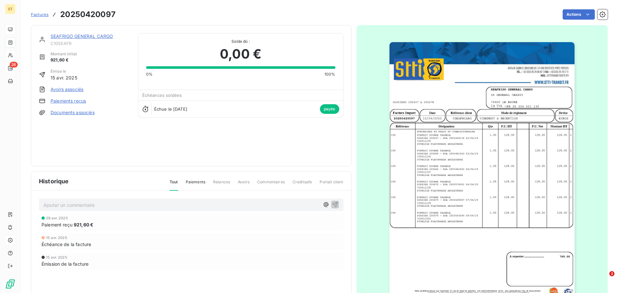
click at [445, 146] on img "button" at bounding box center [482, 173] width 185 height 262
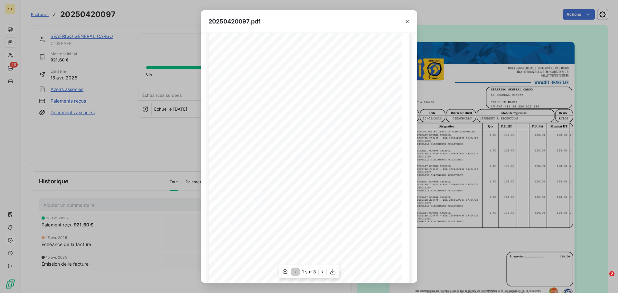
scroll to position [39, 0]
click at [407, 22] on icon "button" at bounding box center [407, 21] width 6 height 6
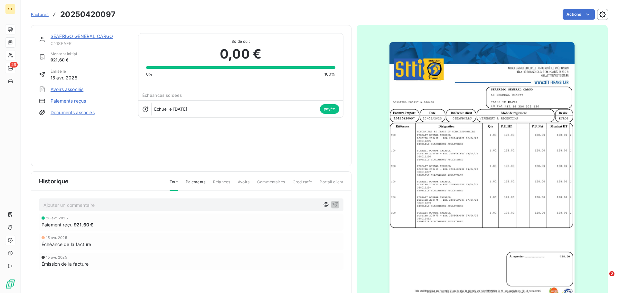
click at [312, 138] on div "SEAFRIGO GENERAL CARGO C10SEAFR Montant initial 921,60 € Émise le [DATE] Avoirs…" at bounding box center [191, 95] width 305 height 125
click at [286, 132] on div "SEAFRIGO GENERAL CARGO C10SEAFR Montant initial 921,60 € Émise le [DATE] Avoirs…" at bounding box center [191, 95] width 305 height 125
click at [46, 15] on span "Factures" at bounding box center [40, 14] width 18 height 5
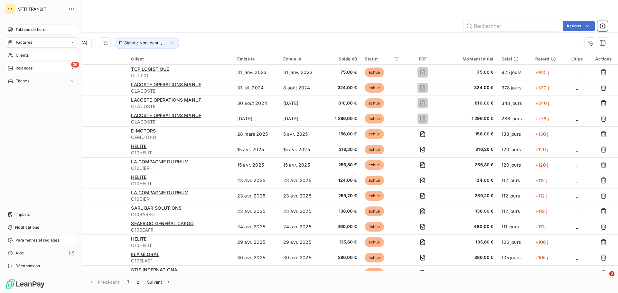
click at [12, 45] on div "Factures" at bounding box center [20, 43] width 24 height 6
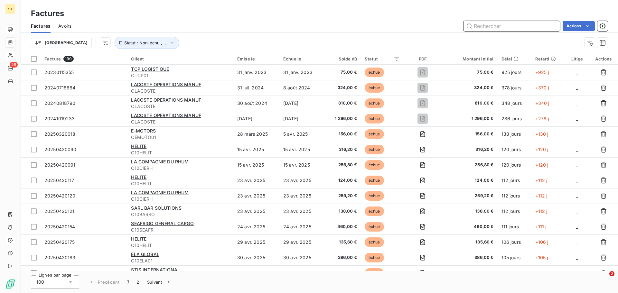
click at [503, 24] on input "text" at bounding box center [512, 26] width 97 height 10
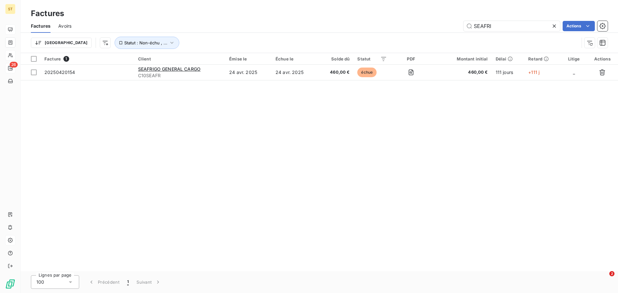
drag, startPoint x: 67, startPoint y: 120, endPoint x: 62, endPoint y: 112, distance: 9.4
click at [68, 120] on div "Facture 1 Client Émise le Échue le Solde dû Statut PDF Montant initial Délai Re…" at bounding box center [319, 162] width 597 height 218
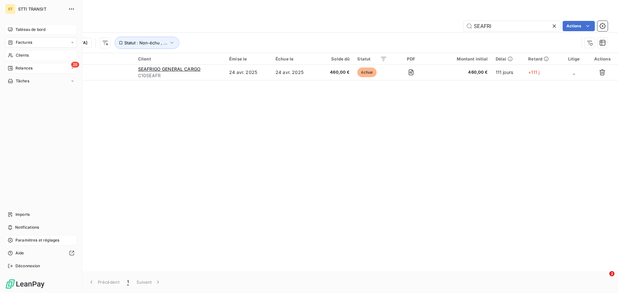
click at [20, 54] on span "Clients" at bounding box center [22, 55] width 13 height 6
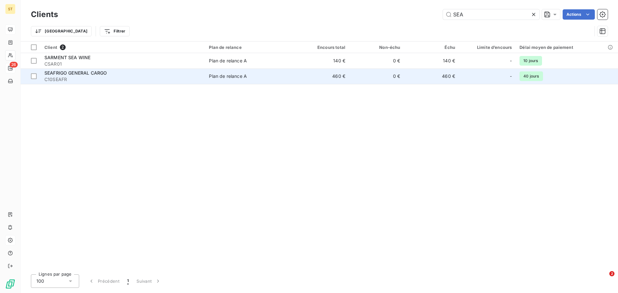
click at [90, 73] on span "SEAFRIGO GENERAL CARGO" at bounding box center [75, 72] width 62 height 5
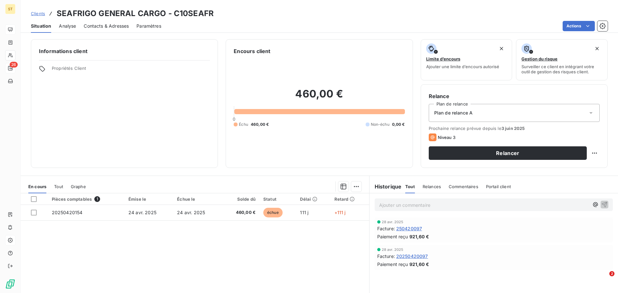
click at [107, 23] on span "Contacts & Adresses" at bounding box center [106, 26] width 45 height 6
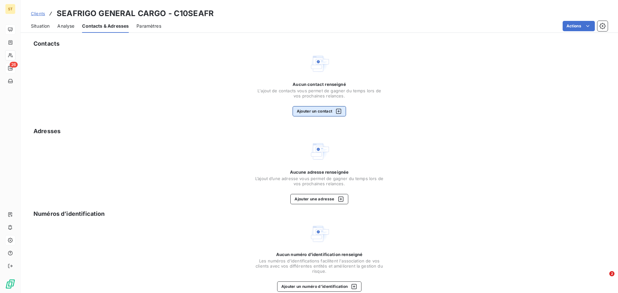
click at [326, 108] on button "Ajouter un contact" at bounding box center [320, 111] width 54 height 10
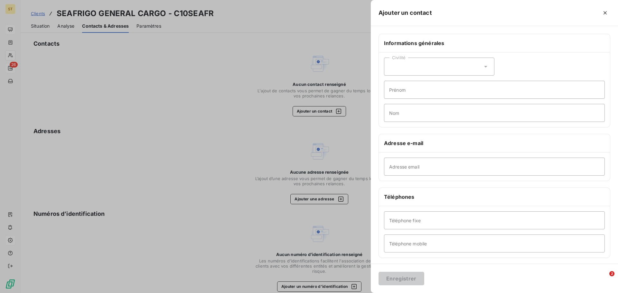
click at [431, 70] on div "Civilité" at bounding box center [439, 67] width 110 height 18
click at [411, 83] on span "Madame" at bounding box center [405, 83] width 17 height 6
click at [424, 87] on input "Prénom" at bounding box center [494, 90] width 221 height 18
click at [442, 105] on input "Nom" at bounding box center [494, 113] width 221 height 18
click at [436, 88] on input "Prénom" at bounding box center [494, 90] width 221 height 18
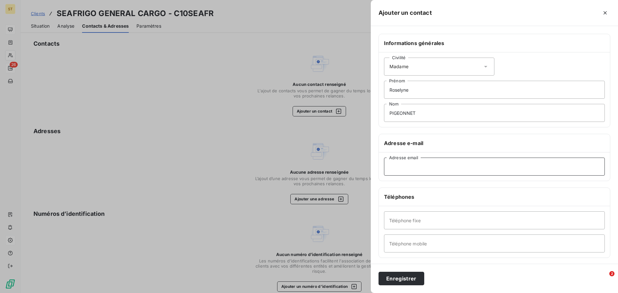
click at [422, 171] on input "Adresse email" at bounding box center [494, 167] width 221 height 18
paste input "[EMAIL_ADDRESS][DOMAIN_NAME]"
click at [412, 277] on button "Enregistrer" at bounding box center [402, 279] width 46 height 14
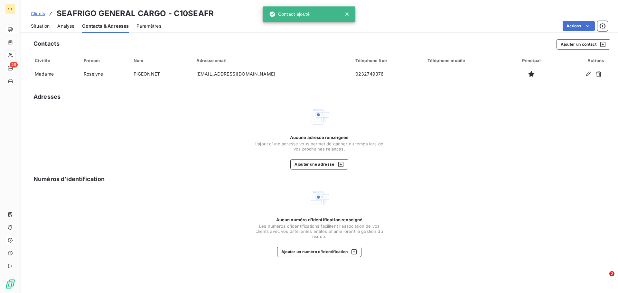
click at [332, 158] on div "Aucune adresse renseignée L’ajout d’une adresse vous permet de gagner du temps …" at bounding box center [319, 152] width 129 height 35
click at [334, 163] on button "Ajouter une adresse" at bounding box center [319, 164] width 58 height 10
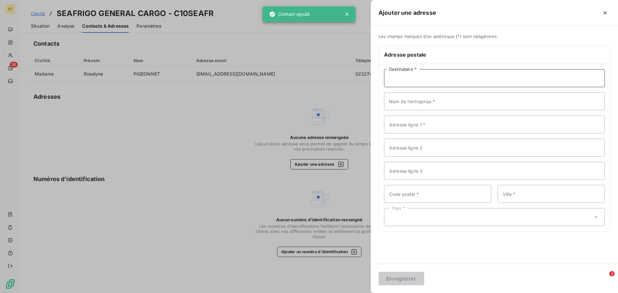
click at [436, 79] on input "Destinataire *" at bounding box center [494, 78] width 221 height 18
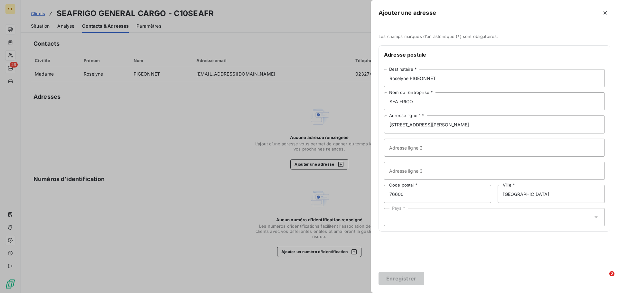
click at [516, 218] on div "Pays *" at bounding box center [494, 217] width 221 height 18
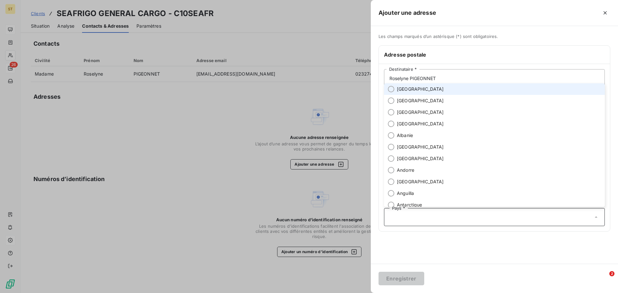
click at [413, 90] on li "[GEOGRAPHIC_DATA]" at bounding box center [494, 89] width 221 height 12
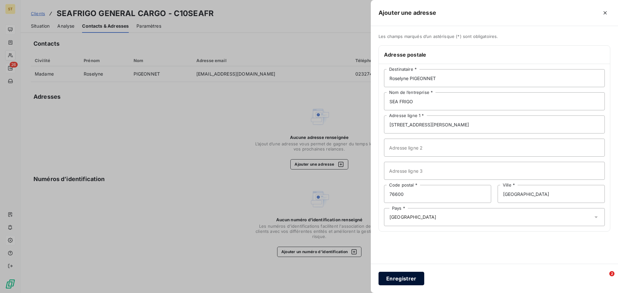
click at [403, 283] on button "Enregistrer" at bounding box center [402, 279] width 46 height 14
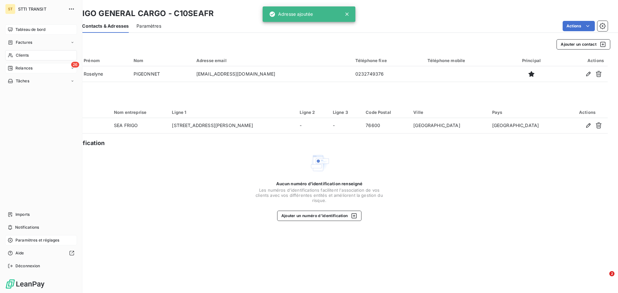
click at [13, 53] on icon at bounding box center [10, 55] width 5 height 5
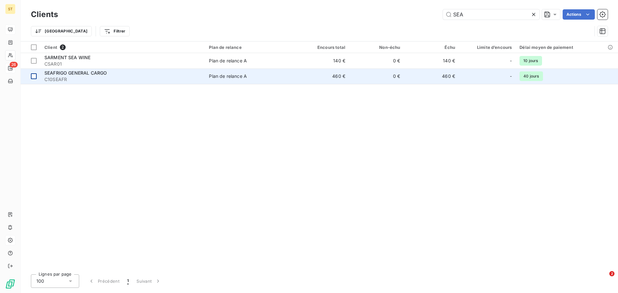
drag, startPoint x: 172, startPoint y: 128, endPoint x: 24, endPoint y: 82, distance: 154.7
click at [172, 128] on div "Client 2 Plan de relance Encours total Non-échu Échu Limite d’encours Délai moy…" at bounding box center [319, 156] width 597 height 228
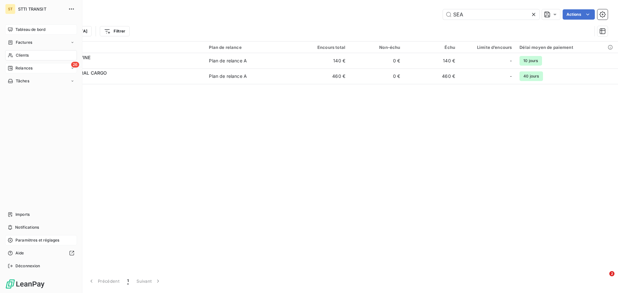
click at [17, 69] on span "Relances" at bounding box center [23, 68] width 17 height 6
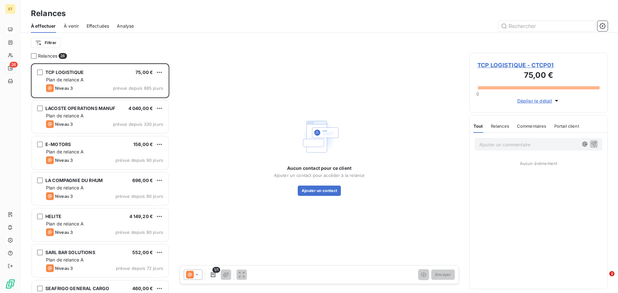
scroll to position [129, 0]
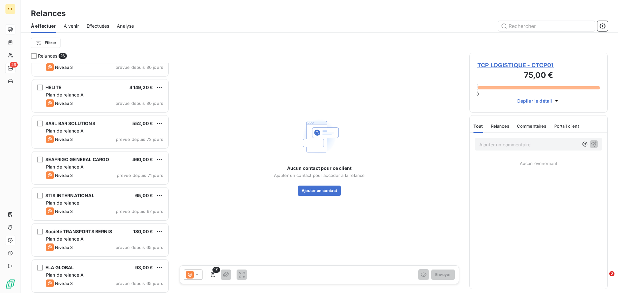
drag, startPoint x: 552, startPoint y: 221, endPoint x: 548, endPoint y: 221, distance: 3.9
click at [552, 221] on div "Ajouter un commentaire ﻿ Aucun évènement" at bounding box center [539, 211] width 138 height 156
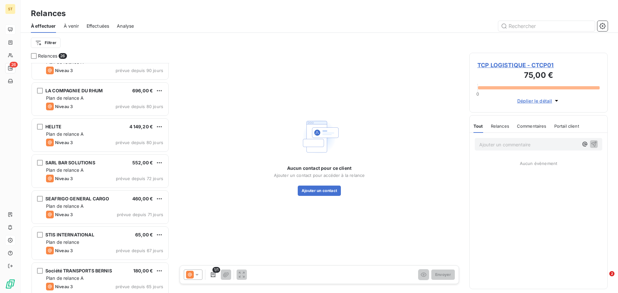
scroll to position [0, 0]
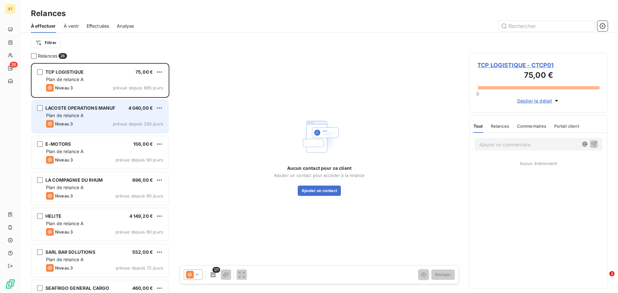
click at [74, 108] on span "LACOSTE OPERATIONS MANUF" at bounding box center [80, 107] width 70 height 5
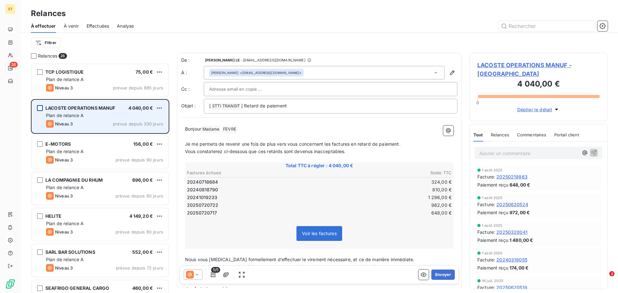
click at [40, 107] on div "grid" at bounding box center [40, 108] width 6 height 6
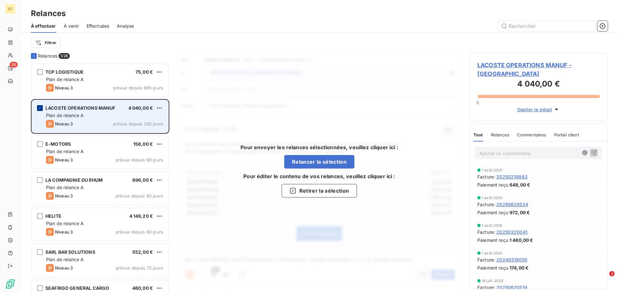
click at [42, 107] on icon "grid" at bounding box center [40, 108] width 4 height 4
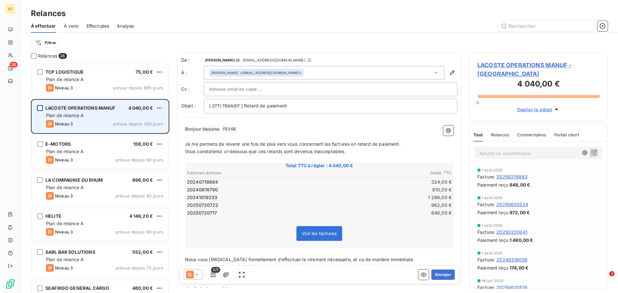
click at [199, 271] on div at bounding box center [193, 275] width 19 height 10
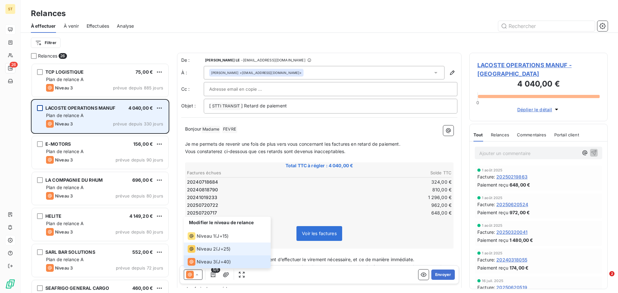
click at [204, 250] on span "Niveau 2" at bounding box center [206, 249] width 19 height 6
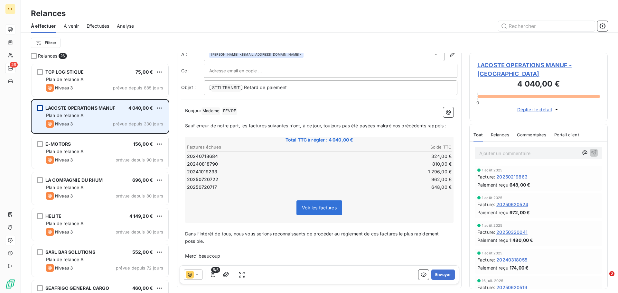
scroll to position [46, 0]
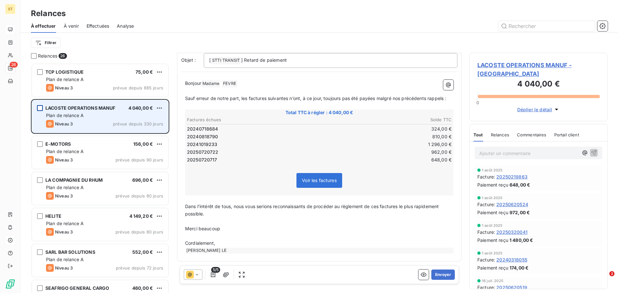
click at [190, 276] on icon at bounding box center [190, 275] width 8 height 8
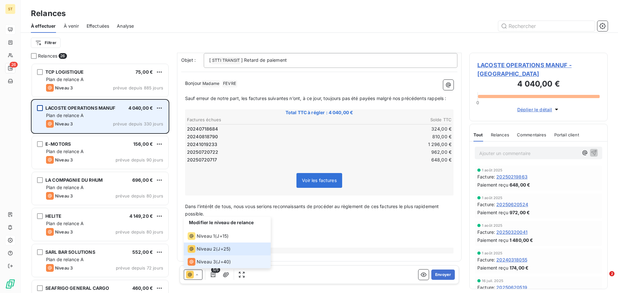
click at [205, 264] on span "Niveau 3" at bounding box center [206, 262] width 19 height 6
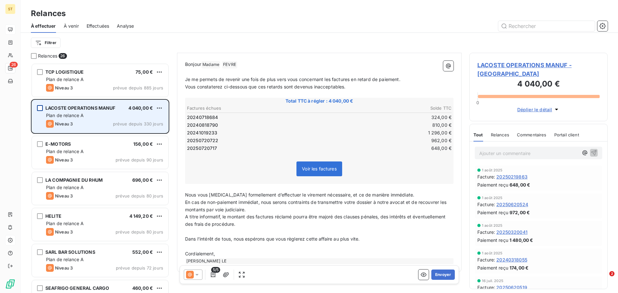
scroll to position [76, 0]
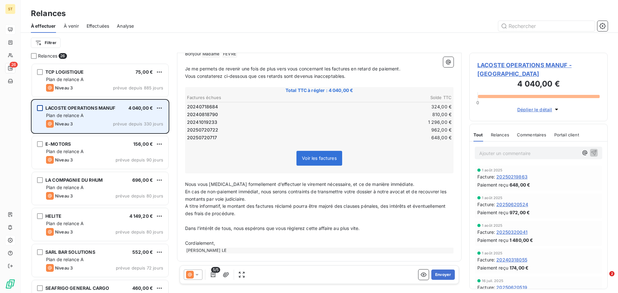
click at [194, 277] on icon at bounding box center [197, 275] width 6 height 6
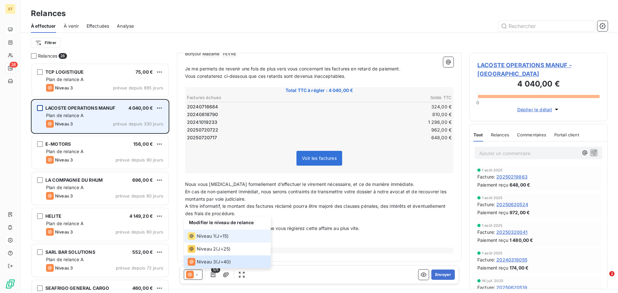
click at [203, 237] on span "Niveau 1" at bounding box center [206, 236] width 18 height 6
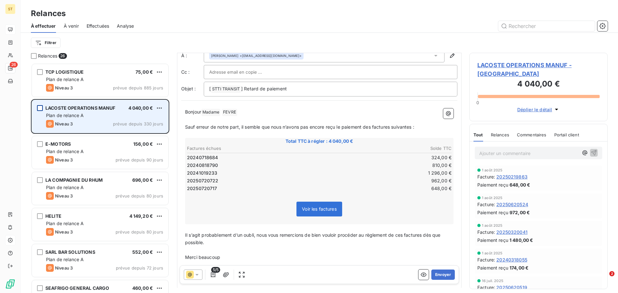
scroll to position [46, 0]
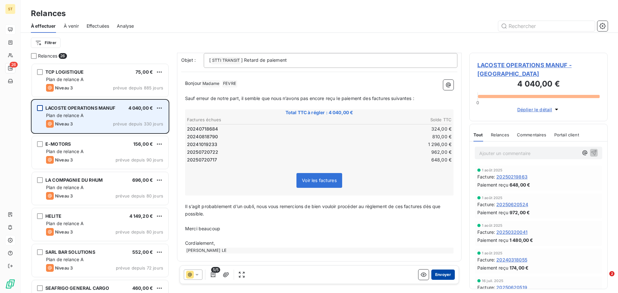
click at [442, 276] on button "Envoyer" at bounding box center [443, 275] width 24 height 10
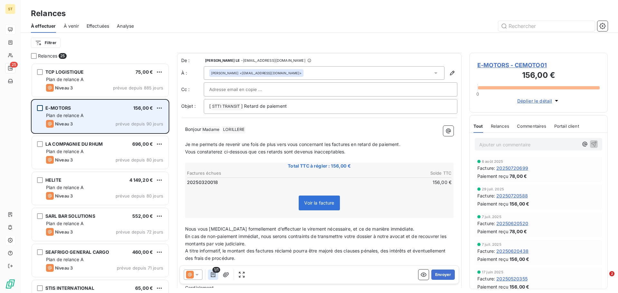
scroll to position [33, 0]
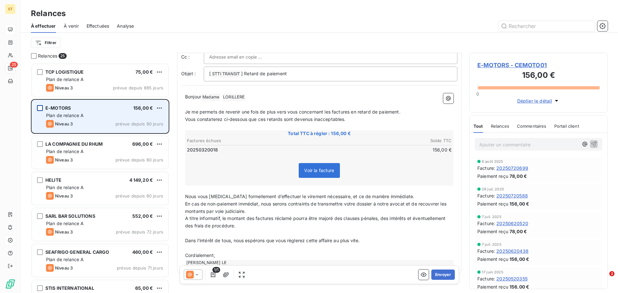
click at [194, 274] on icon at bounding box center [197, 275] width 6 height 6
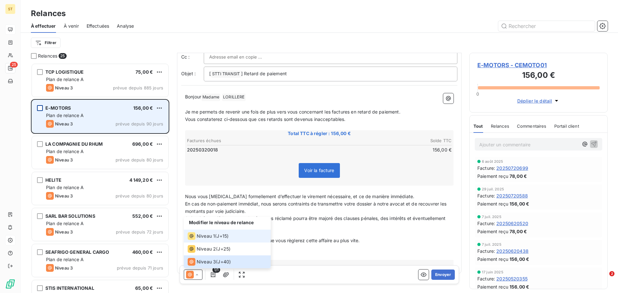
click at [207, 234] on span "Niveau 1" at bounding box center [206, 236] width 18 height 6
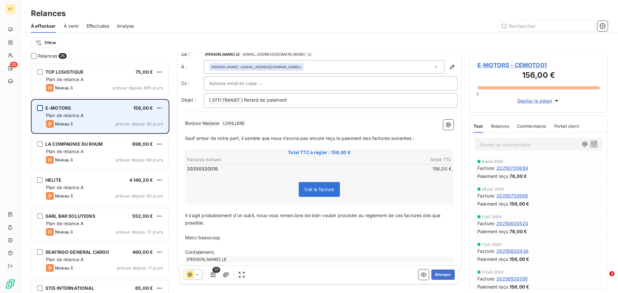
scroll to position [15, 0]
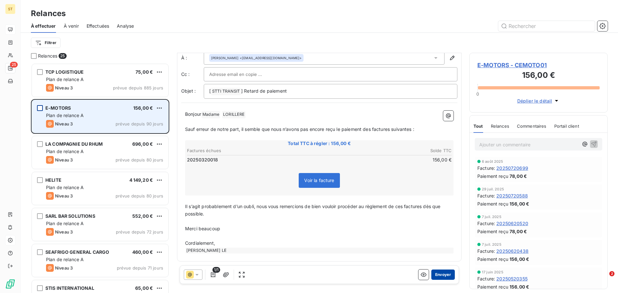
click at [443, 275] on button "Envoyer" at bounding box center [443, 275] width 24 height 10
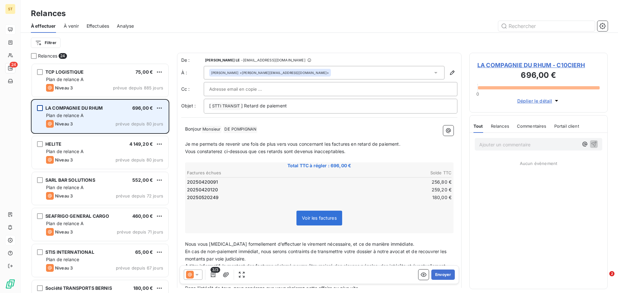
click at [544, 100] on span "Déplier le détail" at bounding box center [534, 101] width 35 height 7
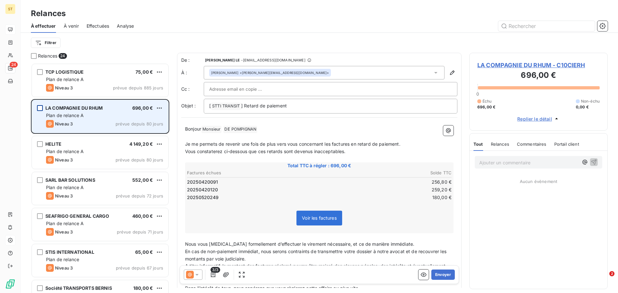
click at [545, 115] on button "Replier le détail" at bounding box center [538, 118] width 46 height 7
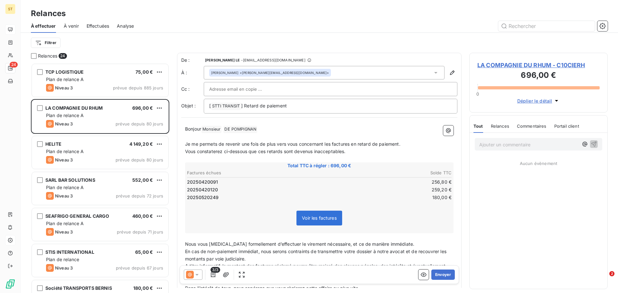
click at [198, 276] on icon at bounding box center [197, 275] width 6 height 6
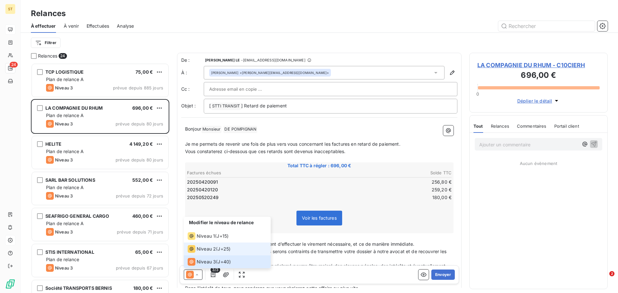
click at [204, 249] on span "Niveau 2" at bounding box center [206, 249] width 19 height 6
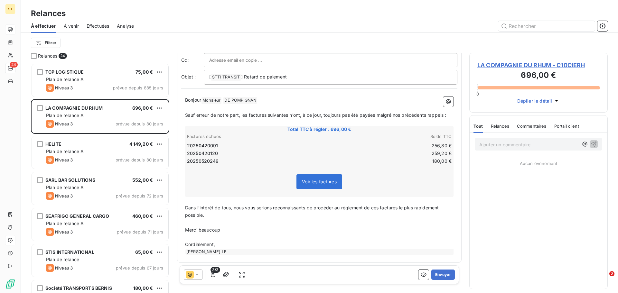
scroll to position [31, 0]
click at [438, 274] on button "Envoyer" at bounding box center [443, 275] width 24 height 10
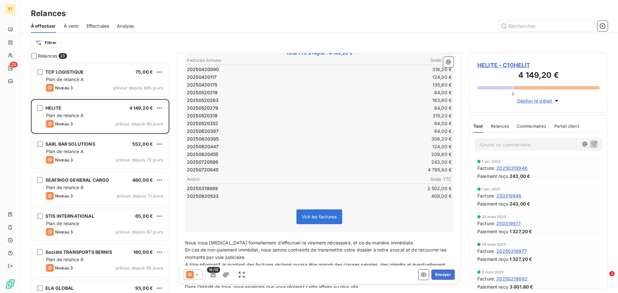
scroll to position [139, 0]
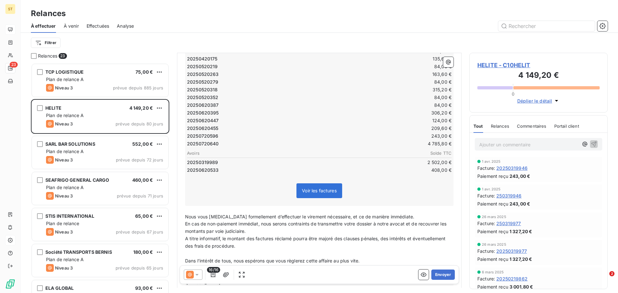
click at [194, 277] on icon at bounding box center [197, 275] width 6 height 6
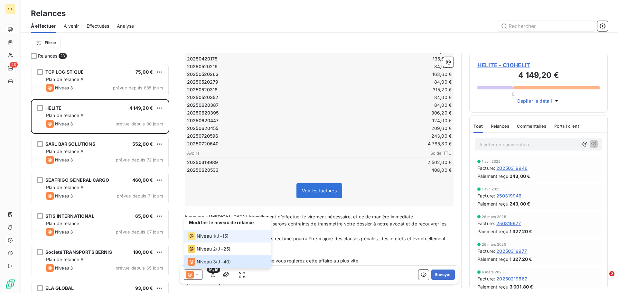
click at [202, 234] on span "Niveau 1" at bounding box center [206, 236] width 18 height 6
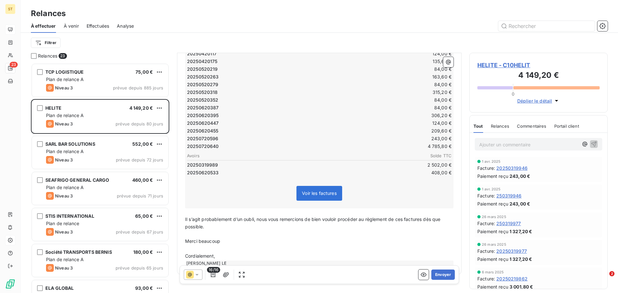
scroll to position [142, 0]
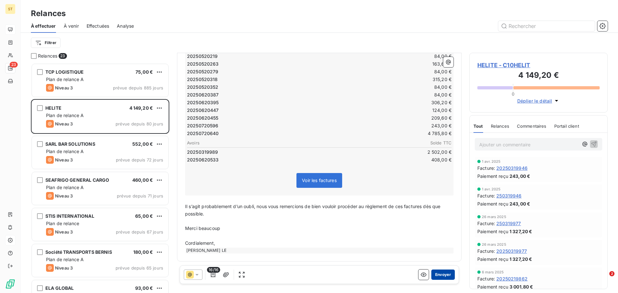
click at [441, 277] on button "Envoyer" at bounding box center [443, 275] width 24 height 10
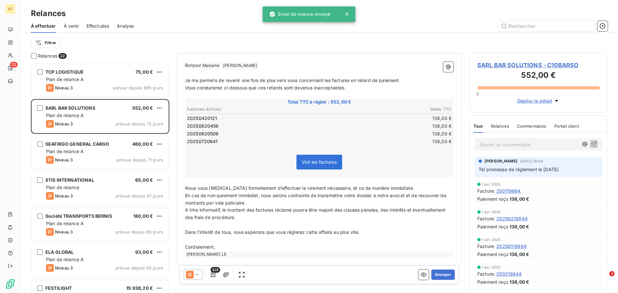
scroll to position [68, 0]
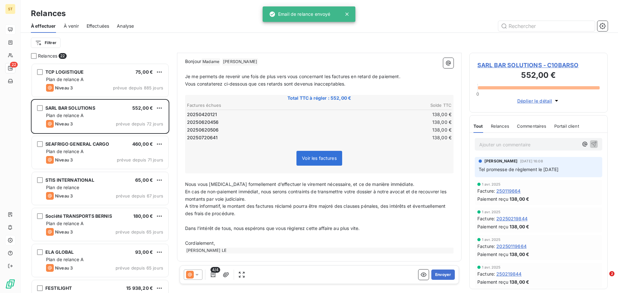
click at [196, 276] on icon at bounding box center [197, 275] width 6 height 6
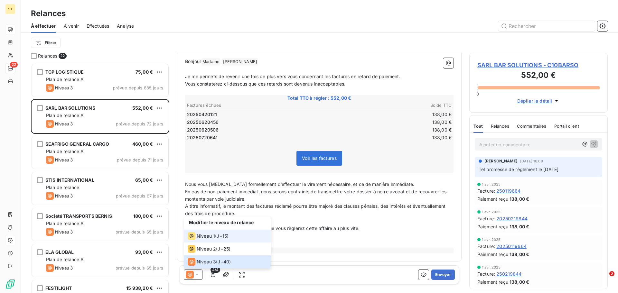
click at [203, 236] on span "Niveau 1" at bounding box center [206, 236] width 18 height 6
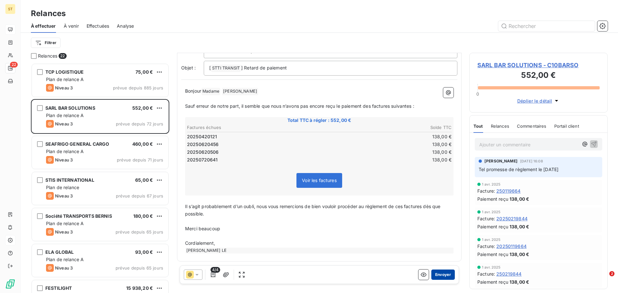
click at [431, 276] on button "Envoyer" at bounding box center [443, 275] width 24 height 10
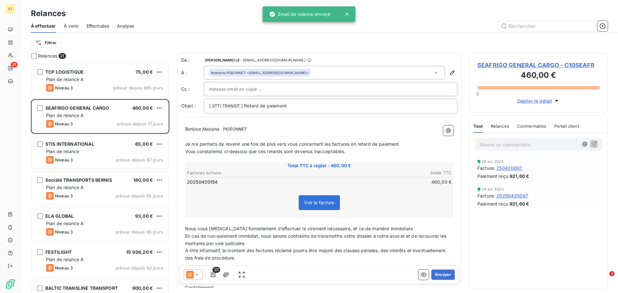
click at [190, 277] on icon at bounding box center [190, 275] width 8 height 8
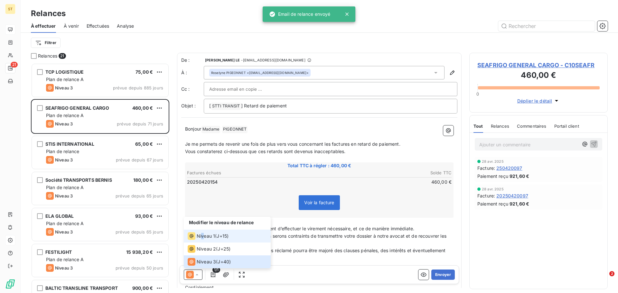
click at [203, 234] on span "Niveau 1" at bounding box center [206, 236] width 18 height 6
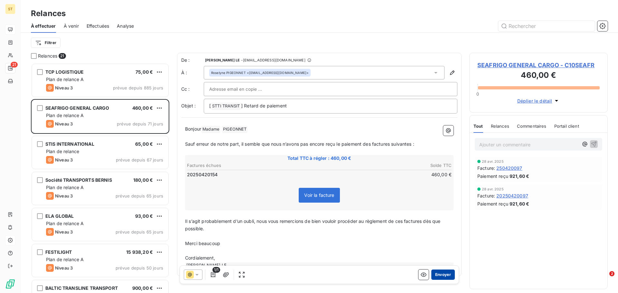
click at [444, 275] on button "Envoyer" at bounding box center [443, 275] width 24 height 10
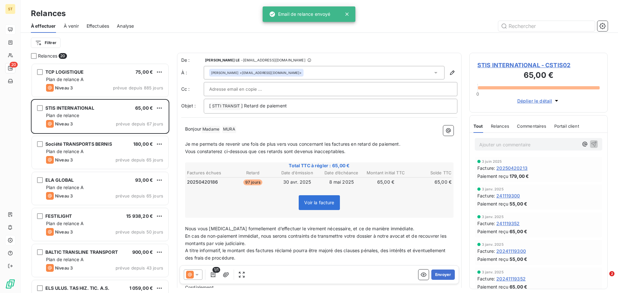
click at [201, 274] on div at bounding box center [193, 275] width 19 height 10
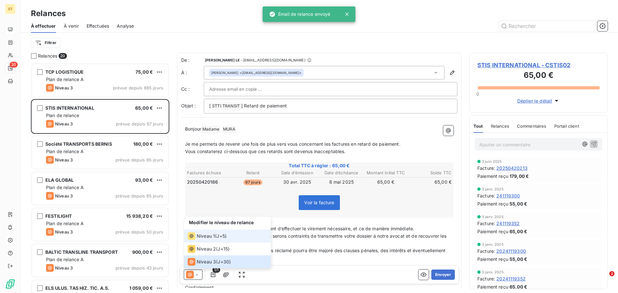
click at [213, 236] on span "Niveau 1" at bounding box center [206, 236] width 18 height 6
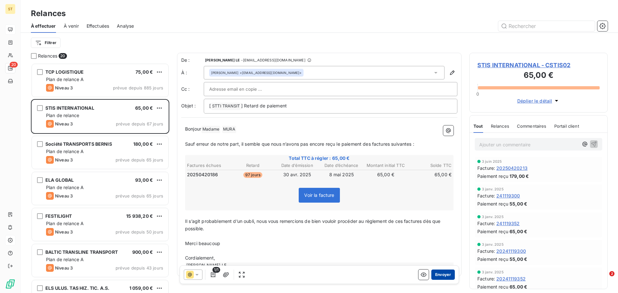
click at [437, 276] on button "Envoyer" at bounding box center [443, 275] width 24 height 10
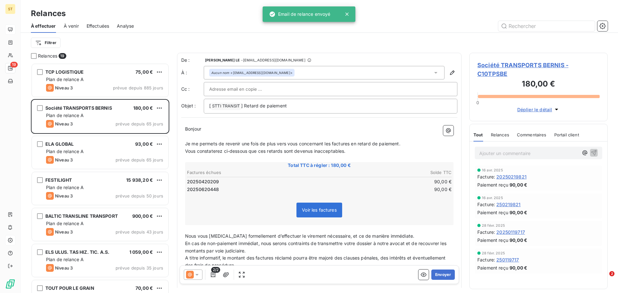
drag, startPoint x: 188, startPoint y: 273, endPoint x: 191, endPoint y: 271, distance: 3.8
click at [188, 273] on icon at bounding box center [190, 275] width 8 height 8
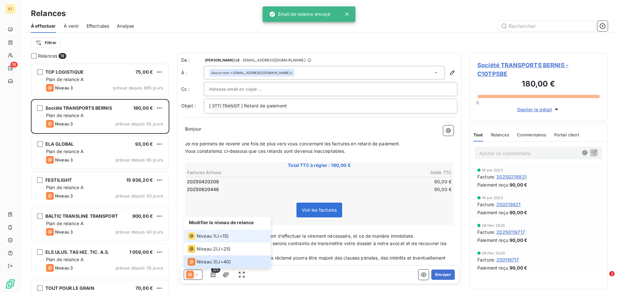
click at [205, 234] on span "Niveau 1" at bounding box center [206, 236] width 18 height 6
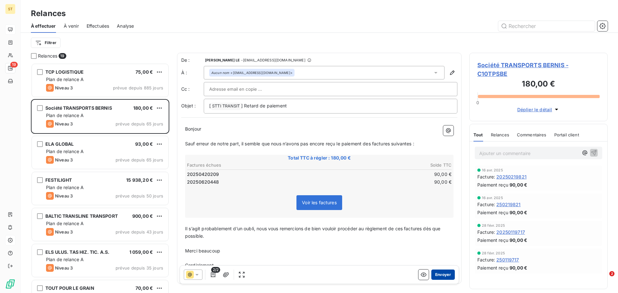
click at [437, 273] on button "Envoyer" at bounding box center [443, 275] width 24 height 10
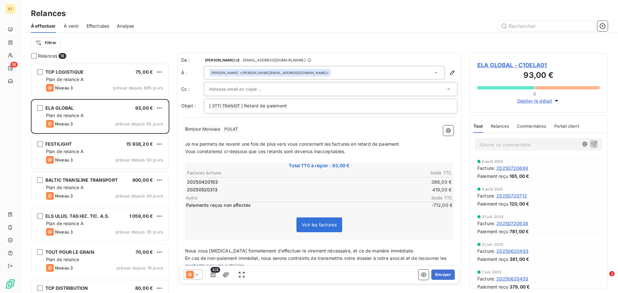
click at [200, 275] on icon at bounding box center [197, 275] width 6 height 6
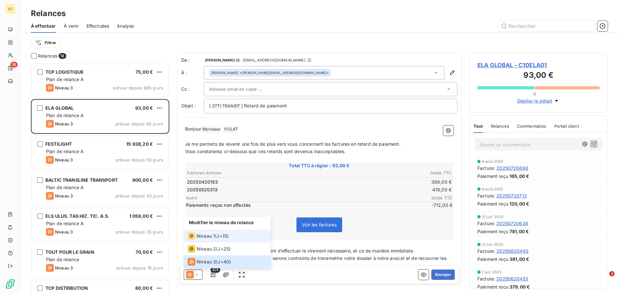
click at [202, 232] on div "Niveau 1" at bounding box center [201, 236] width 27 height 8
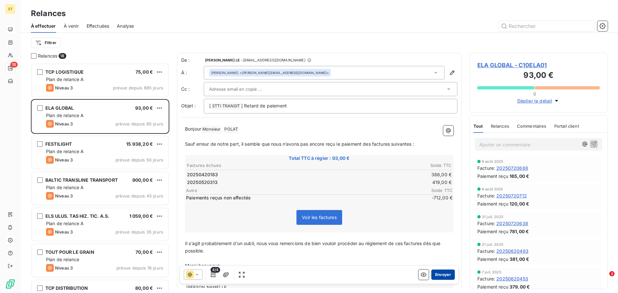
click at [443, 277] on button "Envoyer" at bounding box center [443, 275] width 24 height 10
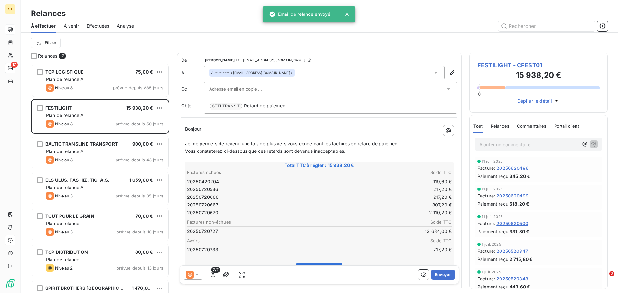
click at [201, 275] on div at bounding box center [193, 275] width 19 height 10
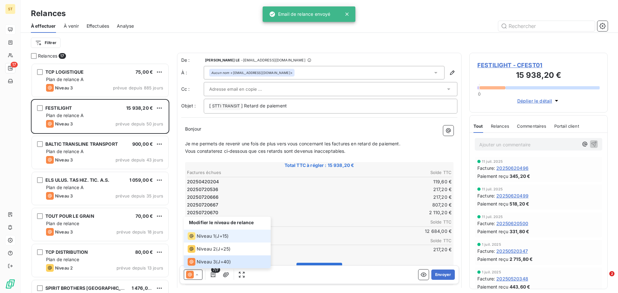
click at [207, 235] on span "Niveau 1" at bounding box center [206, 236] width 18 height 6
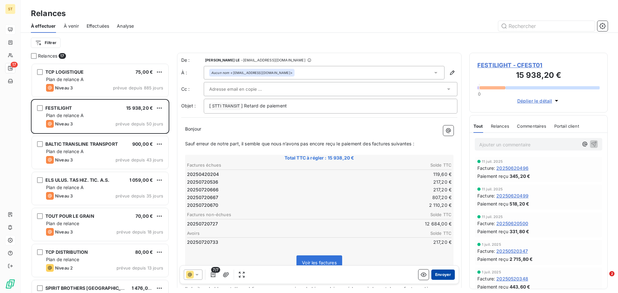
click at [440, 276] on button "Envoyer" at bounding box center [443, 275] width 24 height 10
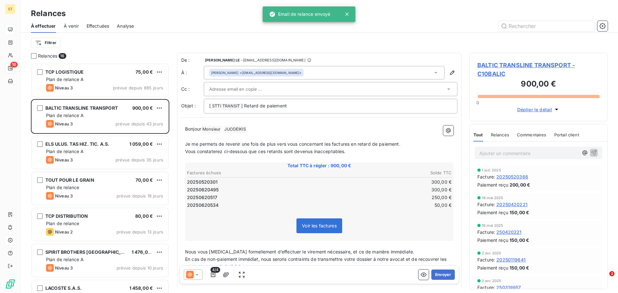
click at [198, 272] on icon at bounding box center [197, 275] width 6 height 6
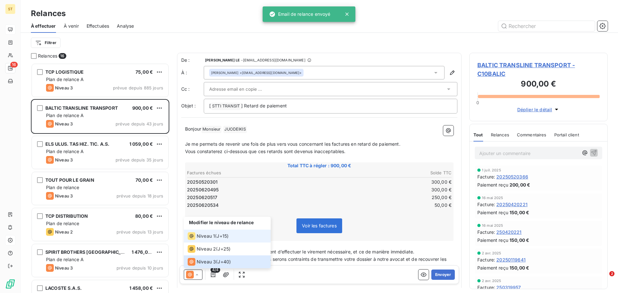
click at [210, 238] on span "Niveau 1" at bounding box center [206, 236] width 18 height 6
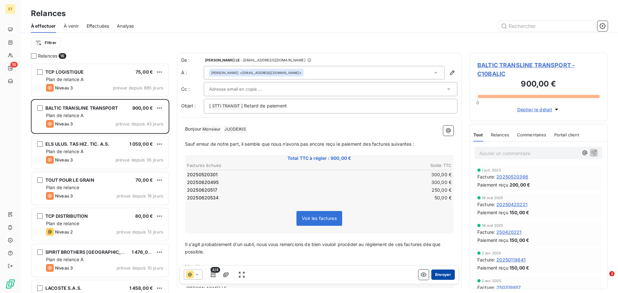
click at [436, 277] on button "Envoyer" at bounding box center [443, 275] width 24 height 10
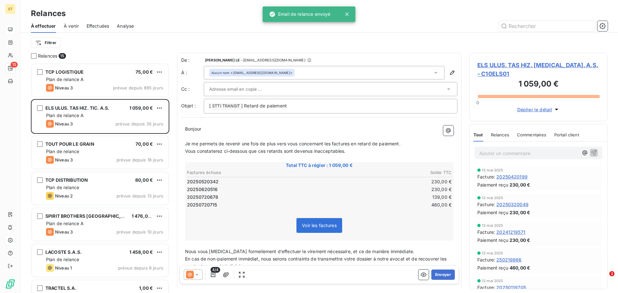
drag, startPoint x: 198, startPoint y: 275, endPoint x: 202, endPoint y: 269, distance: 6.6
click at [198, 274] on icon at bounding box center [197, 275] width 6 height 6
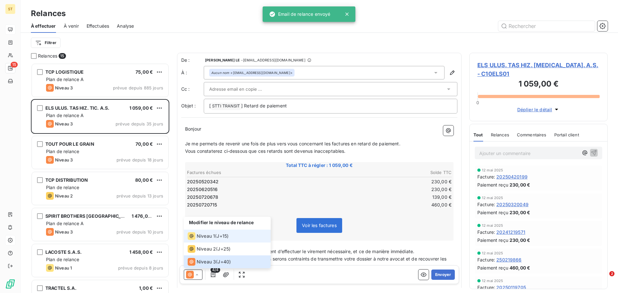
click at [212, 234] on span "Niveau 1" at bounding box center [206, 236] width 18 height 6
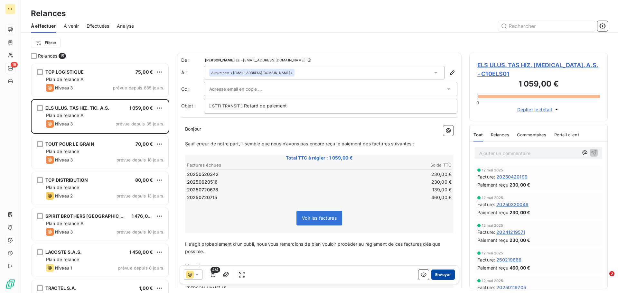
click at [440, 275] on button "Envoyer" at bounding box center [443, 275] width 24 height 10
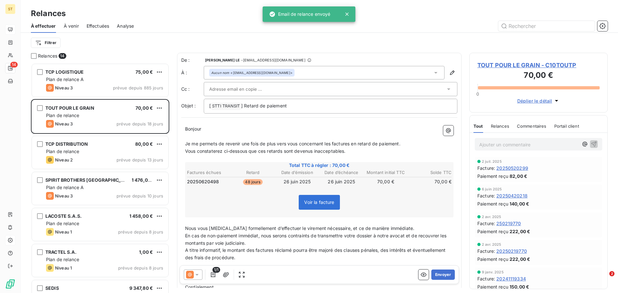
click at [195, 276] on icon at bounding box center [197, 275] width 6 height 6
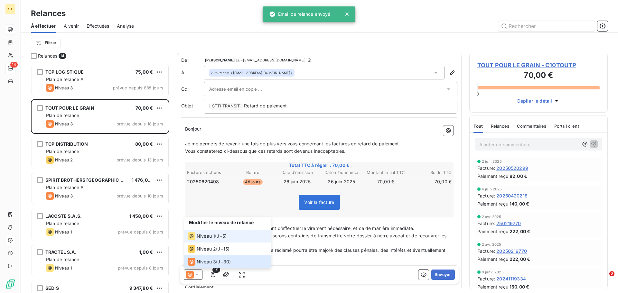
click at [211, 236] on span "Niveau 1" at bounding box center [206, 236] width 18 height 6
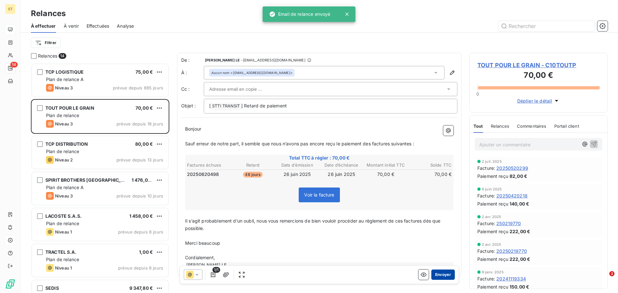
click at [443, 277] on button "Envoyer" at bounding box center [443, 275] width 24 height 10
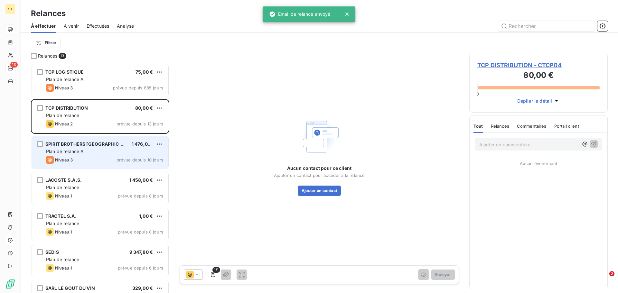
click at [87, 156] on div "Niveau 3 prévue depuis 10 jours" at bounding box center [104, 160] width 117 height 8
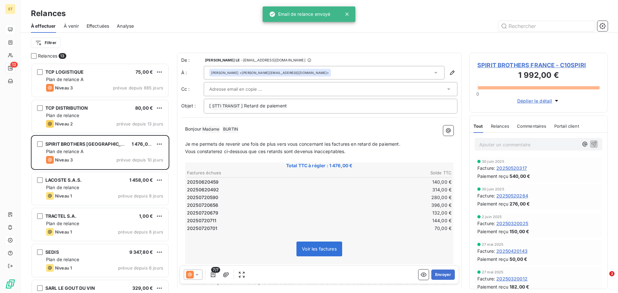
click at [194, 277] on icon at bounding box center [197, 275] width 6 height 6
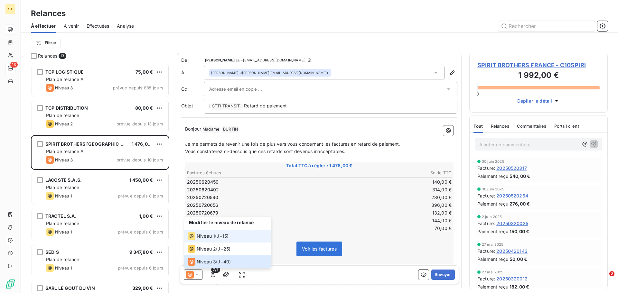
click at [210, 237] on span "Niveau 1" at bounding box center [206, 236] width 18 height 6
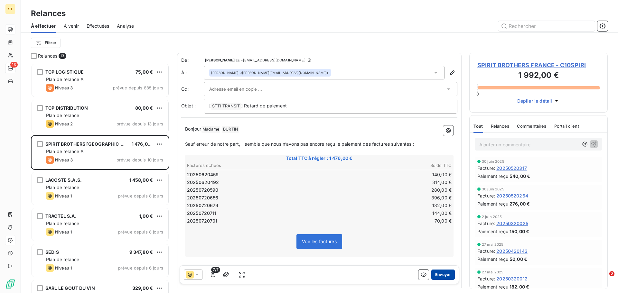
click at [443, 276] on button "Envoyer" at bounding box center [443, 275] width 24 height 10
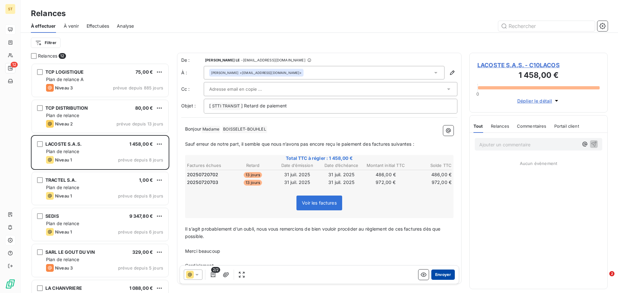
click at [443, 274] on button "Envoyer" at bounding box center [443, 275] width 24 height 10
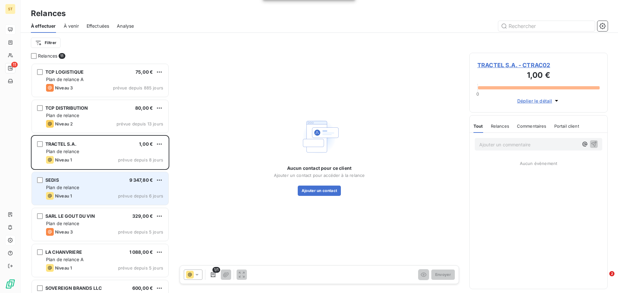
click at [89, 193] on div "Niveau 1 prévue depuis 6 jours" at bounding box center [104, 196] width 117 height 8
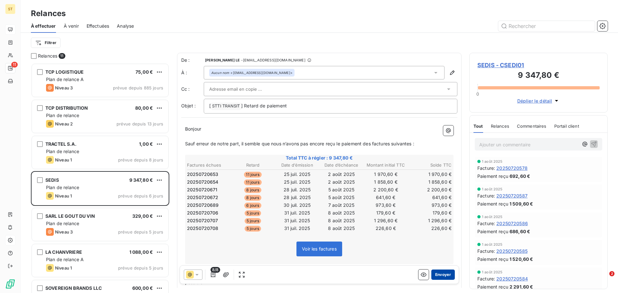
click at [446, 277] on button "Envoyer" at bounding box center [443, 275] width 24 height 10
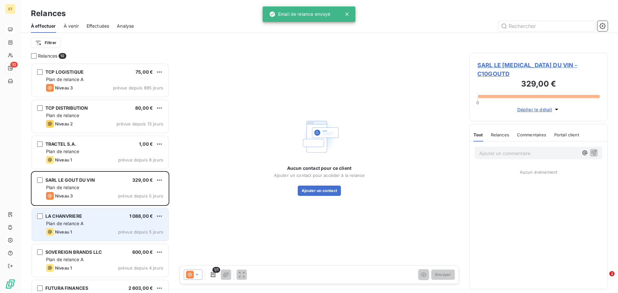
click at [82, 232] on div "Niveau 1 prévue depuis 5 jours" at bounding box center [104, 232] width 117 height 8
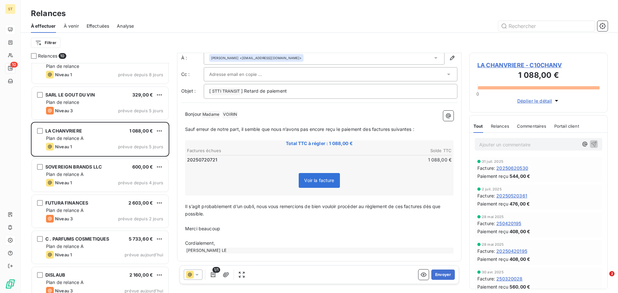
scroll to position [97, 0]
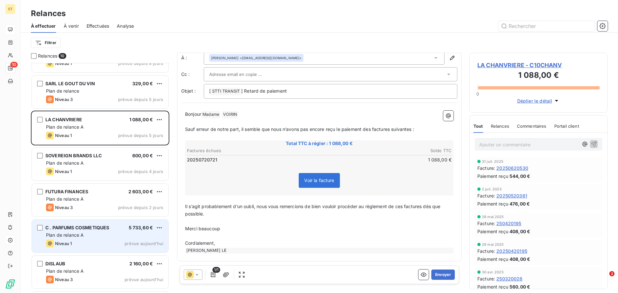
click at [129, 229] on div "C . PARFUMS COSMETIQUES 5 733,60 €" at bounding box center [104, 228] width 117 height 6
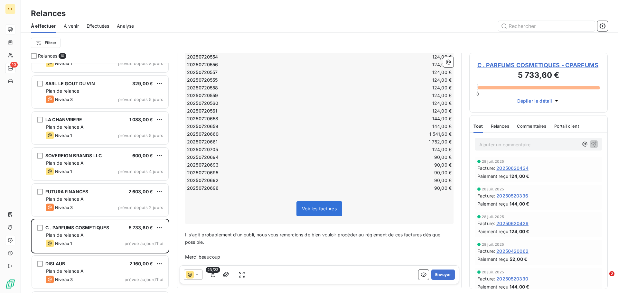
scroll to position [185, 0]
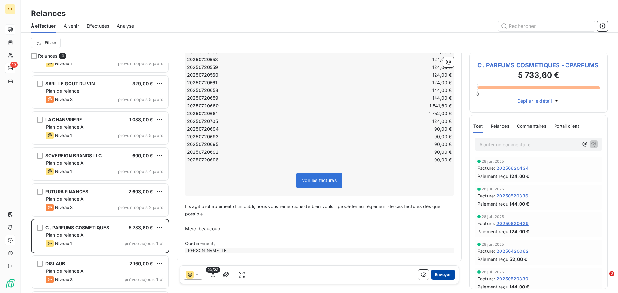
click at [441, 277] on button "Envoyer" at bounding box center [443, 275] width 24 height 10
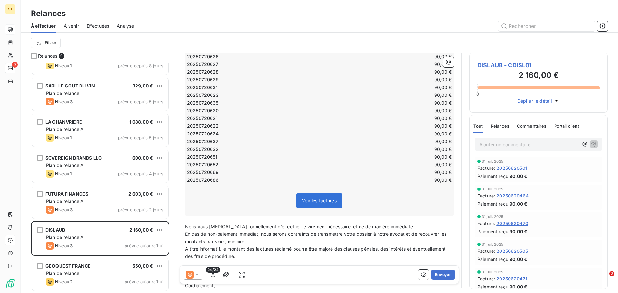
scroll to position [222, 0]
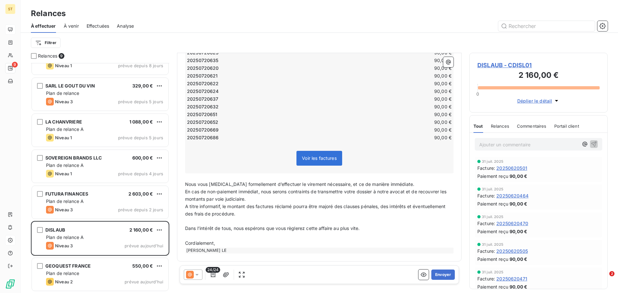
click at [191, 276] on icon at bounding box center [190, 275] width 4 height 4
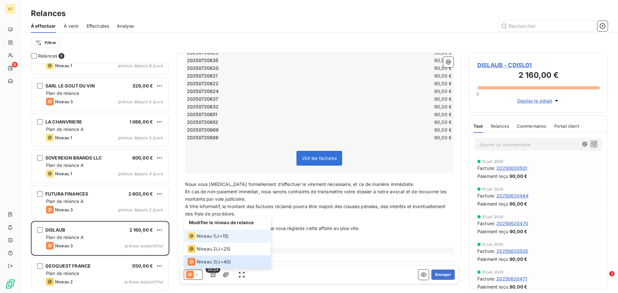
click at [217, 237] on div "Niveau 1 ( J+15 )" at bounding box center [208, 236] width 41 height 8
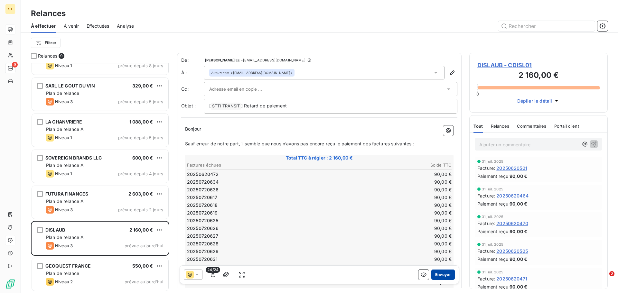
click at [436, 276] on button "Envoyer" at bounding box center [443, 275] width 24 height 10
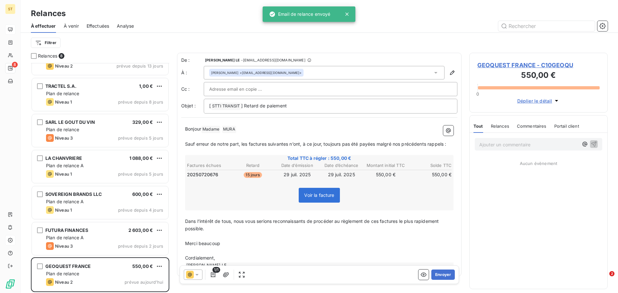
scroll to position [59, 0]
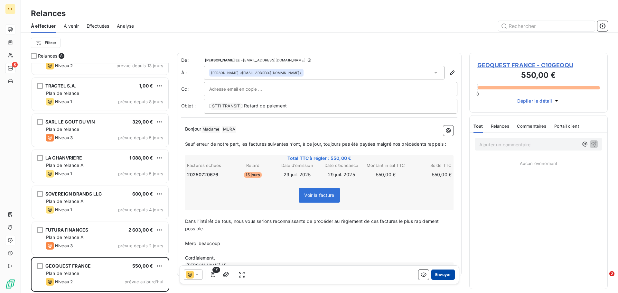
click at [443, 276] on button "Envoyer" at bounding box center [443, 275] width 24 height 10
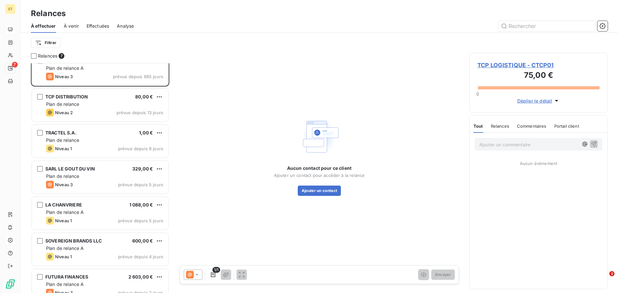
scroll to position [23, 0]
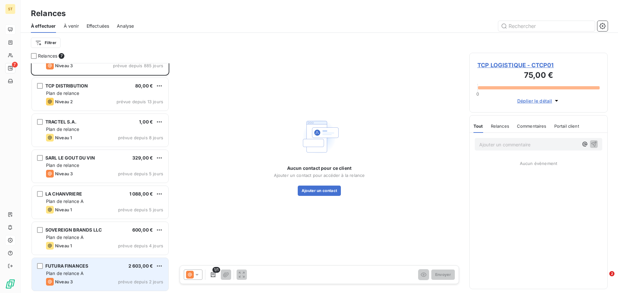
click at [84, 269] on div "FUTURA FINANCES" at bounding box center [66, 266] width 43 height 6
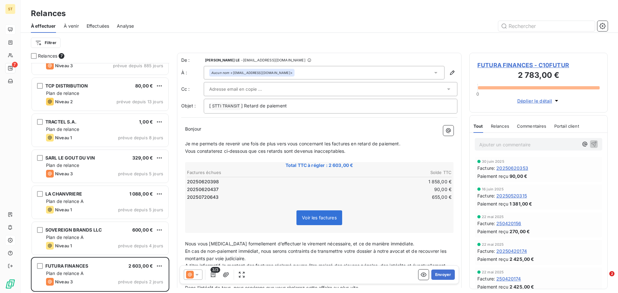
click at [199, 274] on icon at bounding box center [197, 275] width 6 height 6
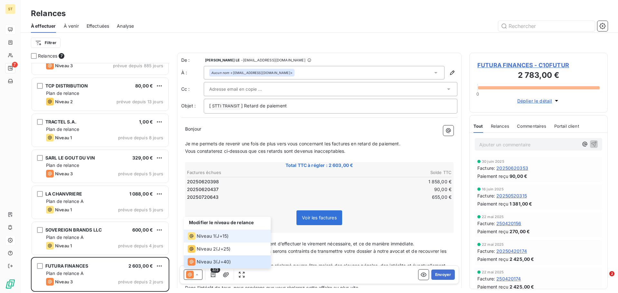
click at [215, 236] on div "Niveau 1 ( J+15 )" at bounding box center [208, 236] width 41 height 8
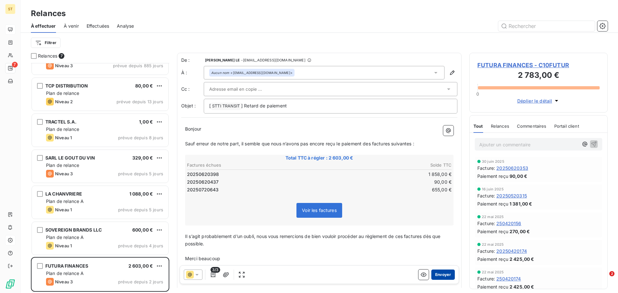
click at [442, 273] on button "Envoyer" at bounding box center [443, 275] width 24 height 10
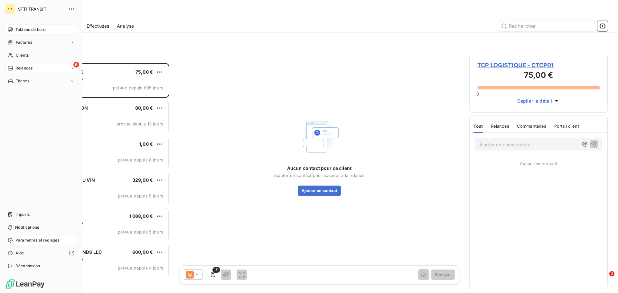
click at [15, 67] on div "Relances" at bounding box center [20, 68] width 25 height 6
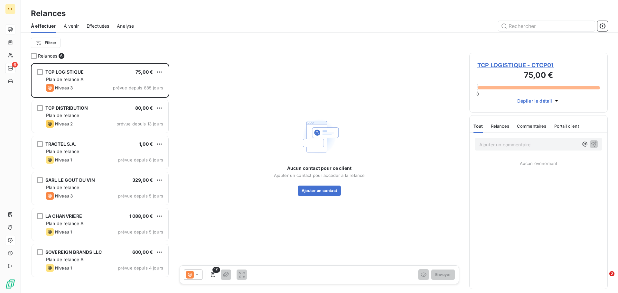
click at [104, 24] on span "Effectuées" at bounding box center [98, 26] width 23 height 6
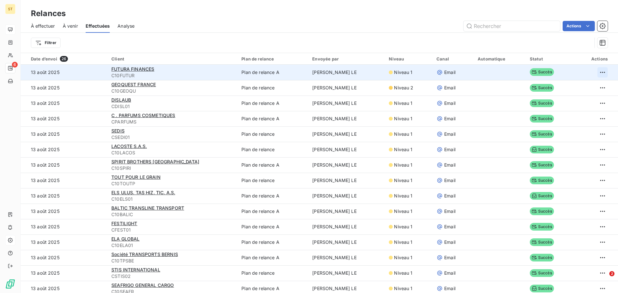
click at [595, 72] on html "ST 6 Relances À effectuer À venir Effectuées Analyse Actions Filtrer Date d’env…" at bounding box center [309, 146] width 618 height 293
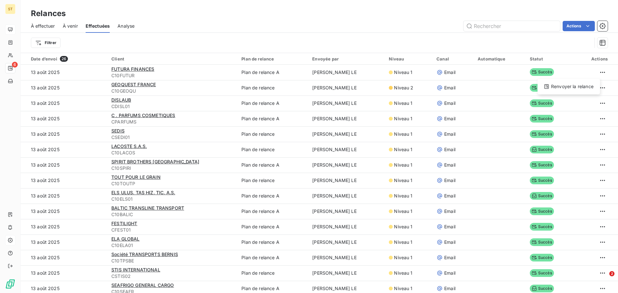
click at [604, 73] on html "ST 6 Relances À effectuer À venir Effectuées Analyse Actions Filtrer Date d’env…" at bounding box center [309, 146] width 618 height 293
click at [597, 72] on html "ST 6 Relances À effectuer À venir Effectuées Analyse Actions Filtrer Date d’env…" at bounding box center [309, 146] width 618 height 293
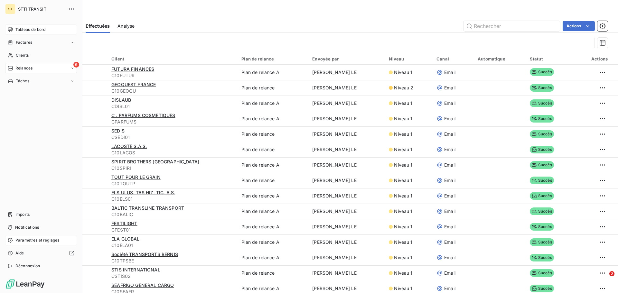
click at [21, 68] on span "Relances" at bounding box center [23, 68] width 17 height 6
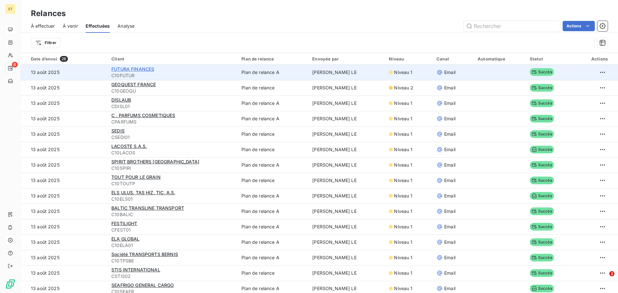
click at [140, 69] on span "FUTURA FINANCES" at bounding box center [132, 68] width 43 height 5
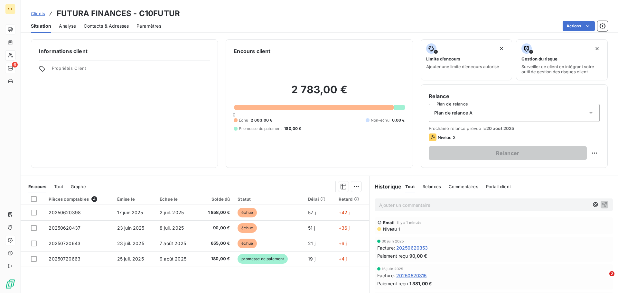
click at [430, 187] on span "Relances" at bounding box center [432, 186] width 18 height 5
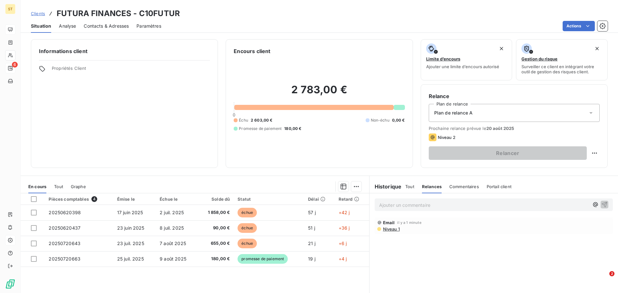
click at [170, 27] on div "Actions" at bounding box center [388, 26] width 439 height 10
click at [157, 26] on span "Paramètres" at bounding box center [148, 26] width 25 height 6
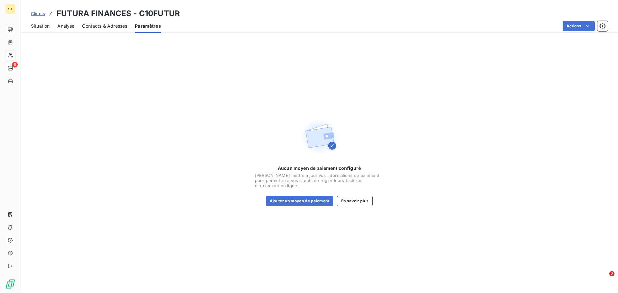
click at [89, 24] on span "Contacts & Adresses" at bounding box center [104, 26] width 45 height 6
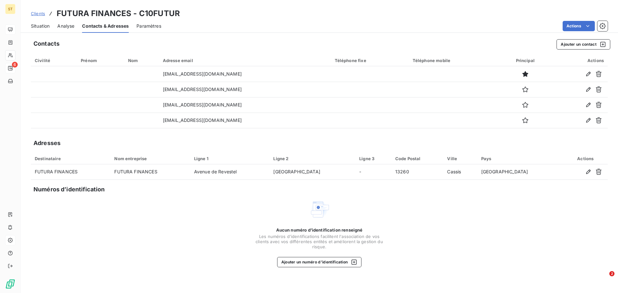
click at [68, 27] on span "Analyse" at bounding box center [65, 26] width 17 height 6
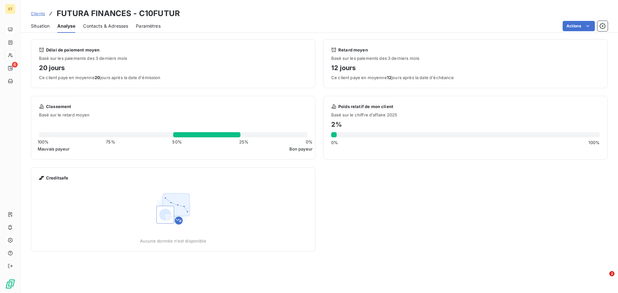
click at [47, 28] on span "Situation" at bounding box center [40, 26] width 19 height 6
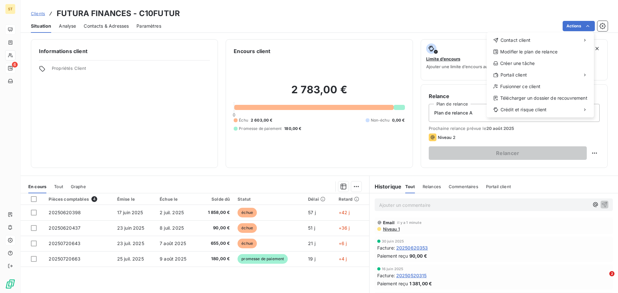
click at [582, 25] on html "ST 6 Clients FUTURA FINANCES - C10FUTUR Situation Analyse Contacts & Adresses P…" at bounding box center [309, 146] width 618 height 293
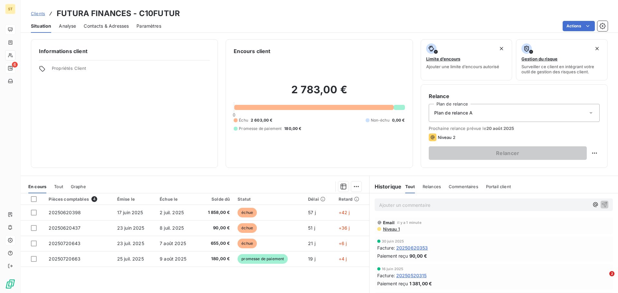
click at [475, 25] on div "Actions" at bounding box center [388, 26] width 439 height 10
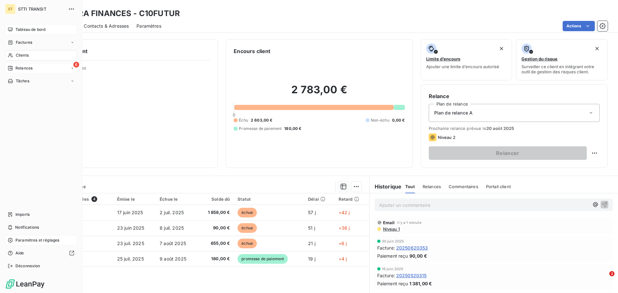
click at [11, 69] on icon at bounding box center [10, 68] width 5 height 5
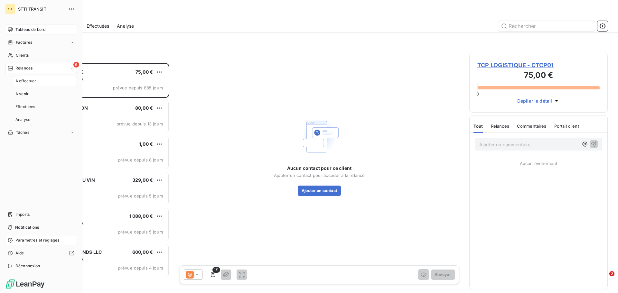
scroll to position [225, 134]
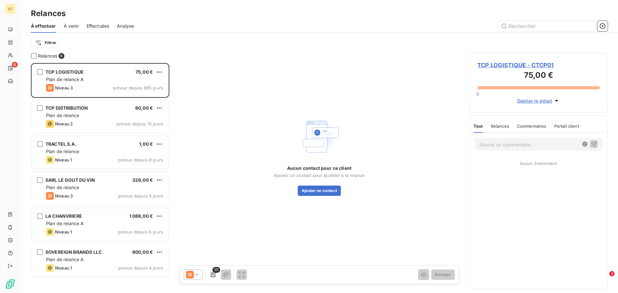
click at [209, 16] on div "Relances" at bounding box center [319, 14] width 597 height 12
click at [535, 126] on span "Commentaires" at bounding box center [532, 126] width 30 height 5
click at [480, 126] on span "Tout" at bounding box center [478, 126] width 9 height 5
click at [513, 63] on span "TCP LOGISTIQUE - CTCP01" at bounding box center [538, 65] width 122 height 9
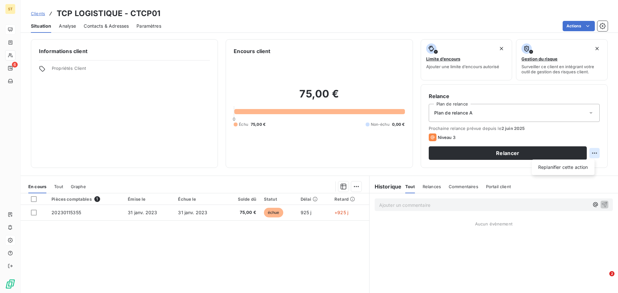
click at [591, 154] on html "ST 6 Clients TCP LOGISTIQUE - CTCP01 Situation Analyse Contacts & Adresses Para…" at bounding box center [309, 146] width 618 height 293
click at [384, 159] on html "ST 6 Clients TCP LOGISTIQUE - CTCP01 Situation Analyse Contacts & Adresses Para…" at bounding box center [309, 146] width 618 height 293
click at [98, 28] on span "Contacts & Adresses" at bounding box center [106, 26] width 45 height 6
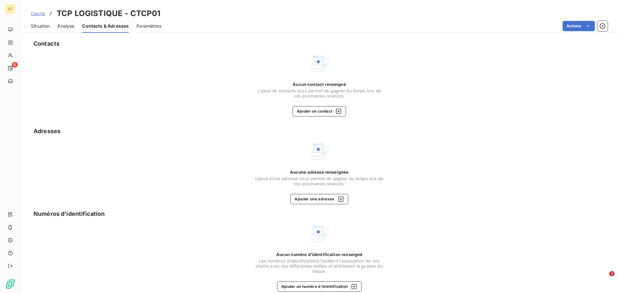
click at [146, 26] on span "Paramètres" at bounding box center [148, 26] width 25 height 6
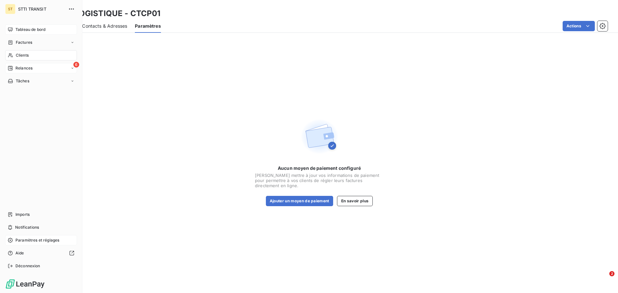
click at [19, 71] on span "Relances" at bounding box center [23, 68] width 17 height 6
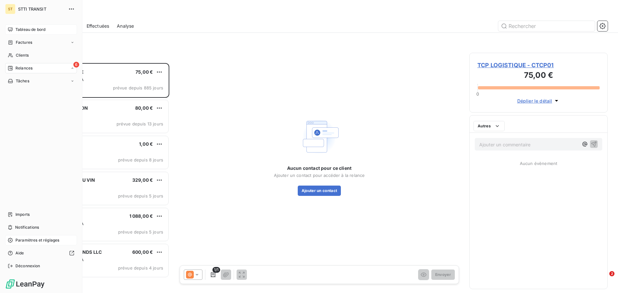
scroll to position [225, 134]
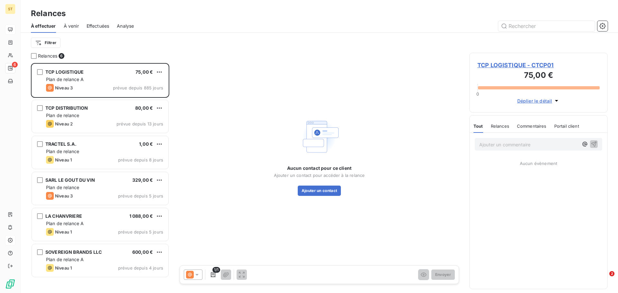
click at [227, 26] on div at bounding box center [375, 26] width 466 height 10
click at [106, 27] on span "Effectuées" at bounding box center [98, 26] width 23 height 6
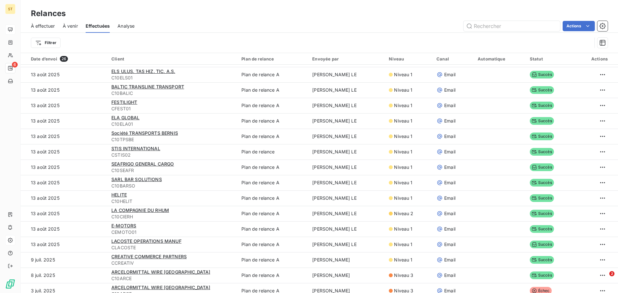
scroll to position [161, 0]
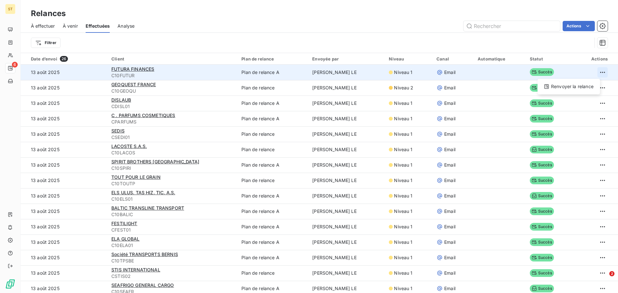
click at [594, 73] on html "ST 6 Relances À effectuer À venir Effectuées Analyse Actions Filtrer Date d’env…" at bounding box center [309, 146] width 618 height 293
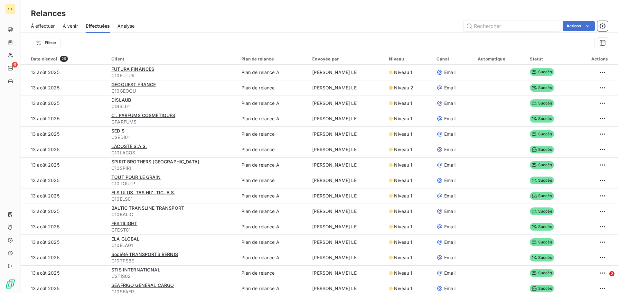
click at [597, 73] on html "ST 6 Relances À effectuer À venir Effectuées Analyse Actions Filtrer Date d’env…" at bounding box center [309, 146] width 618 height 293
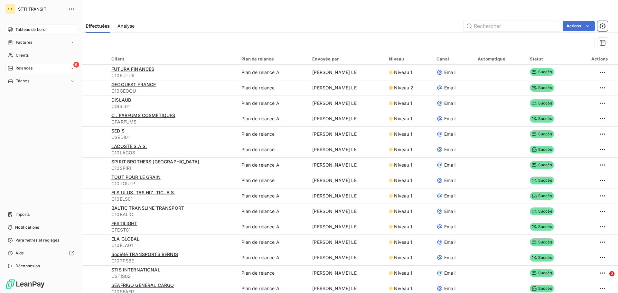
click at [40, 32] on span "Tableau de bord" at bounding box center [30, 30] width 30 height 6
